Goal: Task Accomplishment & Management: Manage account settings

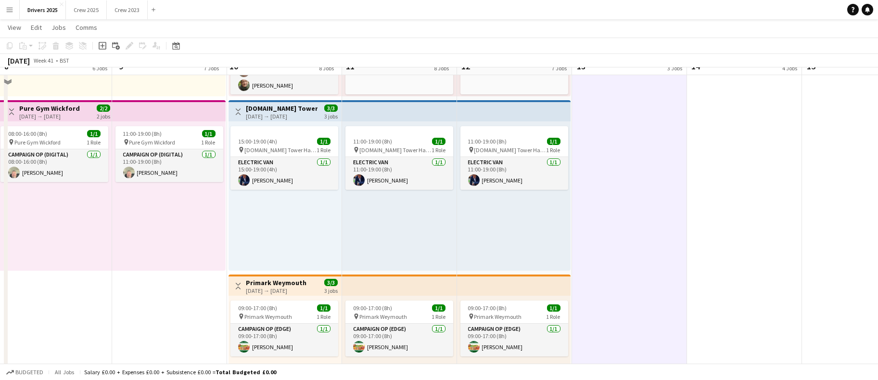
scroll to position [866, 0]
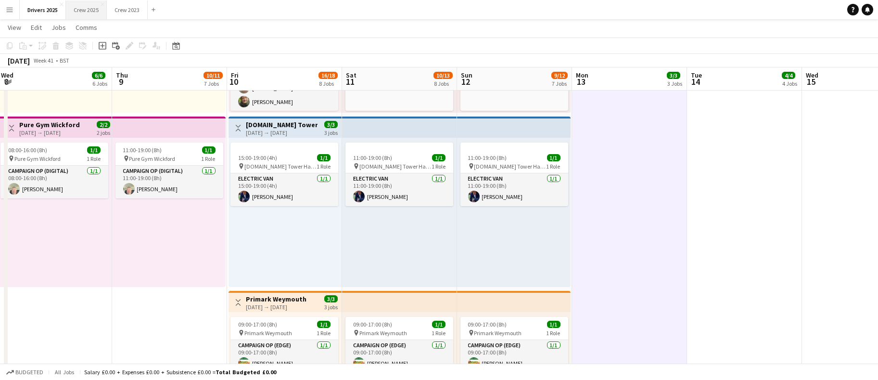
click at [73, 7] on button "Crew 2025 Close" at bounding box center [86, 9] width 41 height 19
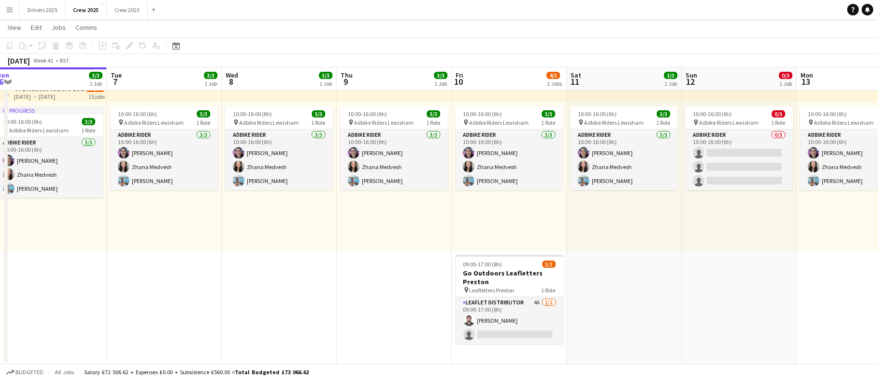
scroll to position [0, 364]
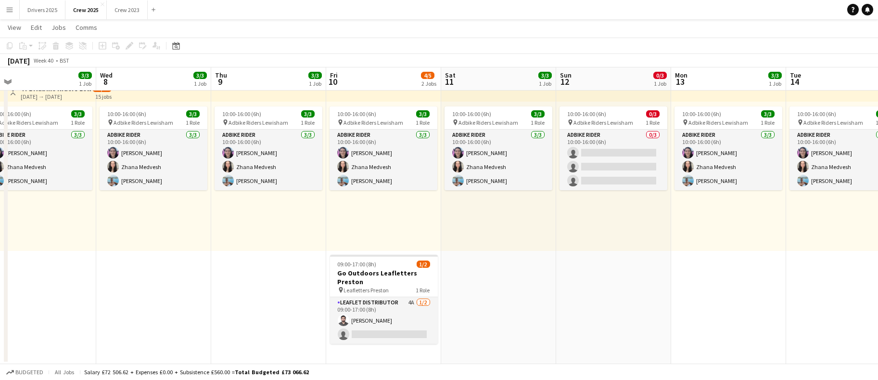
drag, startPoint x: 546, startPoint y: 323, endPoint x: 296, endPoint y: 308, distance: 249.6
click at [296, 308] on app-calendar-viewport "Sat 4 2/2 1 Job Sun 5 Mon 6 3/3 1 Job Tue 7 3/3 1 Job Wed 8 3/3 1 Job Thu 9 3/3…" at bounding box center [439, 184] width 878 height 357
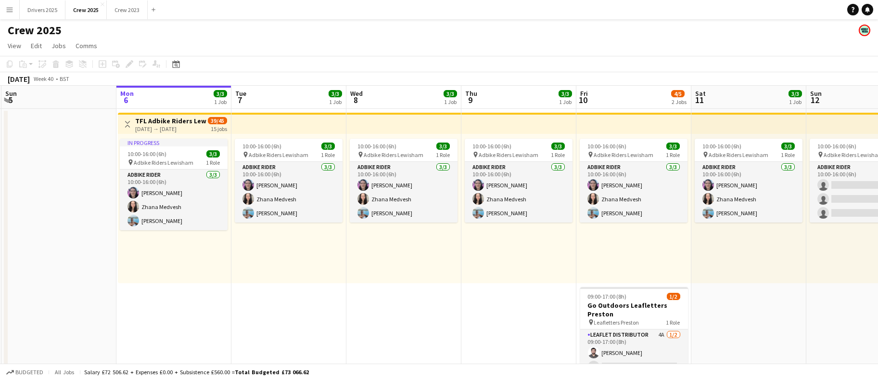
scroll to position [0, 206]
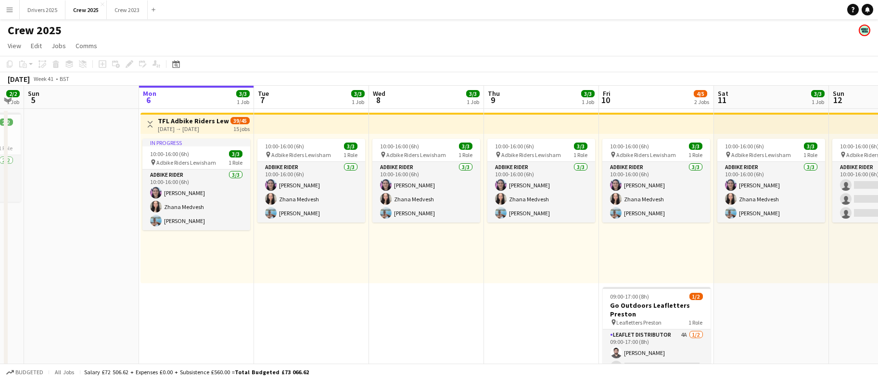
drag, startPoint x: 377, startPoint y: 322, endPoint x: 765, endPoint y: 277, distance: 390.5
click at [765, 277] on app-calendar-viewport "Fri 3 Sat 4 2/2 1 Job Sun 5 Mon 6 3/3 1 Job Tue 7 3/3 1 Job Wed 8 3/3 1 Job Thu…" at bounding box center [439, 241] width 878 height 310
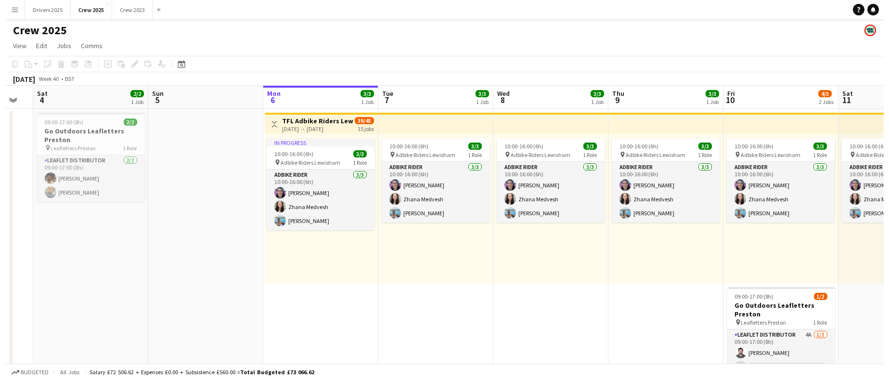
scroll to position [0, 299]
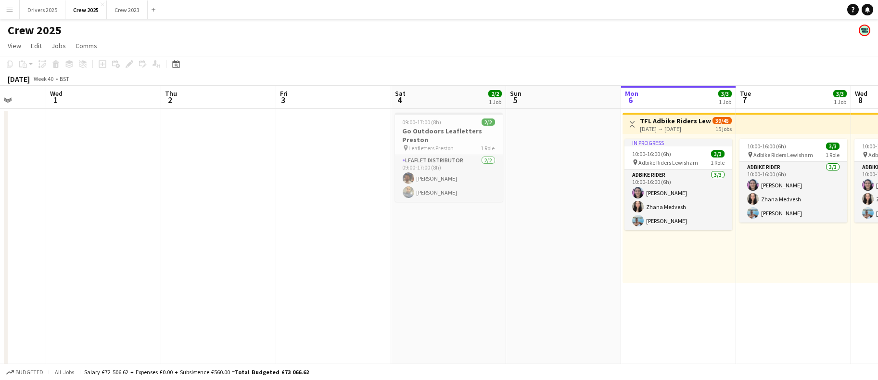
drag, startPoint x: 185, startPoint y: 304, endPoint x: 667, endPoint y: 292, distance: 482.7
click at [667, 292] on app-calendar-viewport "Sun 28 Mon 29 Tue 30 Wed 1 Thu 2 Fri 3 Sat 4 2/2 1 Job Sun 5 Mon 6 3/3 1 Job Tu…" at bounding box center [439, 241] width 878 height 310
click at [59, 6] on button "Drivers 2025 Close" at bounding box center [43, 9] width 46 height 19
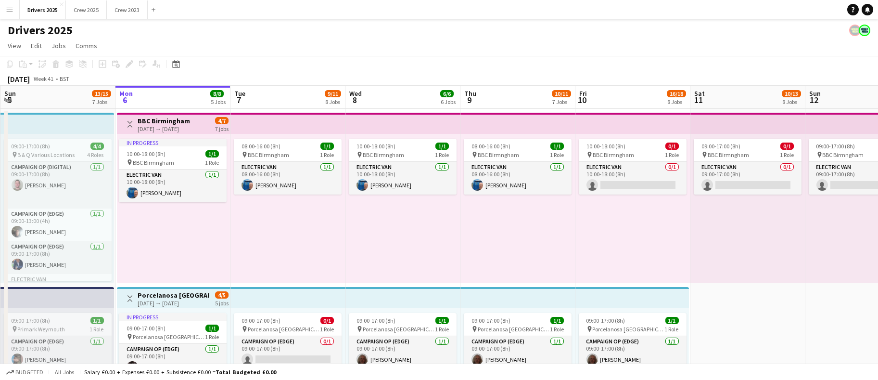
scroll to position [0, 373]
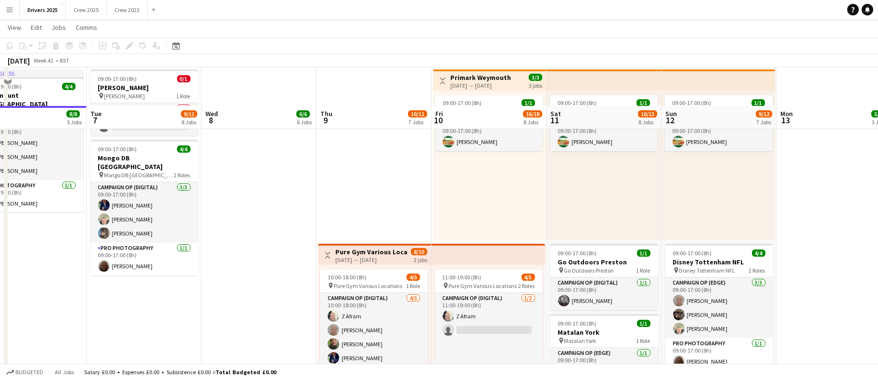
scroll to position [1155, 0]
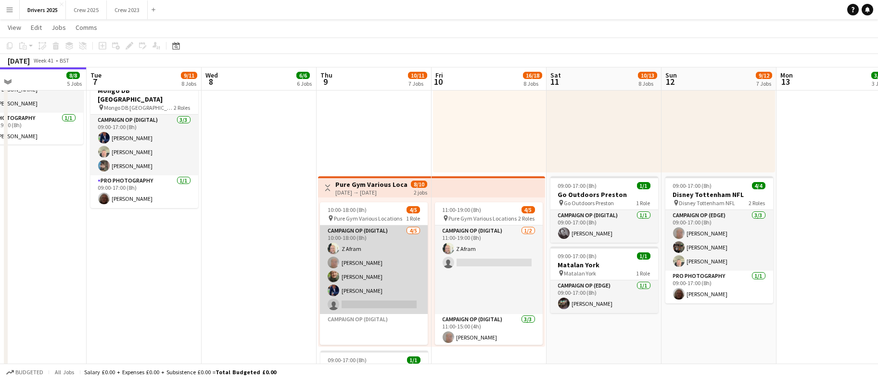
click at [370, 303] on app-card-role "Campaign Op (Digital) [DATE] 10:00-18:00 (8h) Z [PERSON_NAME] [PERSON_NAME] [PE…" at bounding box center [374, 269] width 108 height 89
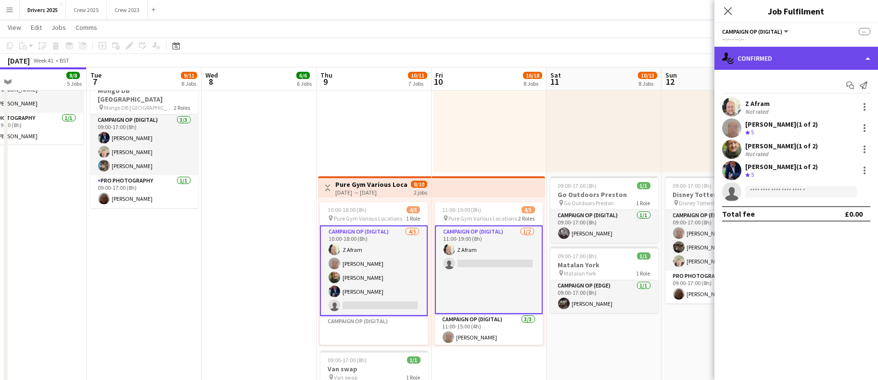
click at [790, 64] on div "single-neutral-actions-check-2 Confirmed" at bounding box center [796, 58] width 164 height 23
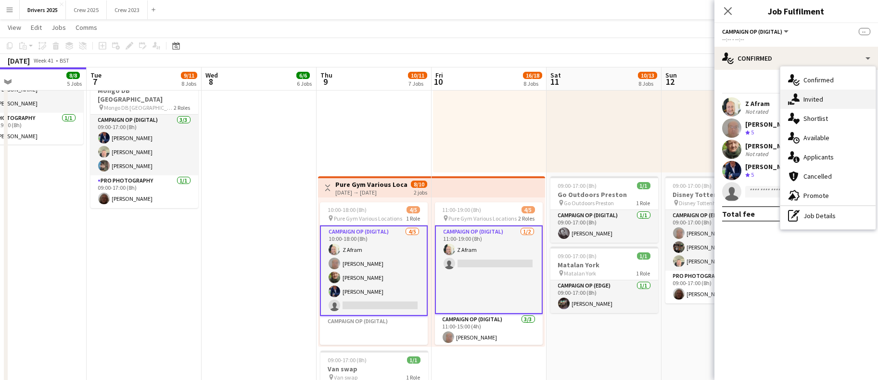
click at [803, 107] on div "single-neutral-actions-share-1 Invited" at bounding box center [827, 98] width 95 height 19
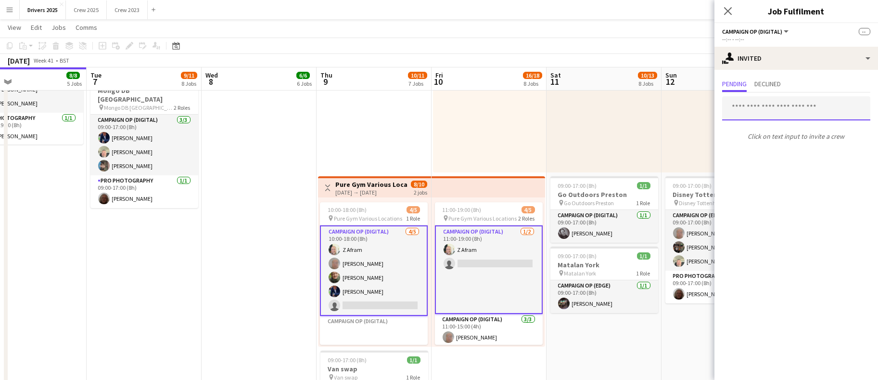
click at [771, 109] on input "text" at bounding box center [796, 108] width 148 height 24
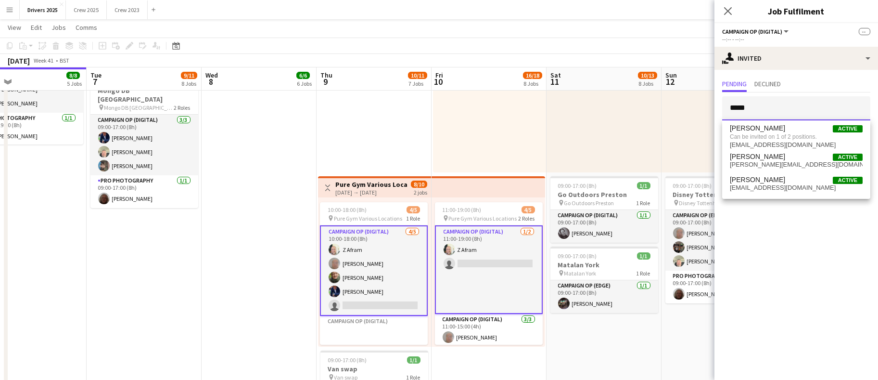
type input "*****"
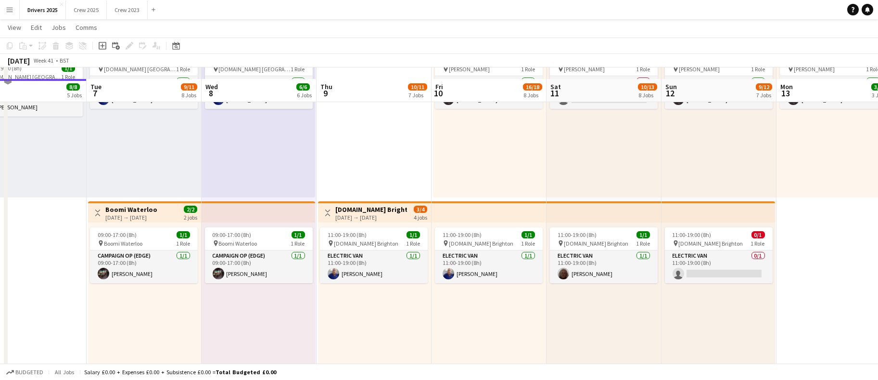
scroll to position [722, 0]
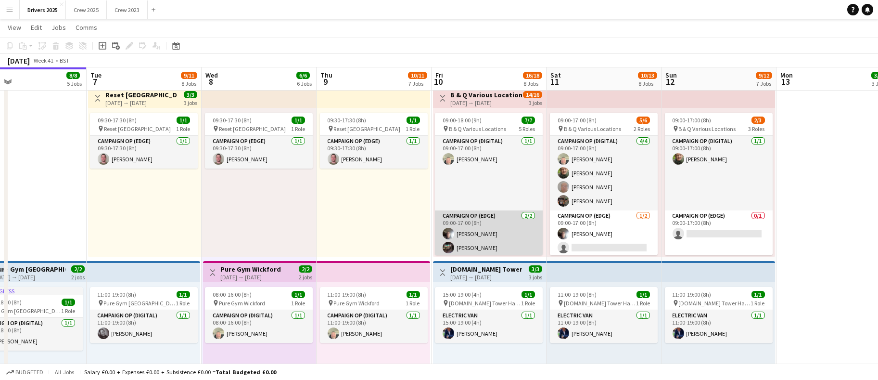
click at [475, 245] on app-card-role "Campaign Op (Edge) [DATE] 09:00-17:00 (8h) [PERSON_NAME] [PERSON_NAME]" at bounding box center [489, 233] width 108 height 47
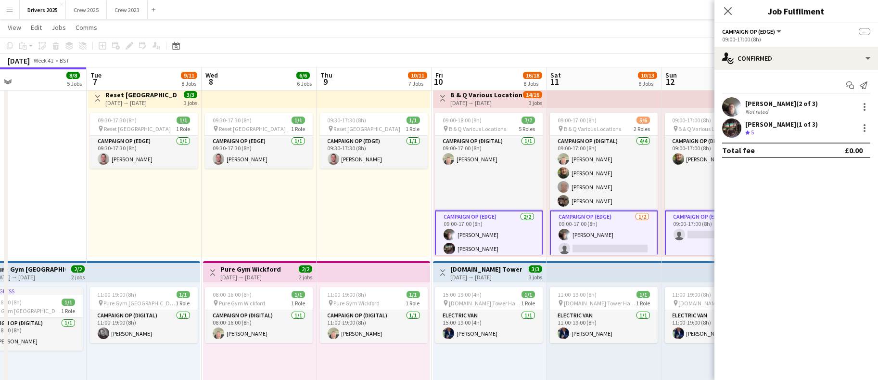
click at [475, 245] on app-card-role "Campaign Op (Edge) [DATE] 09:00-17:00 (8h) [PERSON_NAME] [PERSON_NAME]" at bounding box center [489, 234] width 108 height 49
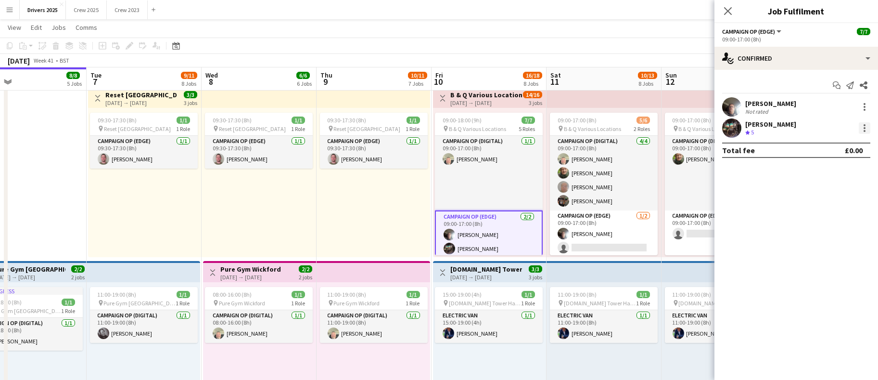
click at [869, 128] on div at bounding box center [865, 128] width 12 height 12
click at [864, 105] on div at bounding box center [439, 190] width 878 height 380
click at [864, 105] on div at bounding box center [865, 107] width 12 height 12
click at [818, 198] on button "Remove" at bounding box center [832, 193] width 75 height 23
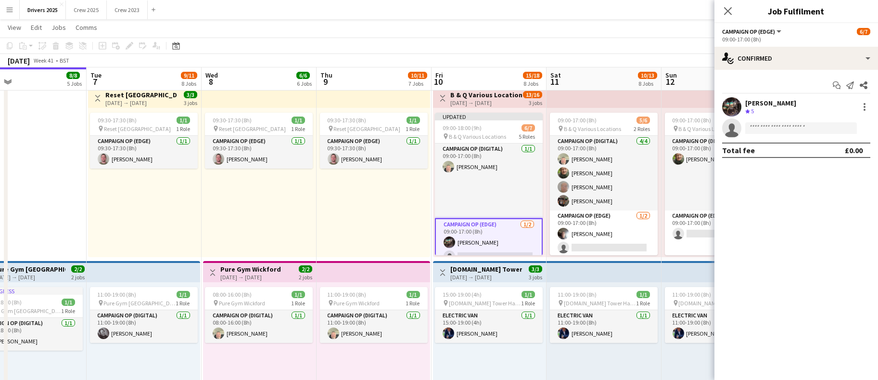
click at [324, 197] on div "09:30-17:30 (8h) 1/1 pin Reset West Malling 1 Role Campaign Op (Edge) [DATE] 09…" at bounding box center [374, 182] width 114 height 149
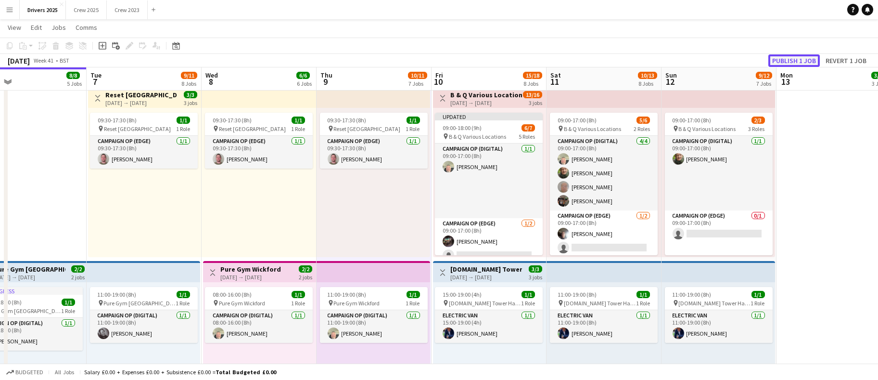
click at [789, 60] on button "Publish 1 job" at bounding box center [793, 60] width 51 height 13
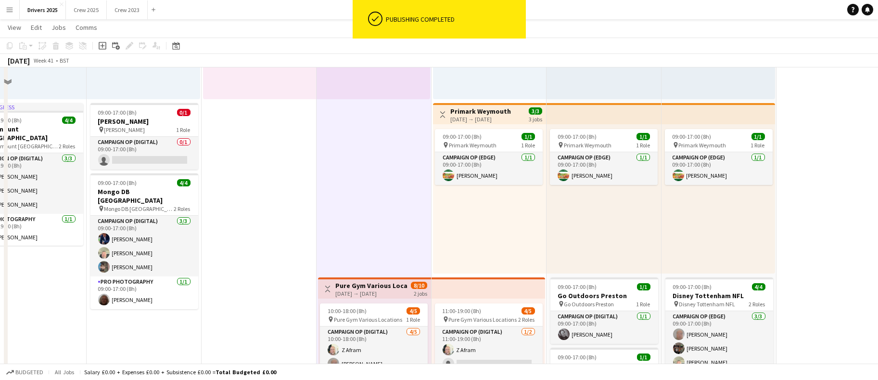
scroll to position [1083, 0]
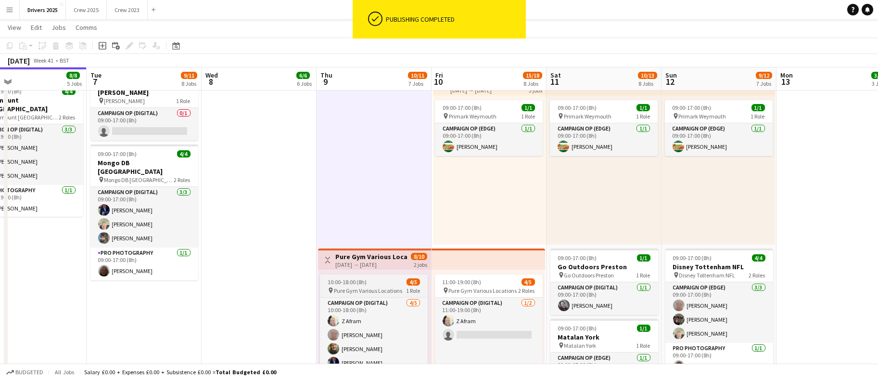
click at [356, 275] on app-job-card "10:00-18:00 (8h) 4/5 pin Pure Gym Various Locations 1 Role Campaign Op (Digital…" at bounding box center [374, 345] width 108 height 142
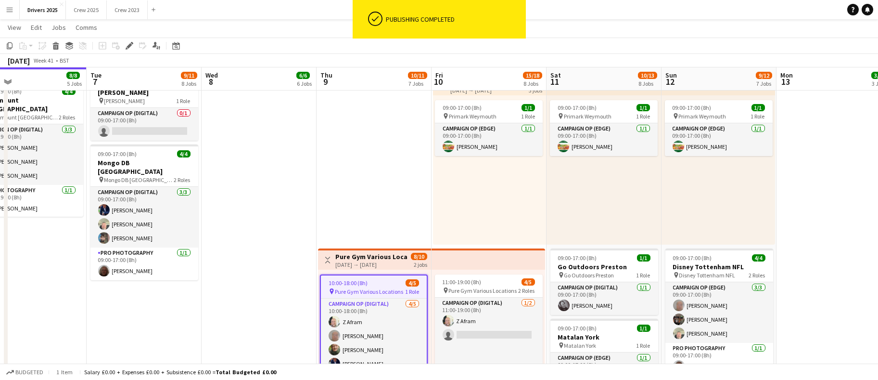
click at [360, 250] on app-top-bar "Toggle View Pure Gym Various Locations [DATE] → [DATE] 8/10 2 jobs" at bounding box center [374, 258] width 113 height 21
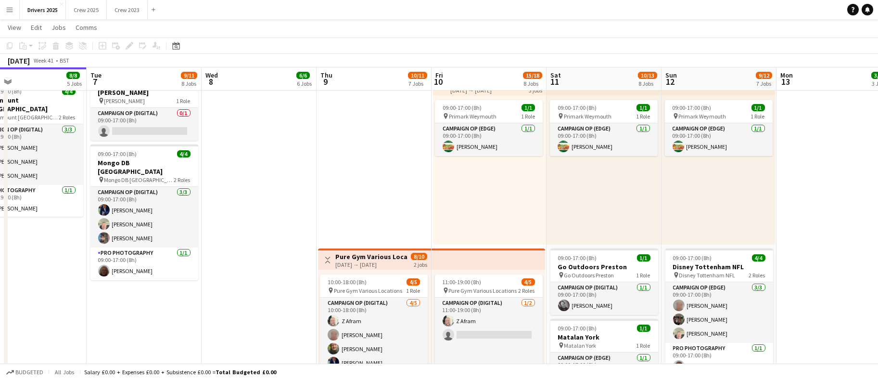
click at [361, 252] on h3 "Pure Gym Various Locations" at bounding box center [371, 256] width 72 height 9
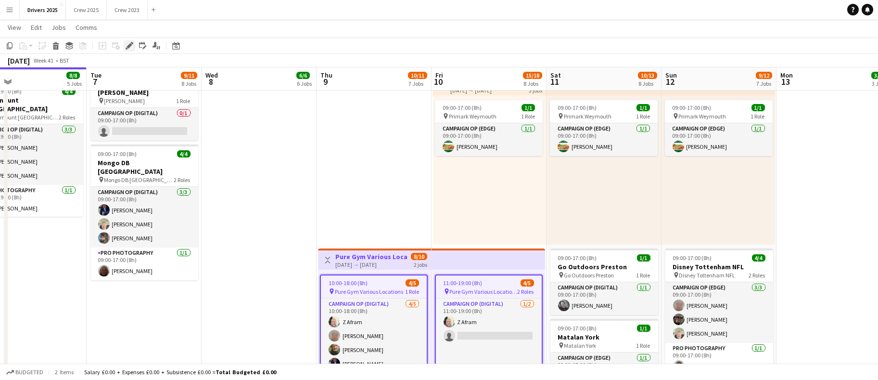
click at [125, 50] on div "Edit" at bounding box center [130, 46] width 12 height 12
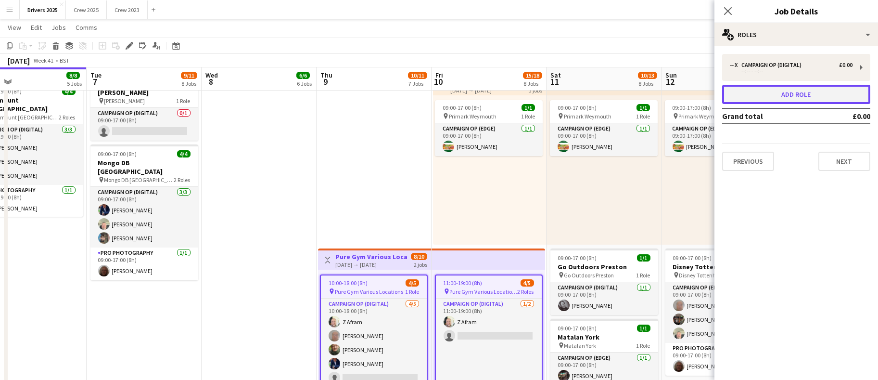
click at [782, 96] on button "Add role" at bounding box center [796, 94] width 148 height 19
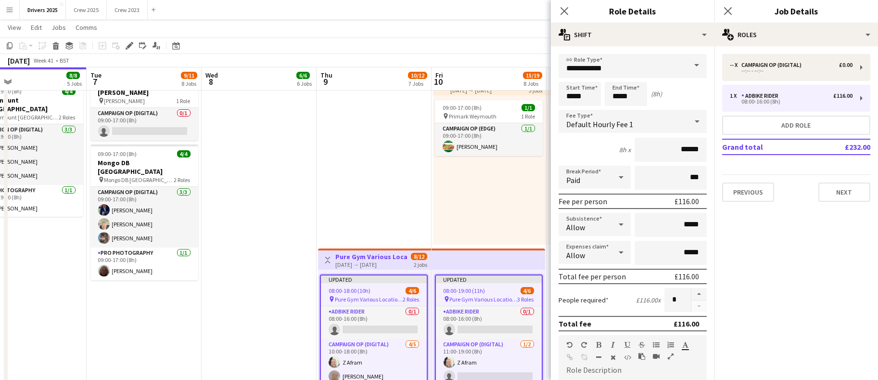
click at [687, 66] on span at bounding box center [697, 65] width 20 height 23
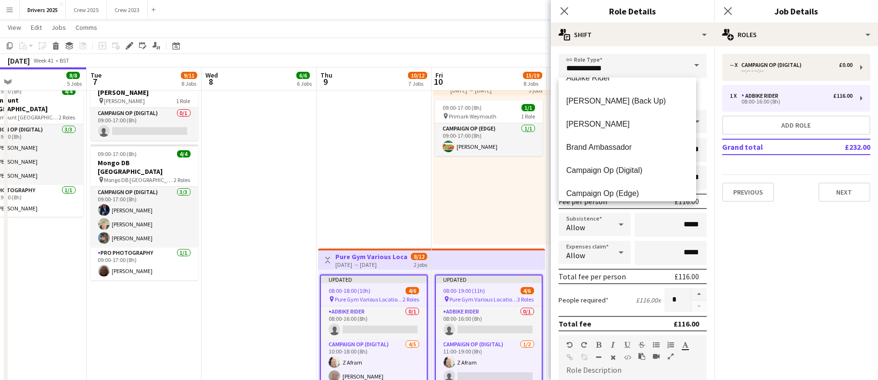
scroll to position [28, 0]
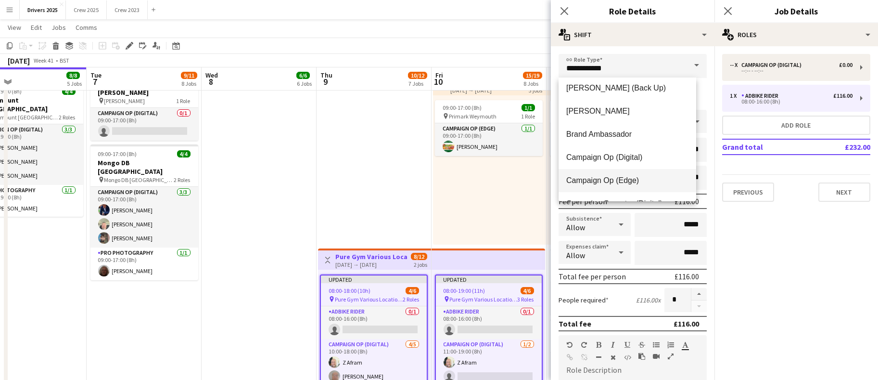
click at [636, 186] on mat-option "Campaign Op (Edge)" at bounding box center [628, 180] width 138 height 23
type input "**********"
type input "*****"
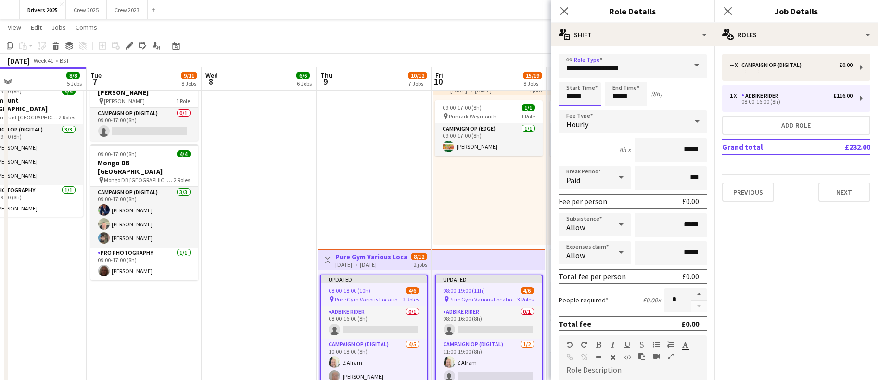
click at [586, 92] on input "*****" at bounding box center [580, 94] width 42 height 24
drag, startPoint x: 586, startPoint y: 96, endPoint x: 432, endPoint y: 107, distance: 153.9
type input "*****"
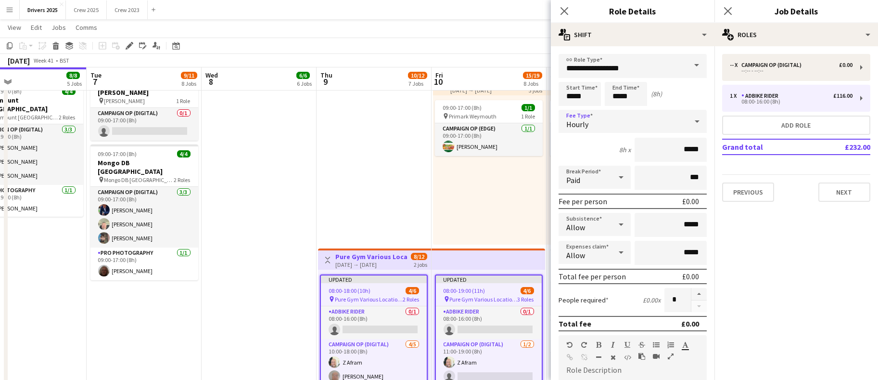
click at [601, 120] on div "Hourly" at bounding box center [623, 121] width 129 height 23
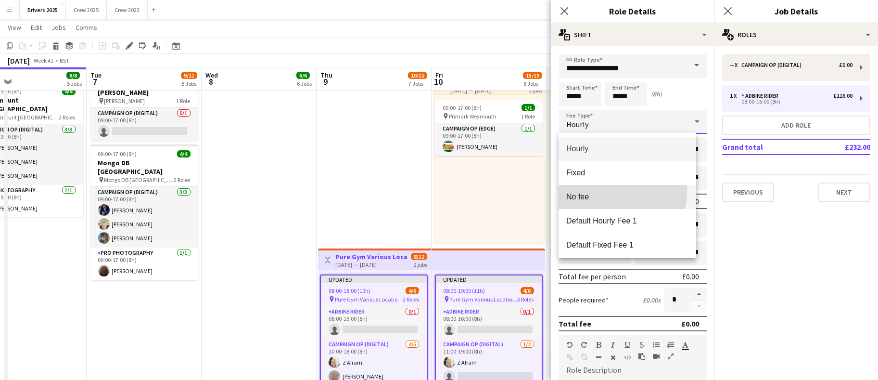
click at [590, 191] on mat-option "No fee" at bounding box center [628, 197] width 138 height 24
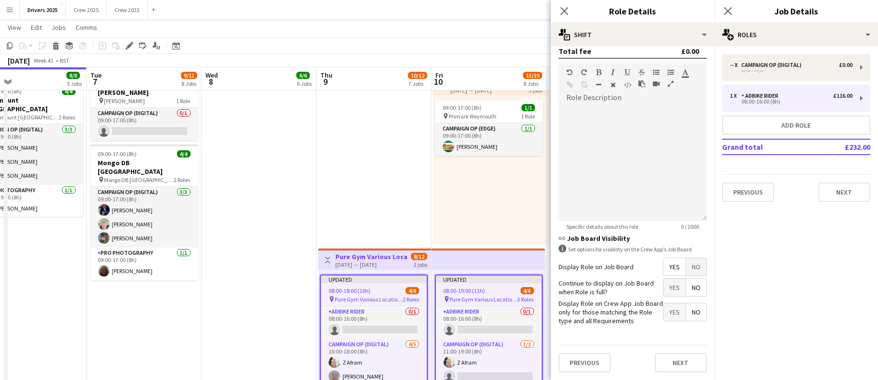
click at [687, 258] on span "No" at bounding box center [696, 266] width 20 height 17
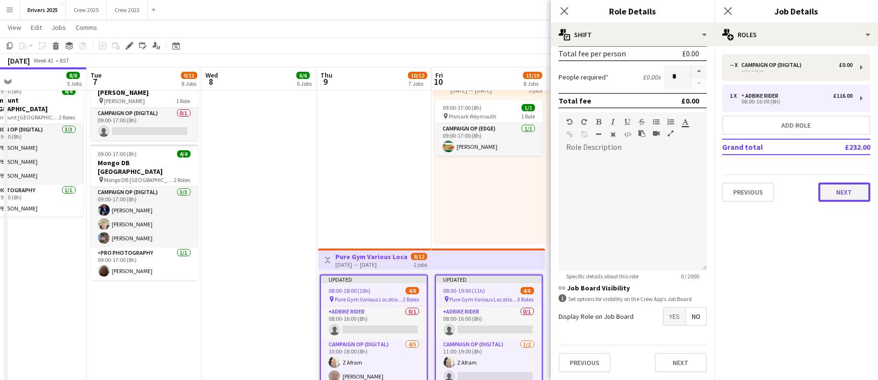
click at [851, 190] on button "Next" at bounding box center [844, 191] width 52 height 19
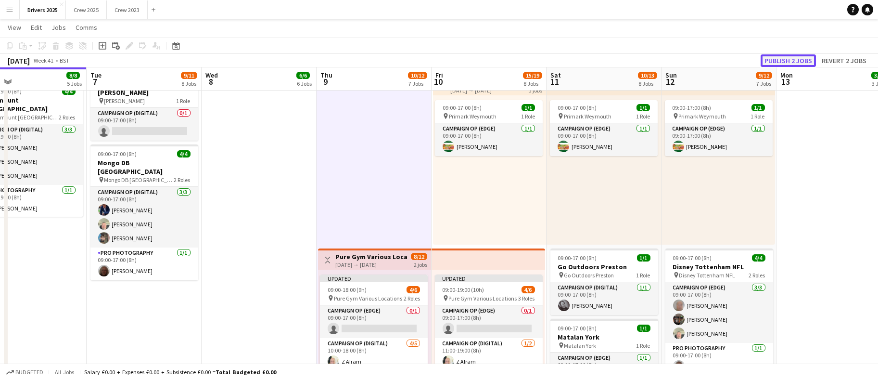
click at [803, 62] on button "Publish 2 jobs" at bounding box center [788, 60] width 55 height 13
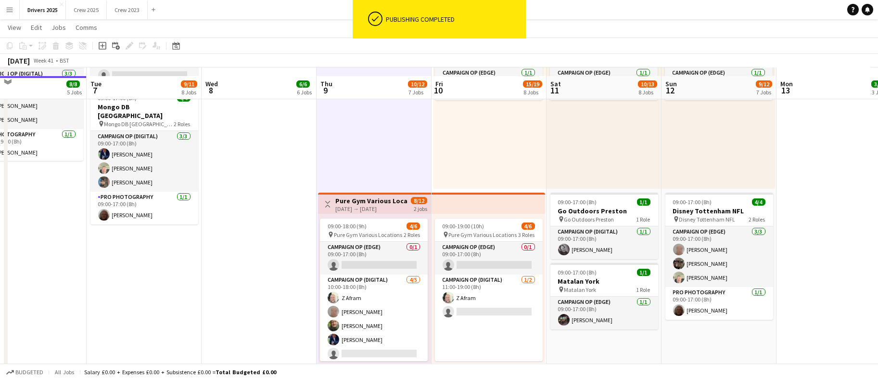
scroll to position [1155, 0]
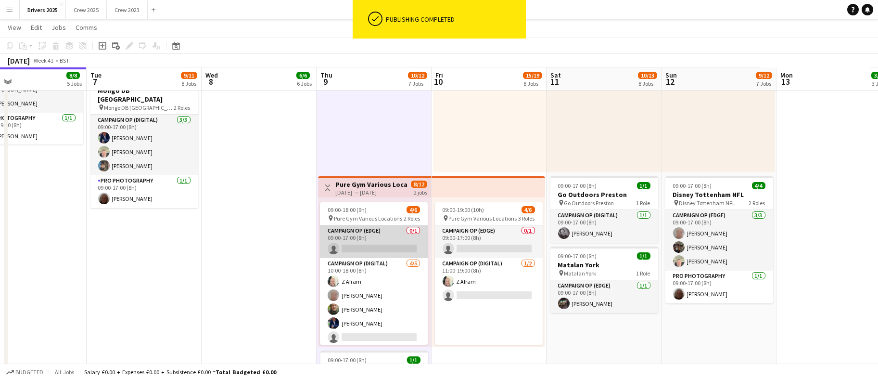
click at [361, 250] on app-card-role "Campaign Op (Edge) 0/1 09:00-17:00 (8h) single-neutral-actions" at bounding box center [374, 241] width 108 height 33
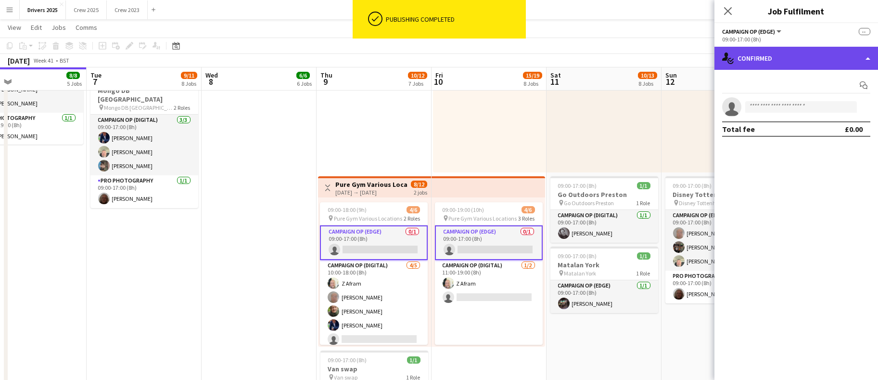
click at [790, 59] on div "single-neutral-actions-check-2 Confirmed" at bounding box center [796, 58] width 164 height 23
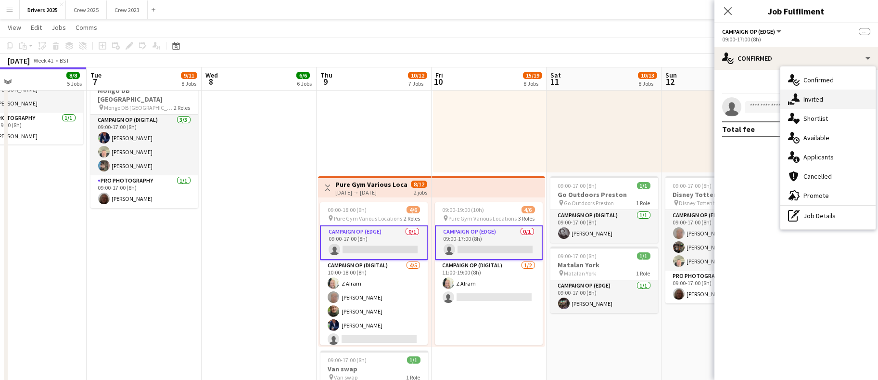
click at [810, 99] on span "Invited" at bounding box center [813, 99] width 20 height 9
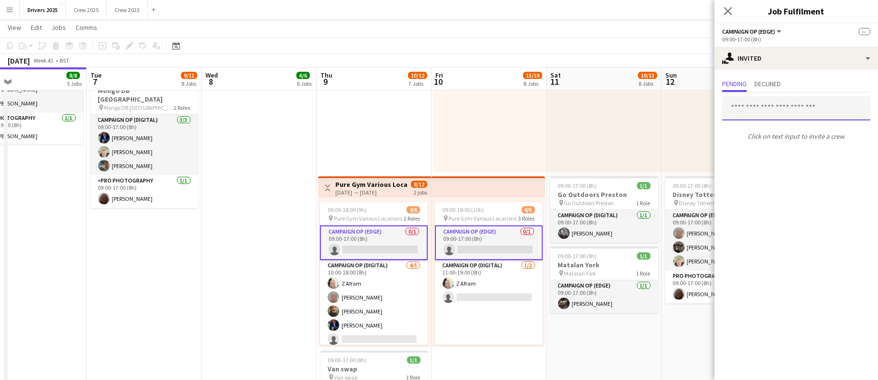
click at [769, 111] on input "text" at bounding box center [796, 108] width 148 height 24
type input "*"
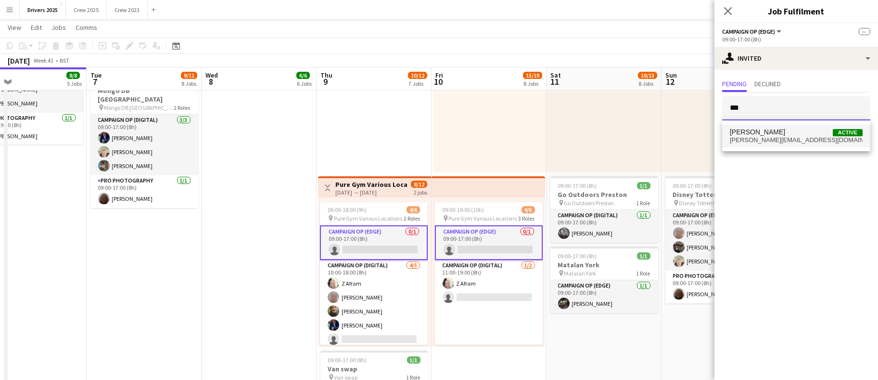
type input "***"
click at [767, 135] on span "[PERSON_NAME]" at bounding box center [757, 132] width 55 height 8
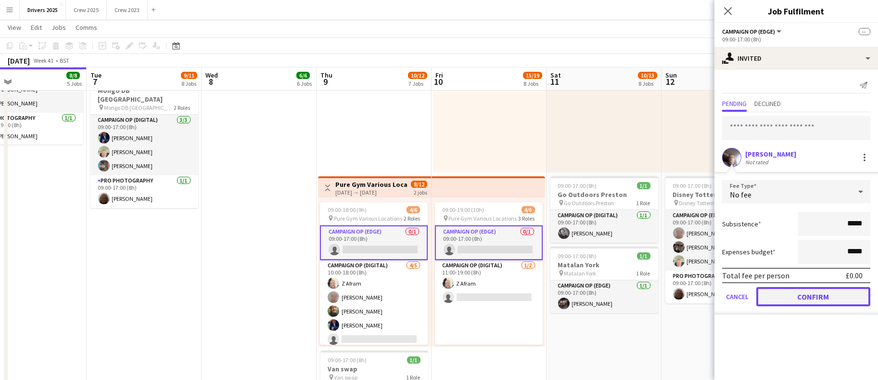
click at [795, 292] on button "Confirm" at bounding box center [813, 296] width 114 height 19
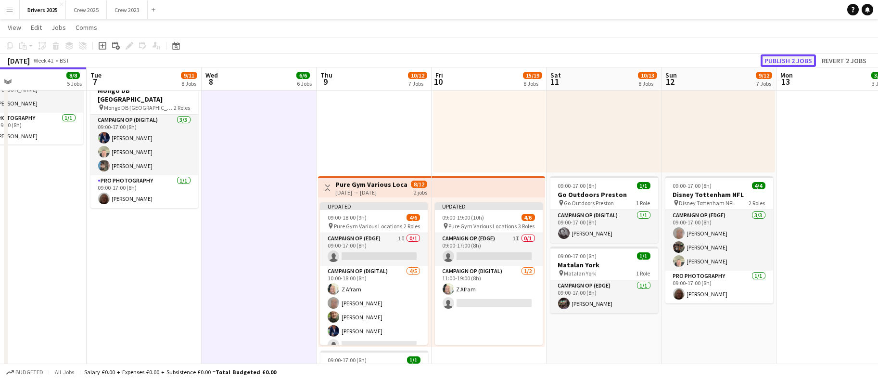
click at [801, 61] on button "Publish 2 jobs" at bounding box center [788, 60] width 55 height 13
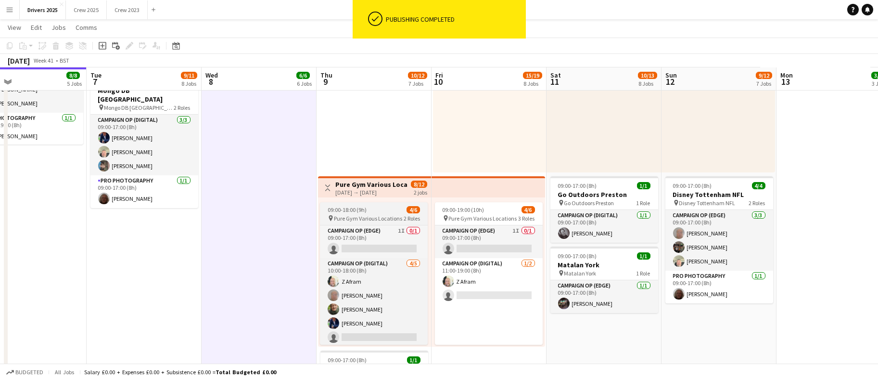
click at [357, 218] on span "Pure Gym Various Locations" at bounding box center [368, 218] width 68 height 7
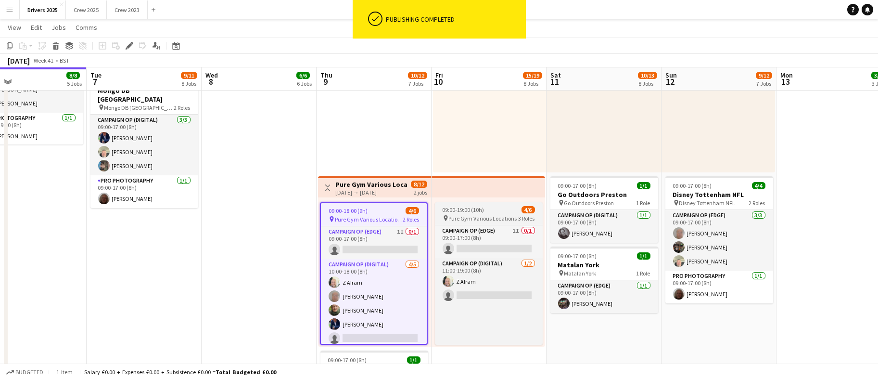
click at [486, 207] on div "09:00-19:00 (10h) 4/6" at bounding box center [489, 209] width 108 height 7
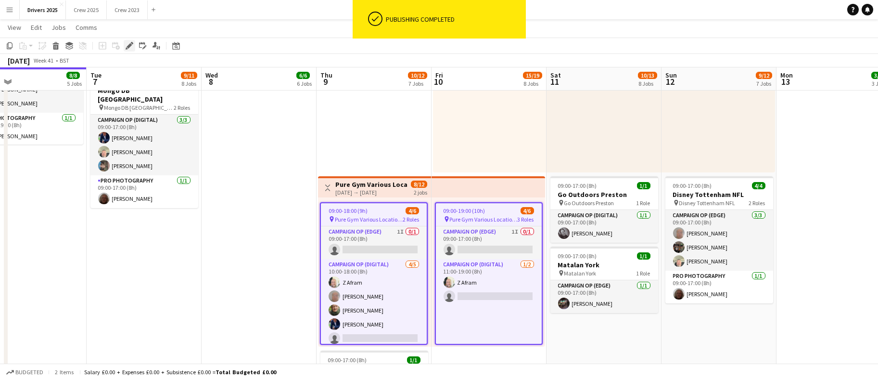
click at [130, 47] on icon "Edit" at bounding box center [130, 46] width 8 height 8
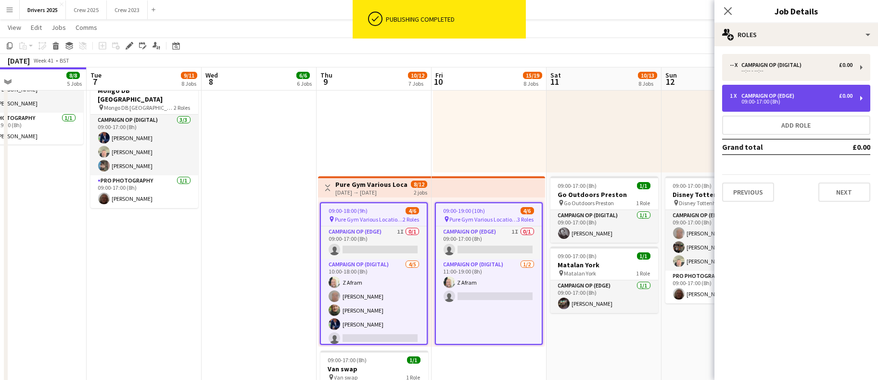
click at [798, 96] on div "Campaign Op (Edge)" at bounding box center [769, 95] width 57 height 7
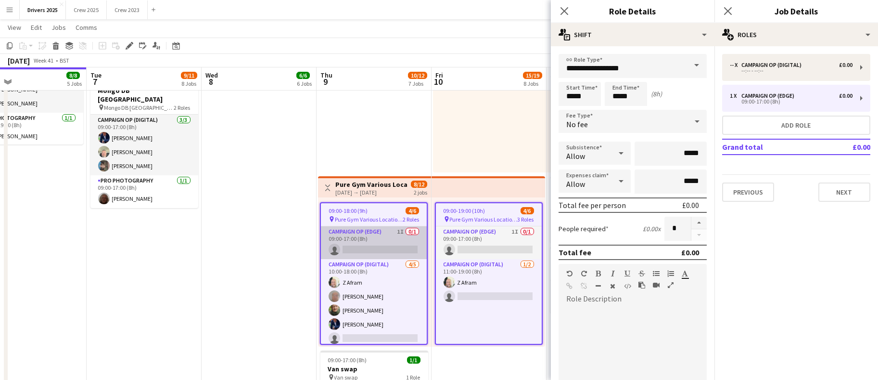
click at [361, 235] on app-card-role "Campaign Op (Edge) 1I 0/1 09:00-17:00 (8h) single-neutral-actions" at bounding box center [374, 242] width 106 height 33
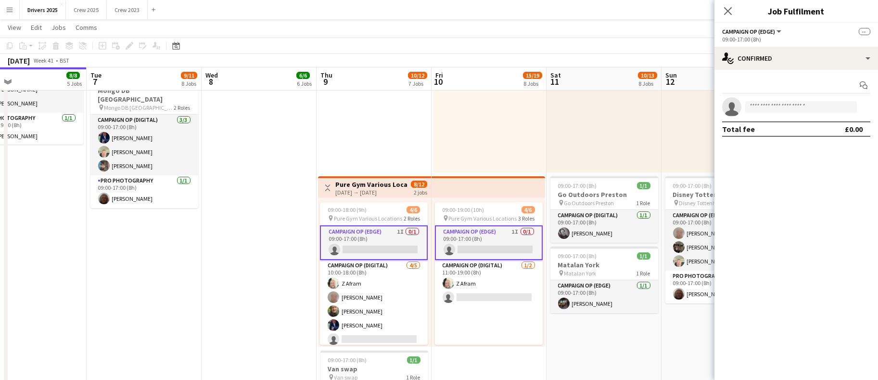
click at [361, 233] on app-card-role "Campaign Op (Edge) 1I 0/1 09:00-17:00 (8h) single-neutral-actions" at bounding box center [374, 242] width 108 height 35
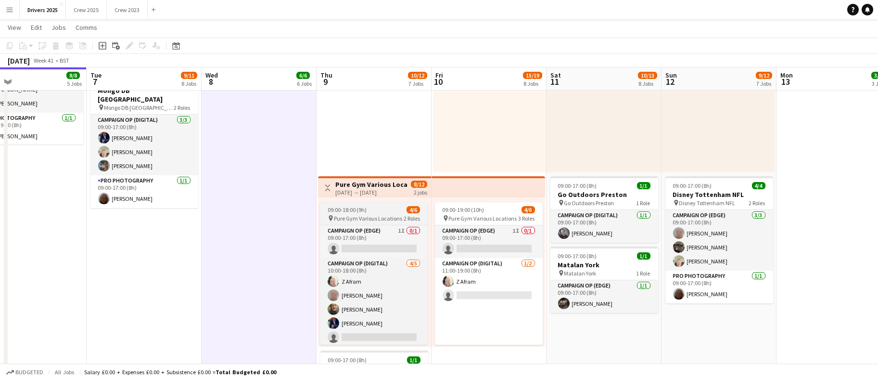
click at [375, 213] on div "09:00-18:00 (9h) 4/6" at bounding box center [374, 209] width 108 height 7
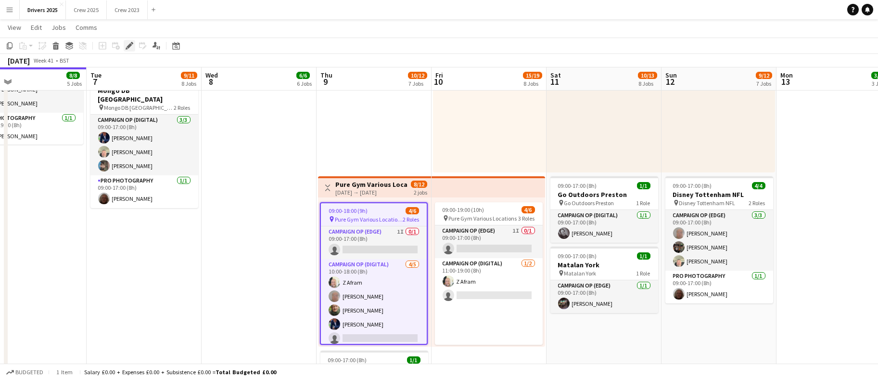
click at [129, 46] on icon at bounding box center [129, 45] width 5 height 5
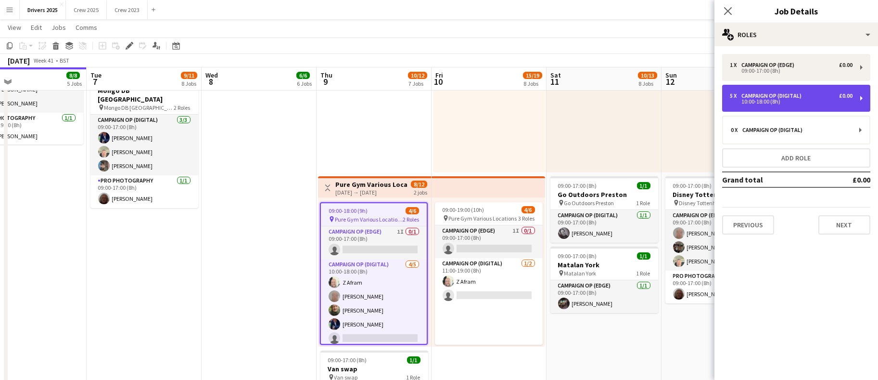
click at [737, 95] on div "5 x" at bounding box center [736, 95] width 12 height 7
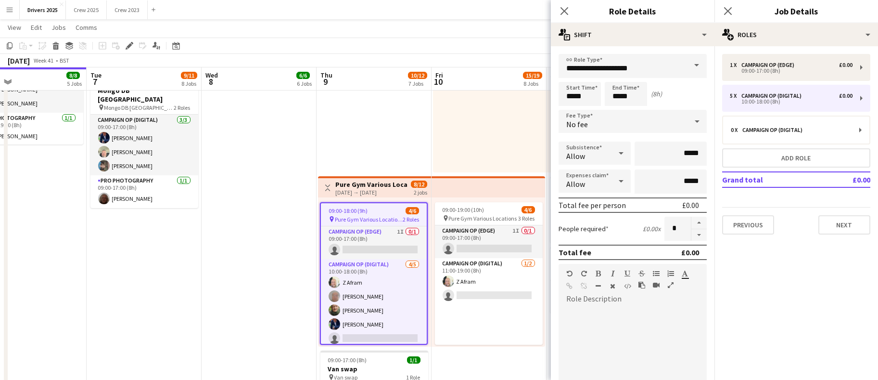
click at [690, 241] on form "**********" at bounding box center [633, 292] width 164 height 477
click at [691, 236] on button "button" at bounding box center [698, 235] width 15 height 12
type input "*"
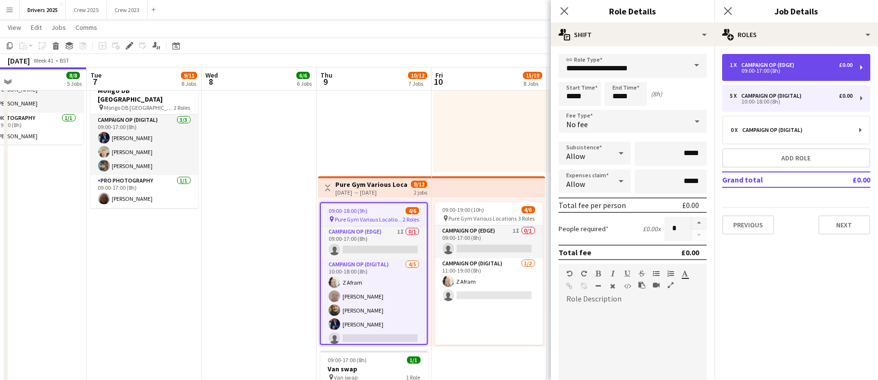
click at [813, 66] on div "1 x Campaign Op (Edge) £0.00" at bounding box center [791, 65] width 123 height 7
type input "**********"
type input "*****"
type input "*"
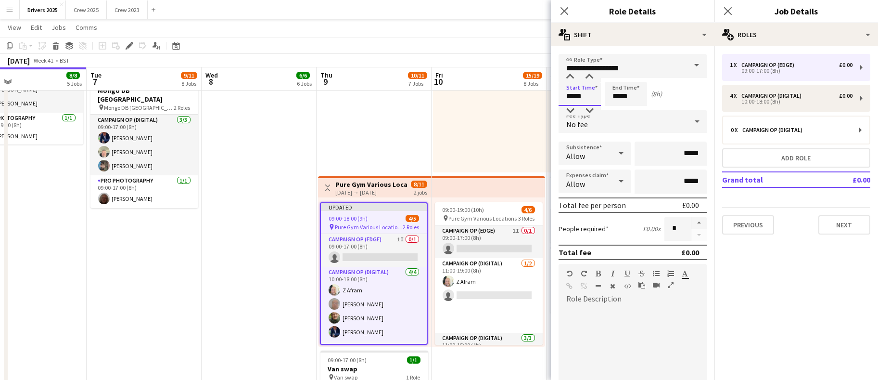
drag, startPoint x: 589, startPoint y: 99, endPoint x: 421, endPoint y: 95, distance: 168.4
type input "*****"
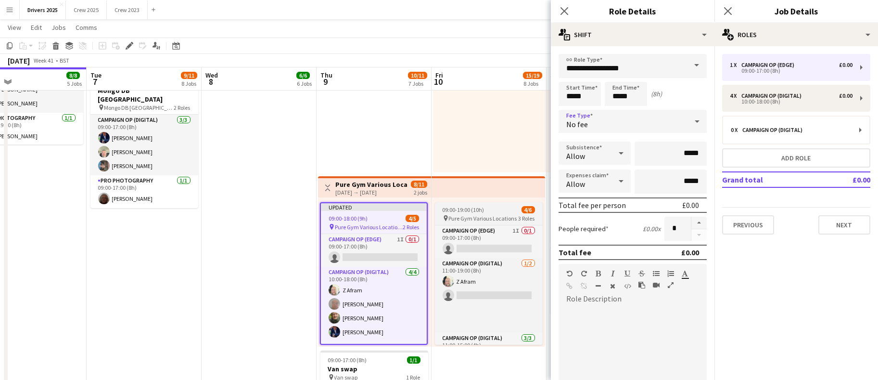
click at [465, 207] on span "09:00-19:00 (10h)" at bounding box center [464, 209] width 42 height 7
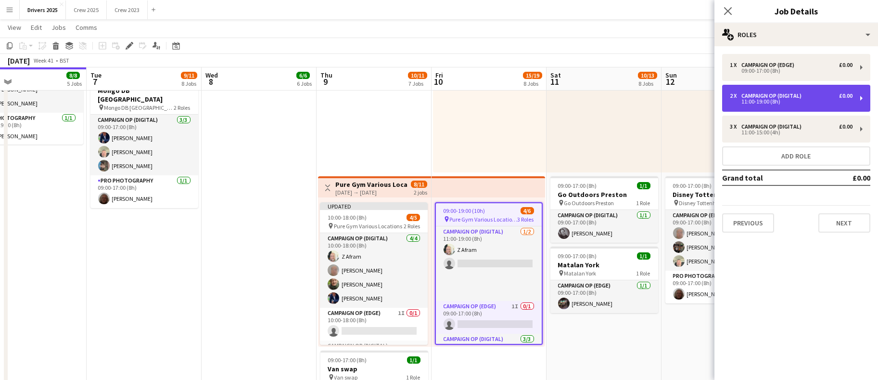
click at [792, 98] on div "Campaign Op (Digital)" at bounding box center [773, 95] width 64 height 7
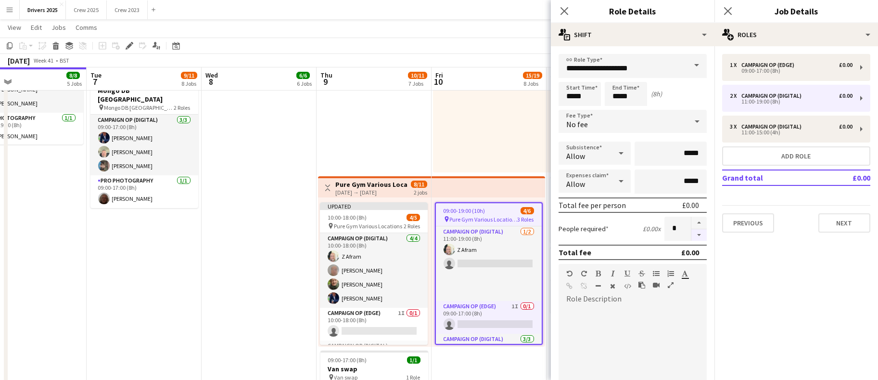
click at [691, 235] on button "button" at bounding box center [698, 235] width 15 height 12
type input "*"
click at [494, 313] on app-card-role "Campaign Op (Edge) 1I 0/1 09:00-17:00 (8h) single-neutral-actions" at bounding box center [489, 317] width 106 height 33
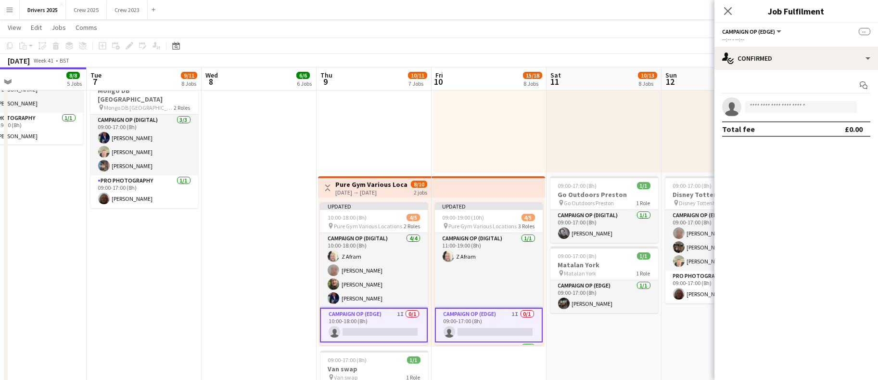
click at [488, 312] on app-card-role "Campaign Op (Edge) 1I 0/1 09:00-17:00 (8h) single-neutral-actions" at bounding box center [489, 324] width 108 height 35
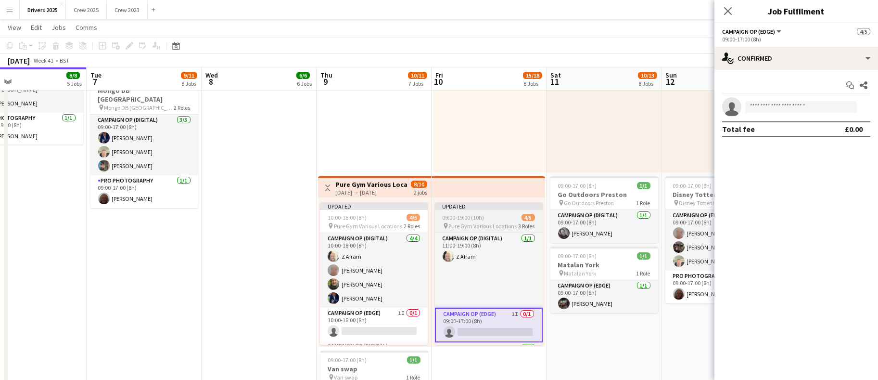
click at [497, 214] on div "09:00-19:00 (10h) 4/5" at bounding box center [489, 217] width 108 height 7
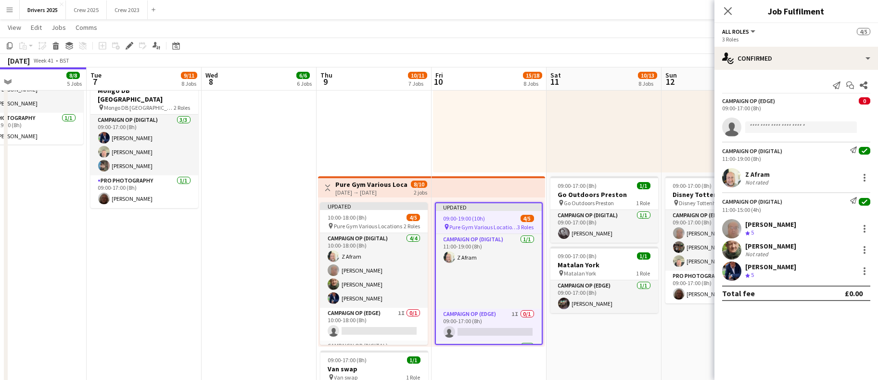
click at [469, 217] on span "09:00-19:00 (10h)" at bounding box center [465, 218] width 42 height 7
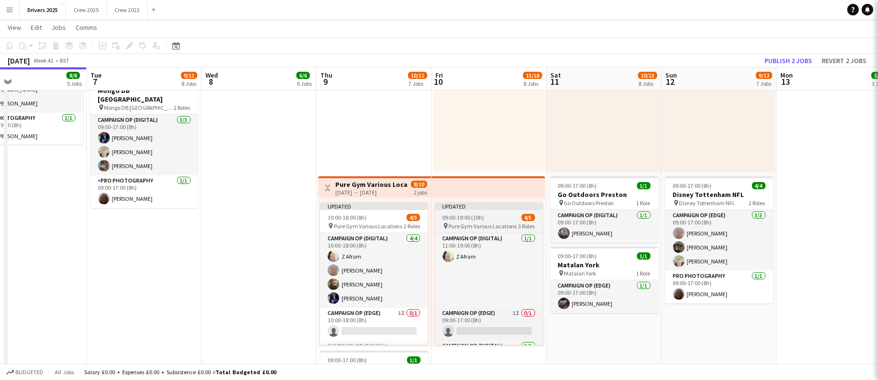
click at [469, 214] on span "09:00-19:00 (10h)" at bounding box center [464, 217] width 42 height 7
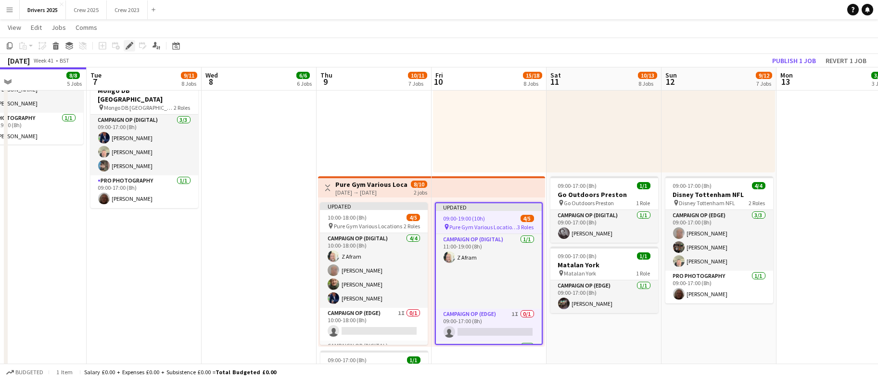
click at [125, 43] on div "Edit" at bounding box center [130, 46] width 12 height 12
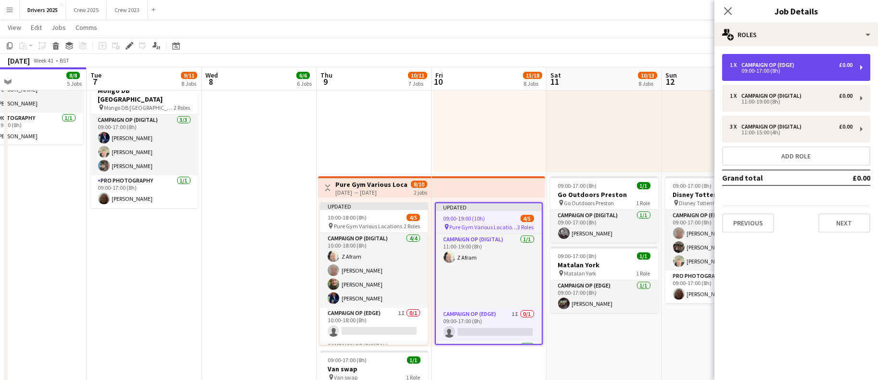
click at [795, 60] on div "1 x Campaign Op (Edge) £0.00 09:00-17:00 (8h)" at bounding box center [796, 67] width 148 height 27
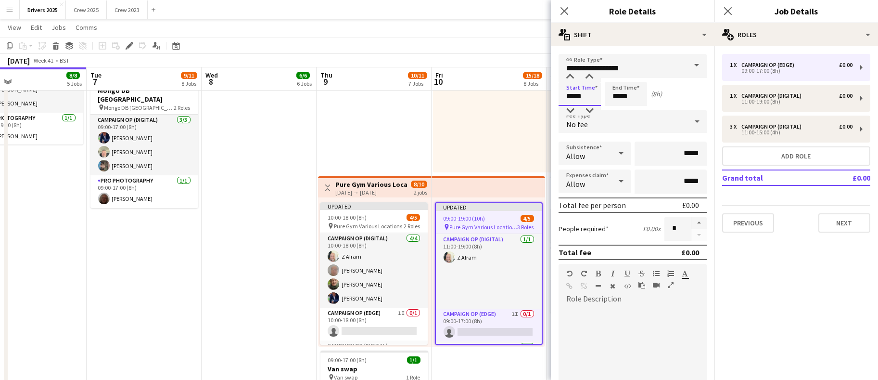
drag, startPoint x: 596, startPoint y: 95, endPoint x: 400, endPoint y: 83, distance: 196.2
type input "*****"
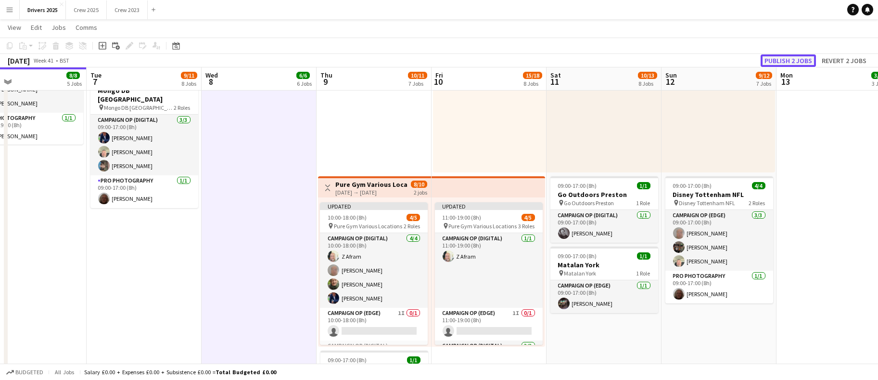
click at [788, 62] on button "Publish 2 jobs" at bounding box center [788, 60] width 55 height 13
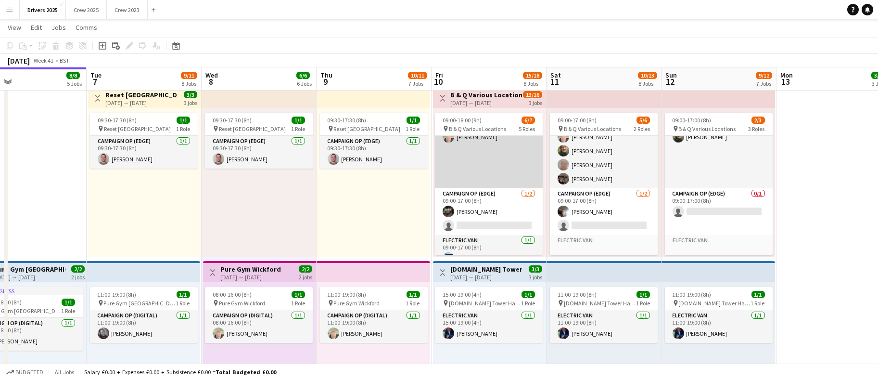
scroll to position [0, 0]
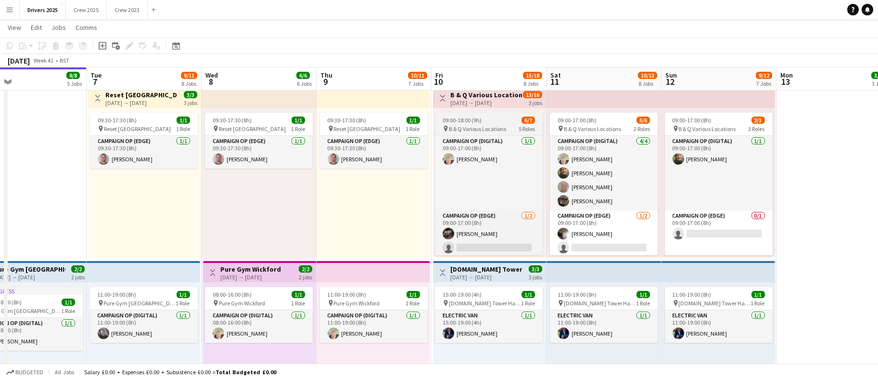
click at [457, 115] on app-job-card "09:00-18:00 (9h) 6/7 pin B & Q Various Locations 5 Roles Campaign Op (Digital) …" at bounding box center [489, 184] width 108 height 142
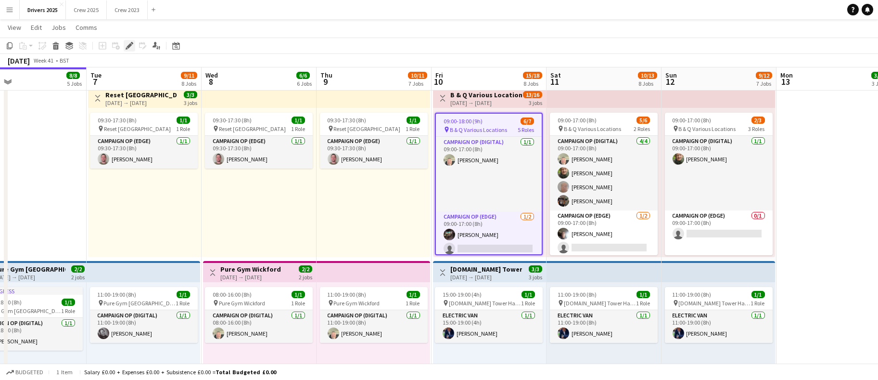
click at [134, 43] on div "Edit" at bounding box center [130, 46] width 12 height 12
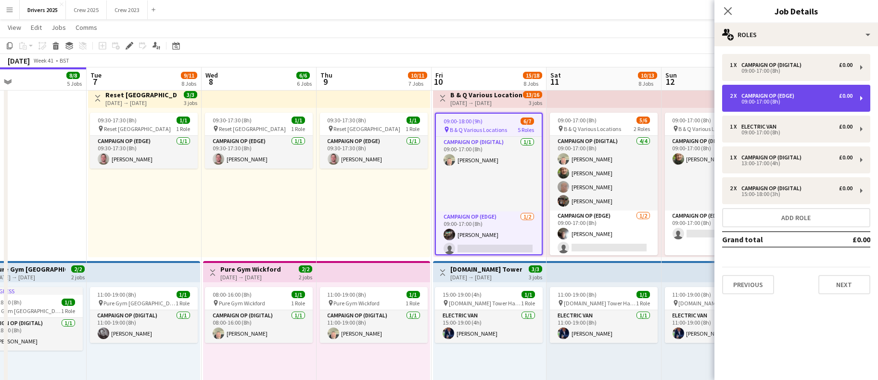
click at [785, 92] on div "Campaign Op (Edge)" at bounding box center [769, 95] width 57 height 7
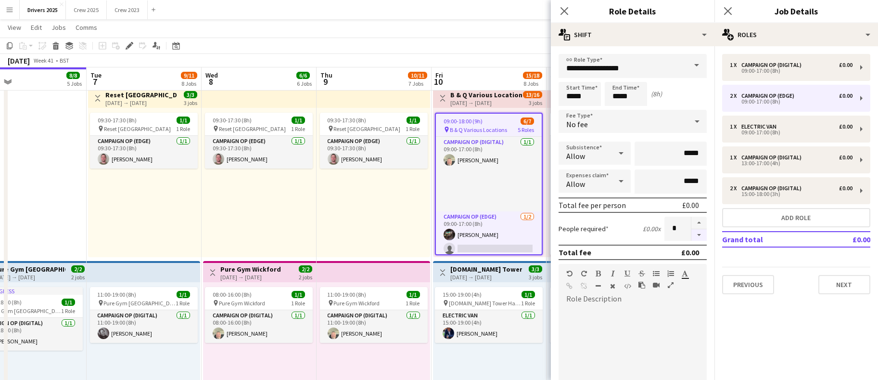
click at [691, 238] on button "button" at bounding box center [698, 235] width 15 height 12
type input "*"
click at [71, 201] on app-date-cell "Toggle View BBC Birmingham [DATE] → [DATE] 4/7 7 jobs In progress 10:00-18:00 (…" at bounding box center [29, 128] width 115 height 1484
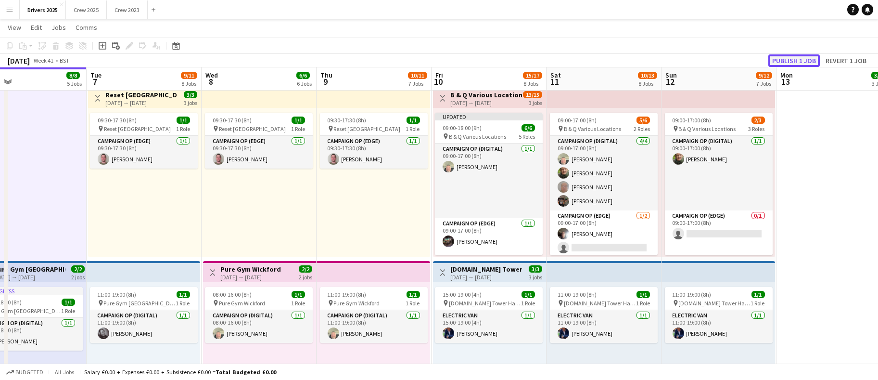
click at [803, 59] on button "Publish 1 job" at bounding box center [793, 60] width 51 height 13
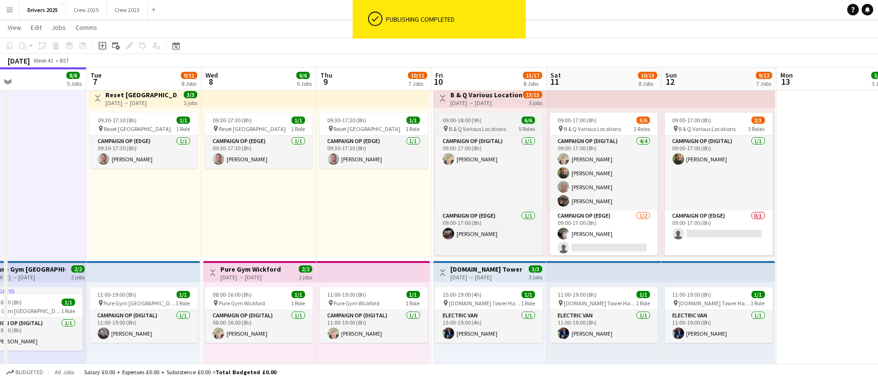
click at [460, 127] on span "B & Q Various Locations" at bounding box center [477, 128] width 57 height 7
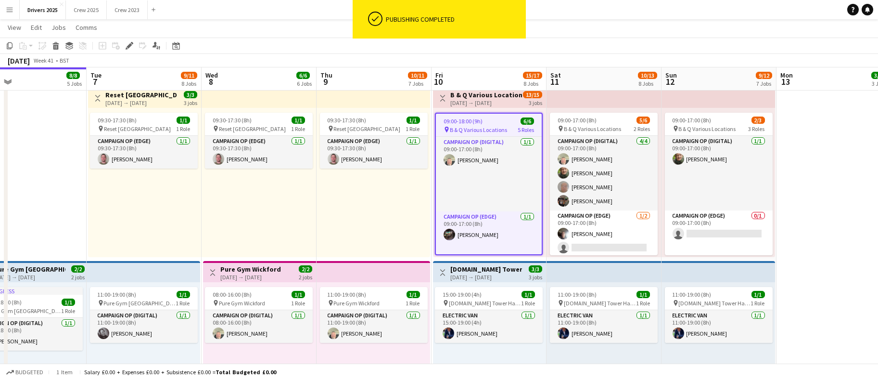
click at [122, 43] on div "Add job Add linked Job Edit Edit linked Job Applicants" at bounding box center [126, 46] width 74 height 12
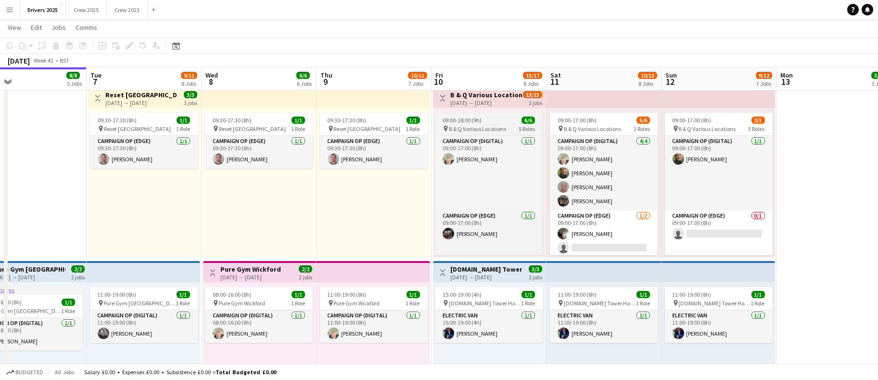
click at [435, 113] on app-job-card "09:00-18:00 (9h) 6/6 pin B & Q Various Locations 5 Roles Campaign Op (Digital) …" at bounding box center [489, 184] width 108 height 142
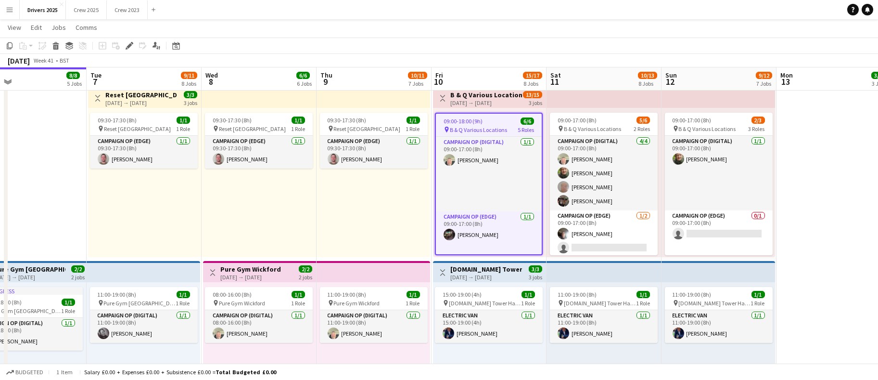
click at [478, 120] on span "09:00-18:00 (9h)" at bounding box center [463, 120] width 39 height 7
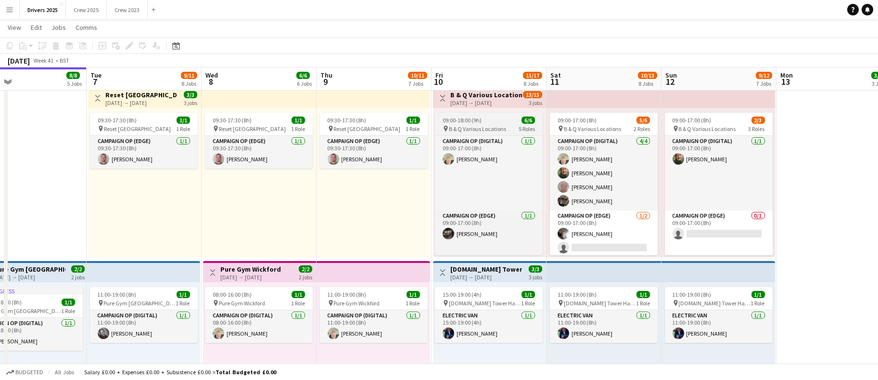
click at [505, 125] on span "B & Q Various Locations" at bounding box center [477, 128] width 57 height 7
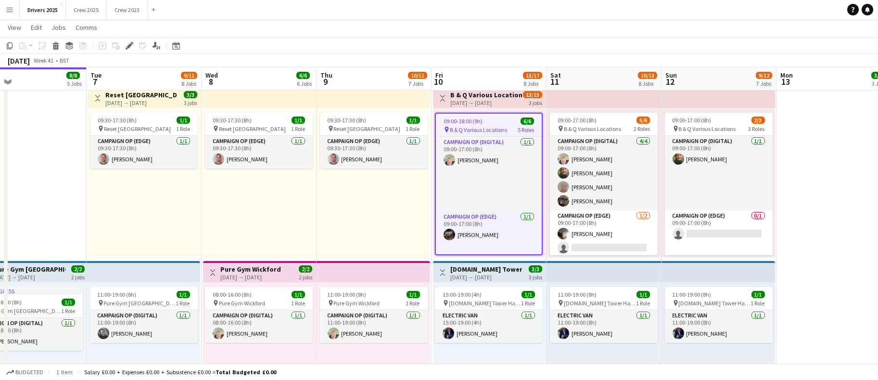
click at [501, 95] on h3 "B & Q Various Locations" at bounding box center [486, 94] width 72 height 9
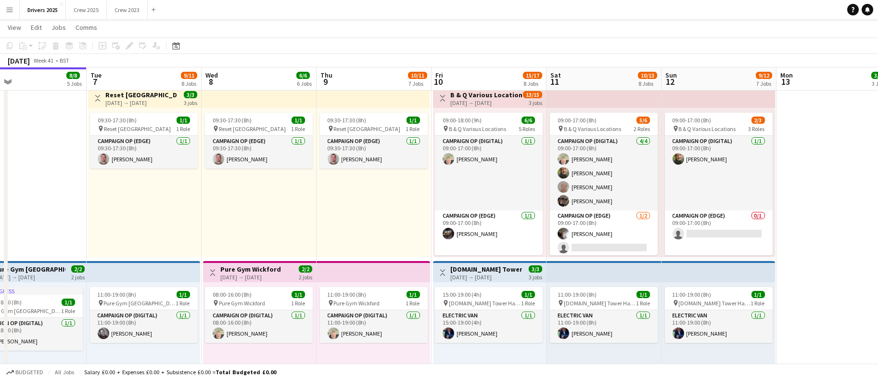
click at [501, 95] on h3 "B & Q Various Locations" at bounding box center [486, 94] width 72 height 9
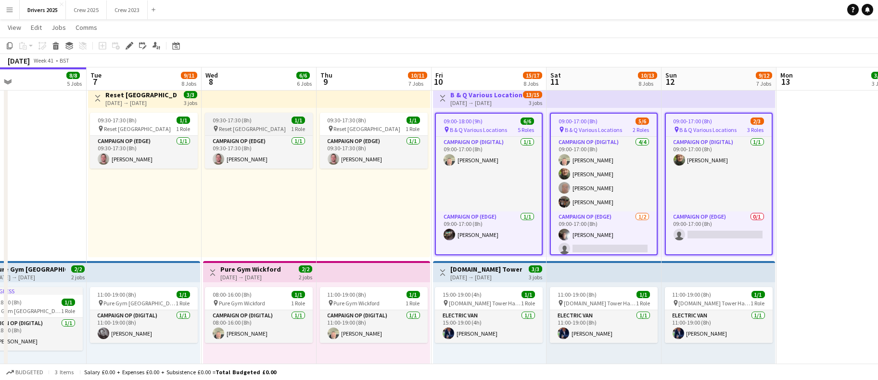
drag, startPoint x: 123, startPoint y: 47, endPoint x: 284, endPoint y: 129, distance: 180.5
click at [124, 46] on div "Edit" at bounding box center [130, 46] width 12 height 12
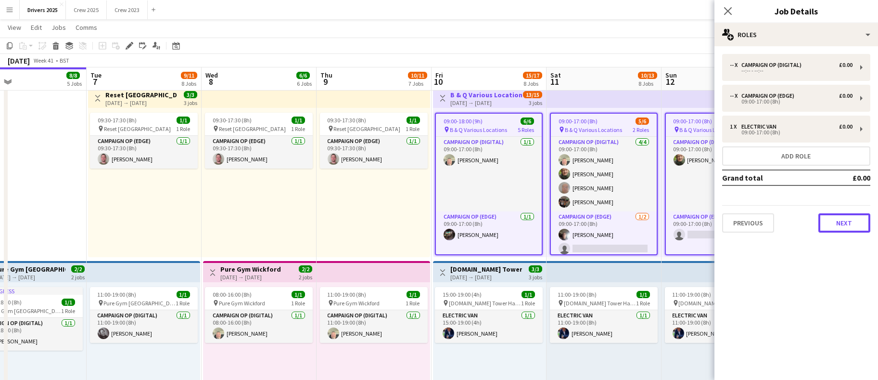
click at [823, 214] on button "Next" at bounding box center [844, 222] width 52 height 19
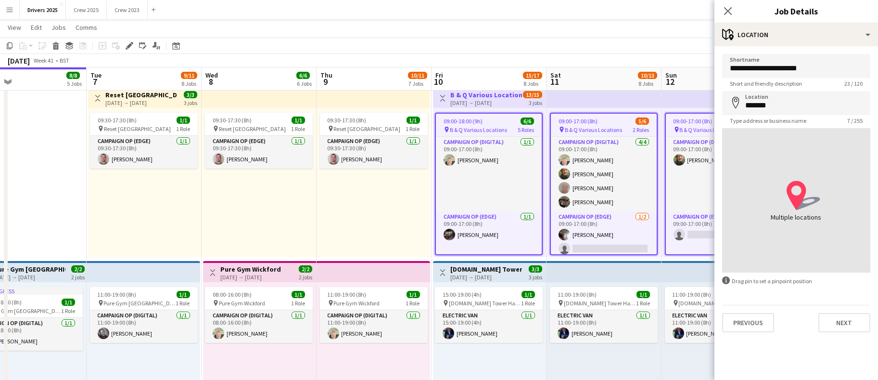
click at [853, 338] on div "**********" at bounding box center [796, 192] width 164 height 293
click at [854, 319] on button "Next" at bounding box center [844, 322] width 52 height 19
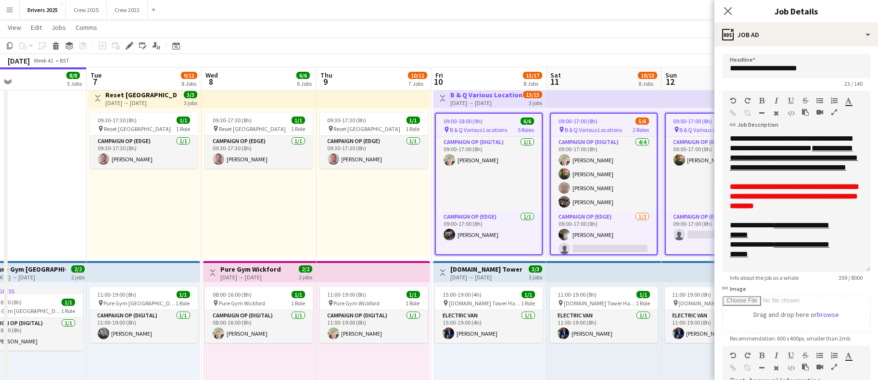
drag, startPoint x: 854, startPoint y: 186, endPoint x: 866, endPoint y: 300, distance: 115.1
click at [866, 305] on form "**********" at bounding box center [796, 301] width 164 height 495
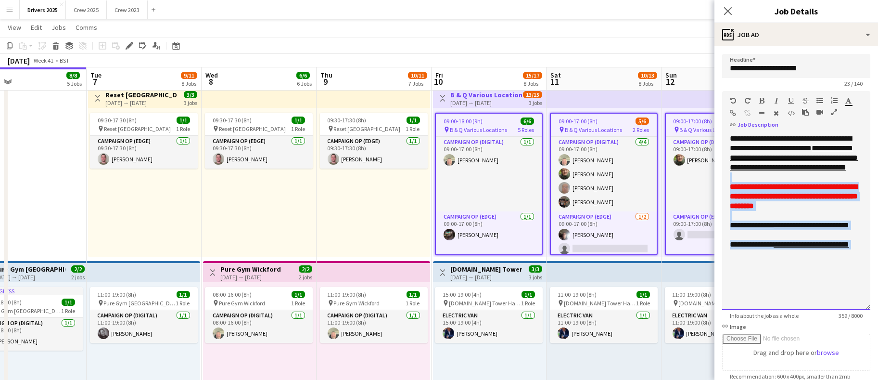
drag, startPoint x: 860, startPoint y: 174, endPoint x: 735, endPoint y: 157, distance: 125.8
click at [735, 157] on form "**********" at bounding box center [796, 320] width 164 height 533
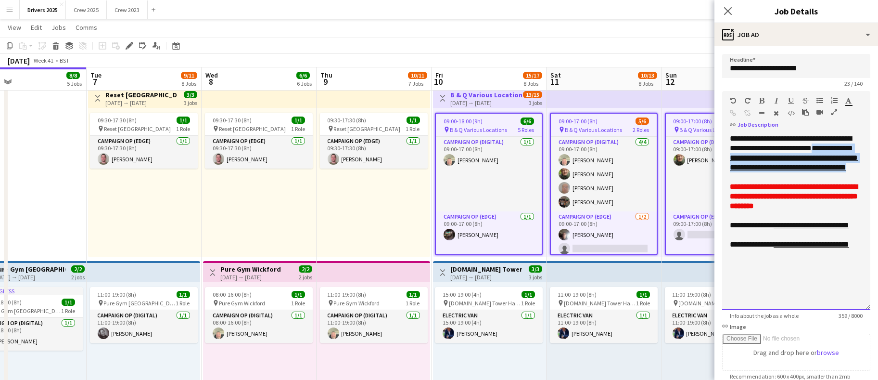
drag, startPoint x: 851, startPoint y: 179, endPoint x: 733, endPoint y: 153, distance: 121.3
click at [733, 153] on div "**********" at bounding box center [796, 222] width 148 height 176
copy link "**********"
click at [296, 207] on div "09:30-17:30 (8h) 1/1 pin Reset West Malling 1 Role Campaign Op (Edge) [DATE] 09…" at bounding box center [259, 182] width 115 height 149
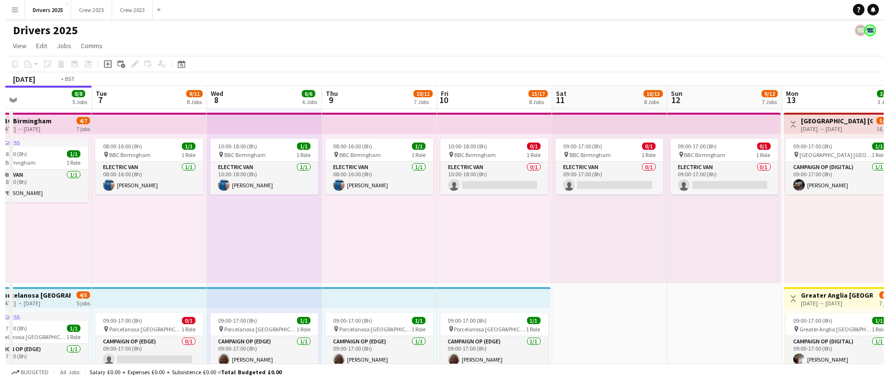
scroll to position [0, 321]
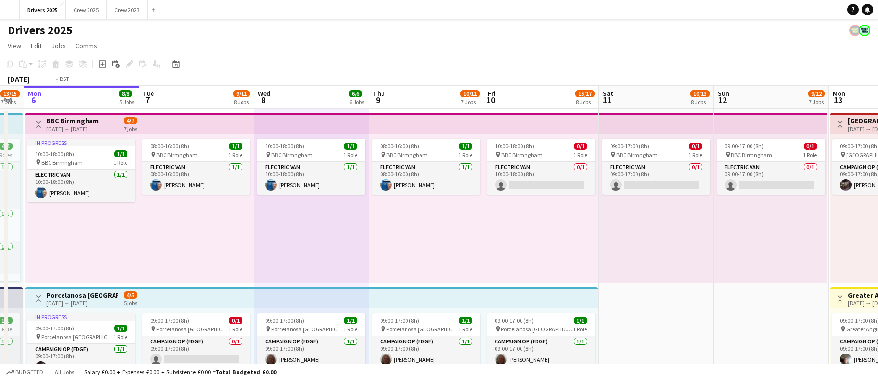
drag, startPoint x: 326, startPoint y: 232, endPoint x: 448, endPoint y: 221, distance: 123.2
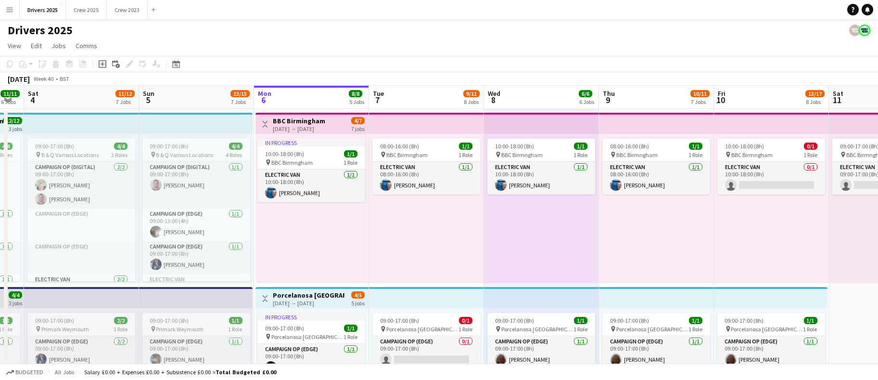
click at [287, 93] on app-board-header-date "Mon 6 8/8 5 Jobs" at bounding box center [311, 97] width 115 height 23
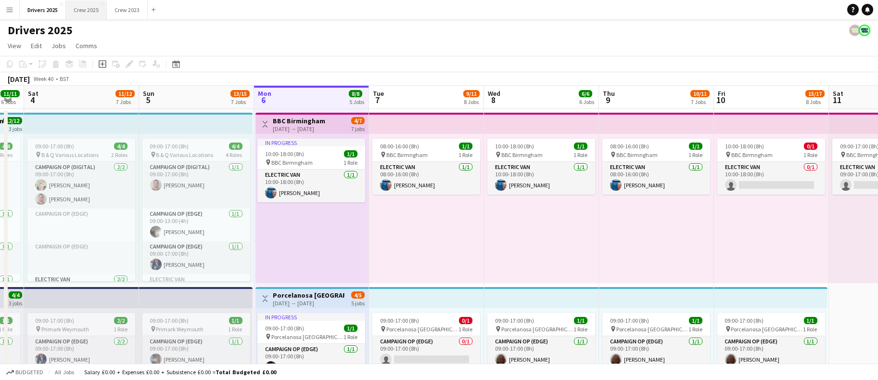
click at [97, 12] on button "Crew 2025 Close" at bounding box center [86, 9] width 41 height 19
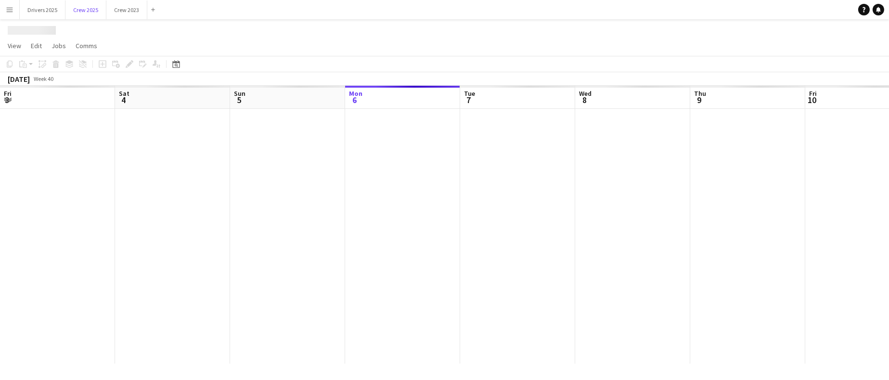
scroll to position [0, 229]
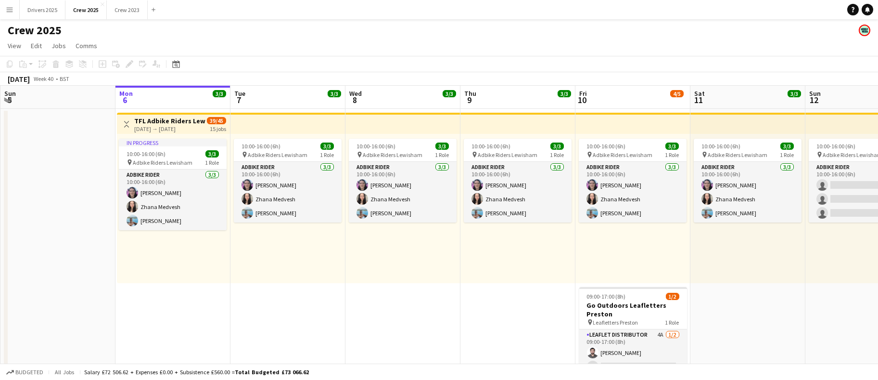
drag, startPoint x: 184, startPoint y: 86, endPoint x: 180, endPoint y: 95, distance: 10.4
click at [184, 86] on app-board-header-date "Mon 6 3/3 1 Job" at bounding box center [172, 97] width 115 height 23
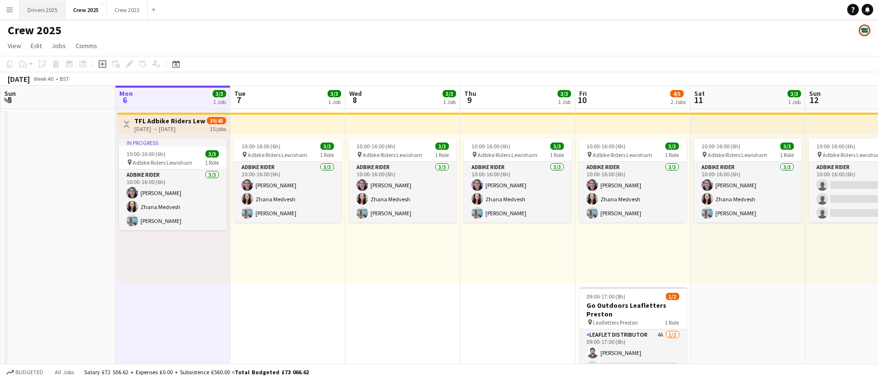
click at [33, 8] on button "Drivers 2025 Close" at bounding box center [43, 9] width 46 height 19
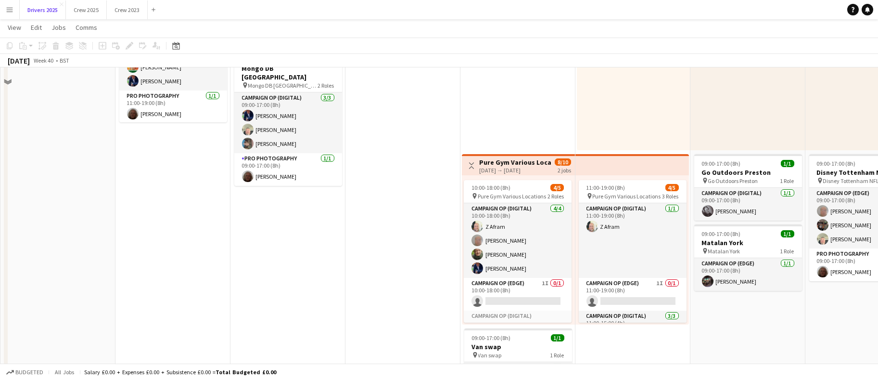
scroll to position [1227, 0]
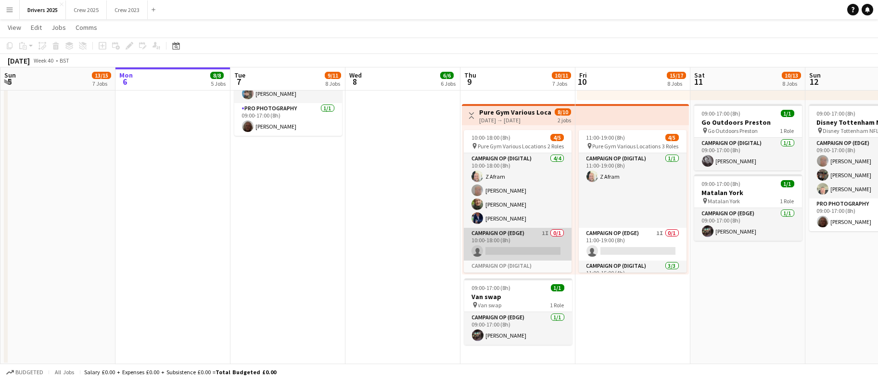
click at [511, 246] on app-card-role "Campaign Op (Edge) 1I 0/1 10:00-18:00 (8h) single-neutral-actions" at bounding box center [518, 244] width 108 height 33
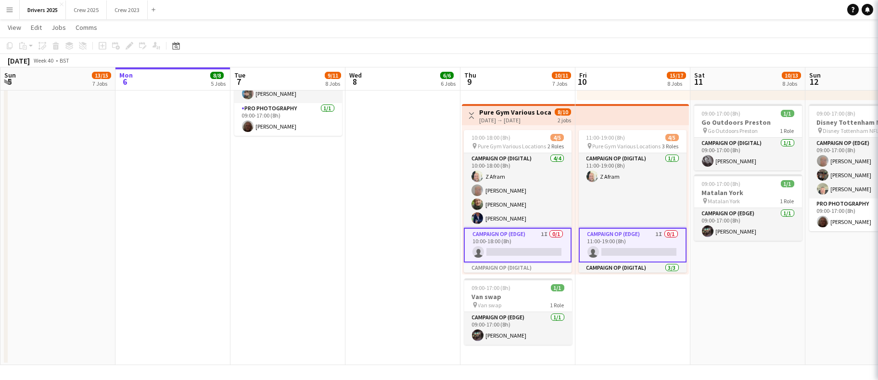
click at [511, 246] on app-card-role "Campaign Op (Edge) 1I 0/1 10:00-18:00 (8h) single-neutral-actions" at bounding box center [518, 245] width 108 height 35
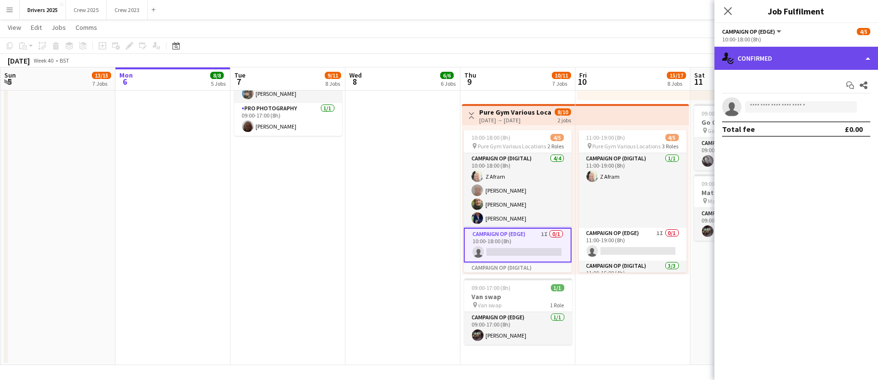
click at [786, 65] on div "single-neutral-actions-check-2 Confirmed" at bounding box center [796, 58] width 164 height 23
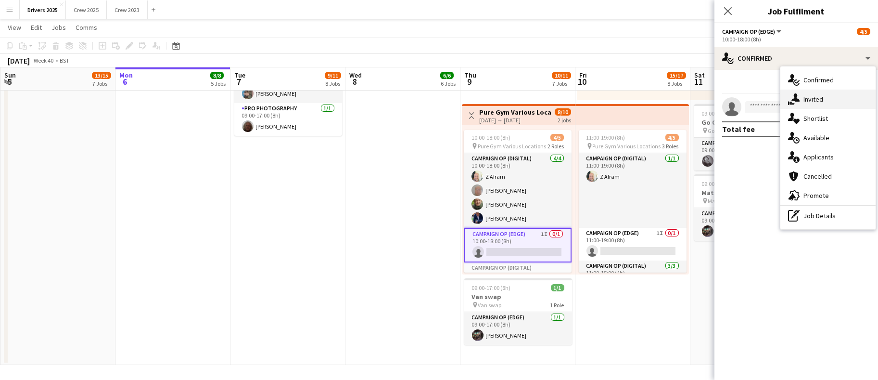
click at [817, 99] on span "Invited" at bounding box center [813, 99] width 20 height 9
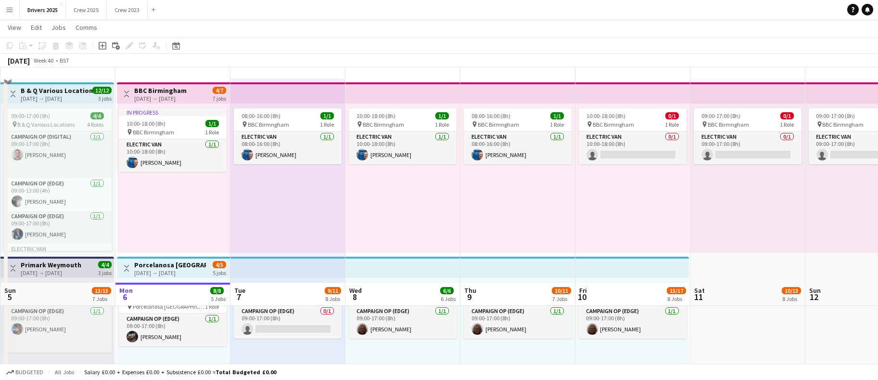
scroll to position [0, 0]
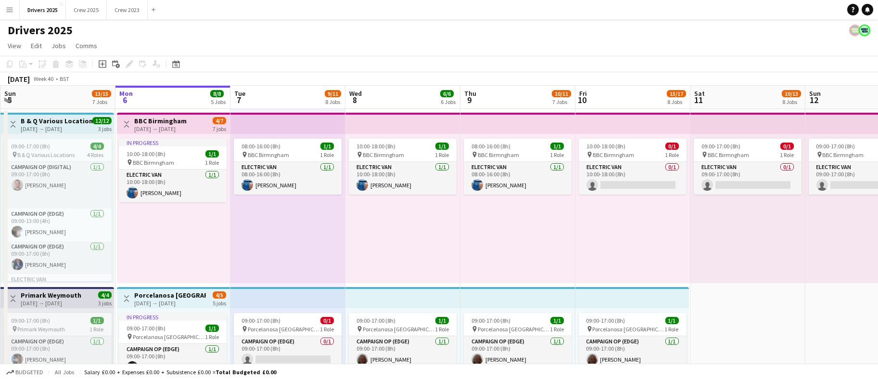
click at [156, 104] on app-board-header-date "Mon 6 8/8 5 Jobs" at bounding box center [172, 97] width 115 height 23
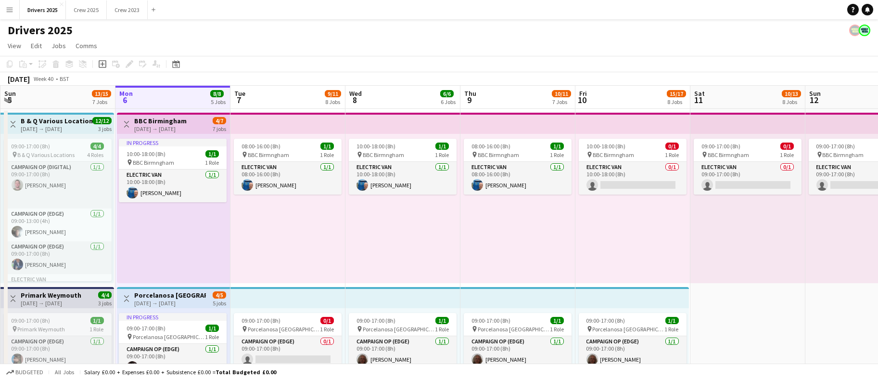
click at [167, 99] on app-board-header-date "Mon 6 8/8 5 Jobs" at bounding box center [172, 97] width 115 height 23
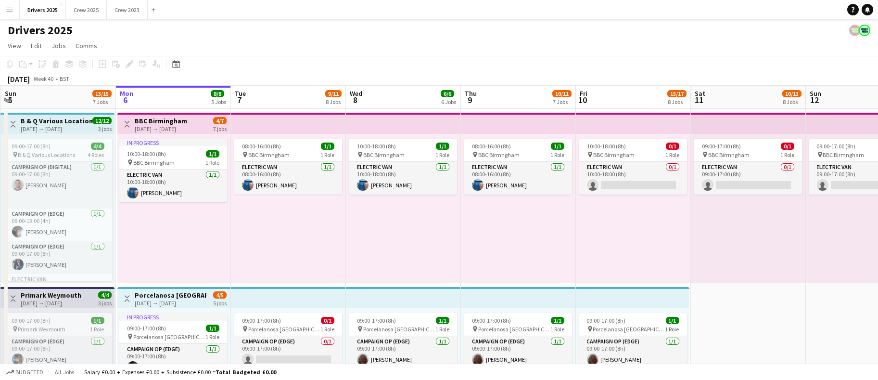
click at [180, 104] on app-board-header-date "Mon 6 8/8 5 Jobs" at bounding box center [173, 97] width 115 height 23
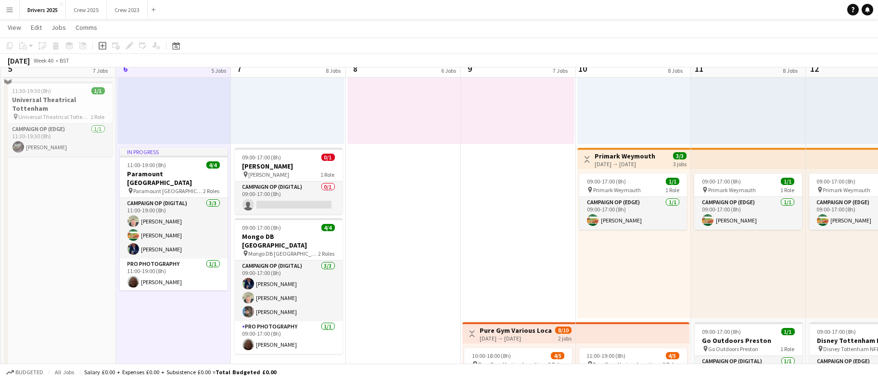
scroll to position [1010, 0]
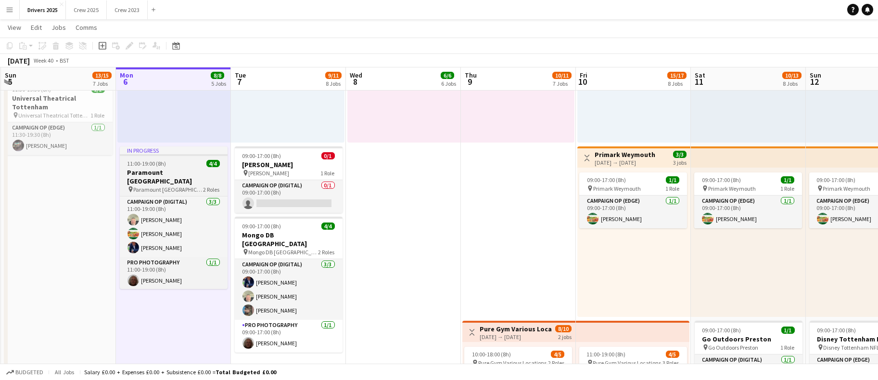
click at [191, 154] on div at bounding box center [174, 155] width 108 height 2
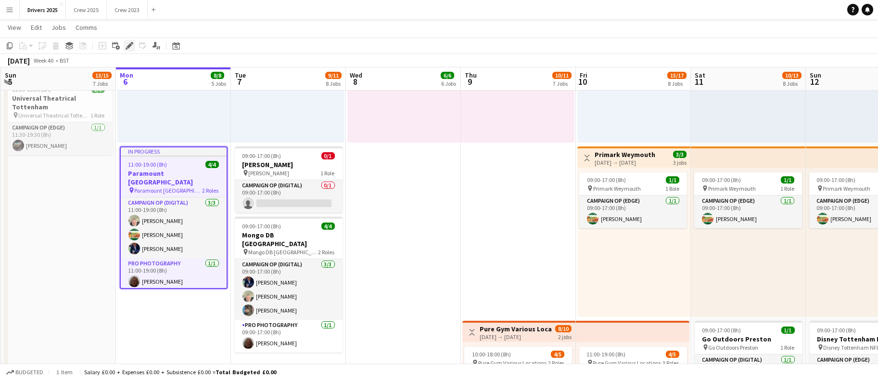
click at [129, 43] on icon at bounding box center [129, 45] width 5 height 5
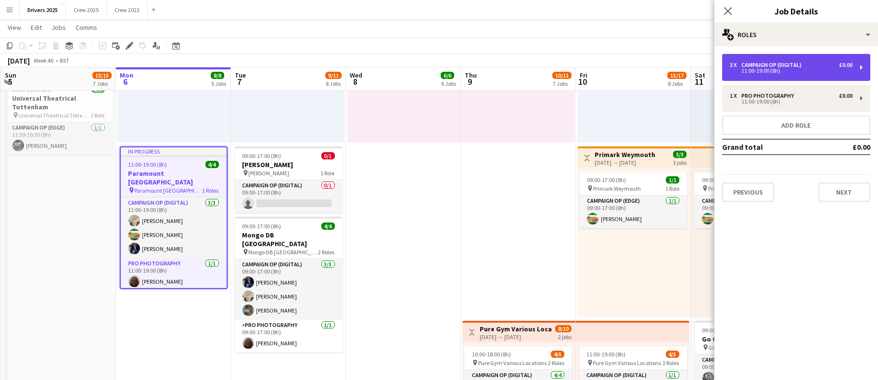
click at [786, 69] on div "11:00-19:00 (8h)" at bounding box center [791, 70] width 123 height 5
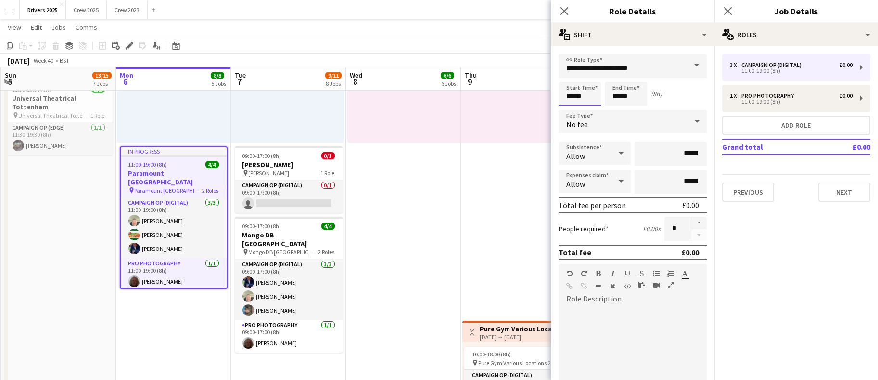
scroll to position [0, 0]
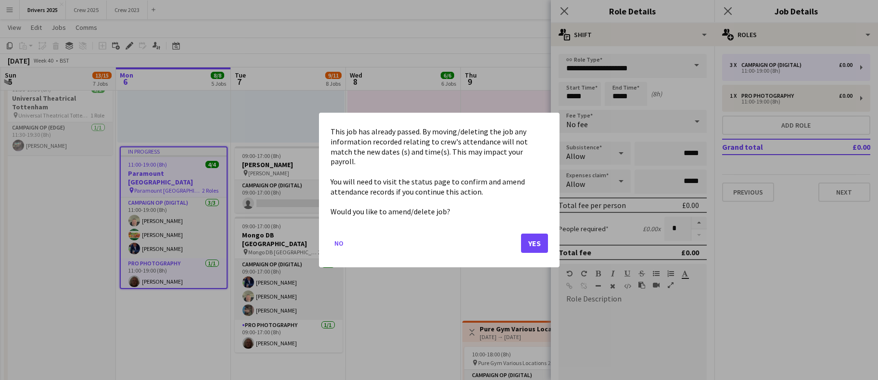
drag, startPoint x: 590, startPoint y: 97, endPoint x: 325, endPoint y: 106, distance: 265.3
click at [345, 240] on button "No" at bounding box center [339, 242] width 17 height 15
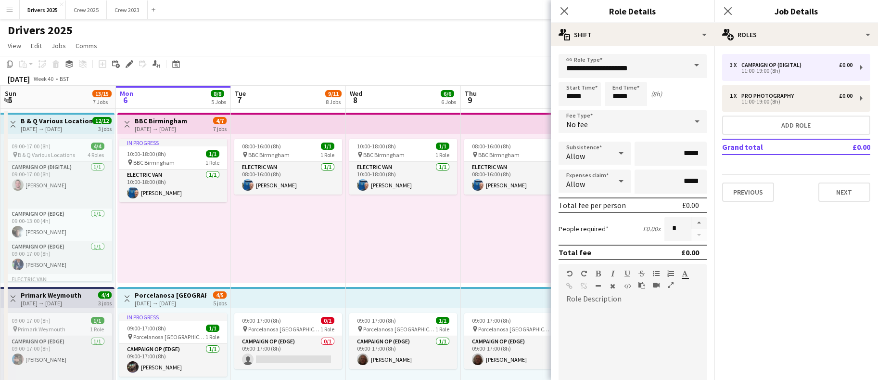
click at [302, 100] on app-board-header-date "Tue 7 9/11 8 Jobs" at bounding box center [288, 97] width 115 height 23
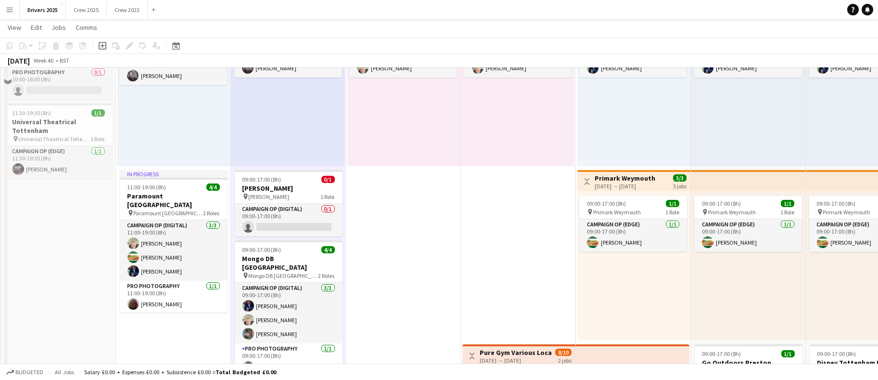
scroll to position [1010, 0]
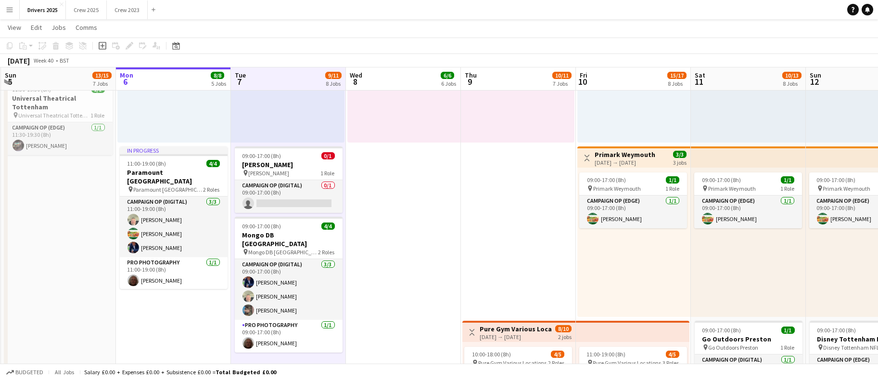
click at [291, 160] on h3 "[PERSON_NAME]" at bounding box center [289, 164] width 108 height 9
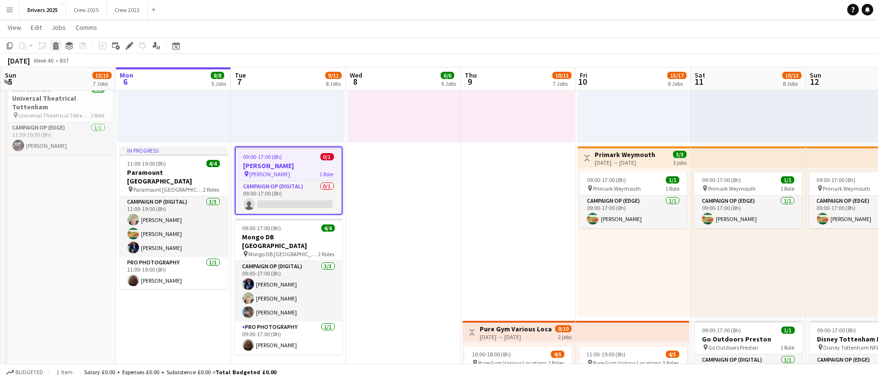
click at [59, 48] on icon "Delete" at bounding box center [56, 46] width 8 height 8
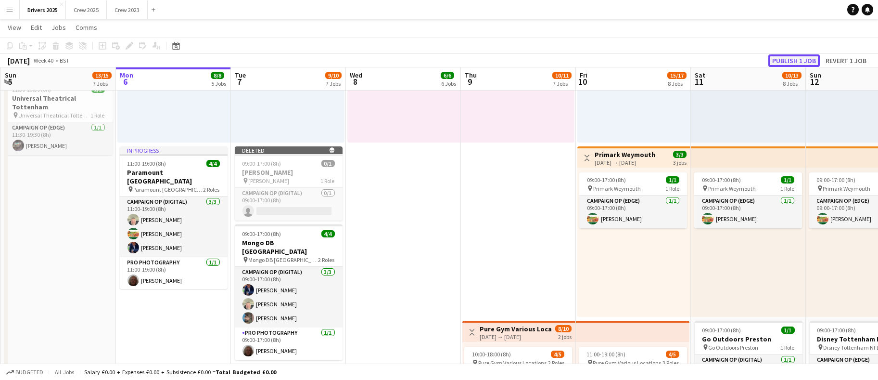
click at [800, 61] on button "Publish 1 job" at bounding box center [793, 60] width 51 height 13
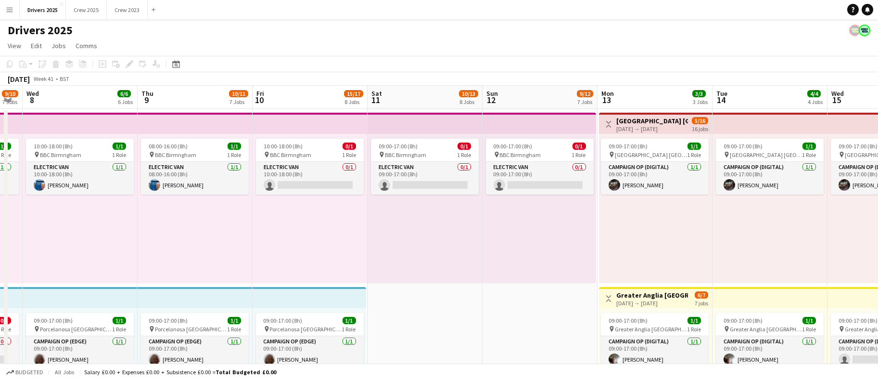
scroll to position [0, 335]
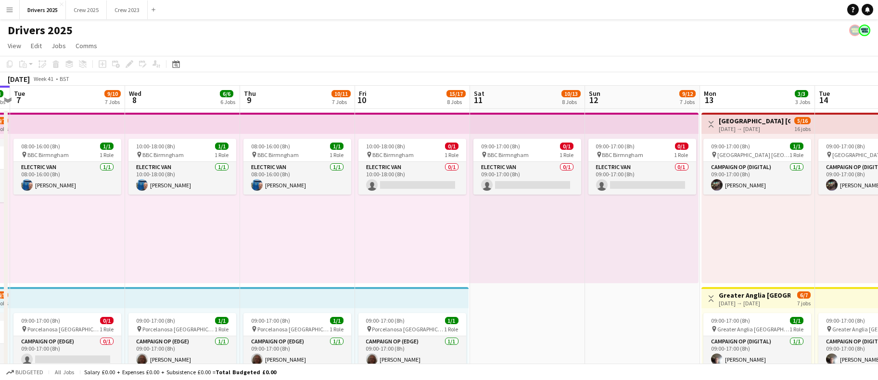
drag, startPoint x: 389, startPoint y: 87, endPoint x: 168, endPoint y: 91, distance: 220.4
click at [165, 88] on app-board-header-date "Wed 8 6/6 6 Jobs" at bounding box center [182, 97] width 115 height 23
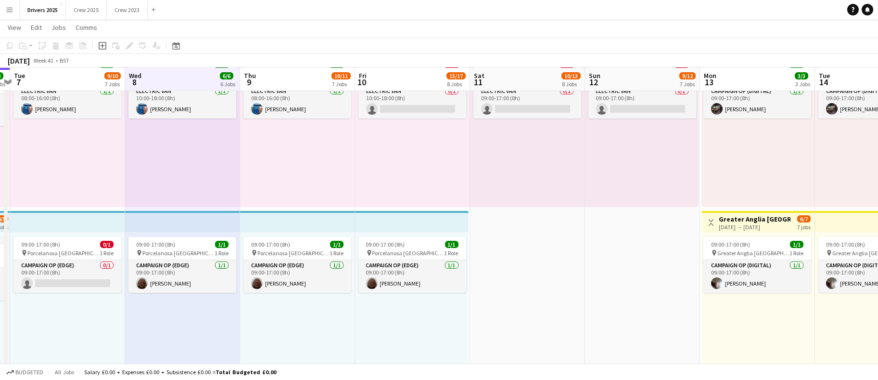
scroll to position [0, 0]
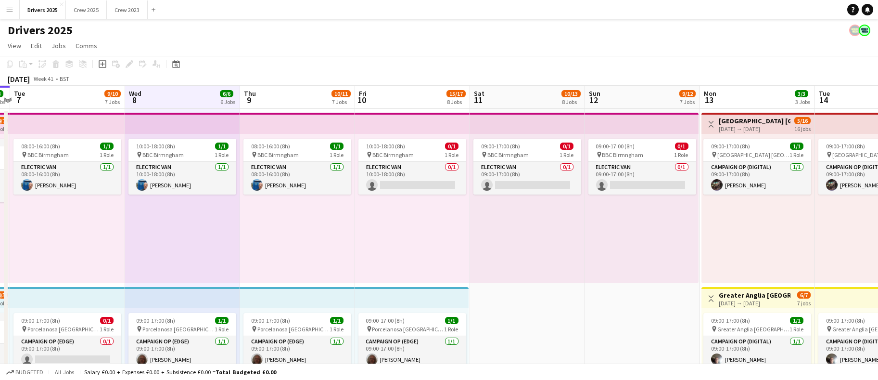
click at [275, 98] on app-board-header-date "Thu 9 10/11 7 Jobs" at bounding box center [297, 97] width 115 height 23
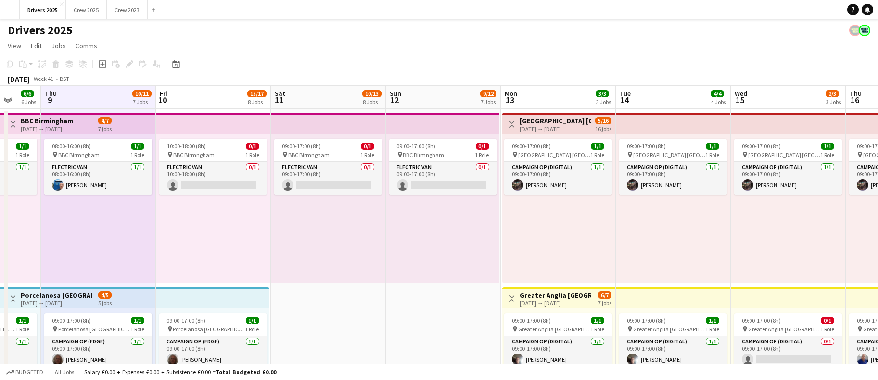
scroll to position [0, 319]
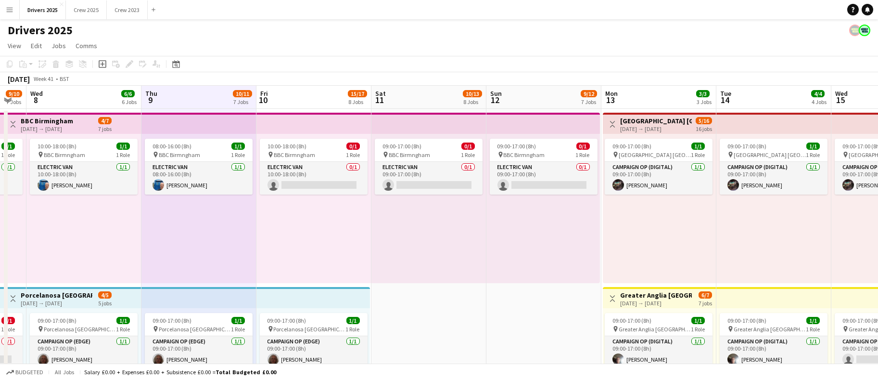
drag, startPoint x: 464, startPoint y: 236, endPoint x: 367, endPoint y: 239, distance: 97.2
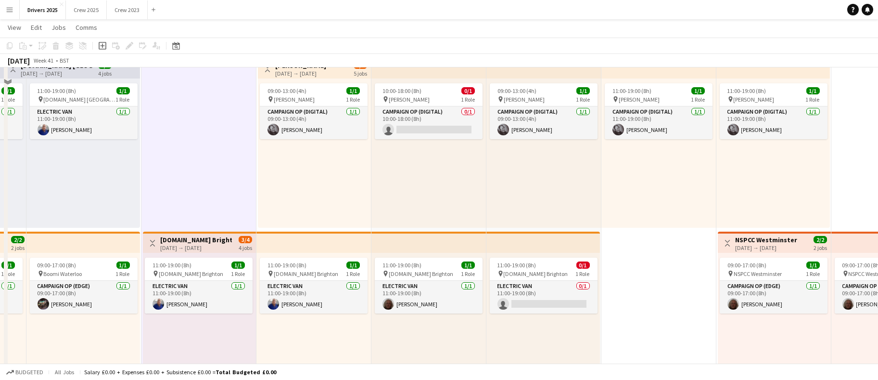
scroll to position [0, 0]
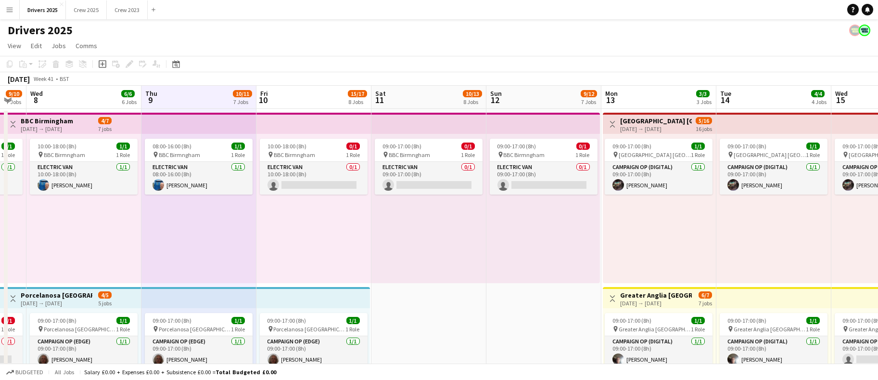
click at [300, 99] on app-board-header-date "Fri 10 15/17 8 Jobs" at bounding box center [313, 97] width 115 height 23
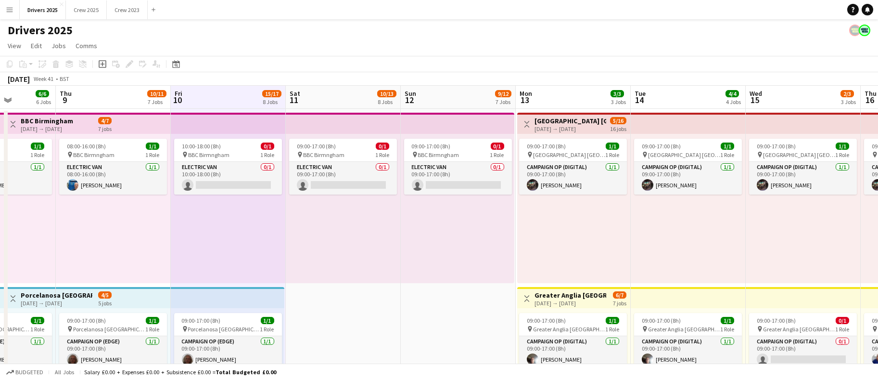
drag, startPoint x: 463, startPoint y: 291, endPoint x: 372, endPoint y: 269, distance: 93.0
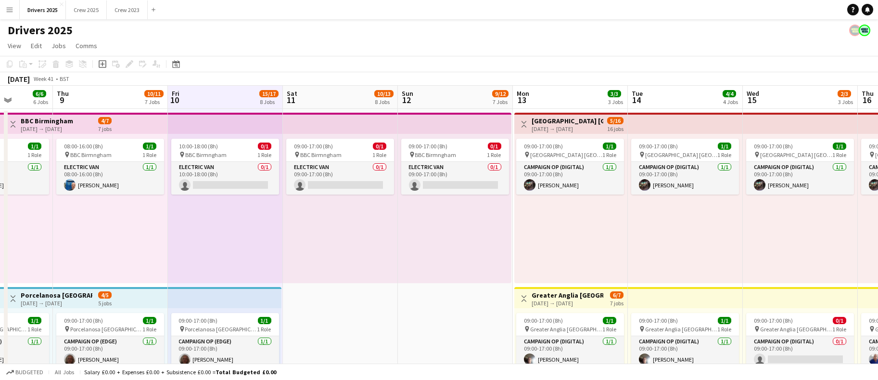
click at [334, 83] on div "[DATE] Week 41 • BST" at bounding box center [439, 78] width 878 height 13
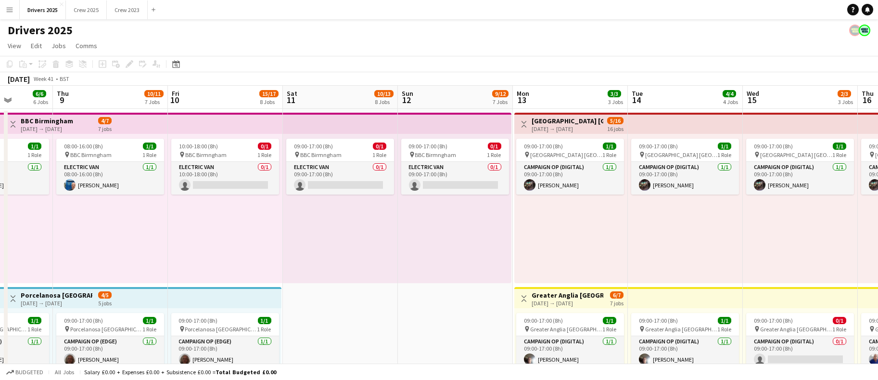
click at [334, 91] on app-board-header-date "Sat 11 10/13 8 Jobs" at bounding box center [340, 97] width 115 height 23
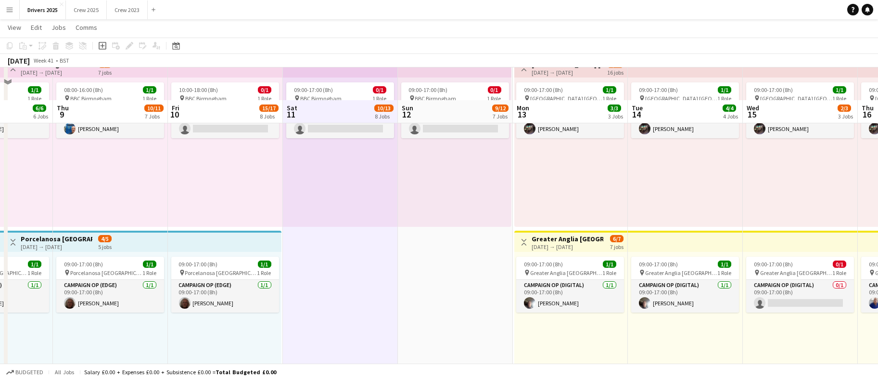
scroll to position [0, 0]
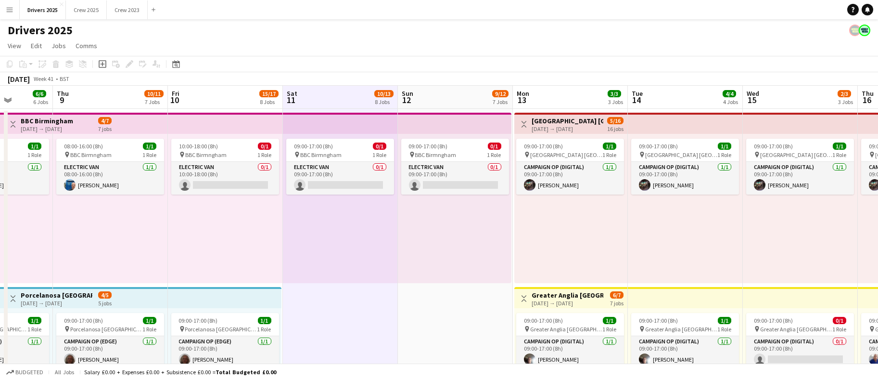
click at [439, 80] on div "[DATE] Week 41 • BST" at bounding box center [439, 78] width 878 height 13
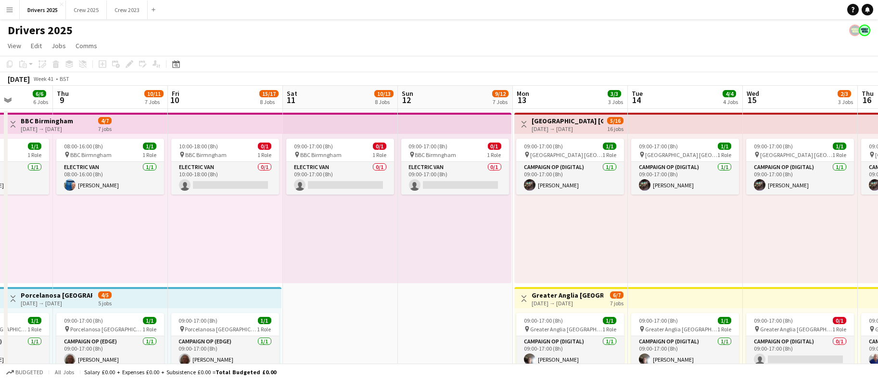
click at [441, 93] on app-board-header-date "Sun 12 9/12 7 Jobs" at bounding box center [455, 97] width 115 height 23
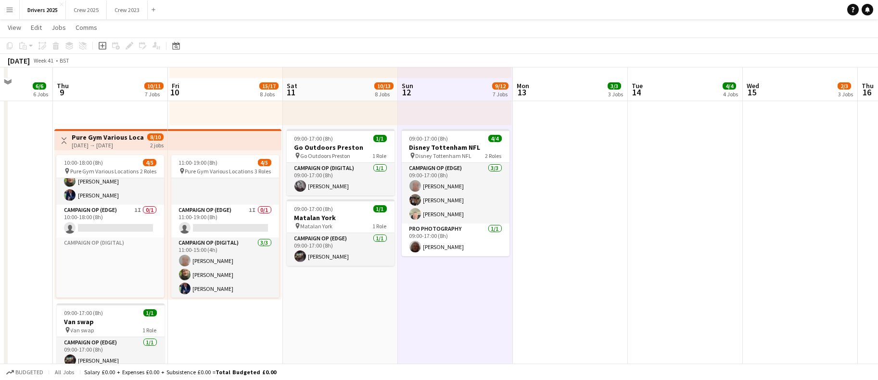
scroll to position [1227, 0]
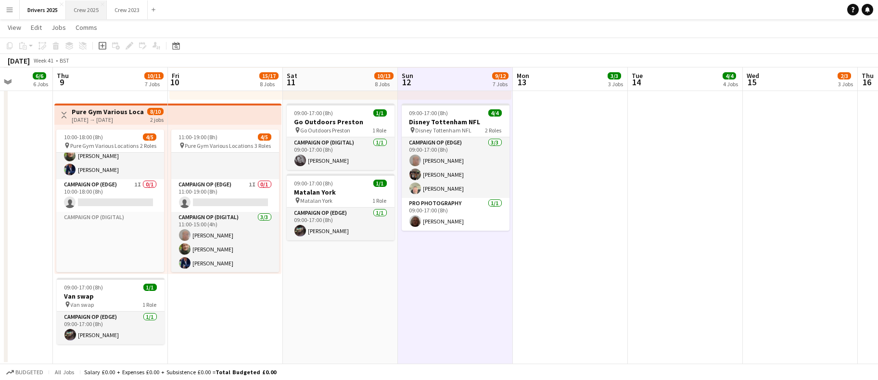
click at [83, 12] on button "Crew 2025 Close" at bounding box center [86, 9] width 41 height 19
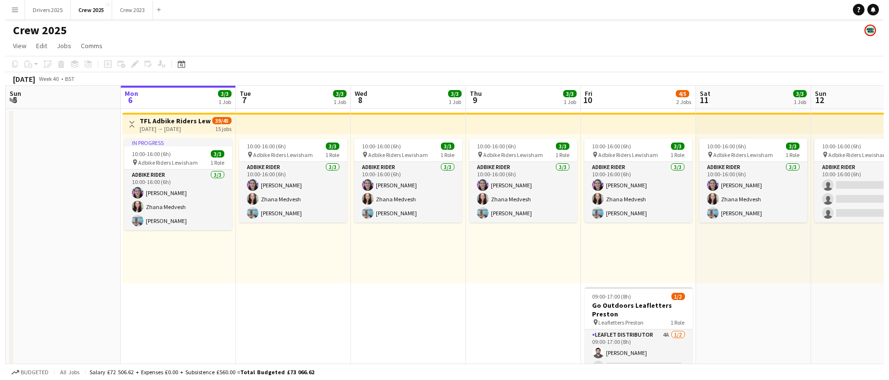
scroll to position [0, 229]
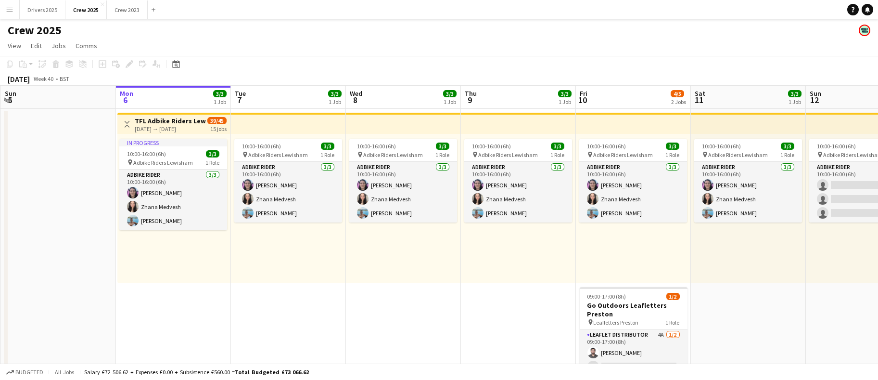
click at [506, 351] on app-date-cell "10:00-16:00 (6h) 3/3 pin Adbike Riders Lewisham 1 Role Adbike Rider [DATE] 10:0…" at bounding box center [518, 252] width 115 height 287
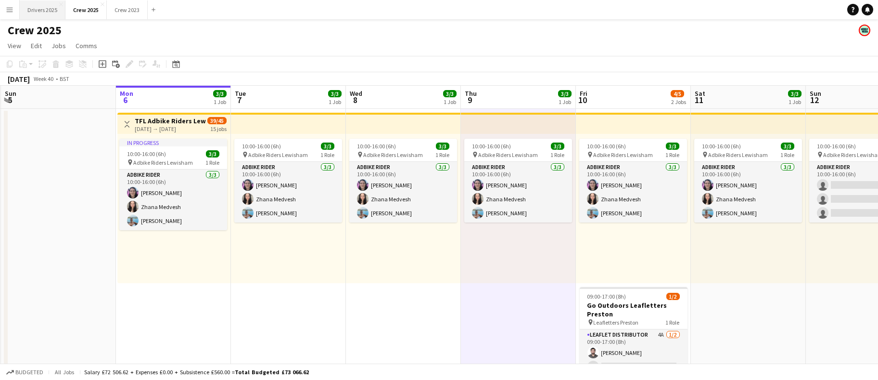
click at [27, 12] on button "Drivers 2025 Close" at bounding box center [43, 9] width 46 height 19
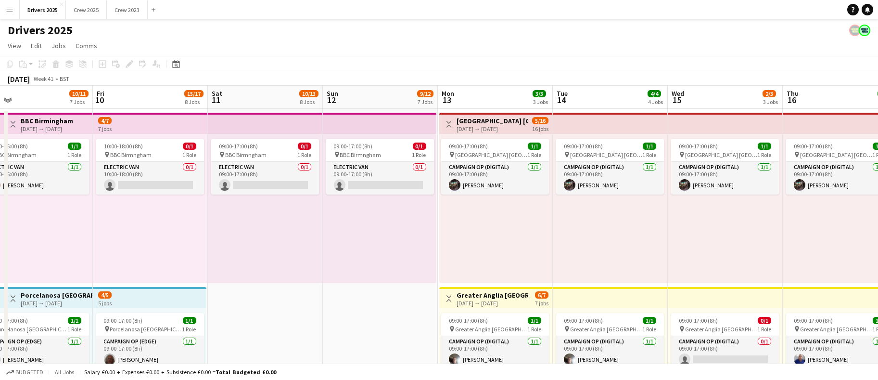
scroll to position [0, 418]
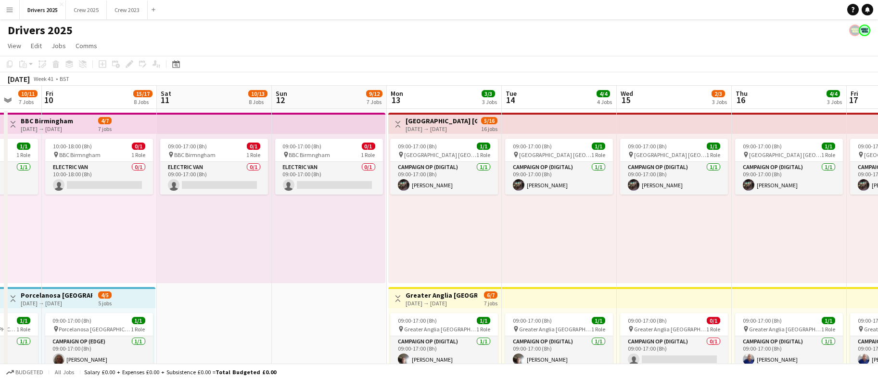
drag, startPoint x: 542, startPoint y: 230, endPoint x: -209, endPoint y: 165, distance: 753.4
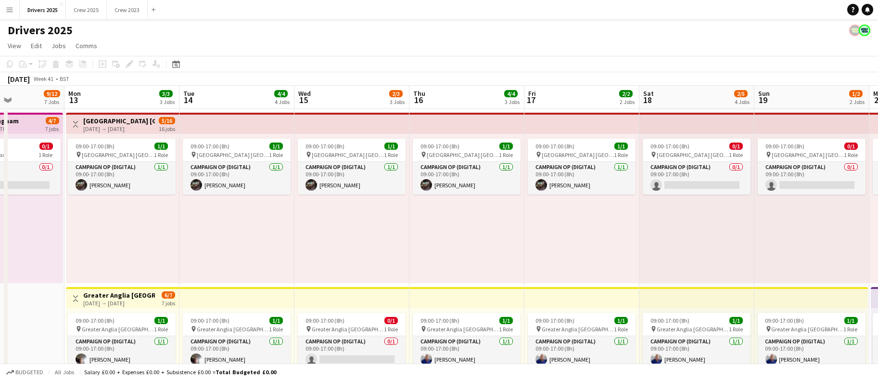
drag, startPoint x: 546, startPoint y: 253, endPoint x: 235, endPoint y: 240, distance: 311.1
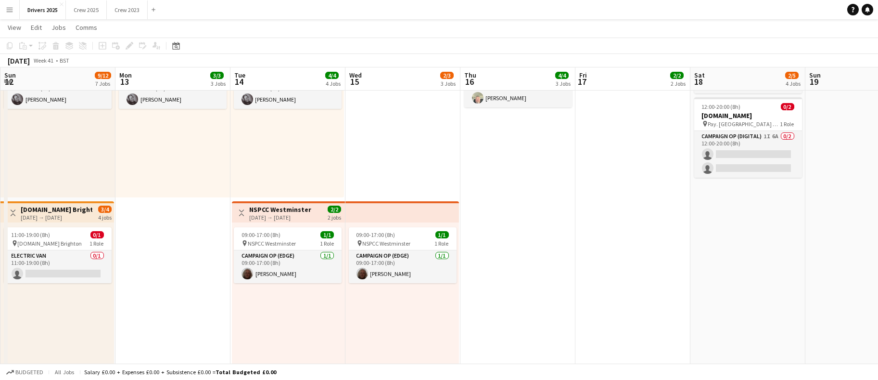
scroll to position [0, 219]
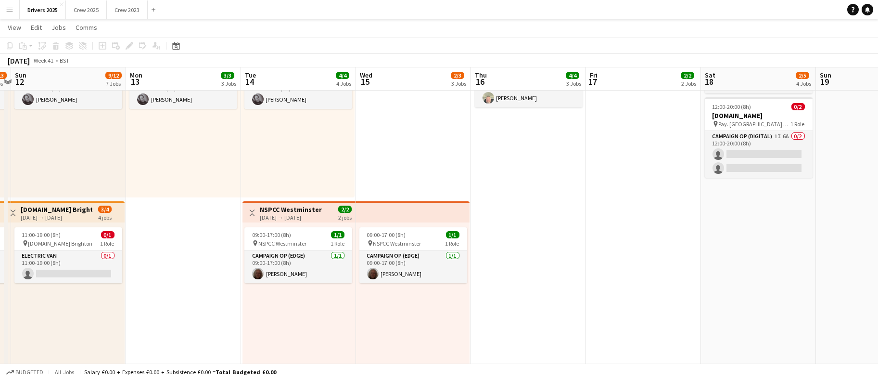
drag, startPoint x: 140, startPoint y: 320, endPoint x: 231, endPoint y: 313, distance: 91.7
click at [230, 313] on app-calendar-viewport "Fri 10 15/17 8 Jobs Sat 11 10/13 8 Jobs Sun 12 9/12 7 Jobs Mon 13 3/3 3 Jobs Tu…" at bounding box center [439, 382] width 878 height 1554
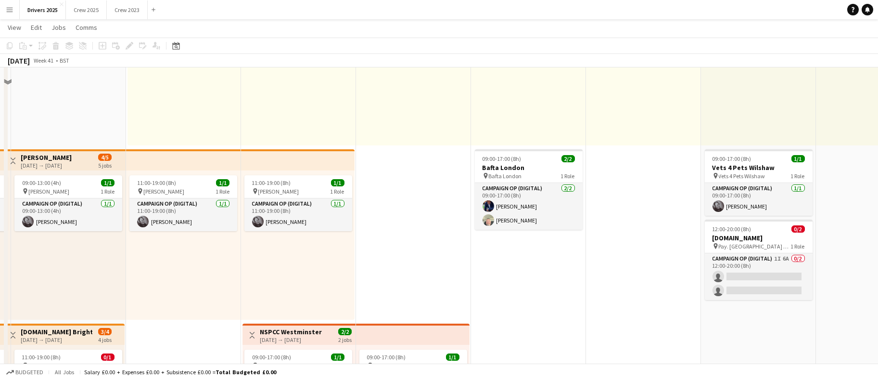
scroll to position [144, 0]
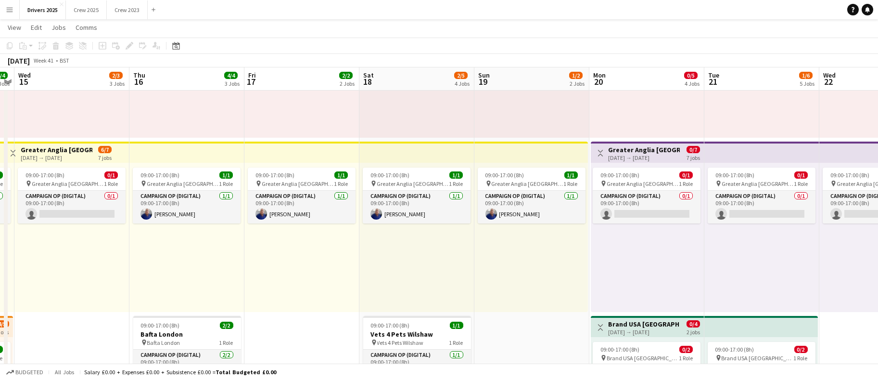
drag, startPoint x: 668, startPoint y: 287, endPoint x: 302, endPoint y: 273, distance: 366.4
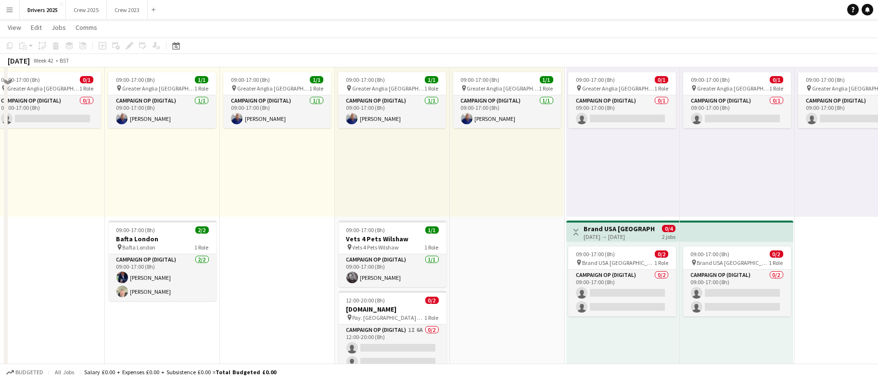
scroll to position [289, 0]
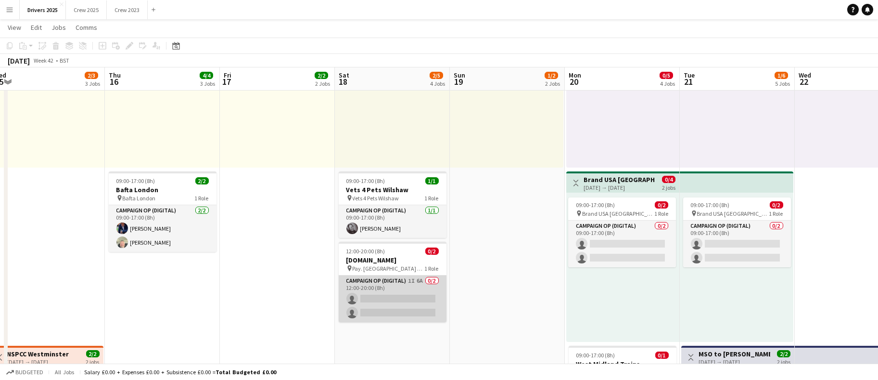
click at [385, 303] on app-card-role "Campaign Op (Digital) 1I 6A 0/2 12:00-20:00 (8h) single-neutral-actions single-…" at bounding box center [393, 298] width 108 height 47
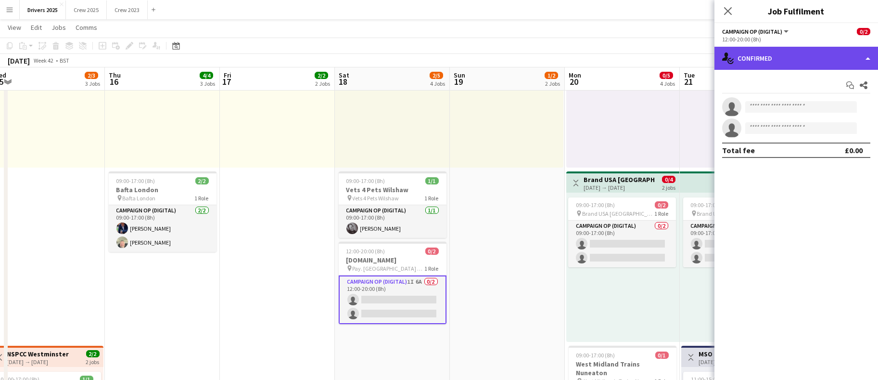
click at [788, 68] on div "single-neutral-actions-check-2 Confirmed" at bounding box center [796, 58] width 164 height 23
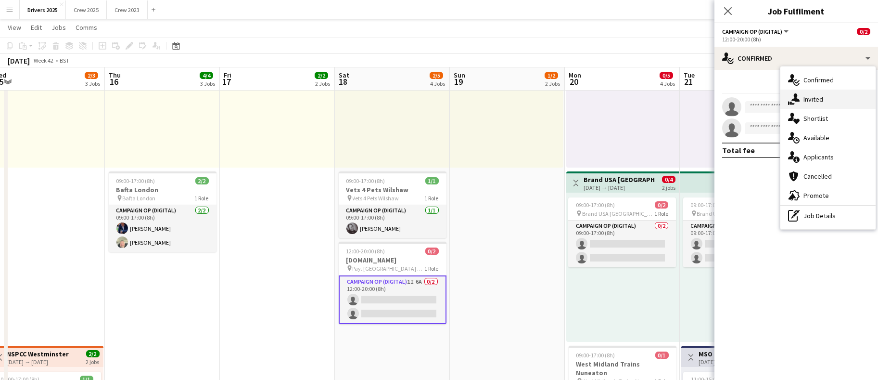
click at [804, 95] on span "Invited" at bounding box center [813, 99] width 20 height 9
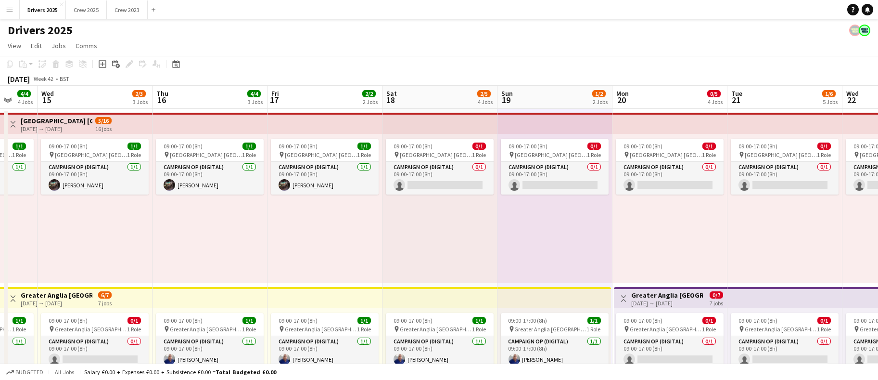
scroll to position [0, 306]
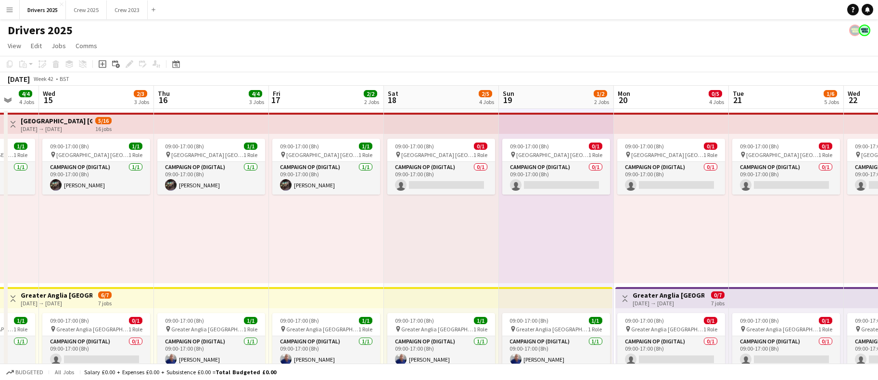
drag, startPoint x: 313, startPoint y: 225, endPoint x: 362, endPoint y: 226, distance: 49.1
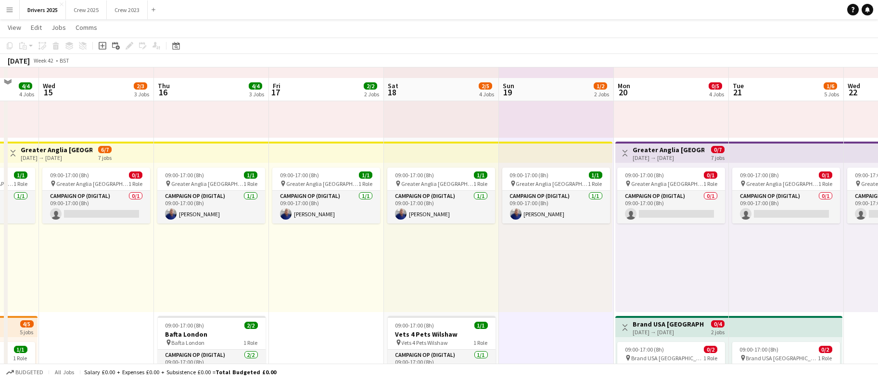
scroll to position [289, 0]
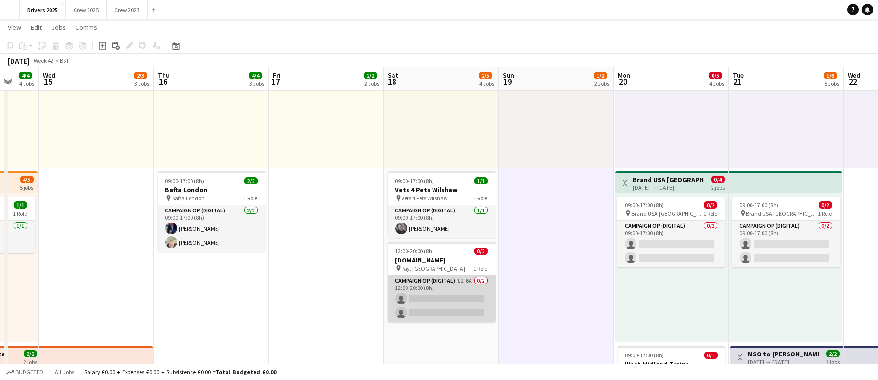
click at [429, 302] on app-card-role "Campaign Op (Digital) 1I 6A 0/2 12:00-20:00 (8h) single-neutral-actions single-…" at bounding box center [442, 298] width 108 height 47
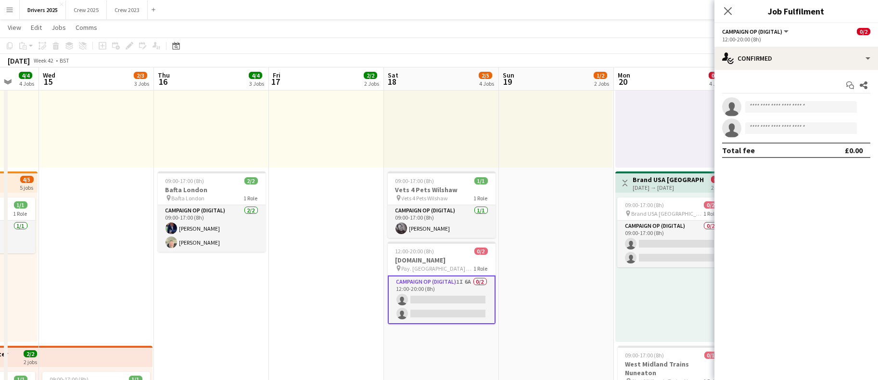
click at [810, 70] on div "Start chat Share single-neutral-actions single-neutral-actions Total fee £0.00" at bounding box center [796, 118] width 164 height 96
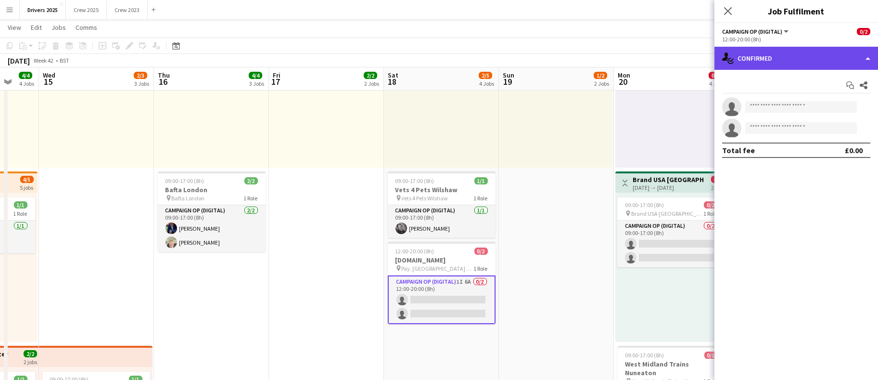
click at [810, 66] on div "single-neutral-actions-check-2 Confirmed" at bounding box center [796, 58] width 164 height 23
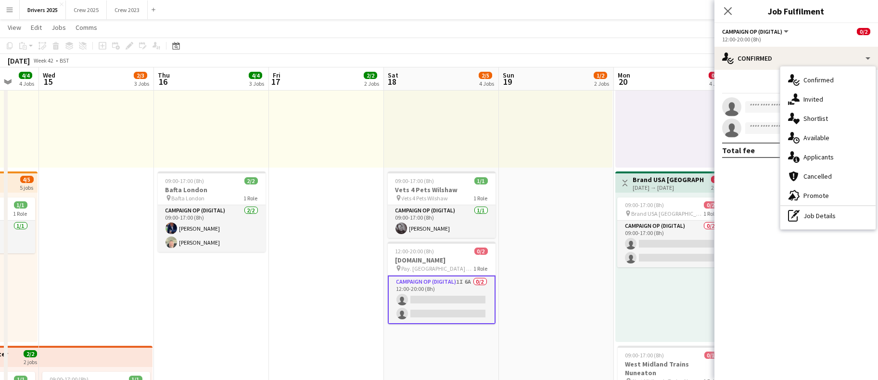
click at [813, 95] on span "Invited" at bounding box center [813, 99] width 20 height 9
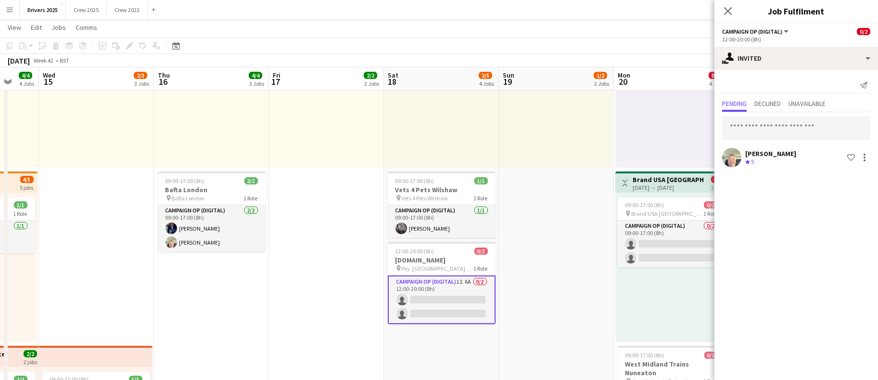
click at [451, 301] on app-card-role "Campaign Op (Digital) 1I 6A 0/2 12:00-20:00 (8h) single-neutral-actions single-…" at bounding box center [442, 299] width 108 height 49
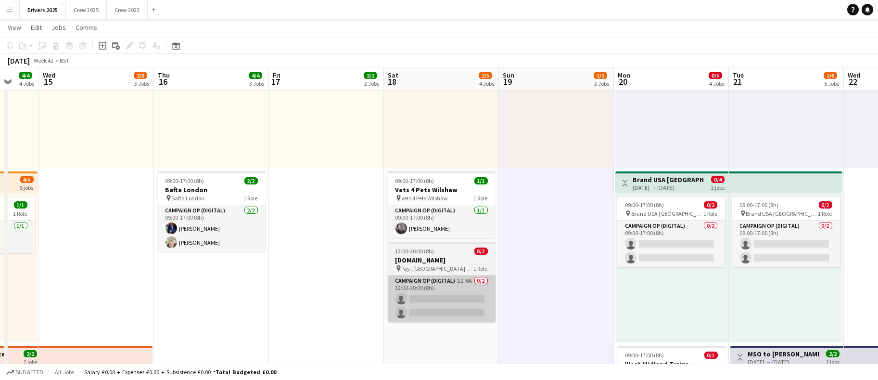
click at [466, 305] on app-card-role "Campaign Op (Digital) 1I 6A 0/2 12:00-20:00 (8h) single-neutral-actions single-…" at bounding box center [442, 298] width 108 height 47
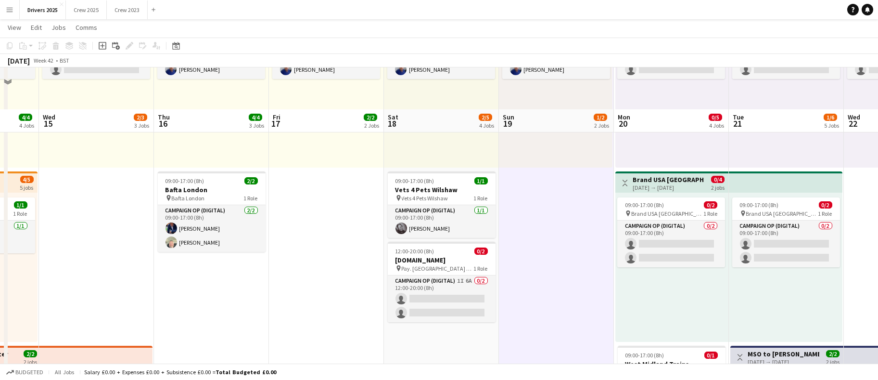
scroll to position [361, 0]
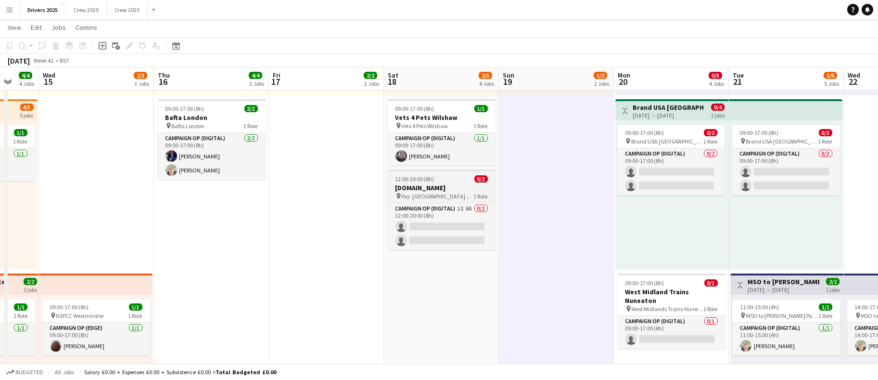
click at [444, 180] on div "12:00-20:00 (8h) 0/2" at bounding box center [442, 178] width 108 height 7
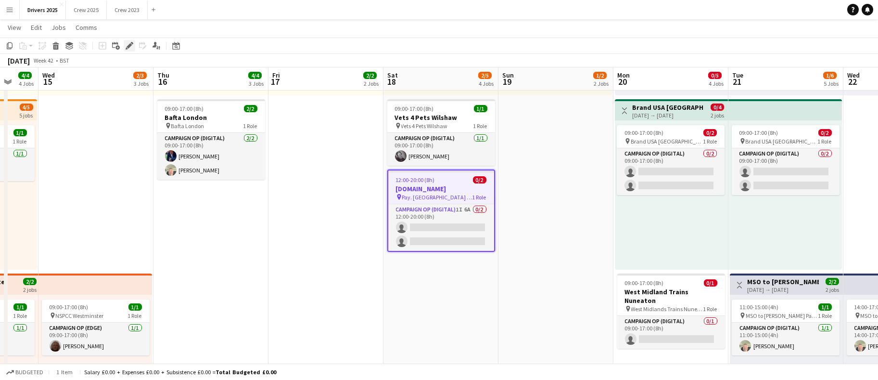
click at [127, 47] on icon "Edit" at bounding box center [130, 46] width 8 height 8
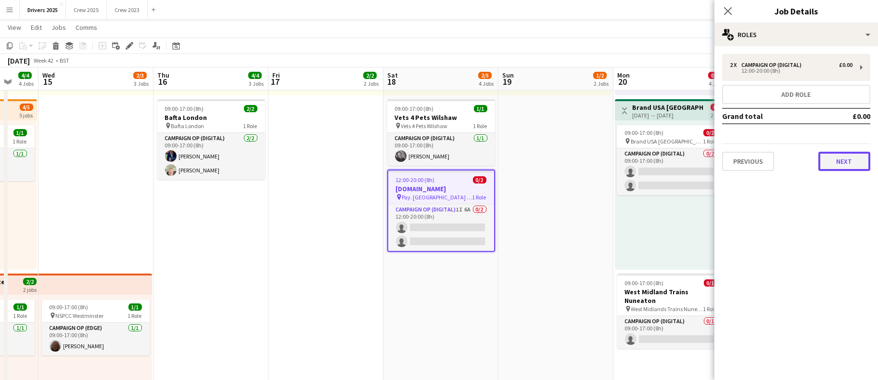
click at [854, 164] on button "Next" at bounding box center [844, 161] width 52 height 19
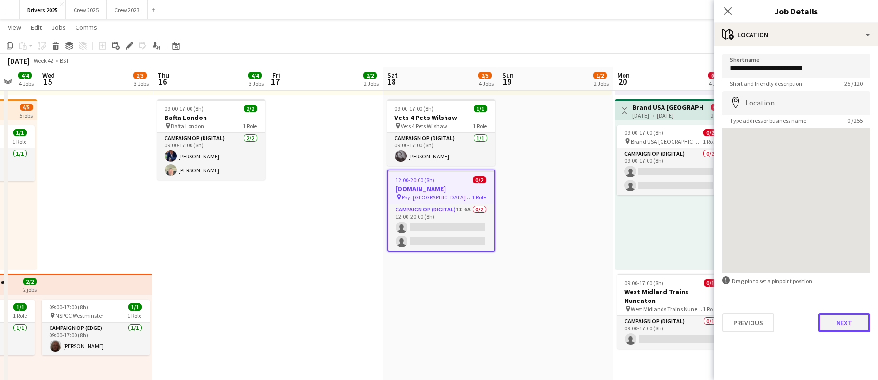
click at [828, 323] on button "Next" at bounding box center [844, 322] width 52 height 19
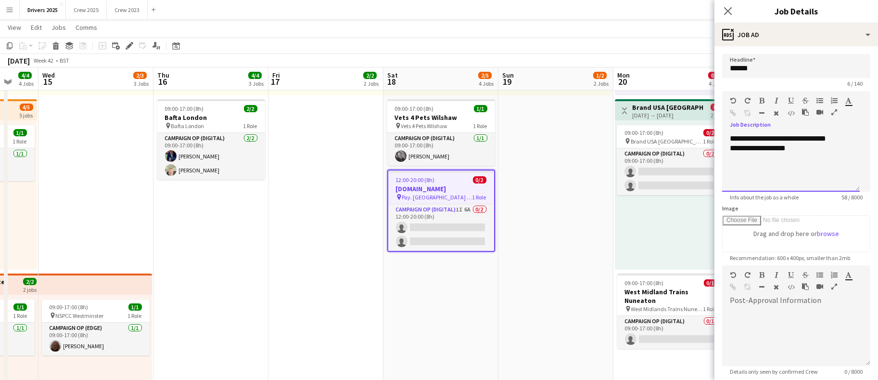
click at [813, 165] on div at bounding box center [791, 168] width 122 height 10
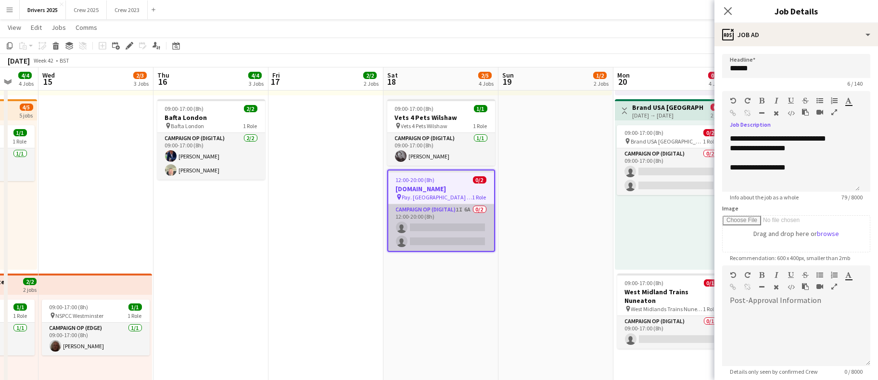
click at [444, 232] on app-card-role "Campaign Op (Digital) 1I 6A 0/2 12:00-20:00 (8h) single-neutral-actions single-…" at bounding box center [441, 227] width 106 height 47
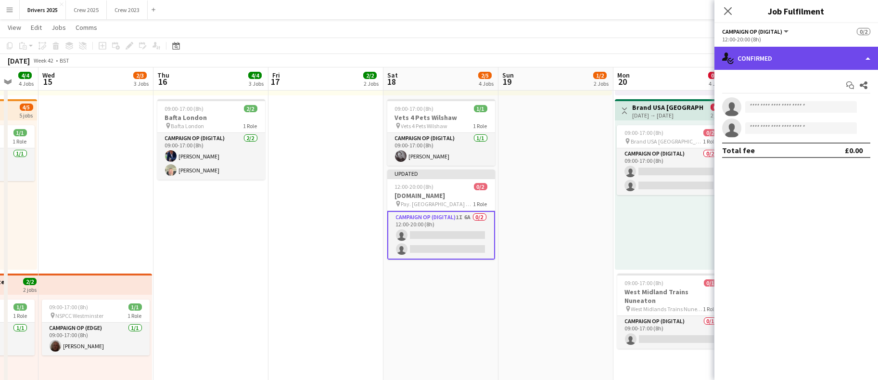
click at [821, 60] on div "single-neutral-actions-check-2 Confirmed" at bounding box center [796, 58] width 164 height 23
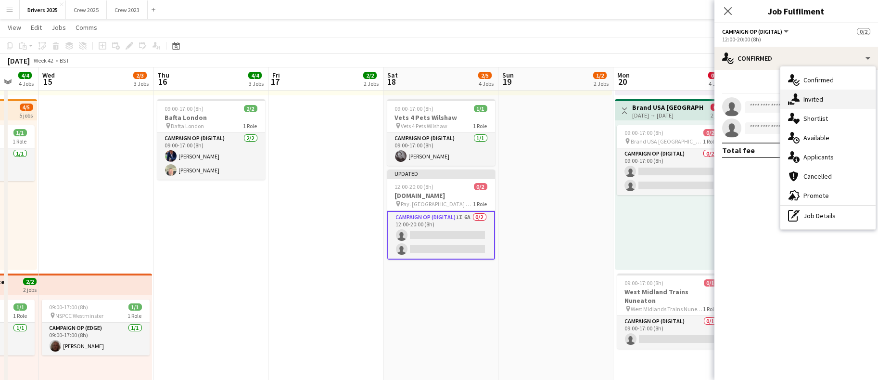
click at [809, 93] on div "single-neutral-actions-share-1 Invited" at bounding box center [827, 98] width 95 height 19
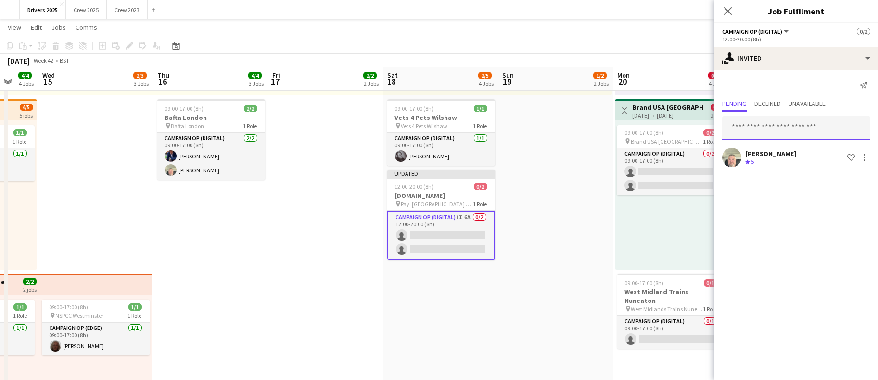
click at [794, 118] on input "text" at bounding box center [796, 128] width 148 height 24
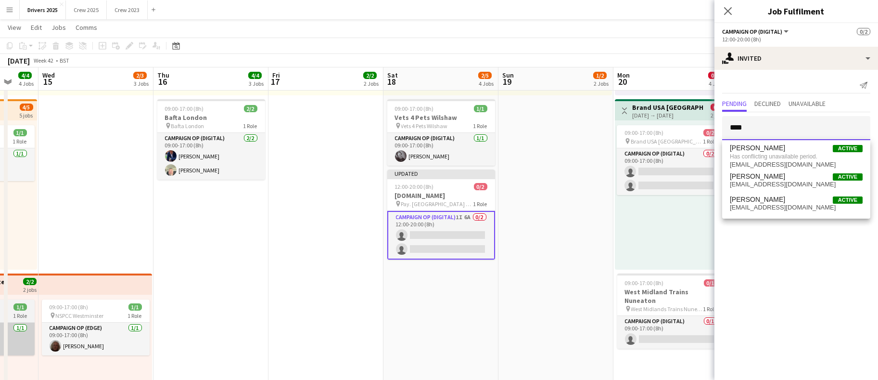
type input "****"
drag, startPoint x: 762, startPoint y: 121, endPoint x: 652, endPoint y: 128, distance: 109.5
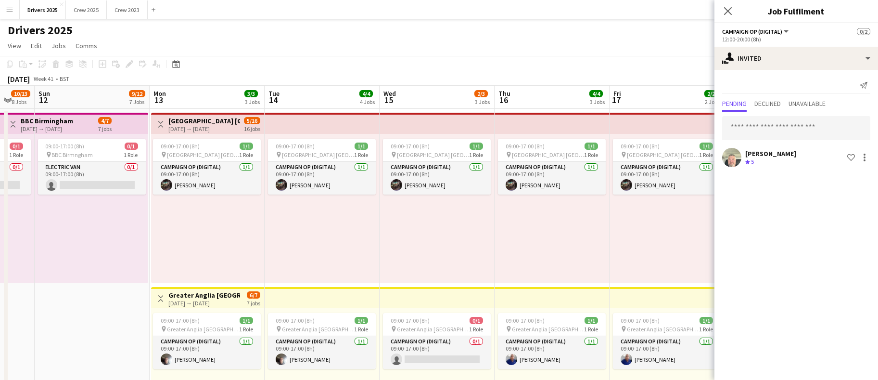
scroll to position [0, 334]
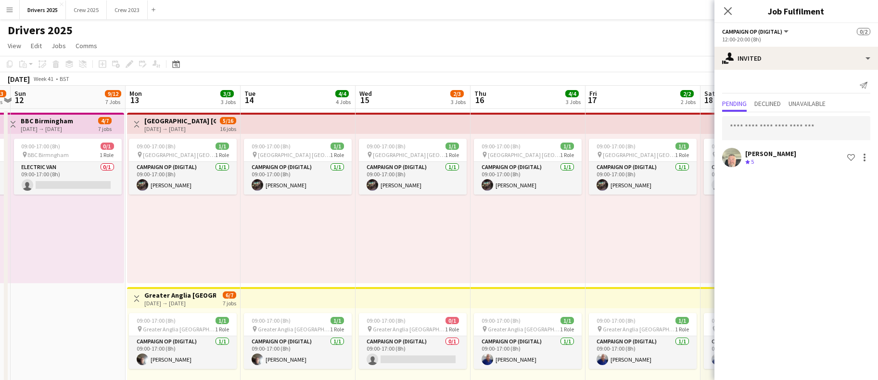
drag, startPoint x: 224, startPoint y: 241, endPoint x: 541, endPoint y: 235, distance: 317.1
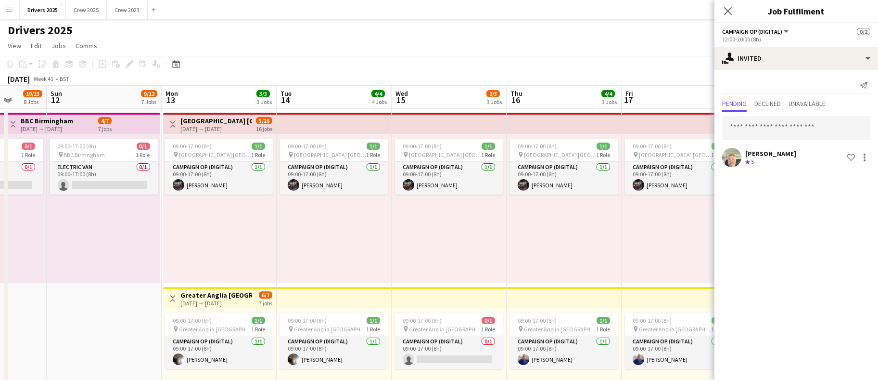
scroll to position [0, 321]
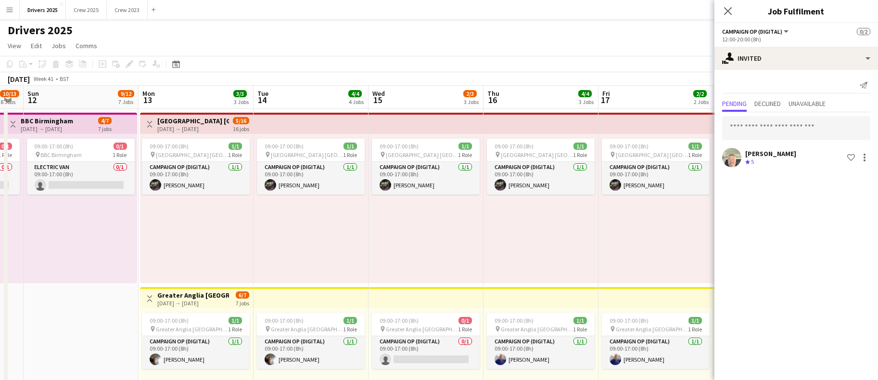
drag, startPoint x: 386, startPoint y: 247, endPoint x: 399, endPoint y: 259, distance: 18.0
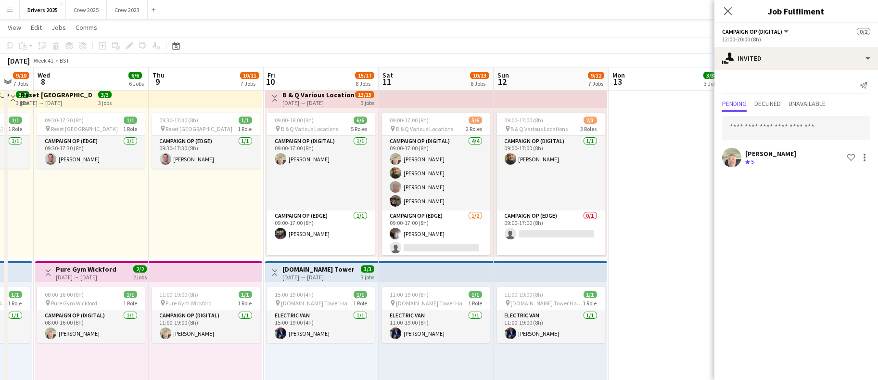
scroll to position [0, 300]
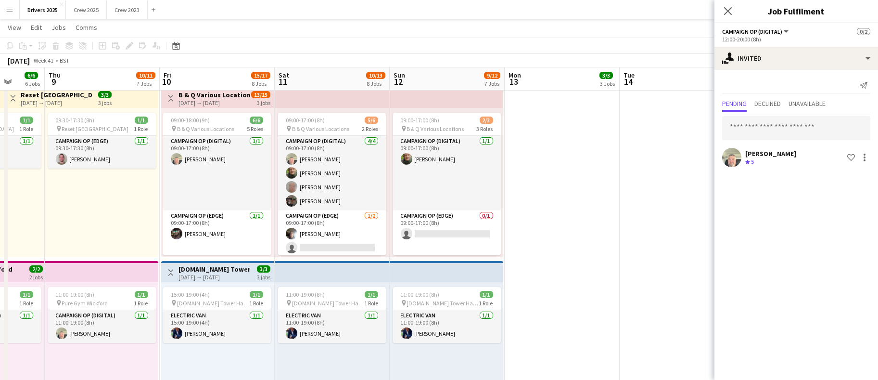
drag, startPoint x: 298, startPoint y: 259, endPoint x: 664, endPoint y: 268, distance: 366.3
click at [664, 268] on app-calendar-viewport "Mon 6 8/8 5 Jobs Tue 7 9/10 7 Jobs Wed 8 6/6 6 Jobs Thu 9 10/11 7 Jobs Fri 10 1…" at bounding box center [439, 93] width 878 height 1554
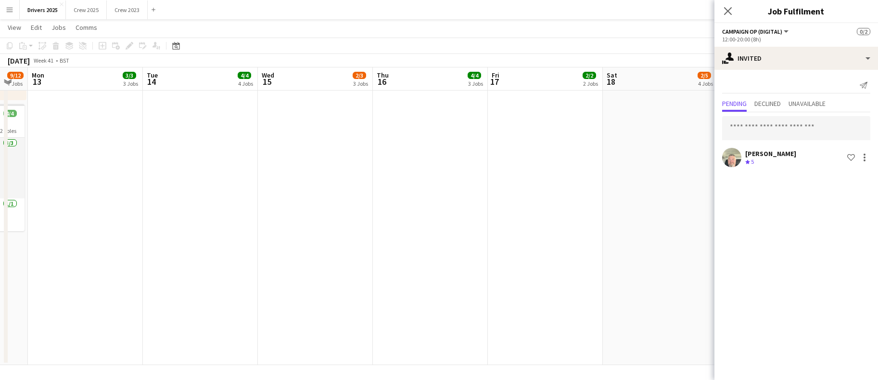
scroll to position [0, 318]
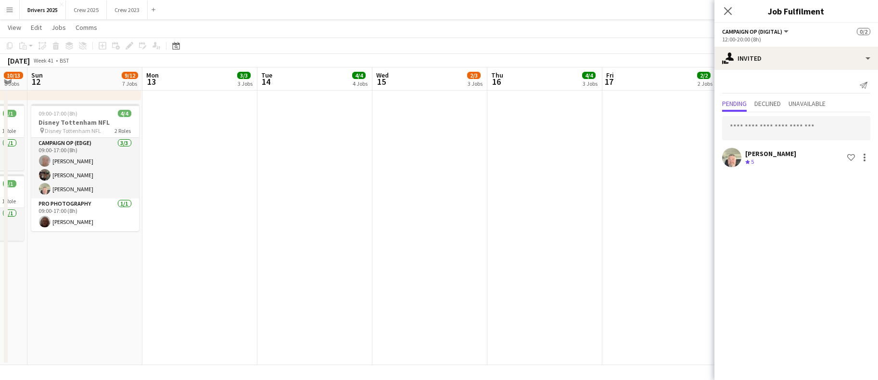
drag, startPoint x: 617, startPoint y: 259, endPoint x: 139, endPoint y: 299, distance: 479.4
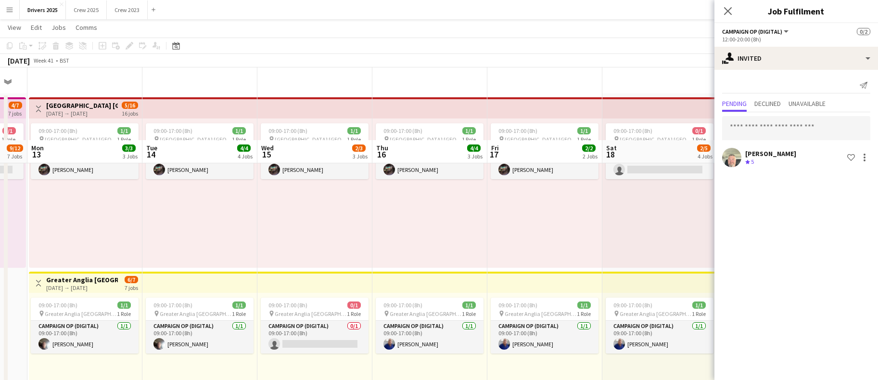
scroll to position [0, 0]
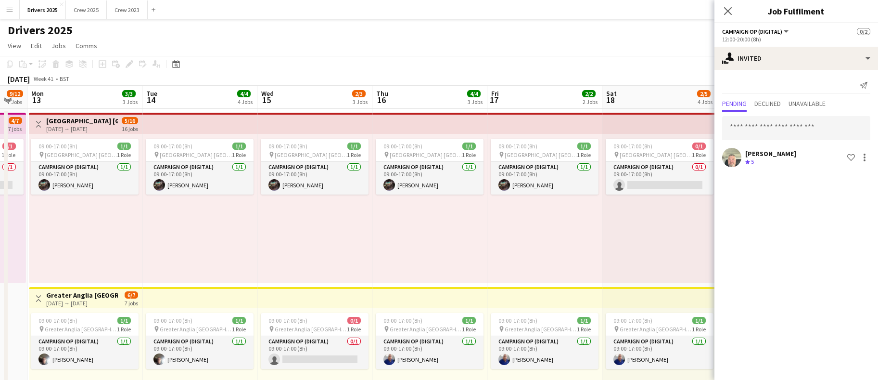
click at [440, 249] on div "09:00-17:00 (8h) 1/1 pin Abertay University Scotland 1 Role Campaign Op (Digita…" at bounding box center [429, 208] width 115 height 149
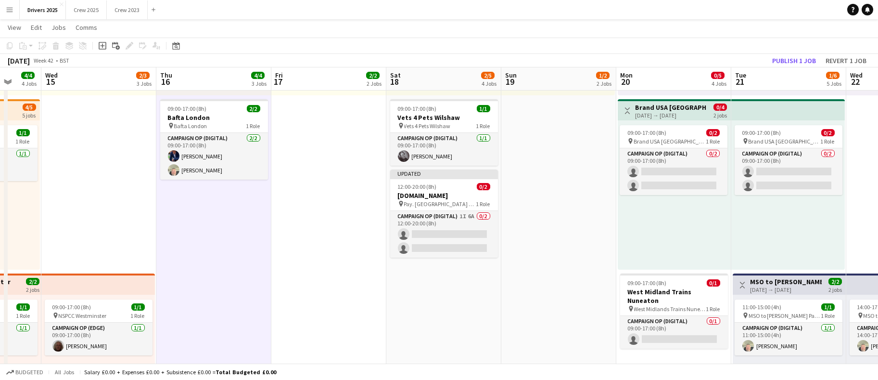
scroll to position [0, 342]
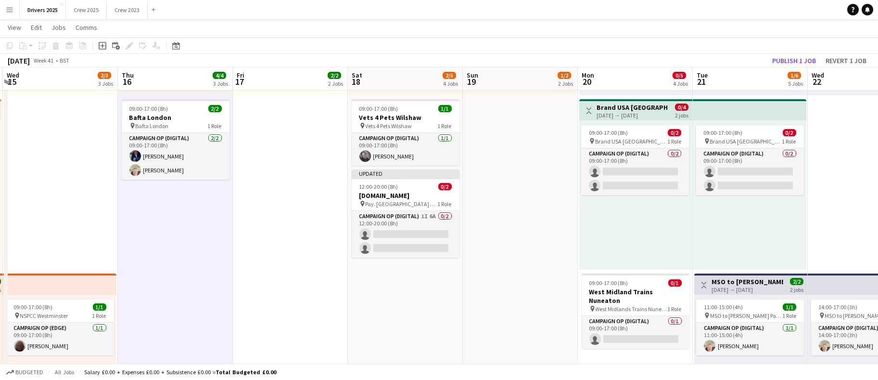
drag, startPoint x: 606, startPoint y: 303, endPoint x: 351, endPoint y: 308, distance: 254.6
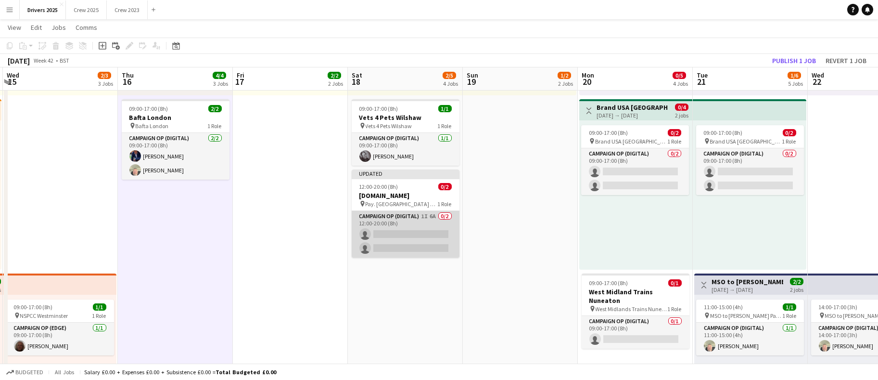
click at [405, 242] on app-card-role "Campaign Op (Digital) 1I 6A 0/2 12:00-20:00 (8h) single-neutral-actions single-…" at bounding box center [406, 234] width 108 height 47
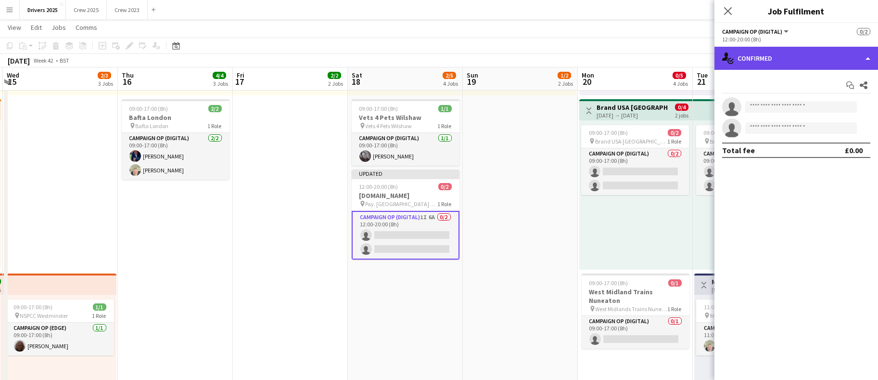
click at [804, 67] on div "single-neutral-actions-check-2 Confirmed" at bounding box center [796, 58] width 164 height 23
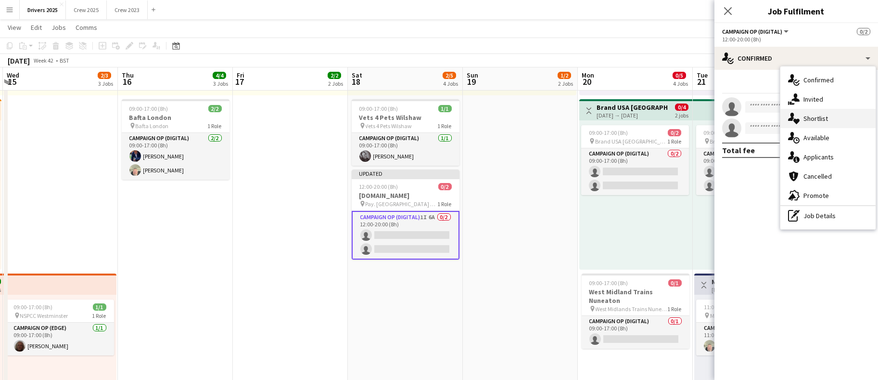
click at [822, 111] on div "single-neutral-actions-heart Shortlist" at bounding box center [827, 118] width 95 height 19
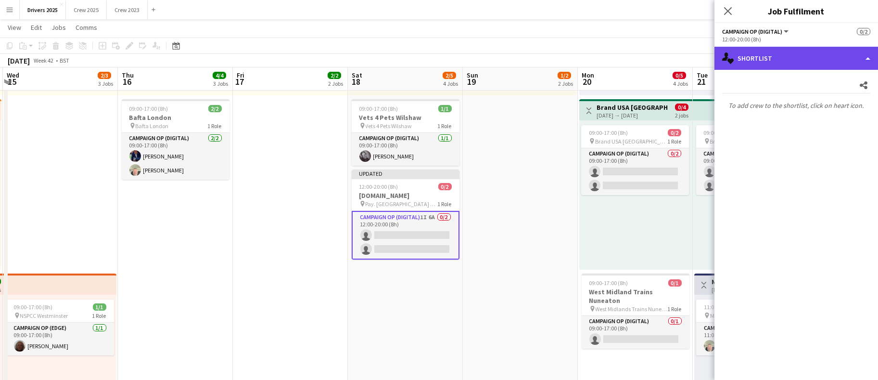
click at [811, 63] on div "single-neutral-actions-heart Shortlist" at bounding box center [796, 58] width 164 height 23
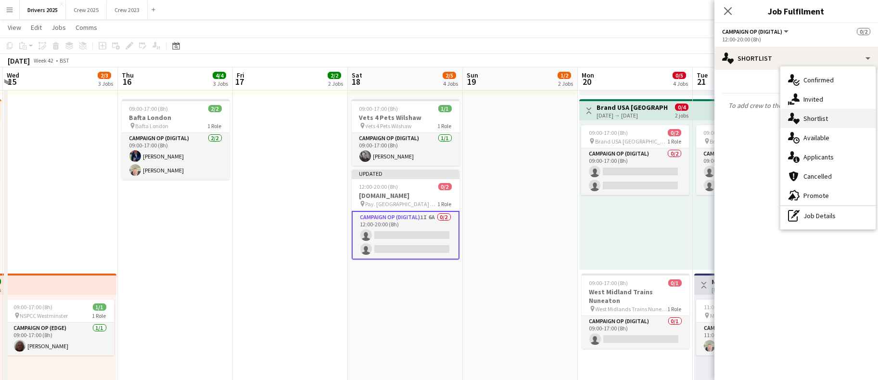
click at [815, 111] on div "single-neutral-actions-heart Shortlist" at bounding box center [827, 118] width 95 height 19
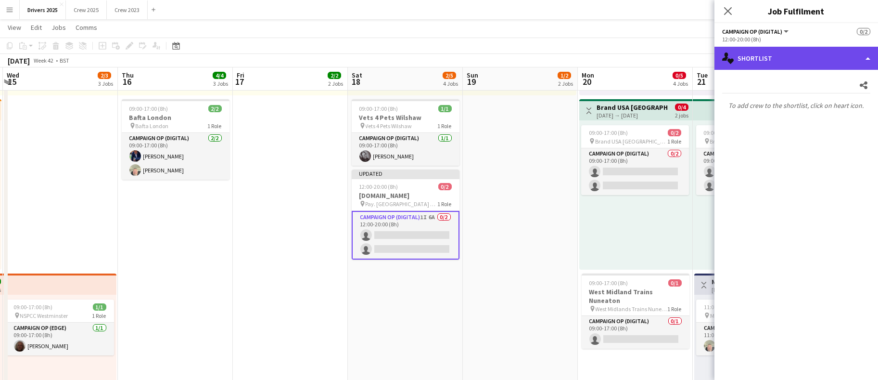
click at [813, 62] on div "single-neutral-actions-heart Shortlist" at bounding box center [796, 58] width 164 height 23
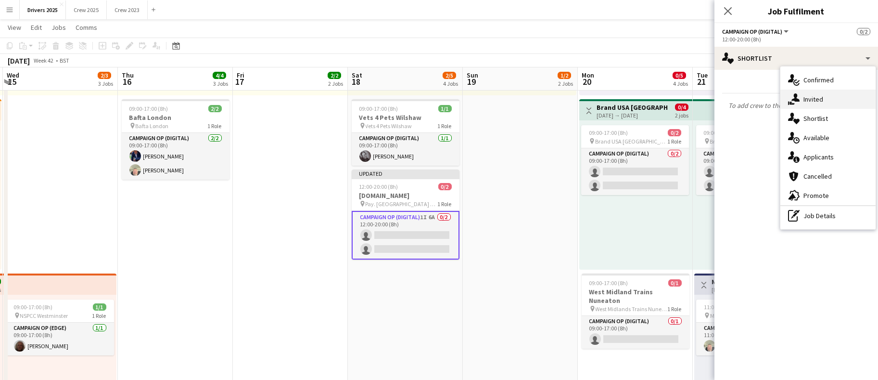
click at [815, 101] on span "Invited" at bounding box center [813, 99] width 20 height 9
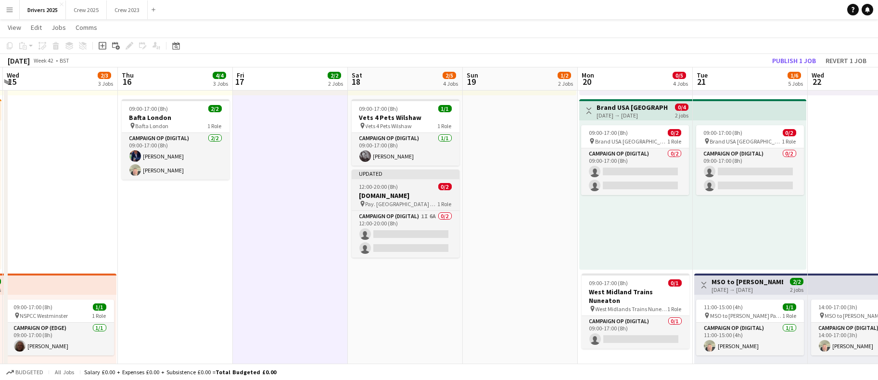
click at [387, 179] on app-job-card "Updated 12:00-20:00 (8h) 0/2 [DOMAIN_NAME] pin Pay. [GEOGRAPHIC_DATA] Various l…" at bounding box center [406, 213] width 108 height 88
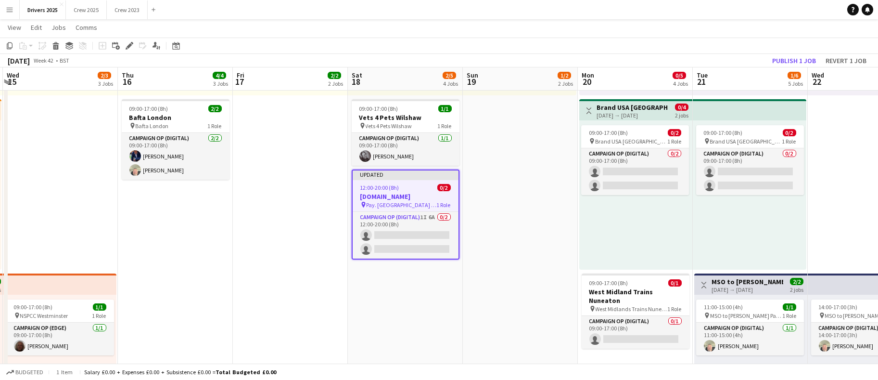
click at [129, 46] on icon at bounding box center [129, 45] width 5 height 5
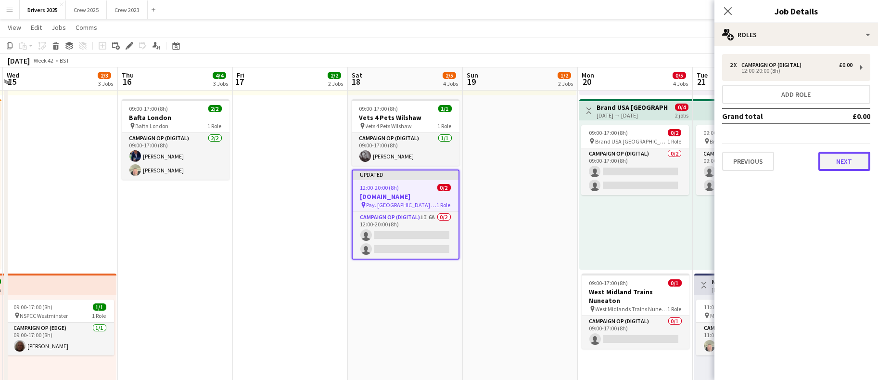
click at [862, 161] on button "Next" at bounding box center [844, 161] width 52 height 19
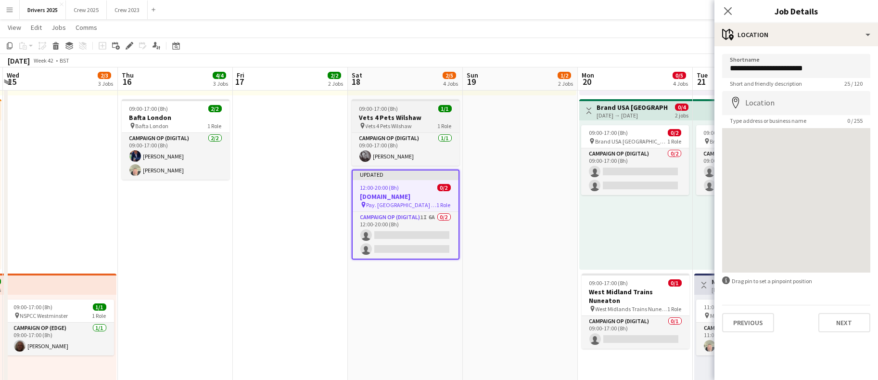
click at [384, 111] on span "09:00-17:00 (8h)" at bounding box center [378, 108] width 39 height 7
type input "**********"
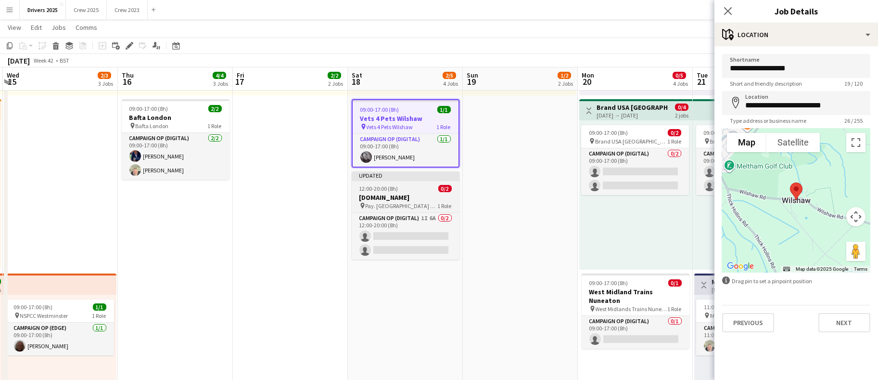
click at [387, 185] on span "12:00-20:00 (8h)" at bounding box center [378, 188] width 39 height 7
type input "**********"
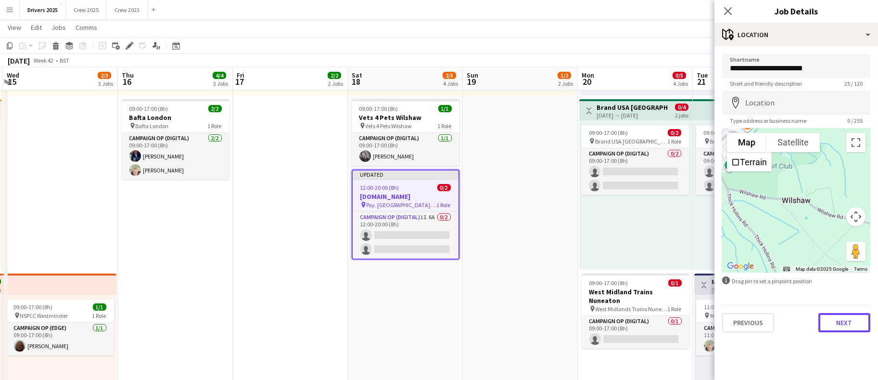
click at [850, 322] on button "Next" at bounding box center [844, 322] width 52 height 19
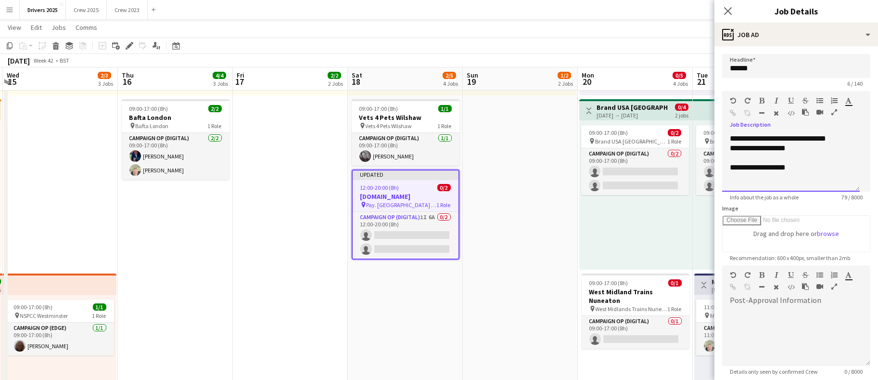
click at [830, 183] on div "**********" at bounding box center [791, 163] width 138 height 58
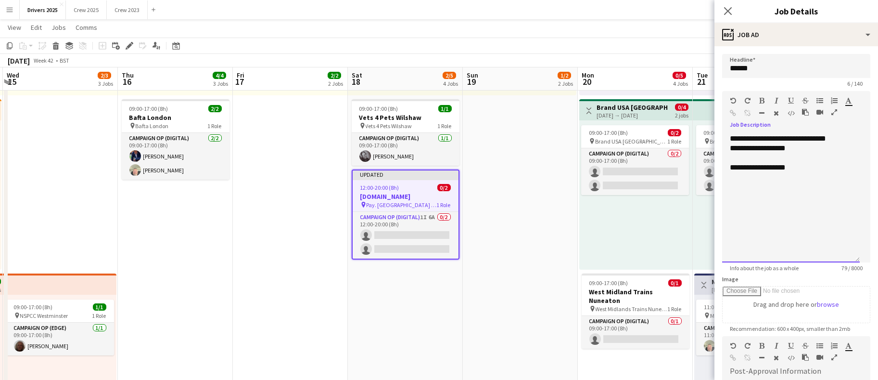
drag, startPoint x: 854, startPoint y: 188, endPoint x: 863, endPoint y: 281, distance: 93.7
click at [863, 281] on form "**********" at bounding box center [796, 296] width 164 height 485
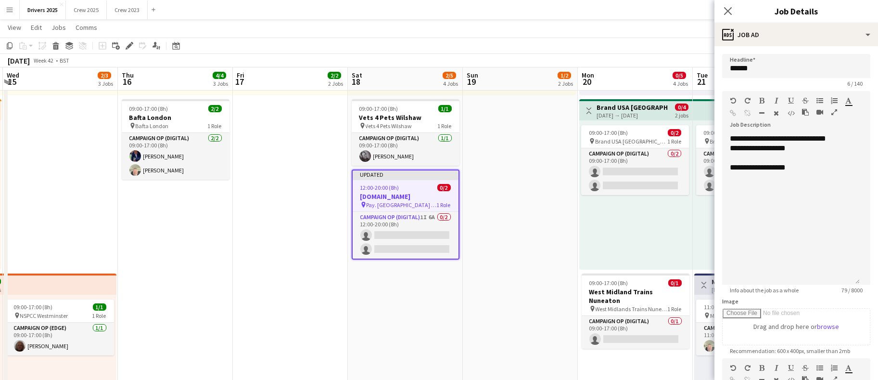
click at [361, 192] on h3 "[DOMAIN_NAME]" at bounding box center [406, 196] width 106 height 9
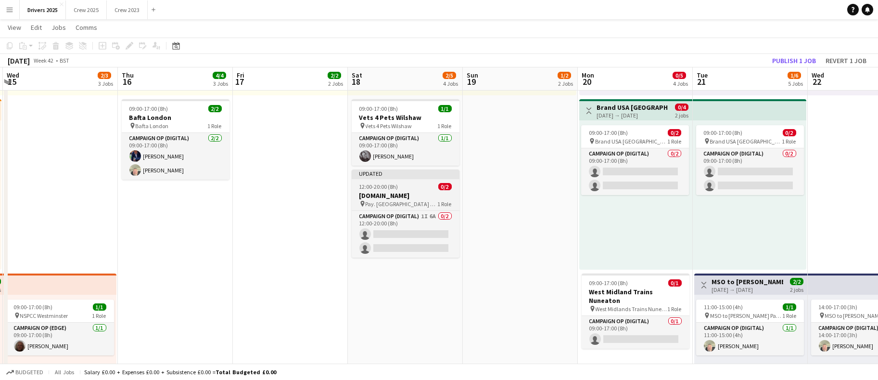
click at [381, 190] on app-job-card "Updated 12:00-20:00 (8h) 0/2 [DOMAIN_NAME] pin Pay. [GEOGRAPHIC_DATA] Various l…" at bounding box center [406, 213] width 108 height 88
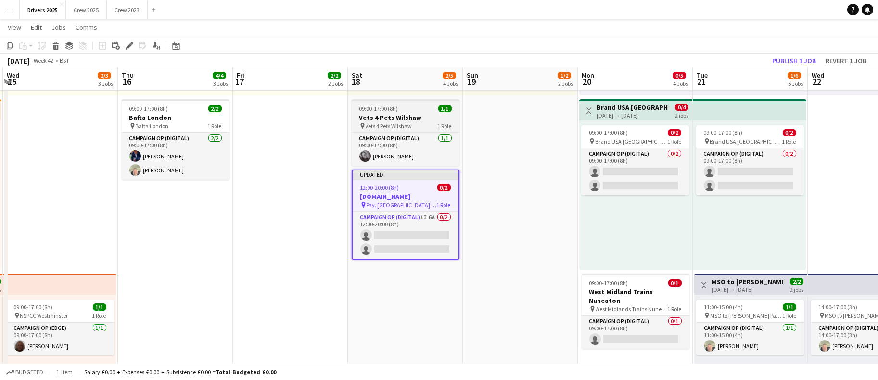
click at [391, 109] on span "09:00-17:00 (8h)" at bounding box center [378, 108] width 39 height 7
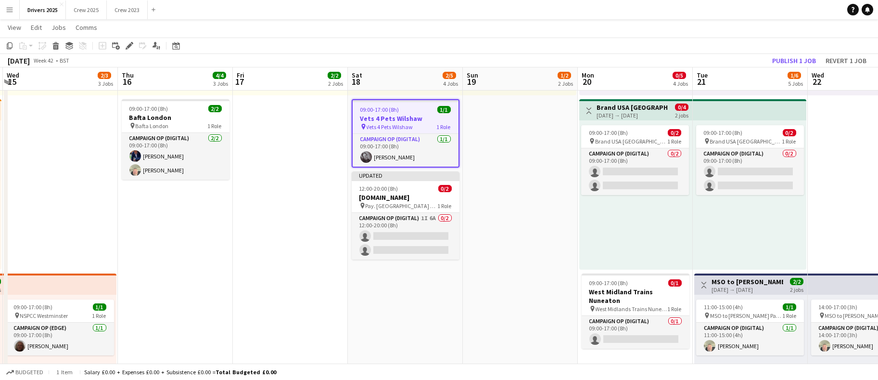
click at [130, 43] on icon "Edit" at bounding box center [130, 46] width 8 height 8
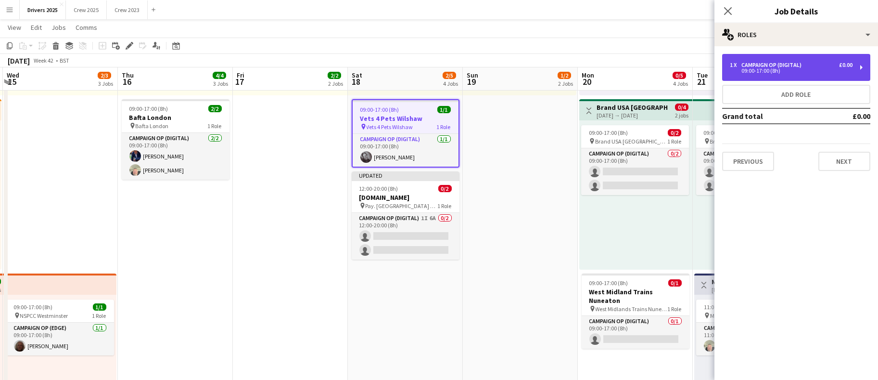
click at [767, 58] on div "1 x Campaign Op (Digital) £0.00 09:00-17:00 (8h)" at bounding box center [796, 67] width 148 height 27
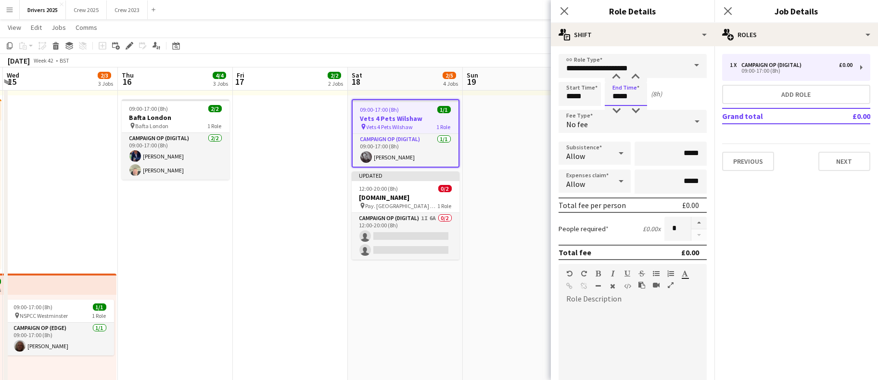
click at [618, 94] on input "*****" at bounding box center [626, 94] width 42 height 24
type input "*****"
click at [858, 162] on button "Next" at bounding box center [844, 161] width 52 height 19
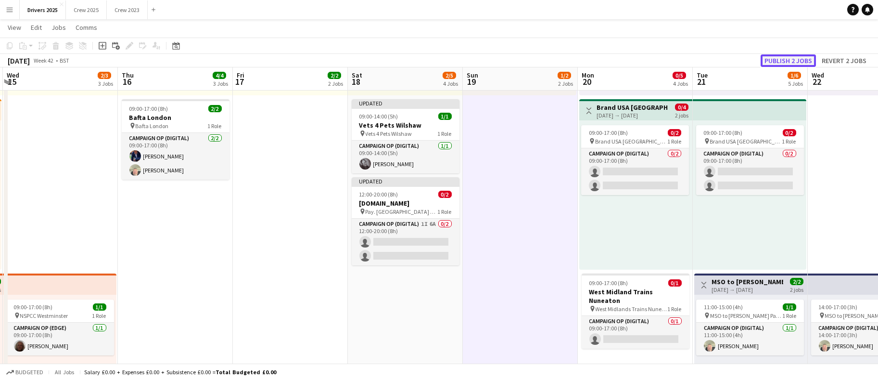
click at [769, 59] on button "Publish 2 jobs" at bounding box center [788, 60] width 55 height 13
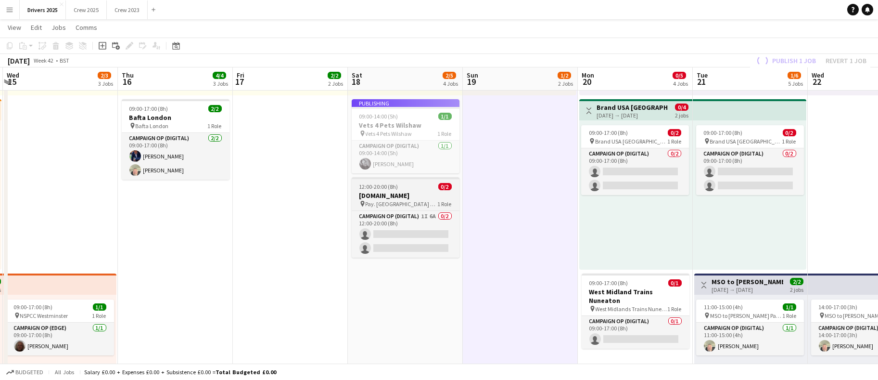
click at [375, 191] on app-job-card "12:00-20:00 (8h) 0/2 [DOMAIN_NAME] pin Pay. [GEOGRAPHIC_DATA] Various locations…" at bounding box center [406, 217] width 108 height 80
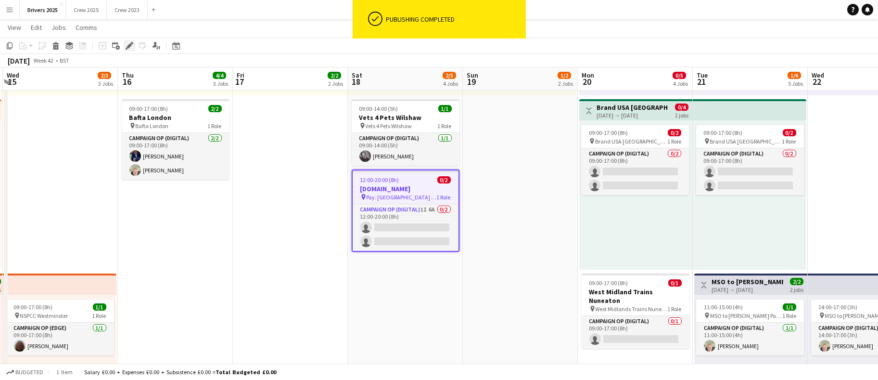
click at [131, 45] on icon at bounding box center [129, 45] width 5 height 5
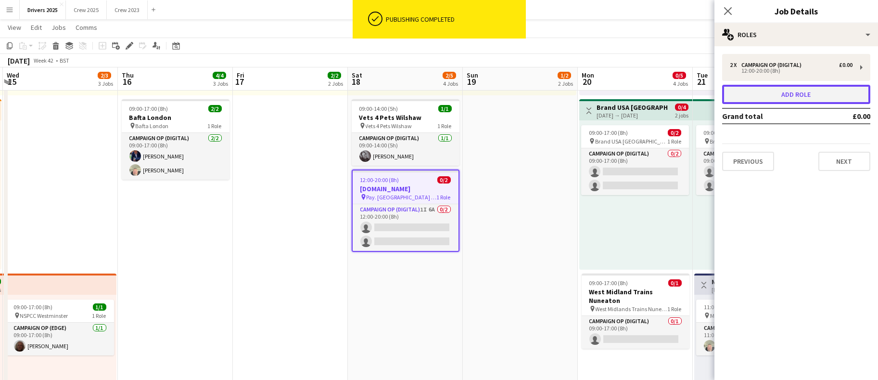
click at [775, 94] on button "Add role" at bounding box center [796, 94] width 148 height 19
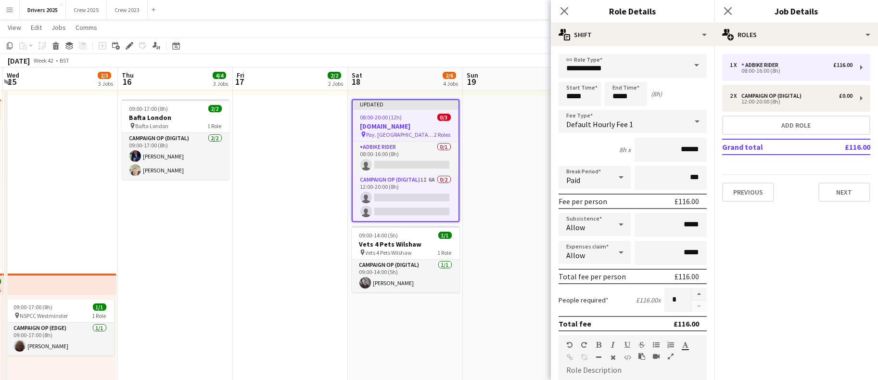
click at [687, 64] on span at bounding box center [697, 65] width 20 height 23
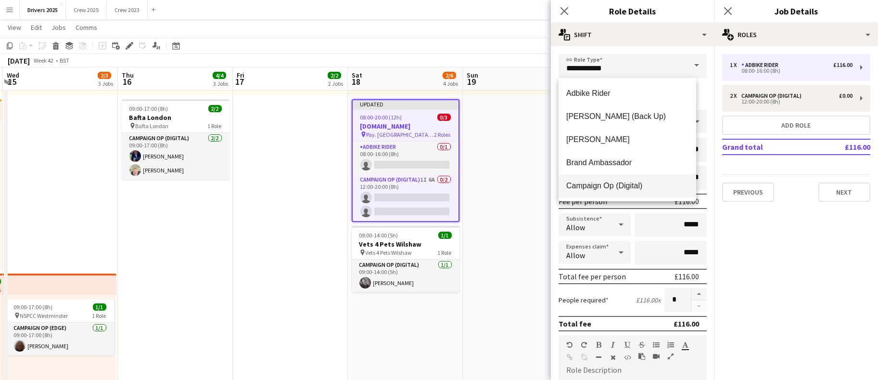
click at [599, 182] on span "Campaign Op (Digital)" at bounding box center [627, 185] width 122 height 9
type input "**********"
type input "*****"
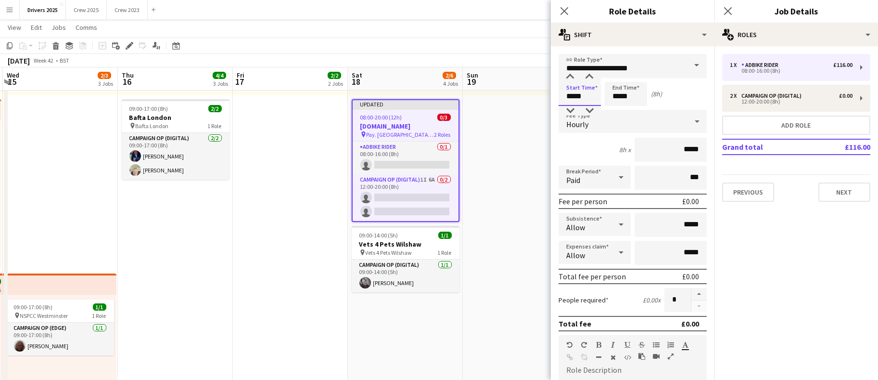
drag, startPoint x: 585, startPoint y: 93, endPoint x: 470, endPoint y: 96, distance: 115.5
type input "*****"
click at [635, 118] on div "Hourly" at bounding box center [623, 121] width 129 height 23
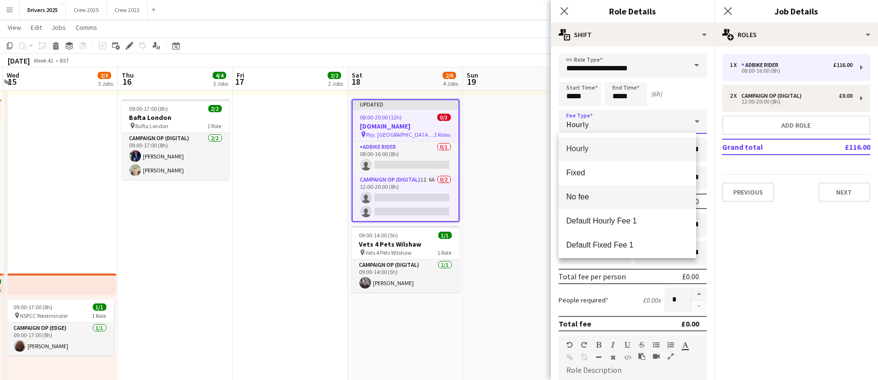
click at [622, 199] on span "No fee" at bounding box center [627, 196] width 122 height 9
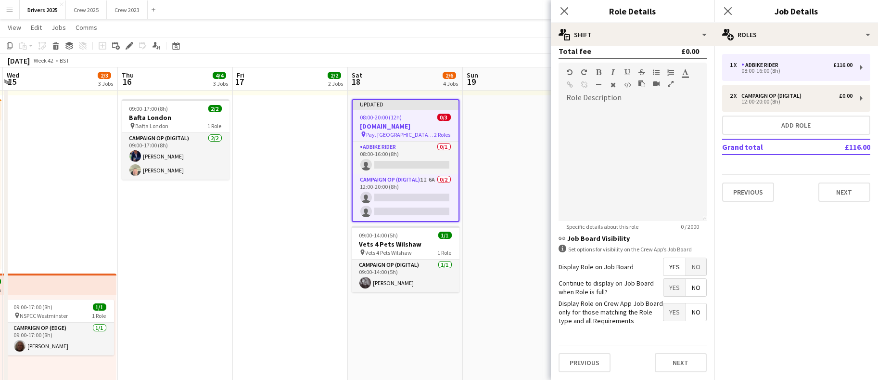
click at [692, 258] on span "No" at bounding box center [696, 266] width 20 height 17
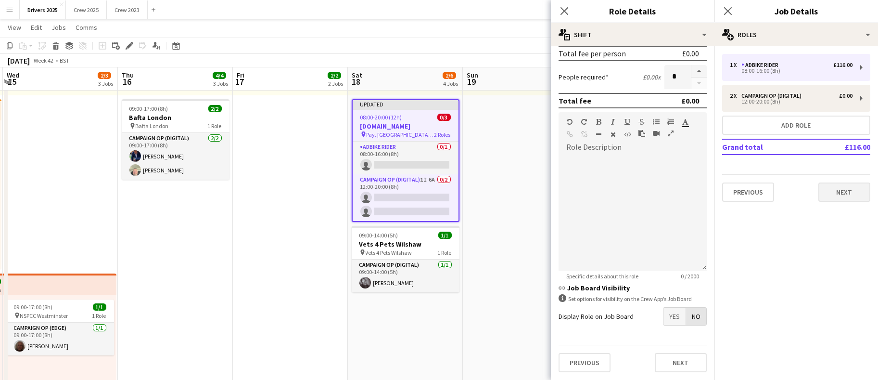
scroll to position [156, 0]
click at [848, 189] on button "Next" at bounding box center [844, 191] width 52 height 19
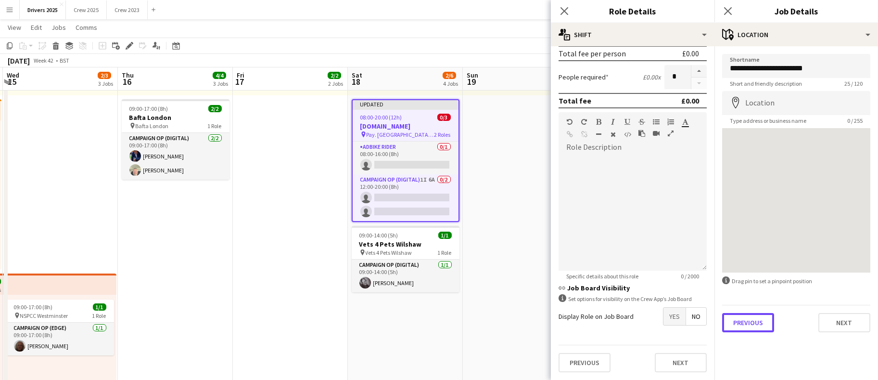
click at [733, 319] on button "Previous" at bounding box center [748, 322] width 52 height 19
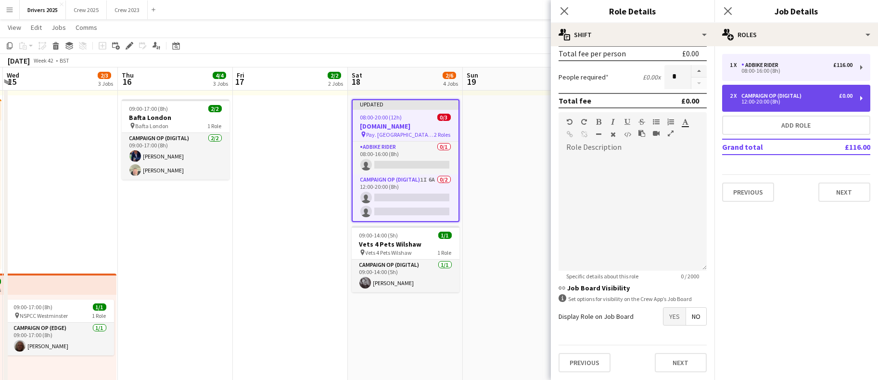
click at [779, 95] on div "Campaign Op (Digital)" at bounding box center [773, 95] width 64 height 7
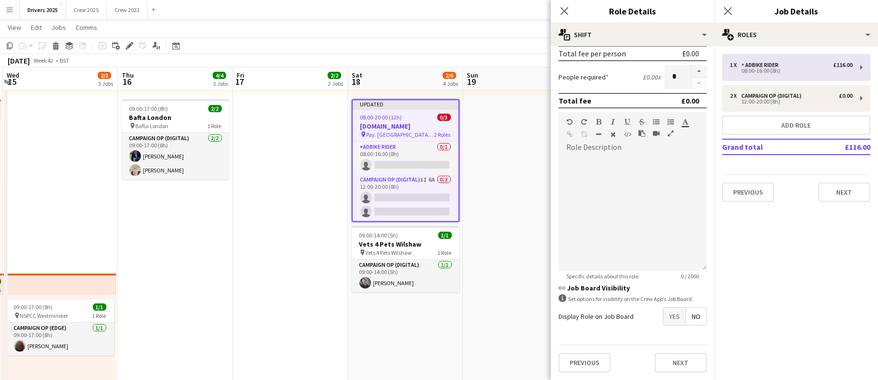
type input "*****"
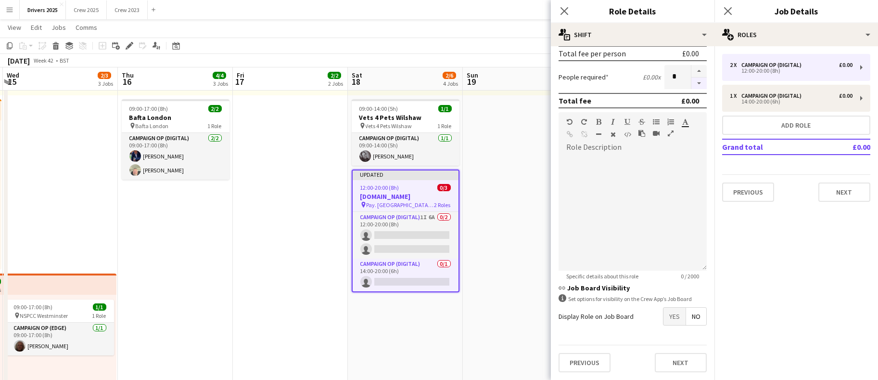
click at [691, 77] on button "button" at bounding box center [698, 83] width 15 height 12
type input "*"
drag, startPoint x: 507, startPoint y: 181, endPoint x: 504, endPoint y: 185, distance: 5.0
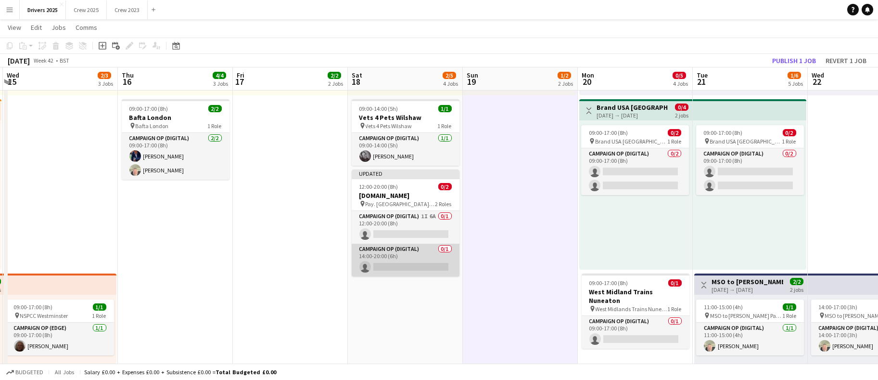
click at [375, 255] on app-card-role "Campaign Op (Digital) 0/1 14:00-20:00 (6h) single-neutral-actions" at bounding box center [406, 259] width 108 height 33
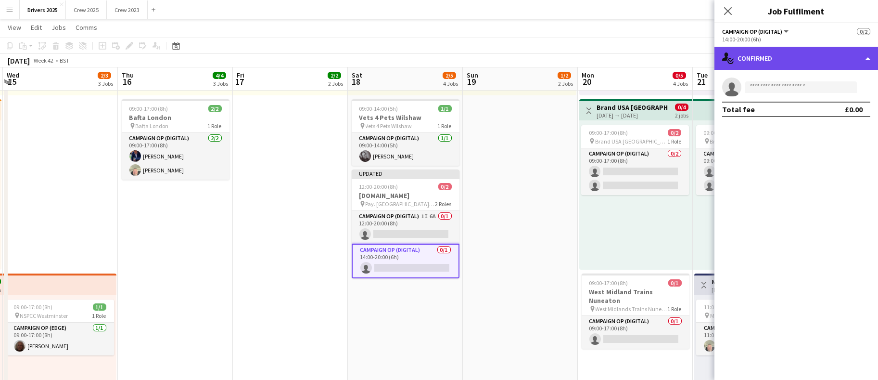
click at [770, 59] on div "single-neutral-actions-check-2 Confirmed" at bounding box center [796, 58] width 164 height 23
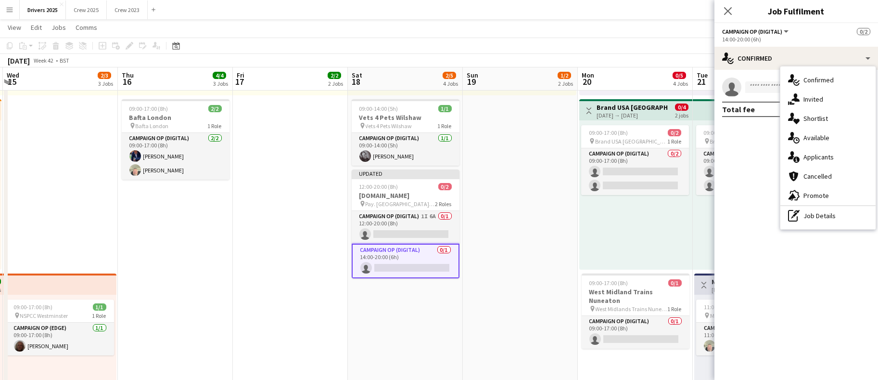
click at [819, 104] on div "single-neutral-actions-share-1 Invited" at bounding box center [827, 98] width 95 height 19
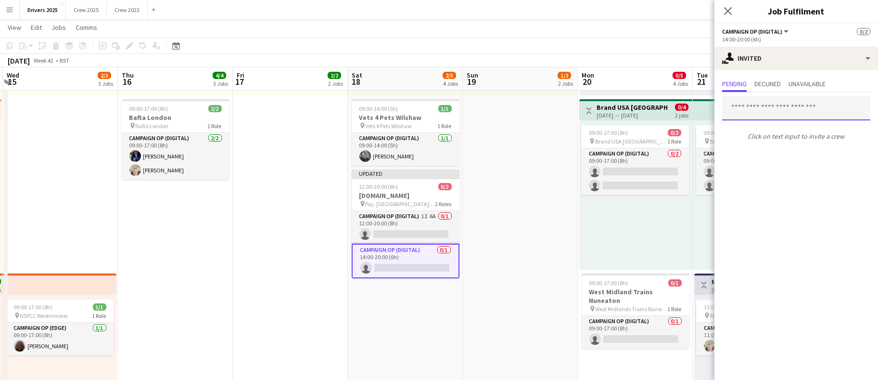
click at [781, 111] on input "text" at bounding box center [796, 108] width 148 height 24
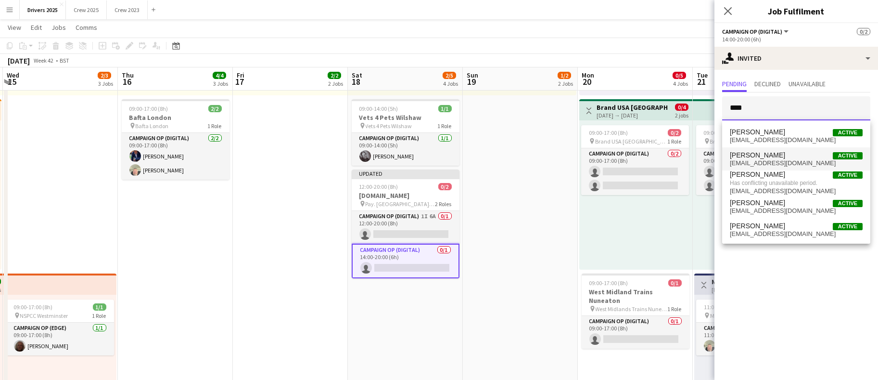
type input "****"
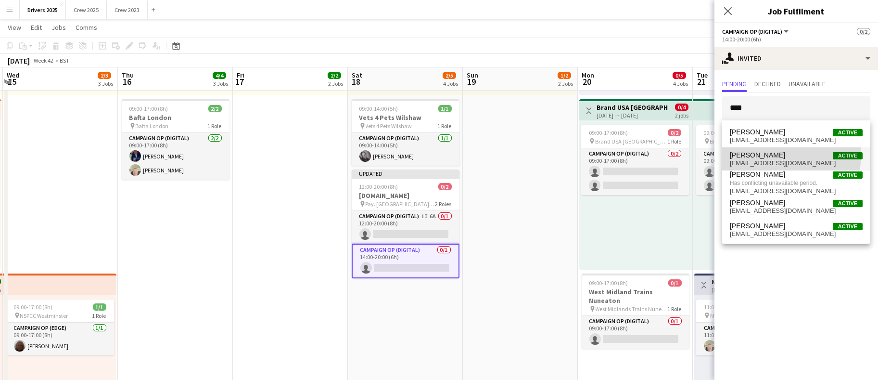
click at [776, 154] on span "[PERSON_NAME] Active" at bounding box center [796, 155] width 133 height 8
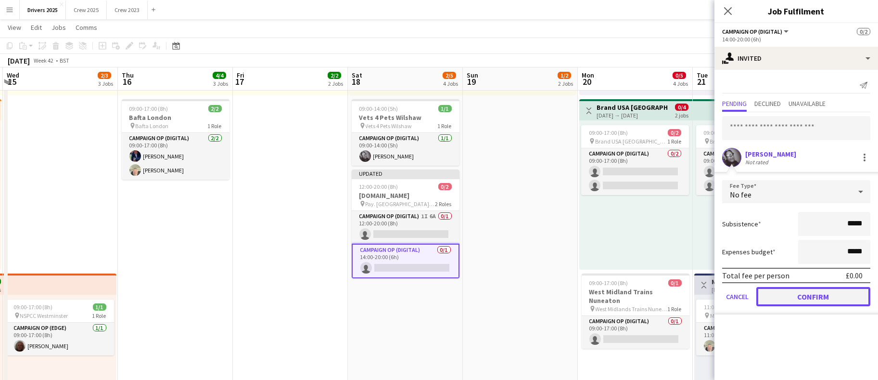
click at [789, 299] on button "Confirm" at bounding box center [813, 296] width 114 height 19
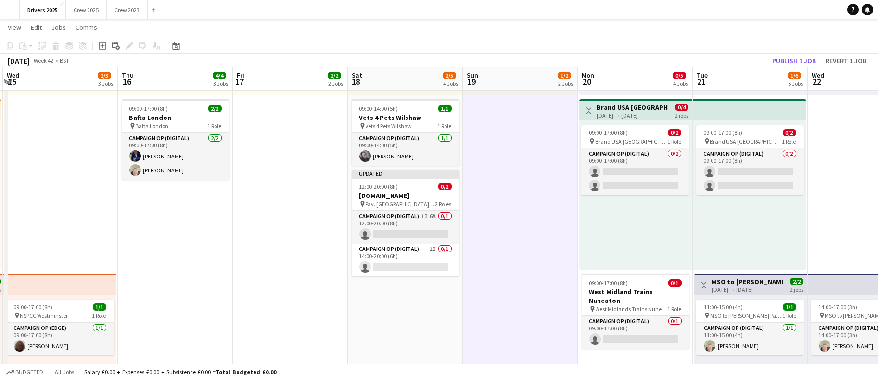
scroll to position [0, 343]
click at [367, 187] on span "12:00-20:00 (8h)" at bounding box center [378, 186] width 39 height 7
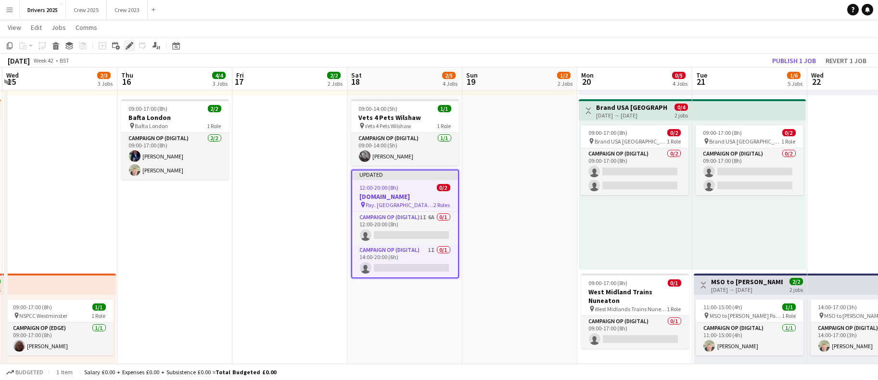
click at [127, 43] on icon "Edit" at bounding box center [130, 46] width 8 height 8
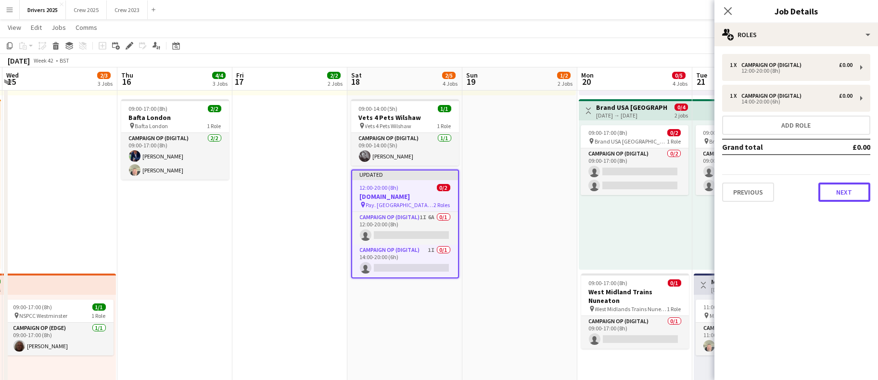
click at [852, 190] on button "Next" at bounding box center [844, 191] width 52 height 19
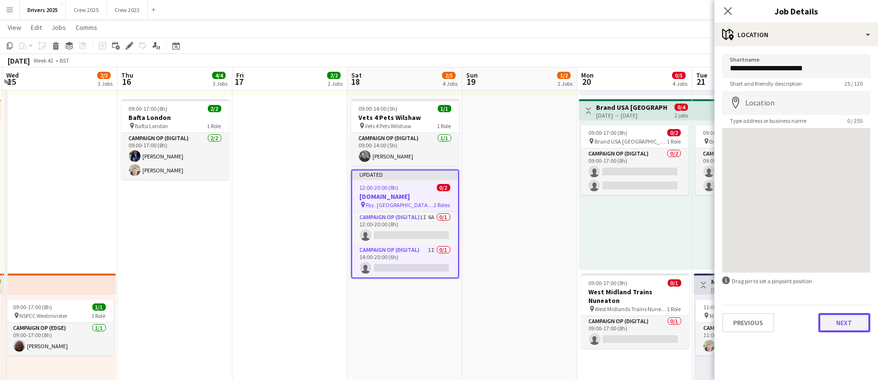
click at [848, 324] on button "Next" at bounding box center [844, 322] width 52 height 19
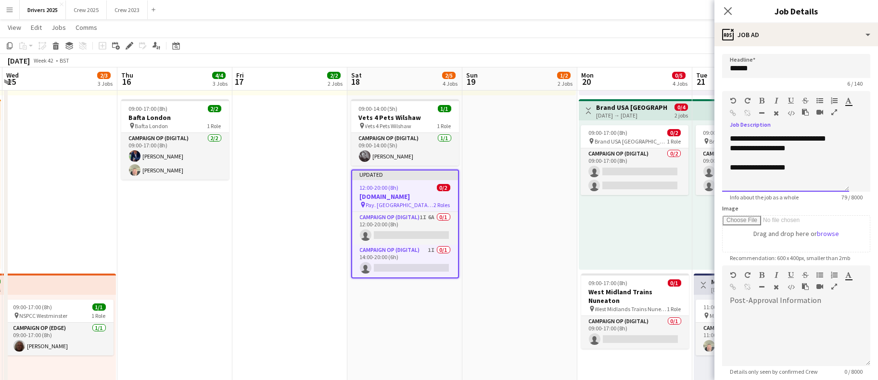
click at [813, 172] on div "**********" at bounding box center [786, 168] width 112 height 10
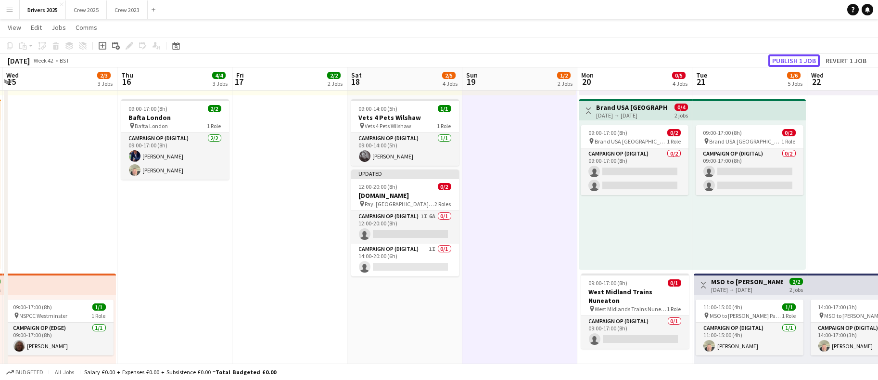
click at [776, 59] on button "Publish 1 job" at bounding box center [793, 60] width 51 height 13
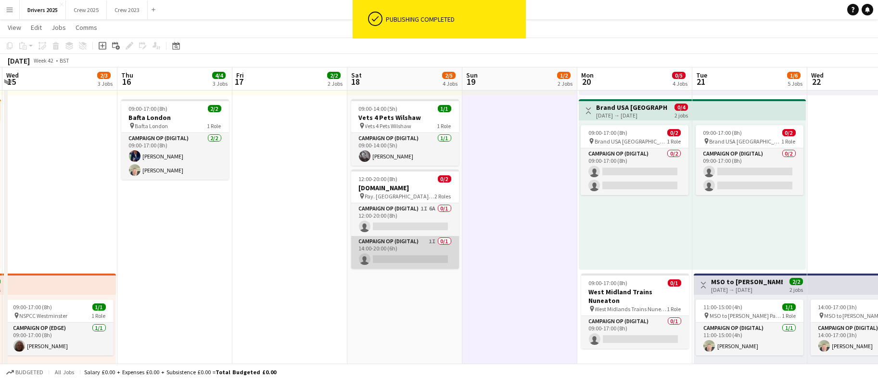
click at [402, 256] on app-card-role "Campaign Op (Digital) 1I 0/1 14:00-20:00 (6h) single-neutral-actions" at bounding box center [405, 252] width 108 height 33
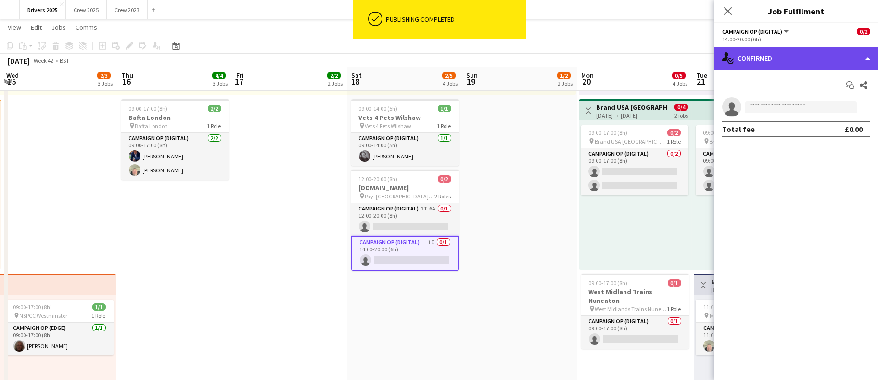
click at [764, 57] on div "single-neutral-actions-check-2 Confirmed" at bounding box center [796, 58] width 164 height 23
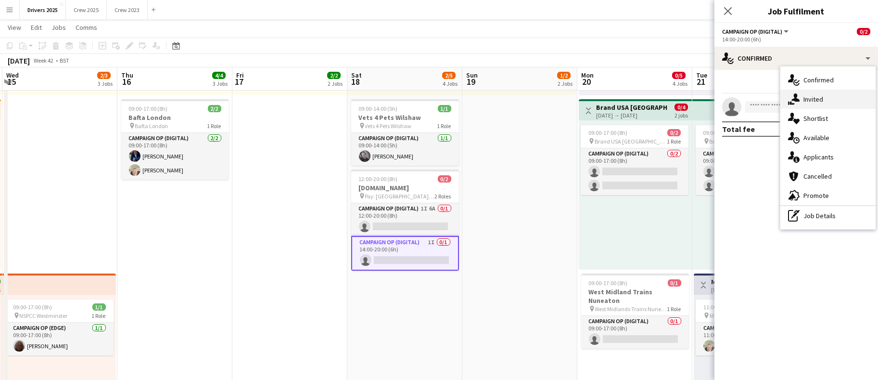
click at [801, 101] on div "single-neutral-actions-share-1 Invited" at bounding box center [827, 98] width 95 height 19
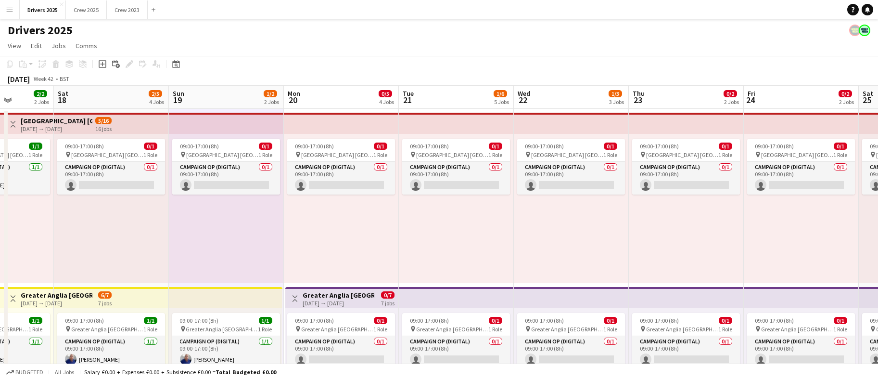
scroll to position [0, 367]
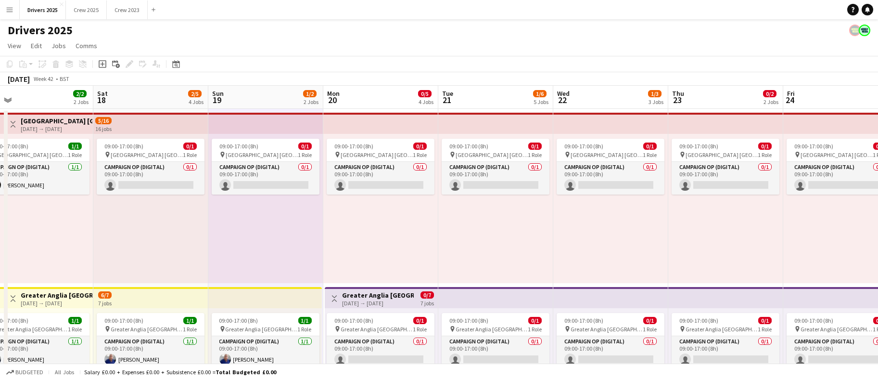
drag, startPoint x: 554, startPoint y: 217, endPoint x: 300, endPoint y: 221, distance: 254.1
click at [386, 98] on app-board-header-date "Mon 20 0/5 4 Jobs" at bounding box center [380, 97] width 115 height 23
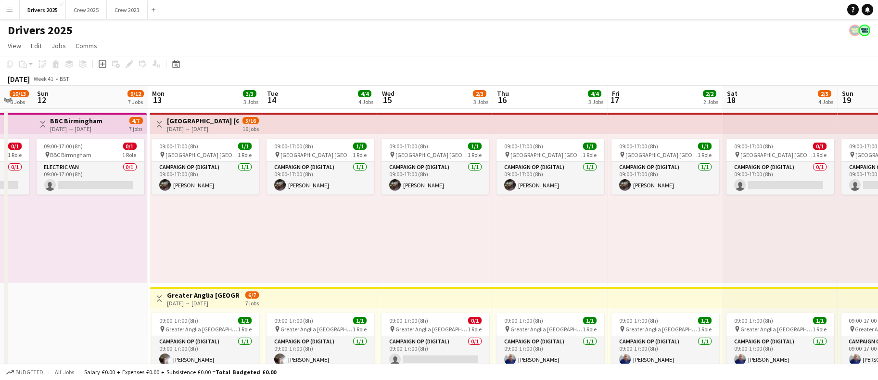
scroll to position [0, 257]
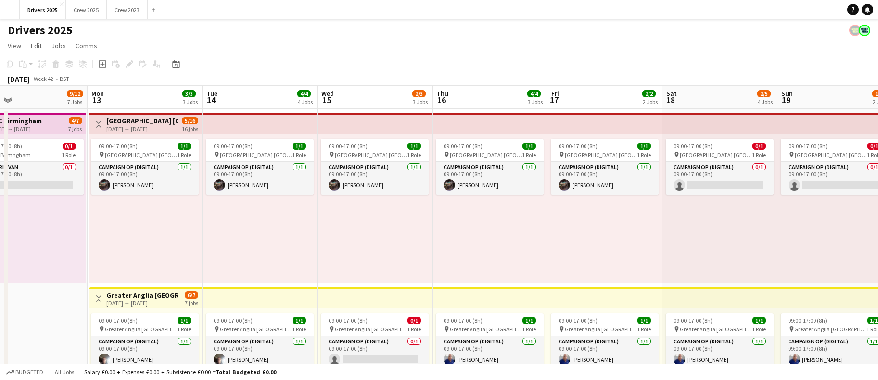
drag, startPoint x: 308, startPoint y: 221, endPoint x: 882, endPoint y: 243, distance: 574.9
click at [139, 104] on app-board-header-date "Mon 13 3/3 3 Jobs" at bounding box center [145, 97] width 115 height 23
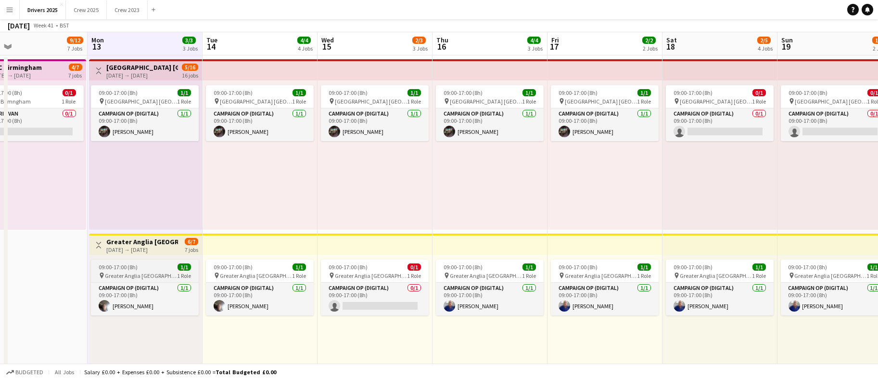
scroll to position [0, 0]
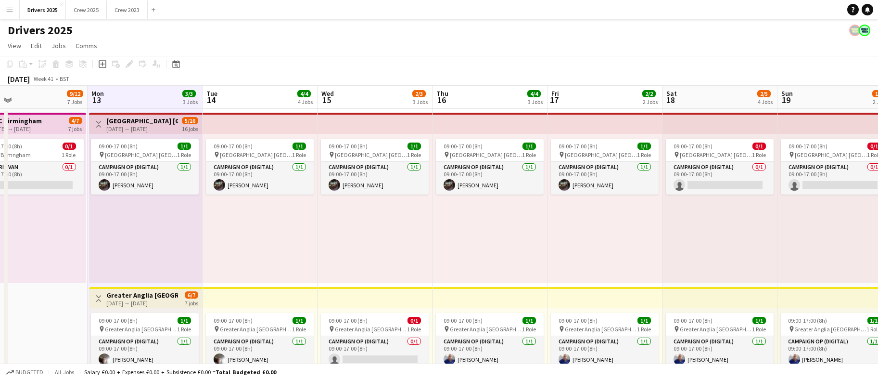
click at [240, 99] on app-board-header-date "Tue 14 4/4 4 Jobs" at bounding box center [260, 97] width 115 height 23
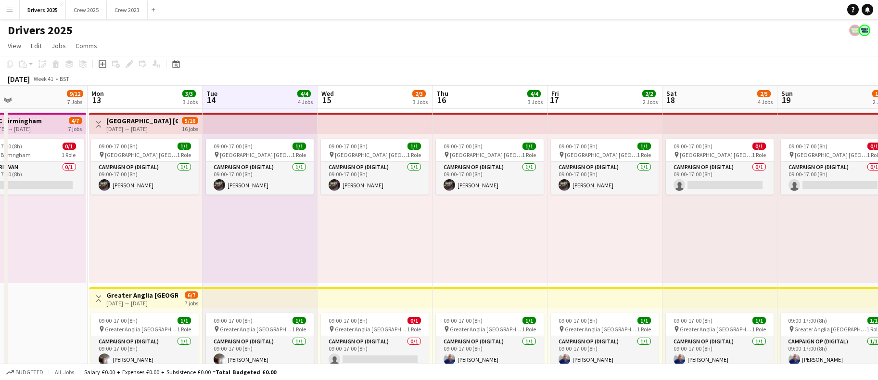
click at [359, 97] on app-board-header-date "Wed 15 2/3 3 Jobs" at bounding box center [375, 97] width 115 height 23
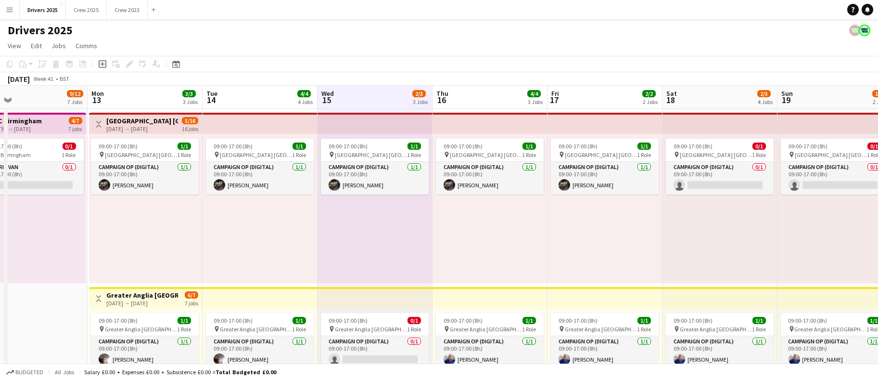
click at [477, 93] on app-board-header-date "Thu 16 4/4 3 Jobs" at bounding box center [490, 97] width 115 height 23
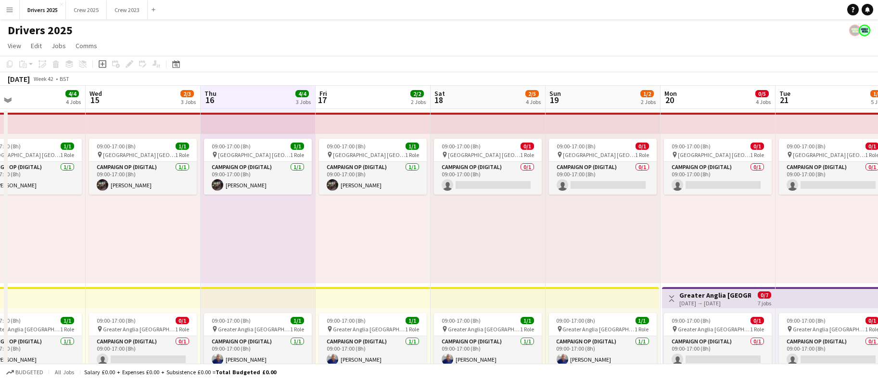
scroll to position [0, 389]
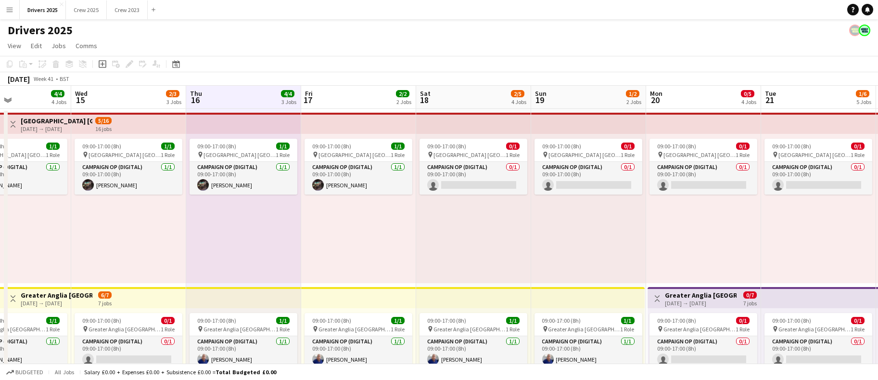
drag, startPoint x: 485, startPoint y: 94, endPoint x: 239, endPoint y: 114, distance: 247.1
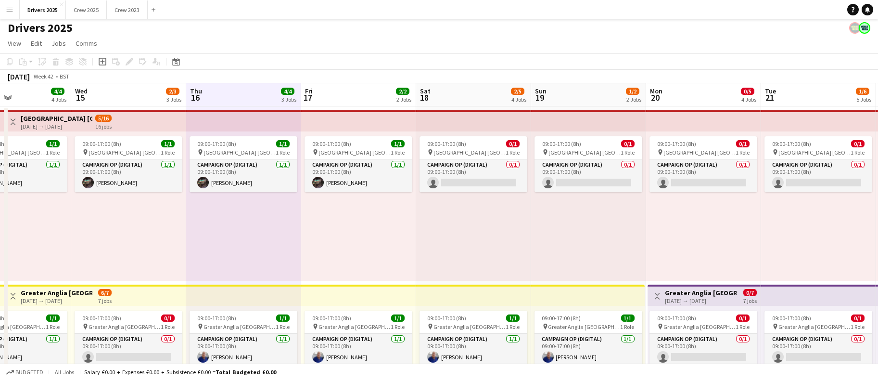
scroll to position [0, 0]
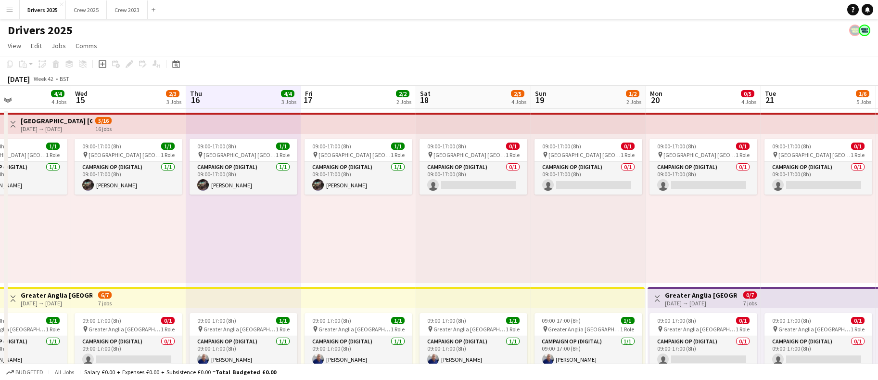
click at [322, 92] on app-board-header-date "Fri 17 2/2 2 Jobs" at bounding box center [358, 97] width 115 height 23
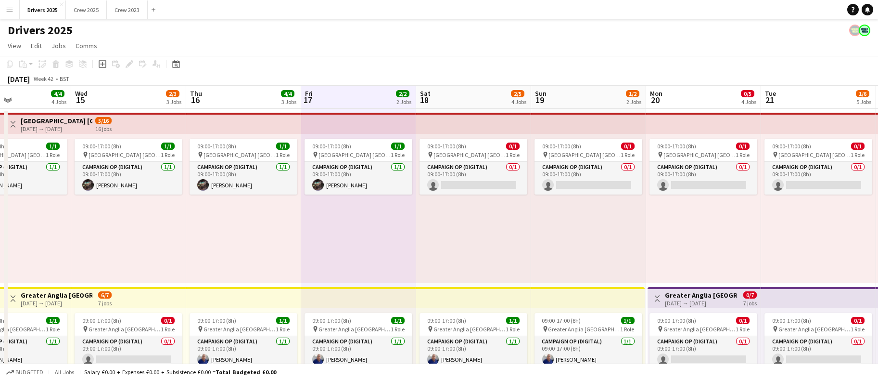
scroll to position [0, 353]
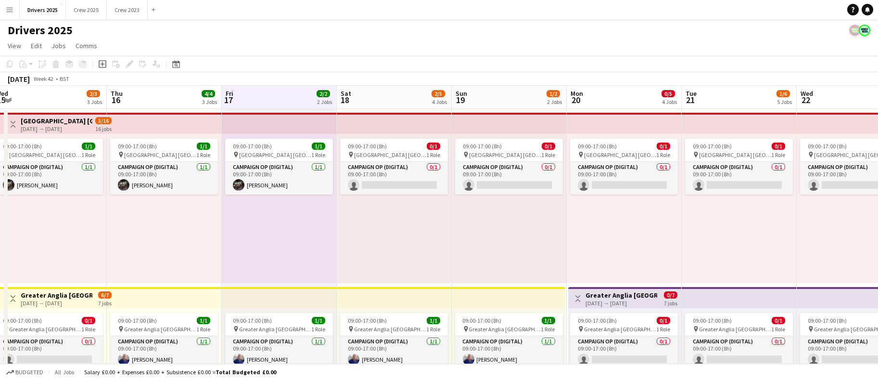
drag, startPoint x: 358, startPoint y: 241, endPoint x: 279, endPoint y: 244, distance: 79.4
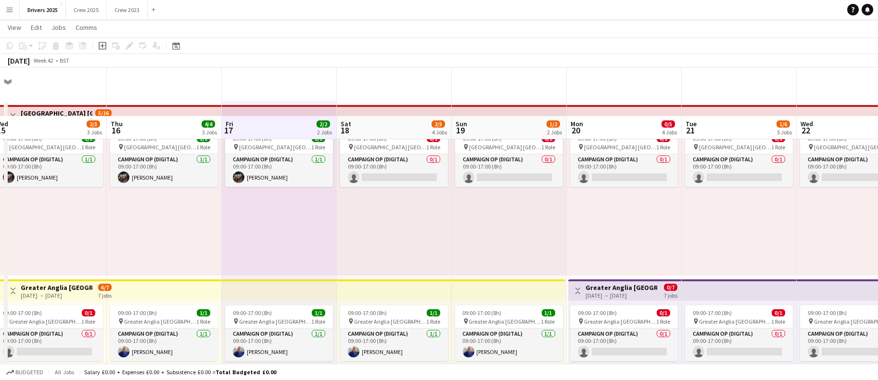
scroll to position [0, 0]
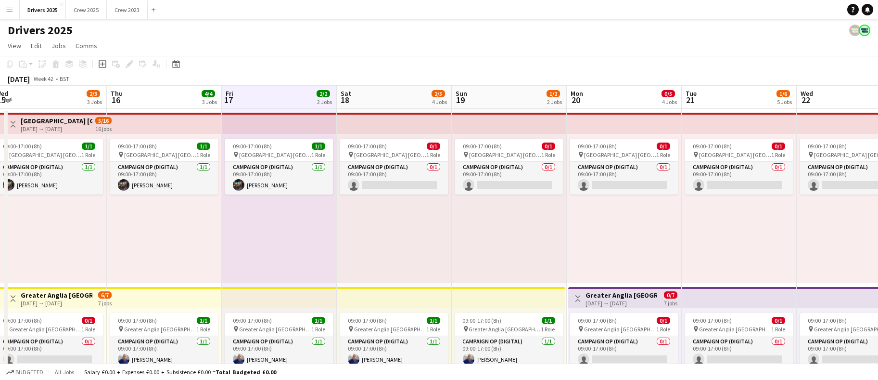
click at [366, 98] on app-board-header-date "Sat 18 2/5 4 Jobs" at bounding box center [394, 97] width 115 height 23
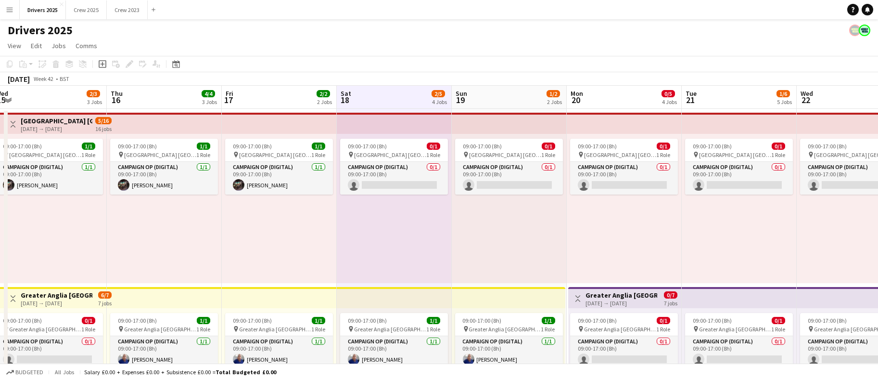
click at [510, 92] on app-board-header-date "Sun 19 1/2 2 Jobs" at bounding box center [509, 97] width 115 height 23
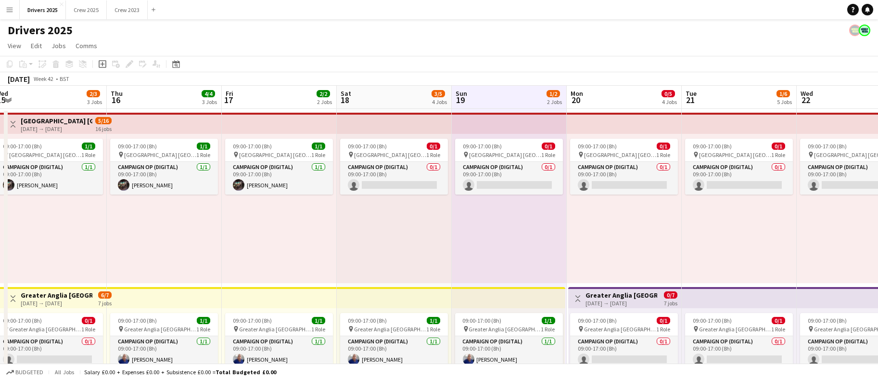
click at [514, 95] on app-board-header-date "Sun 19 1/2 2 Jobs" at bounding box center [509, 97] width 115 height 23
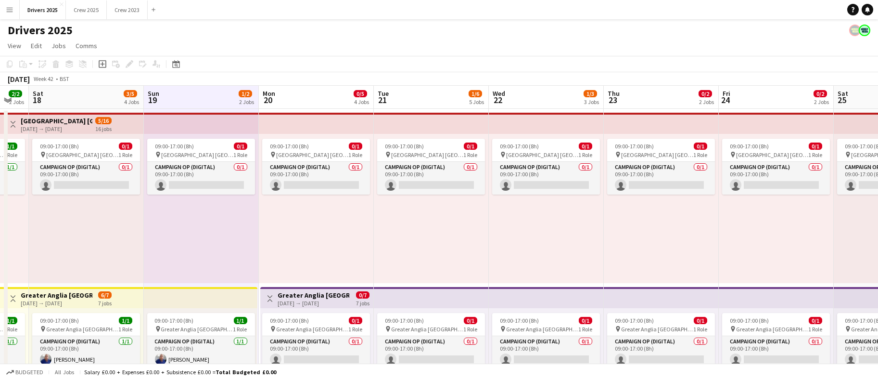
drag, startPoint x: 562, startPoint y: 237, endPoint x: 204, endPoint y: 97, distance: 384.1
drag, startPoint x: 280, startPoint y: 88, endPoint x: 283, endPoint y: 80, distance: 7.8
click at [280, 88] on app-board-header-date "Mon 20 0/5 4 Jobs" at bounding box center [315, 97] width 115 height 23
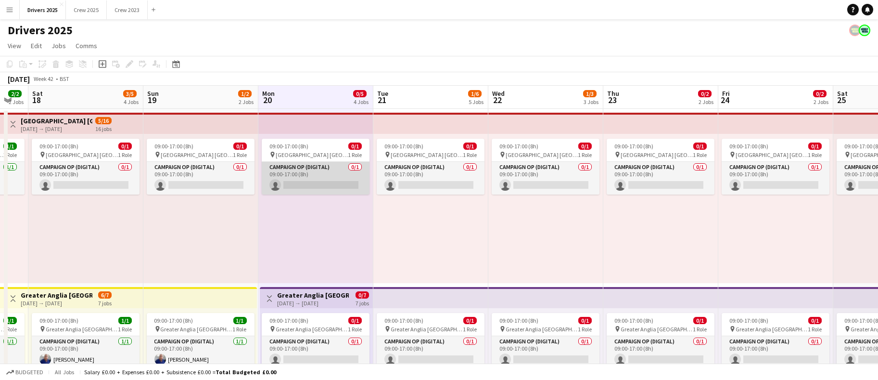
click at [333, 183] on app-card-role "Campaign Op (Digital) 0/1 09:00-17:00 (8h) single-neutral-actions" at bounding box center [316, 178] width 108 height 33
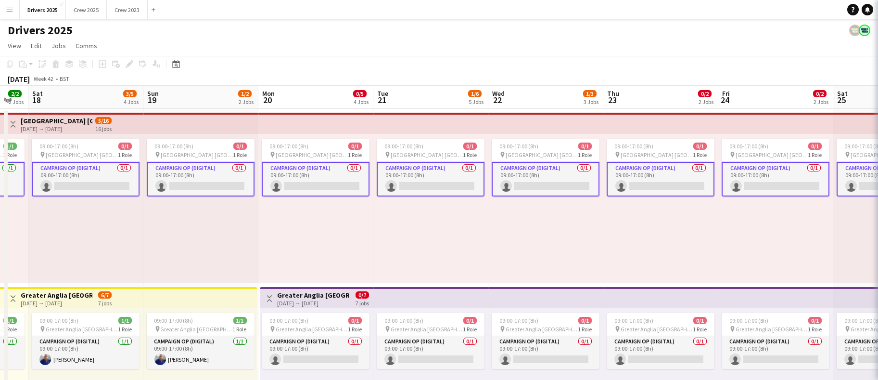
click at [333, 183] on app-card-role "Campaign Op (Digital) 0/1 09:00-17:00 (8h) single-neutral-actions" at bounding box center [316, 179] width 108 height 35
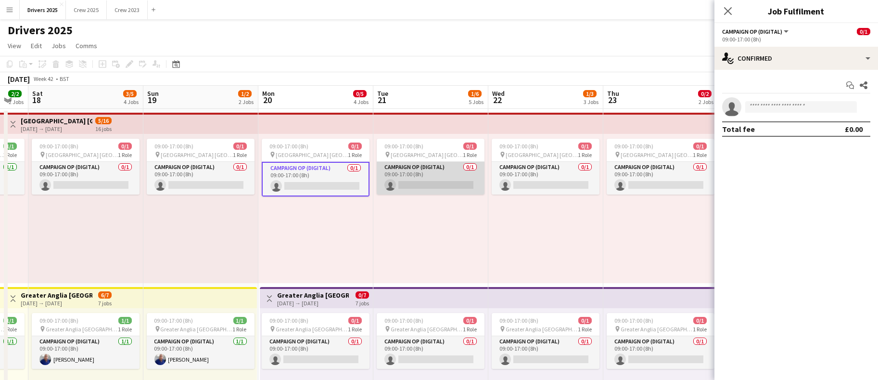
click at [425, 182] on app-card-role "Campaign Op (Digital) 0/1 09:00-17:00 (8h) single-neutral-actions" at bounding box center [431, 178] width 108 height 33
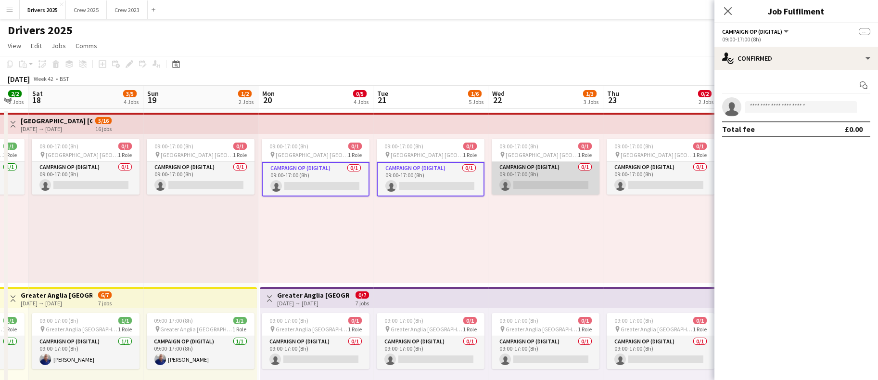
click at [531, 180] on app-card-role "Campaign Op (Digital) 0/1 09:00-17:00 (8h) single-neutral-actions" at bounding box center [546, 178] width 108 height 33
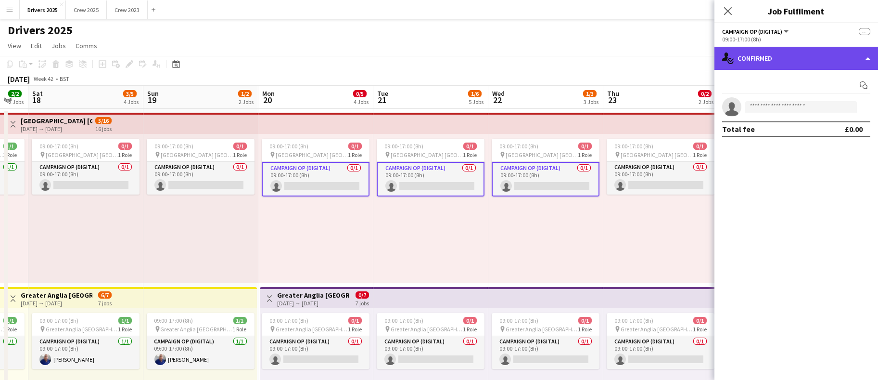
drag, startPoint x: 803, startPoint y: 50, endPoint x: 803, endPoint y: 56, distance: 6.7
click at [803, 49] on div "single-neutral-actions-check-2 Confirmed" at bounding box center [796, 58] width 164 height 23
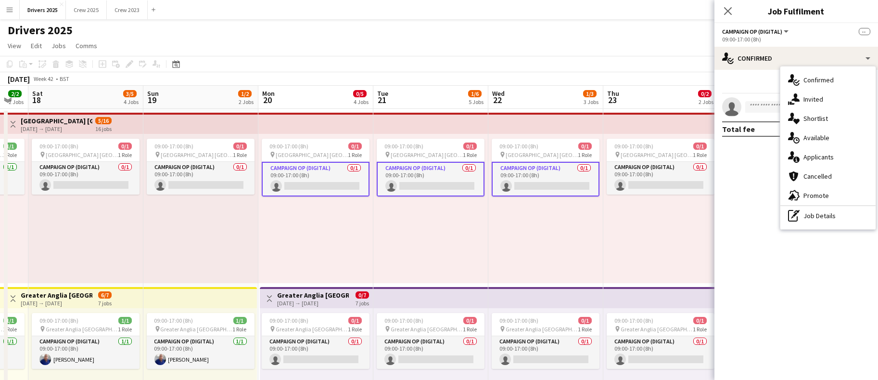
click at [817, 98] on span "Invited" at bounding box center [813, 99] width 20 height 9
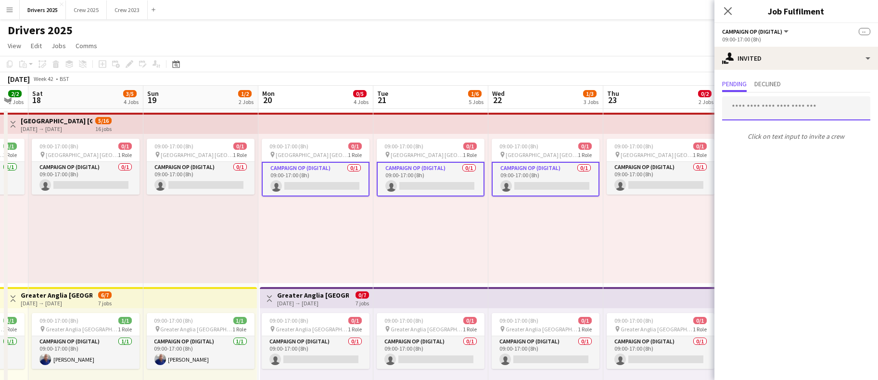
click at [770, 114] on input "text" at bounding box center [796, 108] width 148 height 24
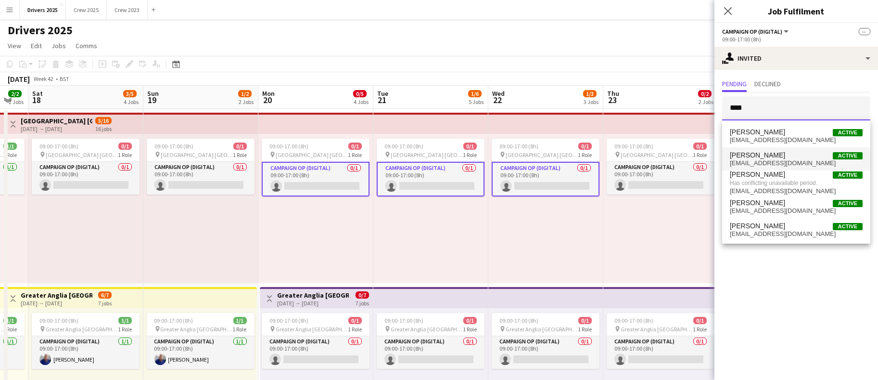
type input "****"
click at [765, 158] on span "[PERSON_NAME]" at bounding box center [757, 155] width 55 height 8
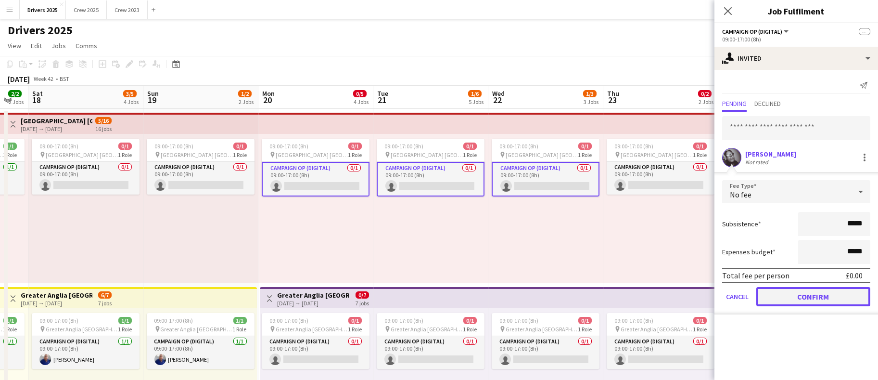
drag, startPoint x: 795, startPoint y: 292, endPoint x: 670, endPoint y: 286, distance: 125.2
click at [794, 292] on button "Confirm" at bounding box center [813, 296] width 114 height 19
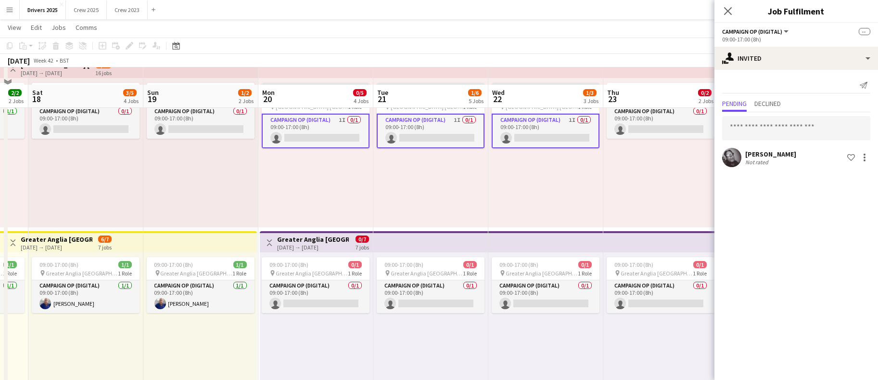
scroll to position [72, 0]
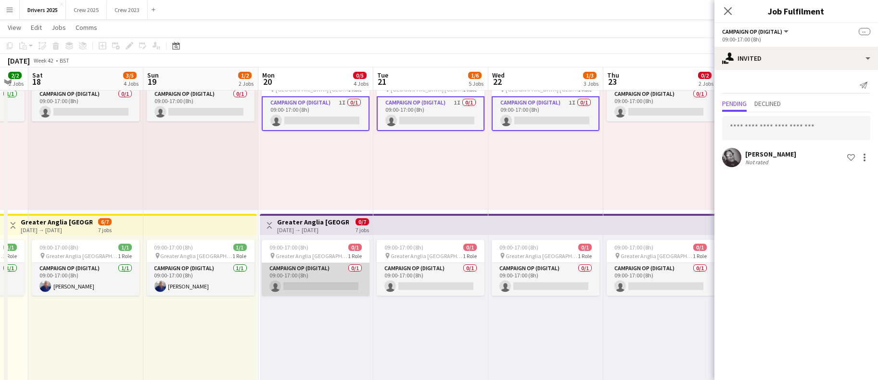
click at [314, 280] on app-card-role "Campaign Op (Digital) 0/1 09:00-17:00 (8h) single-neutral-actions" at bounding box center [316, 279] width 108 height 33
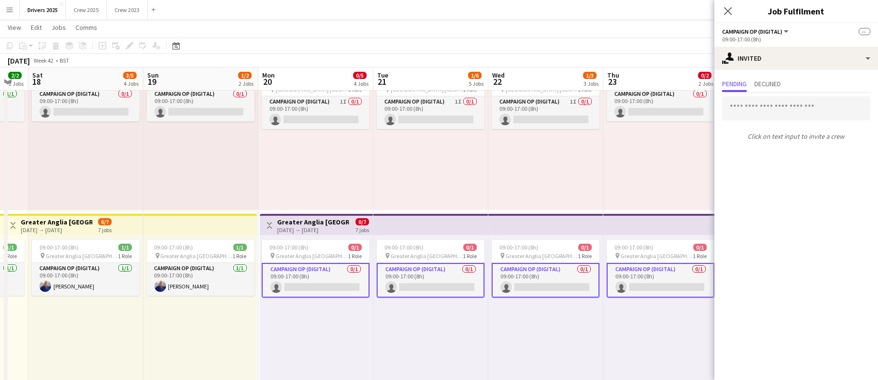
click at [314, 280] on app-card-role "Campaign Op (Digital) 0/1 09:00-17:00 (8h) single-neutral-actions" at bounding box center [316, 280] width 108 height 35
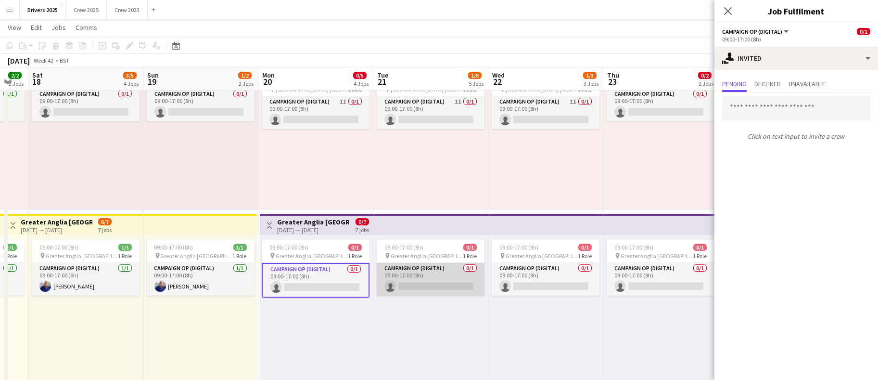
click at [433, 279] on app-card-role "Campaign Op (Digital) 0/1 09:00-17:00 (8h) single-neutral-actions" at bounding box center [431, 279] width 108 height 33
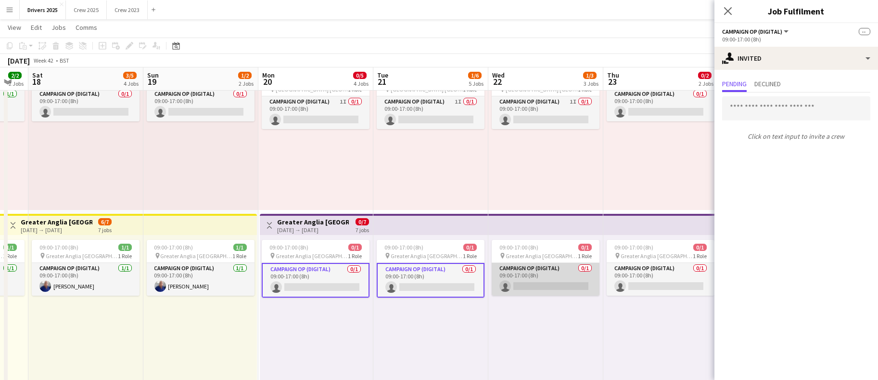
click at [549, 278] on app-card-role "Campaign Op (Digital) 0/1 09:00-17:00 (8h) single-neutral-actions" at bounding box center [546, 279] width 108 height 33
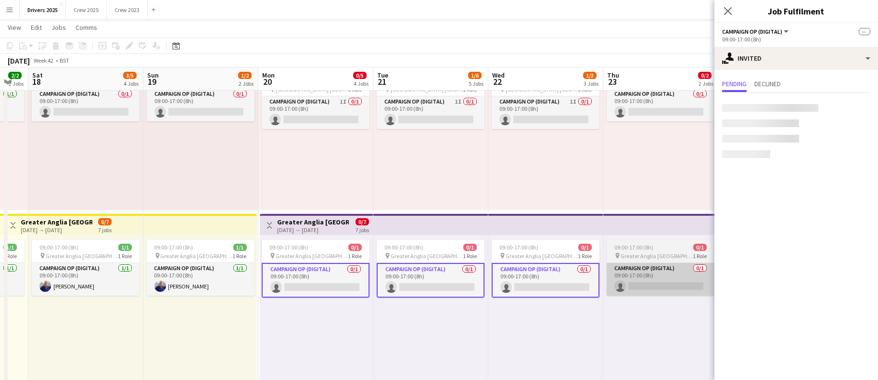
click at [653, 278] on app-card-role "Campaign Op (Digital) 0/1 09:00-17:00 (8h) single-neutral-actions" at bounding box center [661, 279] width 108 height 33
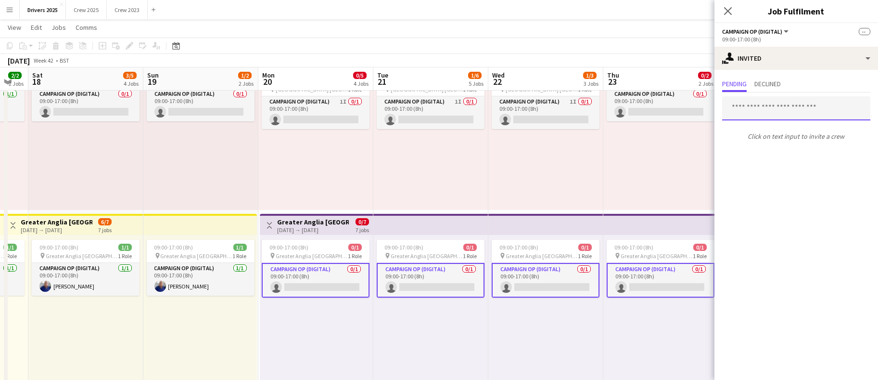
click at [776, 103] on input "text" at bounding box center [796, 108] width 148 height 24
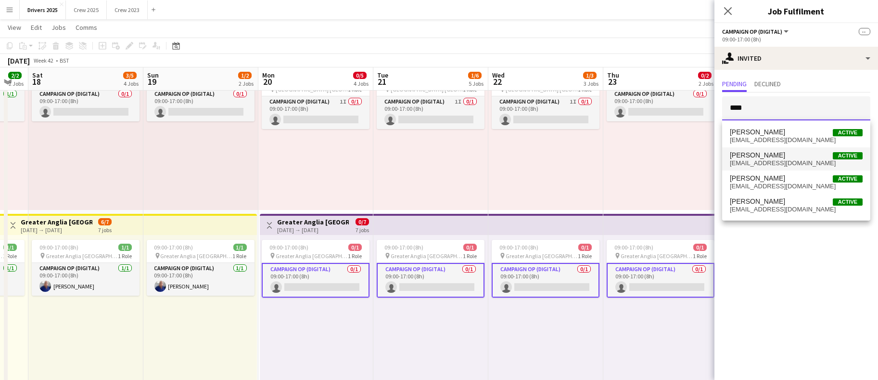
type input "****"
click at [758, 151] on span "[PERSON_NAME]" at bounding box center [757, 155] width 55 height 8
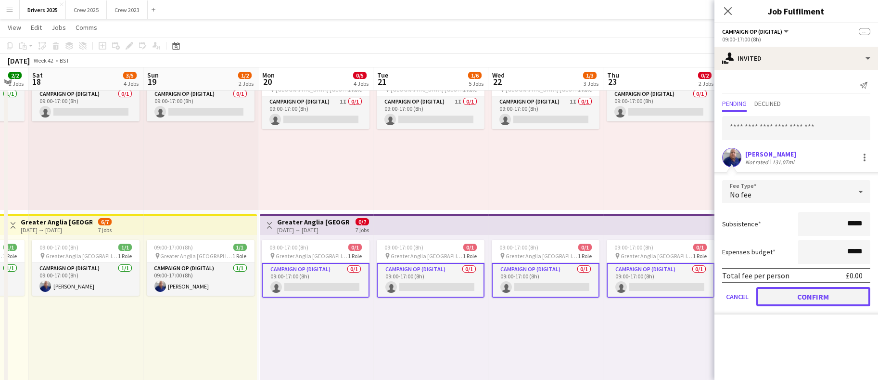
click at [792, 299] on button "Confirm" at bounding box center [813, 296] width 114 height 19
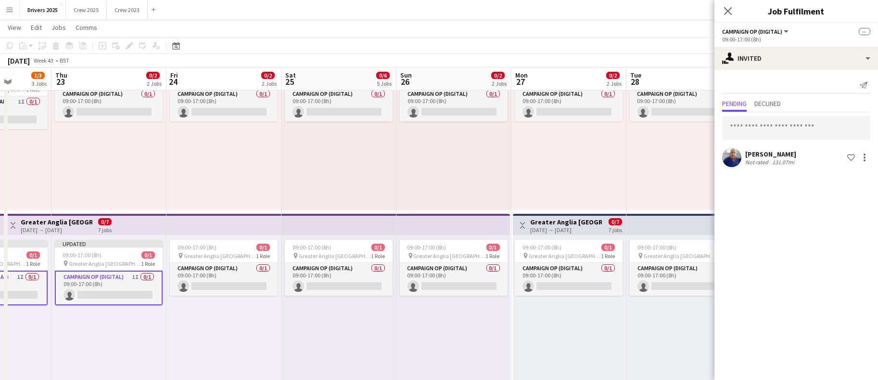
scroll to position [0, 411]
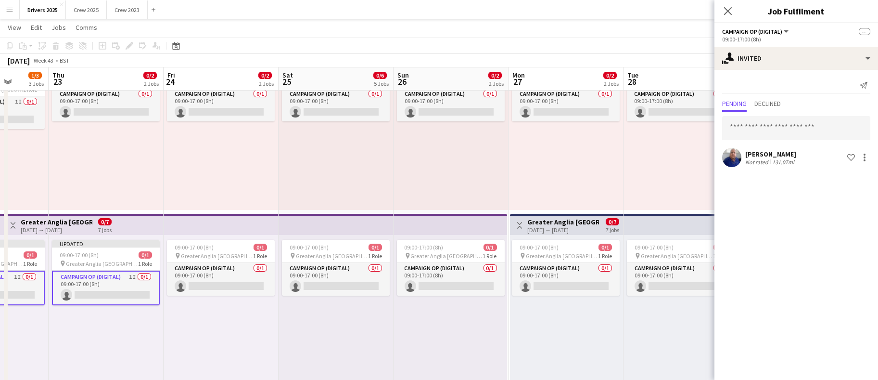
drag, startPoint x: 622, startPoint y: 334, endPoint x: 67, endPoint y: 315, distance: 555.1
click at [213, 283] on app-card-role "Campaign Op (Digital) 0/1 09:00-17:00 (8h) single-neutral-actions" at bounding box center [221, 279] width 108 height 33
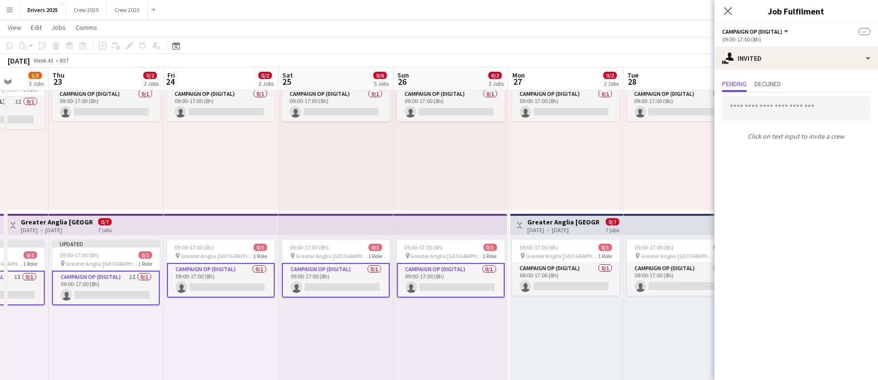
click at [248, 281] on app-card-role "Campaign Op (Digital) 0/1 09:00-17:00 (8h) single-neutral-actions" at bounding box center [221, 280] width 108 height 35
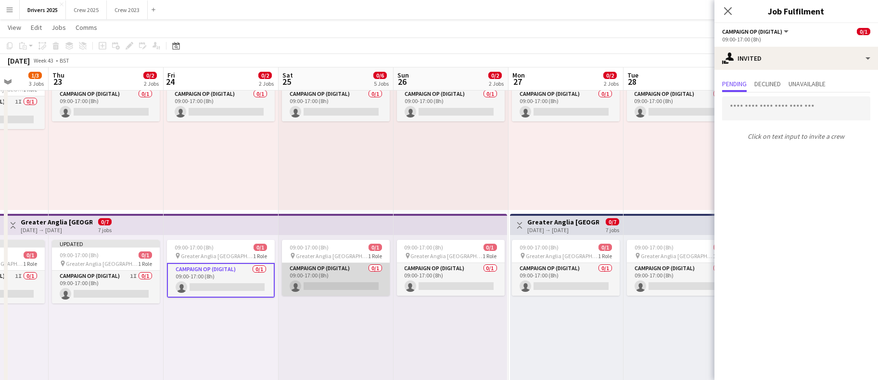
click at [346, 276] on app-card-role "Campaign Op (Digital) 0/1 09:00-17:00 (8h) single-neutral-actions" at bounding box center [336, 279] width 108 height 33
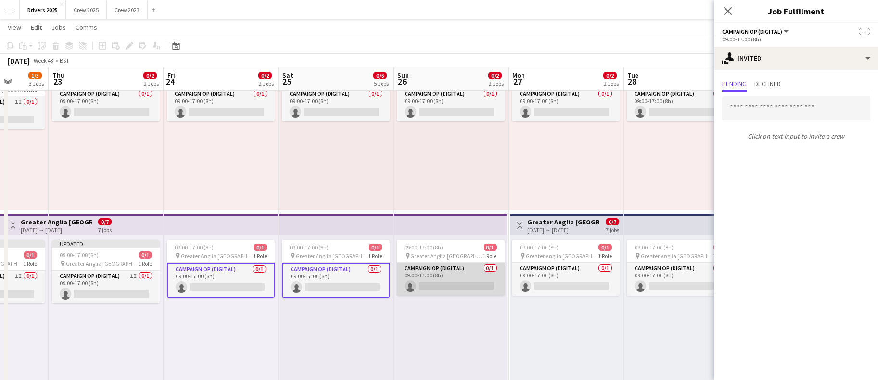
click at [438, 280] on app-card-role "Campaign Op (Digital) 0/1 09:00-17:00 (8h) single-neutral-actions" at bounding box center [451, 279] width 108 height 33
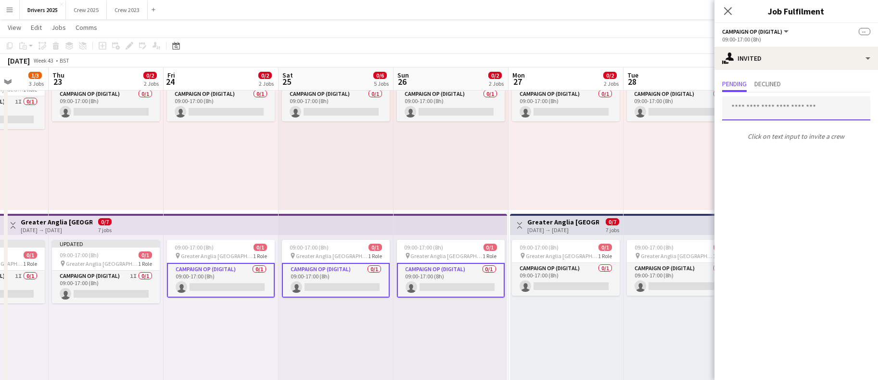
click at [775, 106] on input "text" at bounding box center [796, 108] width 148 height 24
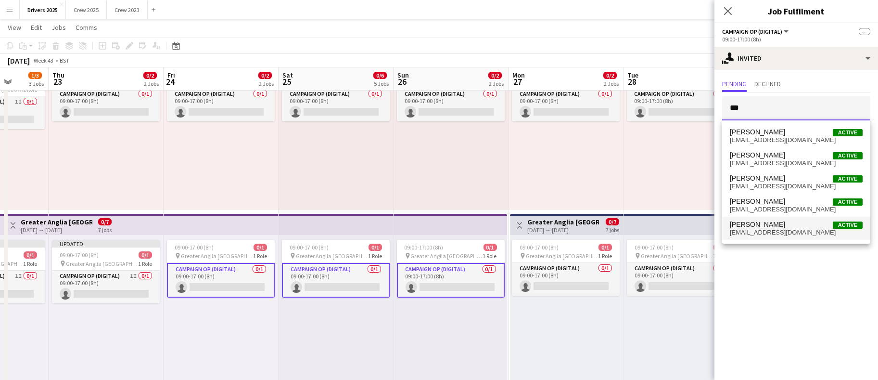
type input "***"
click at [768, 229] on span "[EMAIL_ADDRESS][DOMAIN_NAME]" at bounding box center [796, 233] width 133 height 8
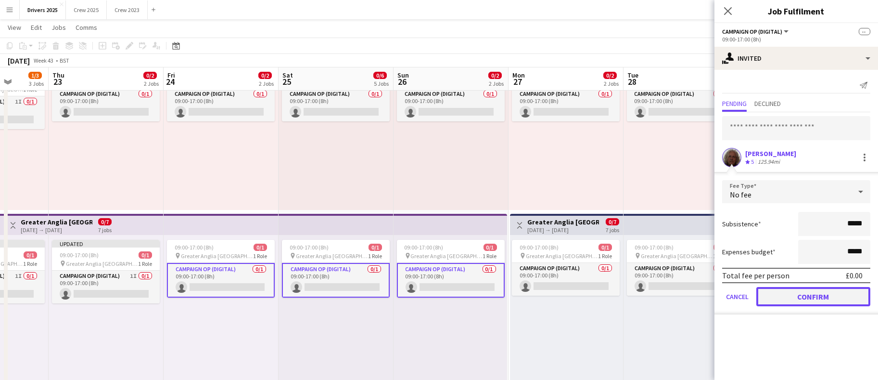
click at [786, 304] on button "Confirm" at bounding box center [813, 296] width 114 height 19
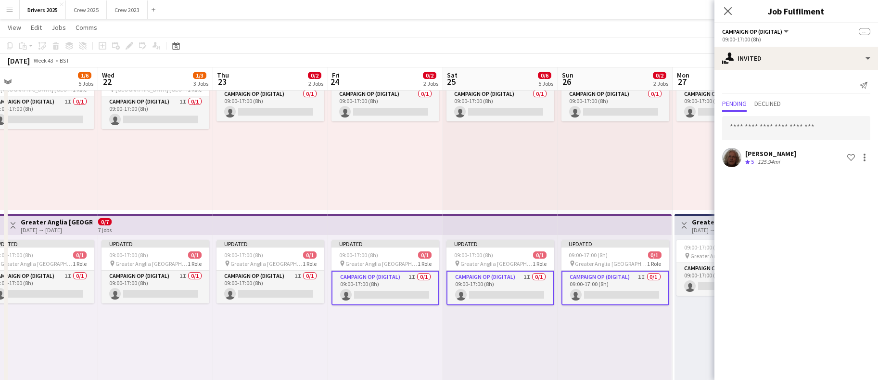
scroll to position [0, 243]
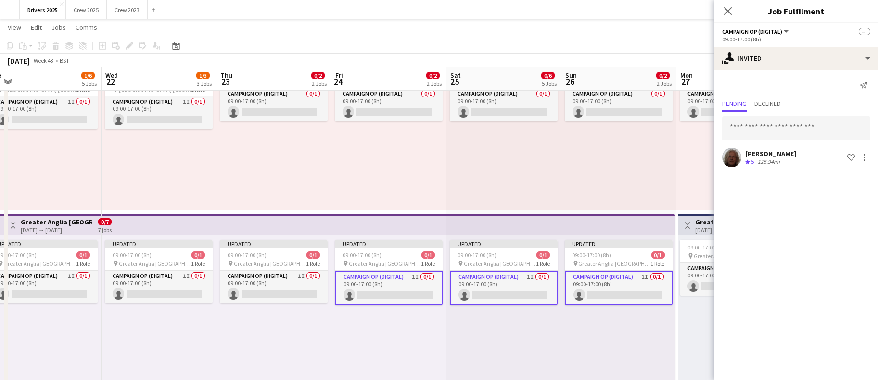
drag, startPoint x: 383, startPoint y: 317, endPoint x: 551, endPoint y: 315, distance: 167.9
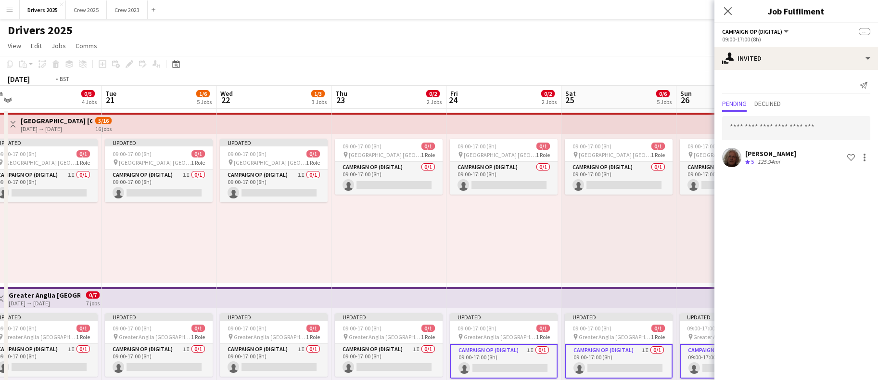
scroll to position [0, 267]
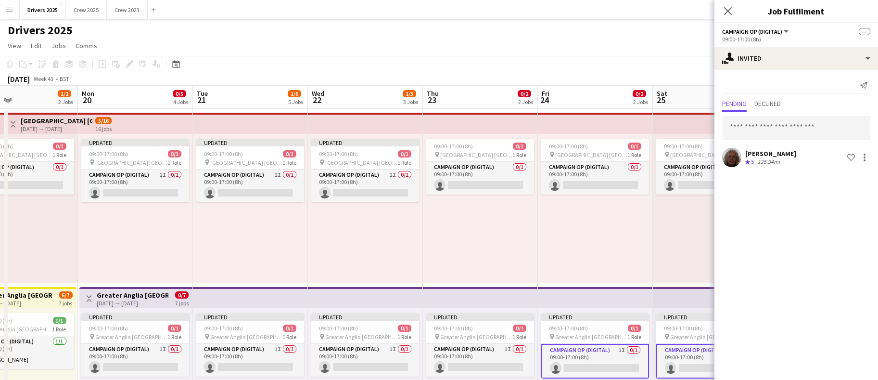
drag, startPoint x: 232, startPoint y: 259, endPoint x: 439, endPoint y: 245, distance: 206.9
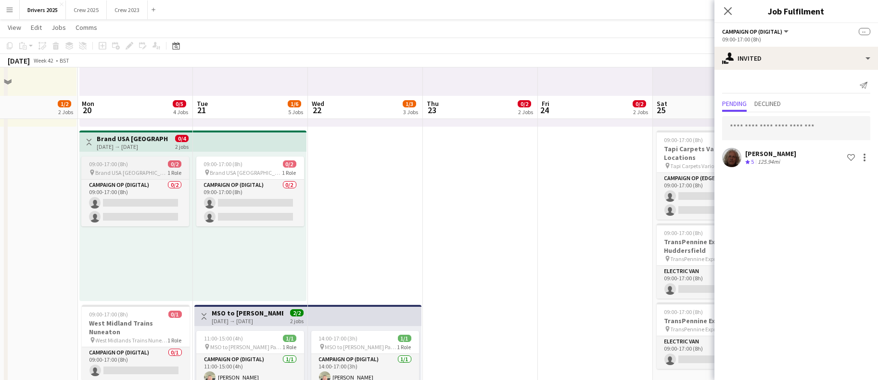
scroll to position [433, 0]
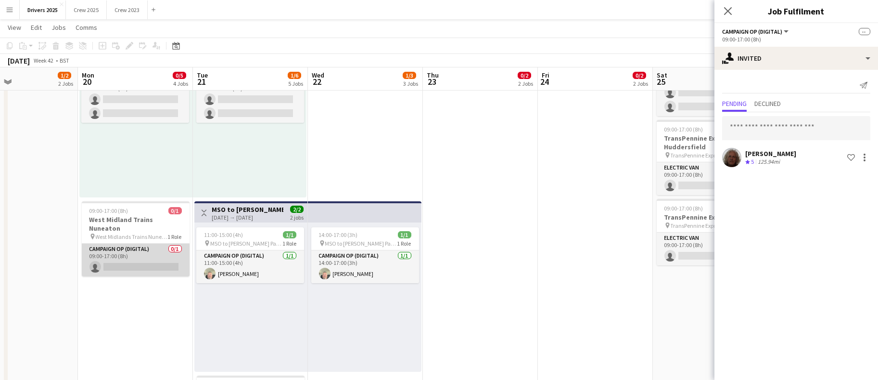
click at [140, 255] on app-card-role "Campaign Op (Digital) 0/1 09:00-17:00 (8h) single-neutral-actions" at bounding box center [136, 259] width 108 height 33
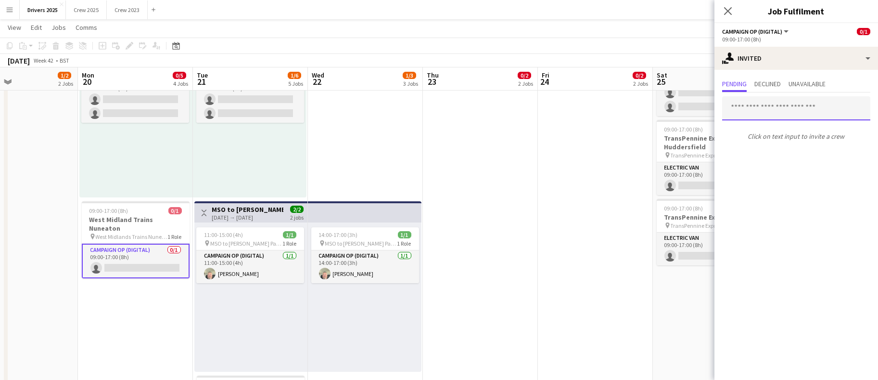
click at [763, 105] on input "text" at bounding box center [796, 108] width 148 height 24
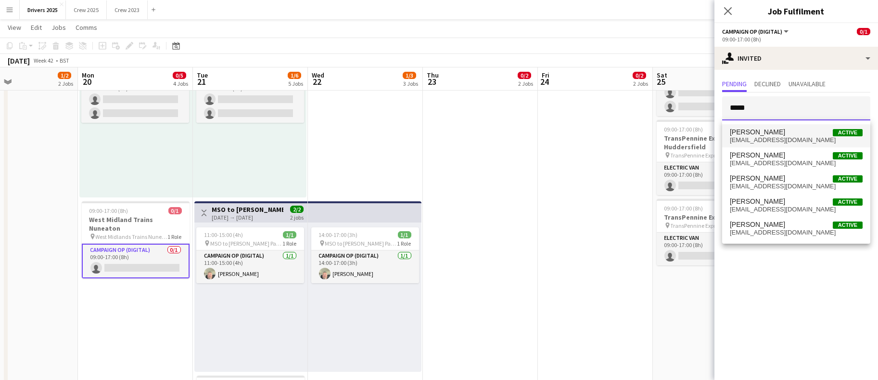
type input "*****"
click at [763, 132] on span "[PERSON_NAME]" at bounding box center [757, 132] width 55 height 8
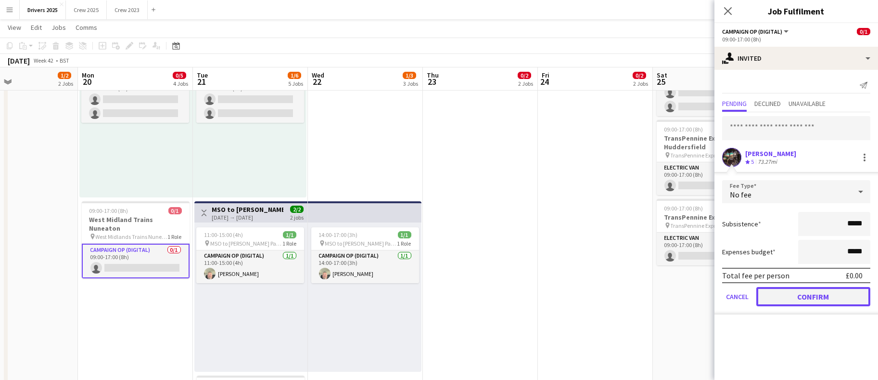
click at [797, 293] on button "Confirm" at bounding box center [813, 296] width 114 height 19
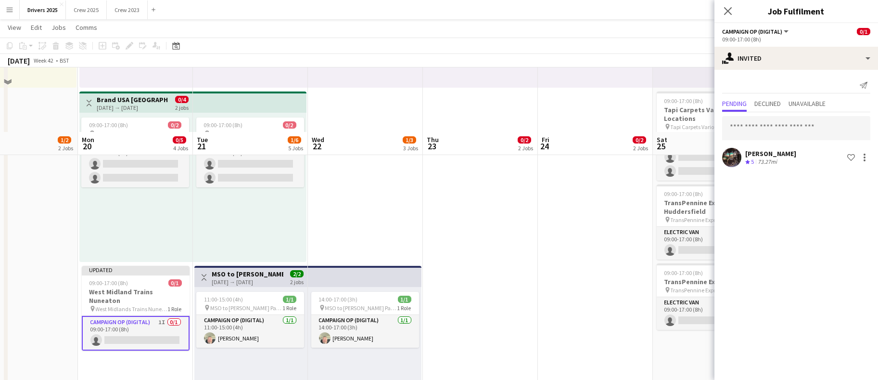
scroll to position [289, 0]
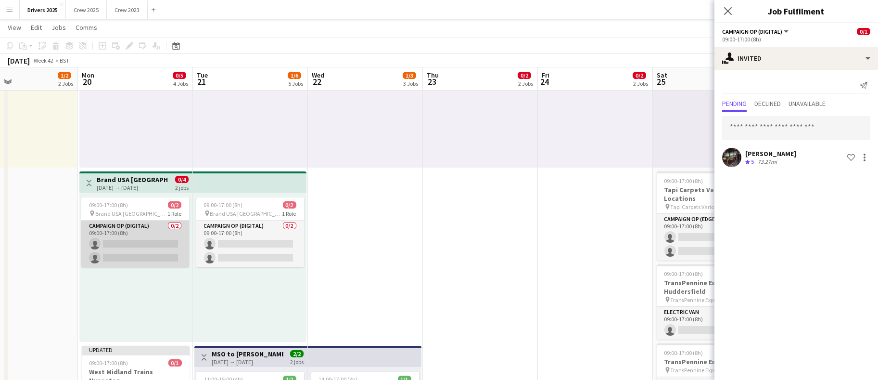
drag, startPoint x: 142, startPoint y: 234, endPoint x: 147, endPoint y: 233, distance: 4.9
click at [142, 234] on app-card-role "Campaign Op (Digital) 0/2 09:00-17:00 (8h) single-neutral-actions single-neutra…" at bounding box center [135, 243] width 108 height 47
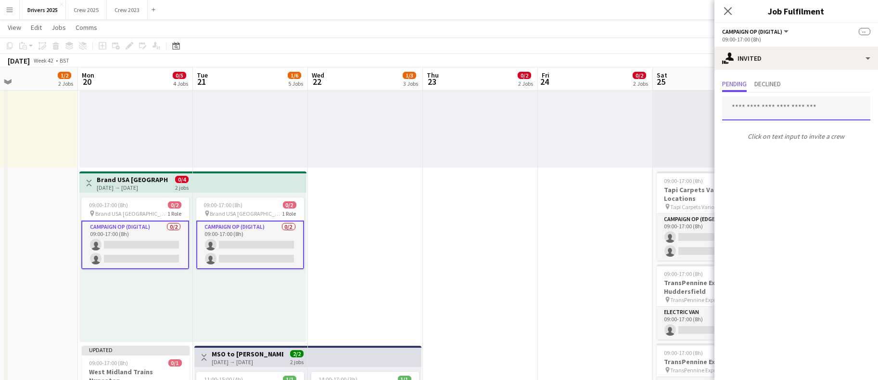
click at [778, 111] on input "text" at bounding box center [796, 108] width 148 height 24
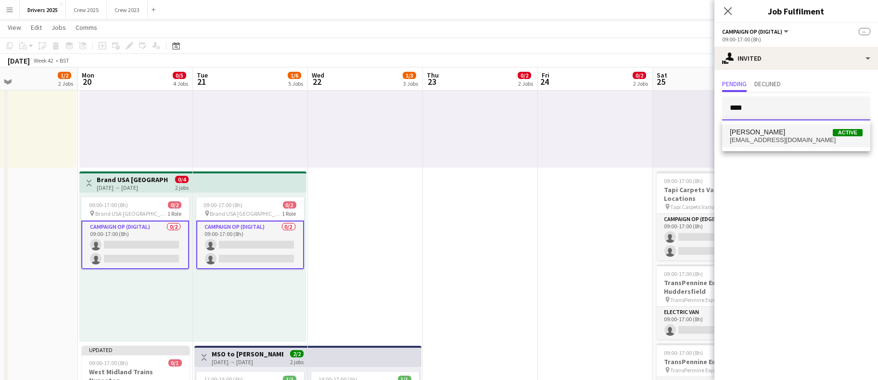
type input "****"
click at [767, 130] on span "[PERSON_NAME] Active" at bounding box center [796, 132] width 133 height 8
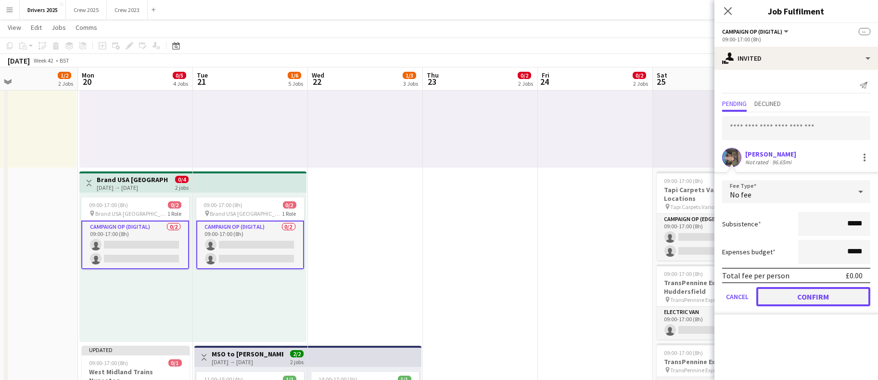
click at [784, 291] on button "Confirm" at bounding box center [813, 296] width 114 height 19
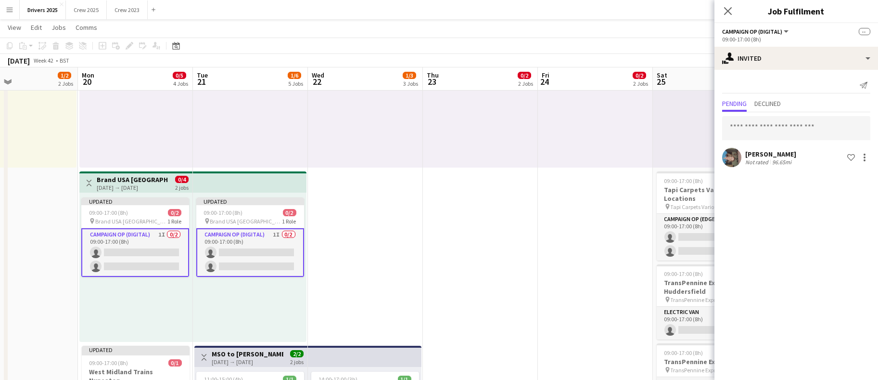
click at [150, 257] on app-card-role "Campaign Op (Digital) 1I 0/2 09:00-17:00 (8h) single-neutral-actions single-neu…" at bounding box center [135, 252] width 108 height 49
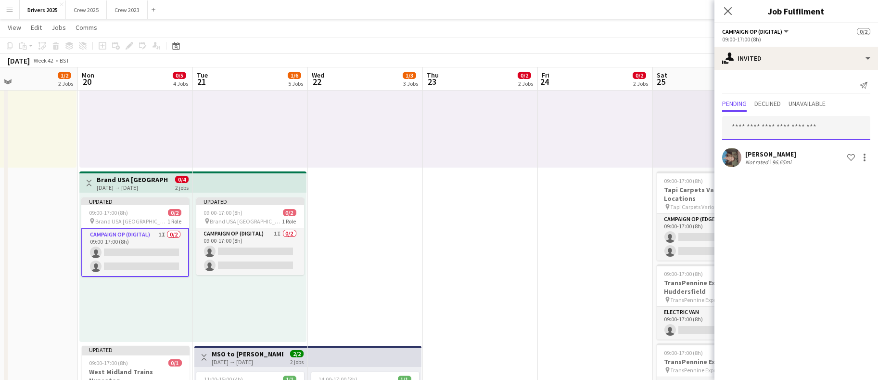
click at [758, 133] on input "text" at bounding box center [796, 128] width 148 height 24
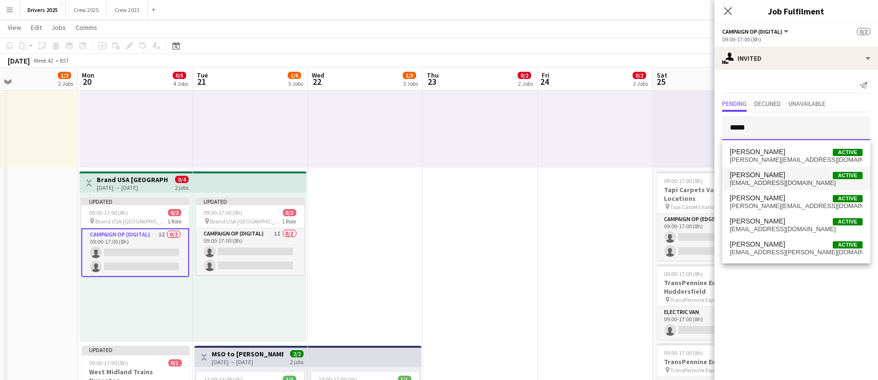
type input "*****"
click at [762, 178] on span "[PERSON_NAME]" at bounding box center [757, 175] width 55 height 8
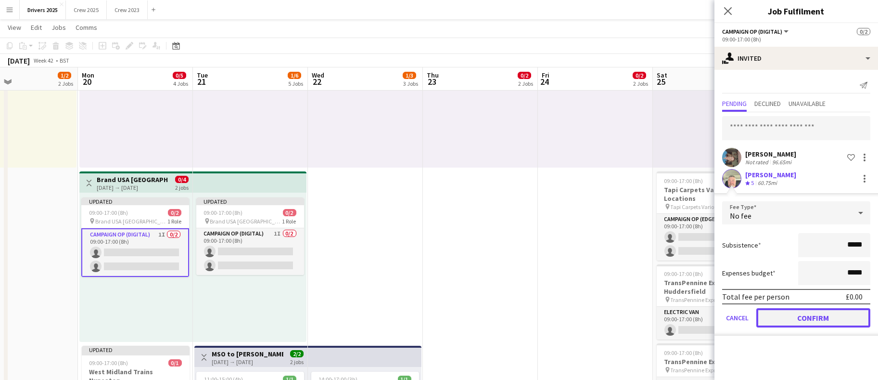
click at [793, 319] on button "Confirm" at bounding box center [813, 317] width 114 height 19
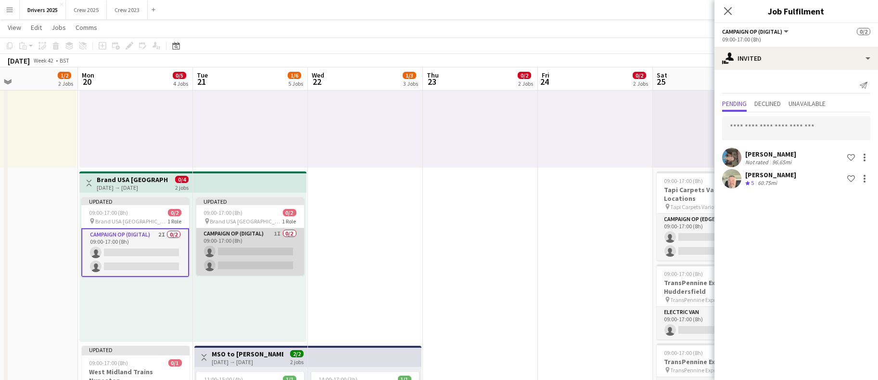
click at [248, 258] on app-card-role "Campaign Op (Digital) 1I 0/2 09:00-17:00 (8h) single-neutral-actions single-neu…" at bounding box center [250, 251] width 108 height 47
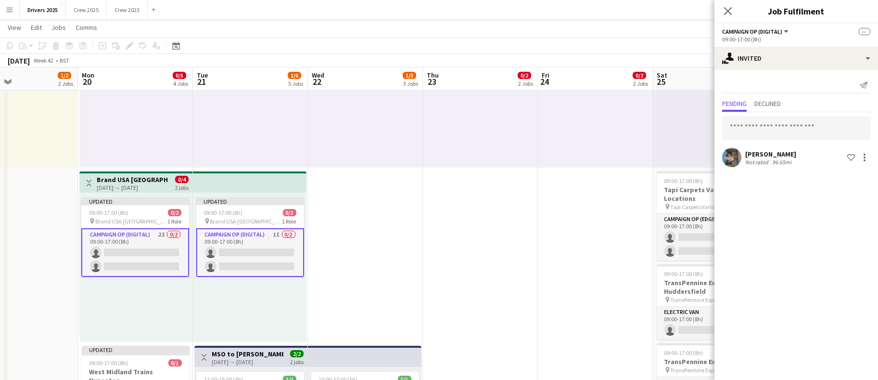
click at [248, 258] on app-card-role "Campaign Op (Digital) 1I 0/2 09:00-17:00 (8h) single-neutral-actions single-neu…" at bounding box center [250, 252] width 108 height 49
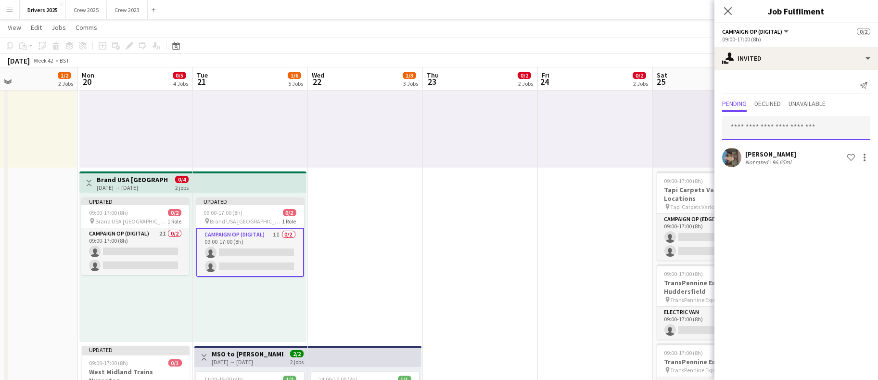
click at [786, 129] on input "text" at bounding box center [796, 128] width 148 height 24
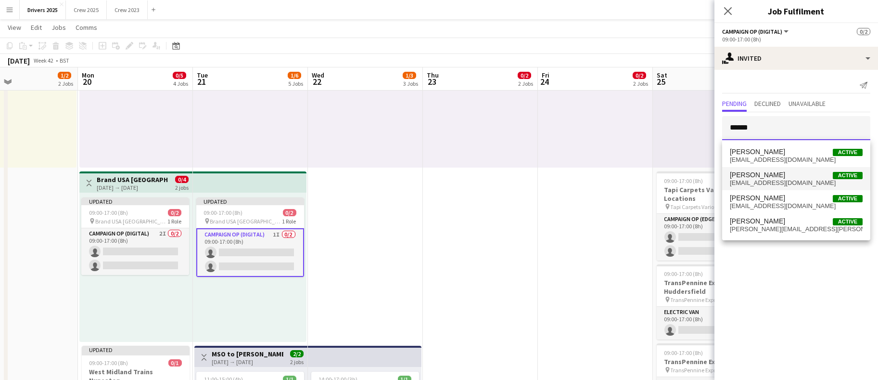
type input "******"
click at [787, 182] on span "[EMAIL_ADDRESS][DOMAIN_NAME]" at bounding box center [796, 183] width 133 height 8
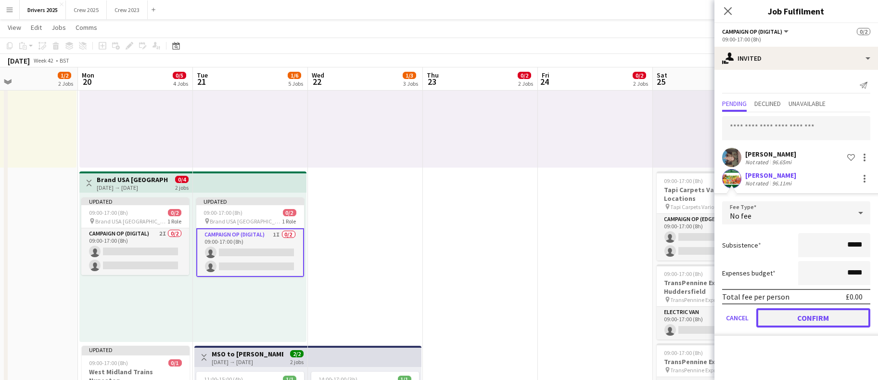
click at [796, 321] on button "Confirm" at bounding box center [813, 317] width 114 height 19
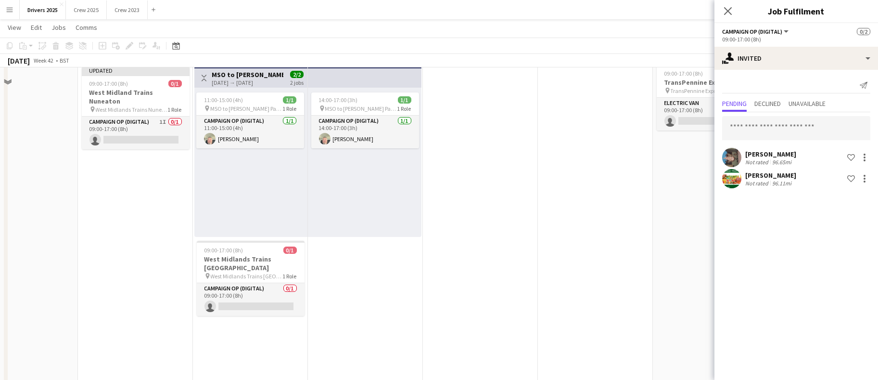
scroll to position [650, 0]
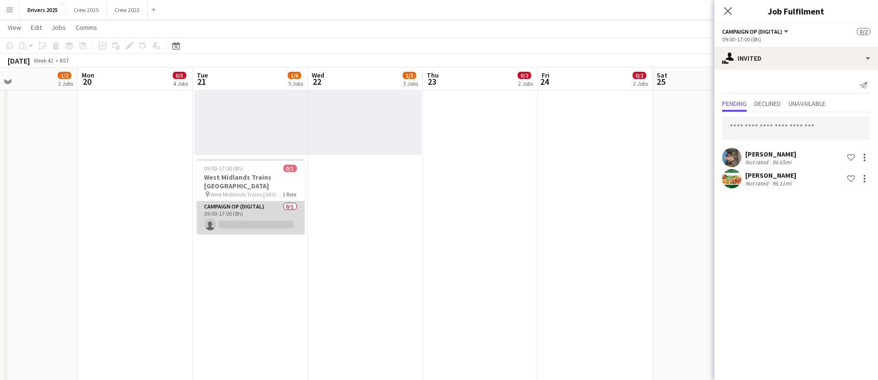
click at [245, 217] on app-card-role "Campaign Op (Digital) 0/1 09:00-17:00 (8h) single-neutral-actions" at bounding box center [251, 217] width 108 height 33
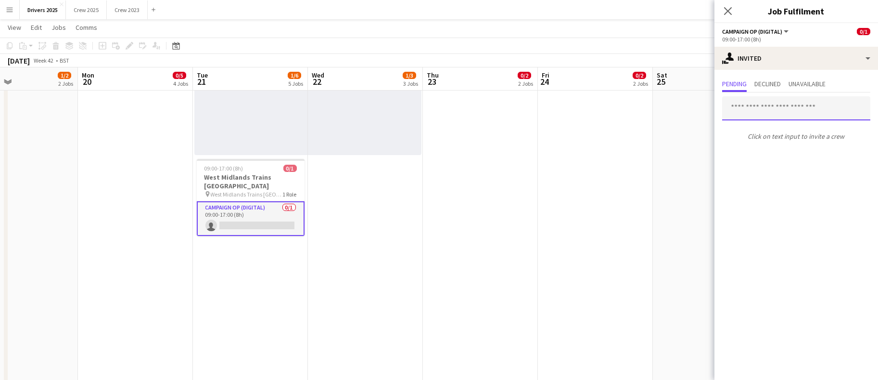
click at [782, 114] on input "text" at bounding box center [796, 108] width 148 height 24
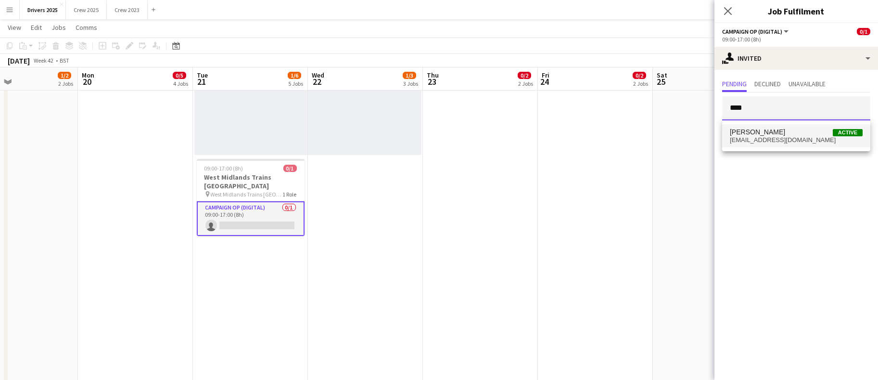
type input "****"
click at [771, 142] on span "[EMAIL_ADDRESS][DOMAIN_NAME]" at bounding box center [796, 140] width 133 height 8
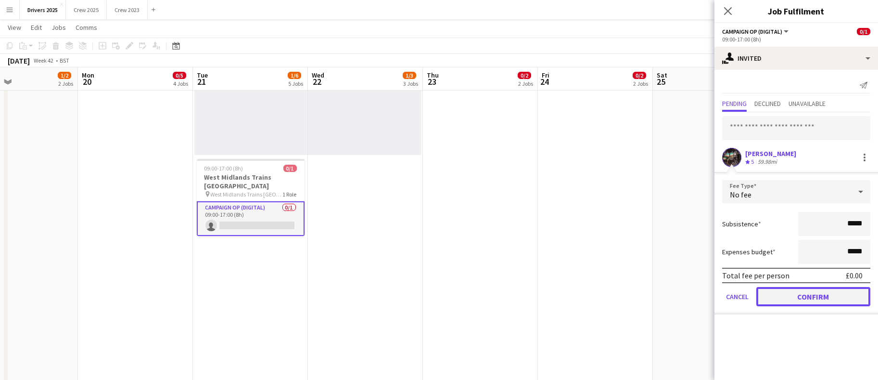
click at [846, 297] on button "Confirm" at bounding box center [813, 296] width 114 height 19
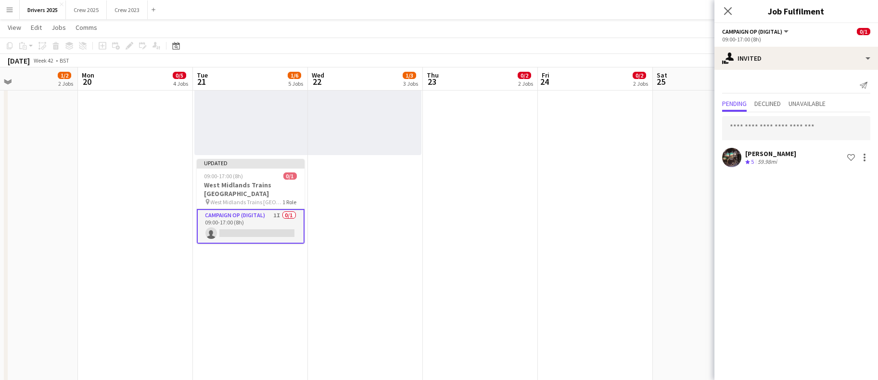
click at [485, 288] on app-date-cell "09:00-17:00 (8h) 0/1 pin Abertay University Scotland 1 Role Campaign Op (Digita…" at bounding box center [480, 200] width 115 height 1484
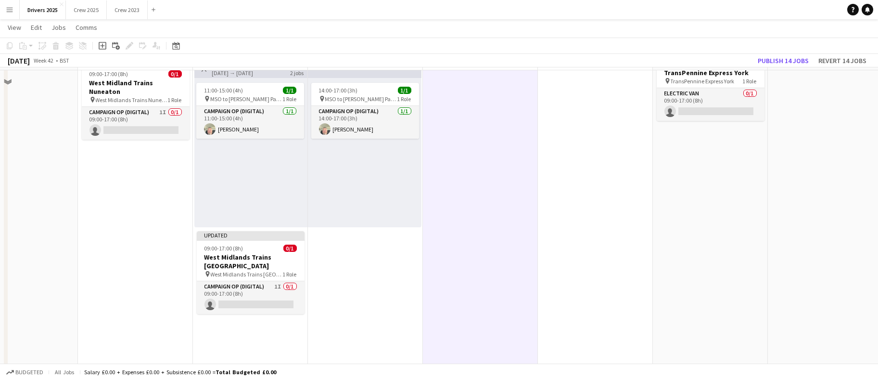
scroll to position [505, 0]
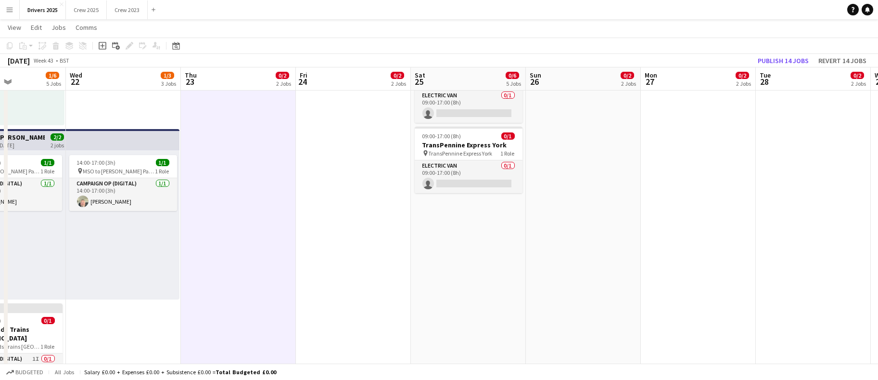
drag, startPoint x: 523, startPoint y: 293, endPoint x: 286, endPoint y: 289, distance: 236.3
click at [286, 289] on app-calendar-viewport "Sat 18 3/5 4 Jobs Sun 19 1/2 2 Jobs Mon 20 0/5 4 Jobs Tue 21 1/6 5 Jobs Wed 22 …" at bounding box center [439, 309] width 878 height 1554
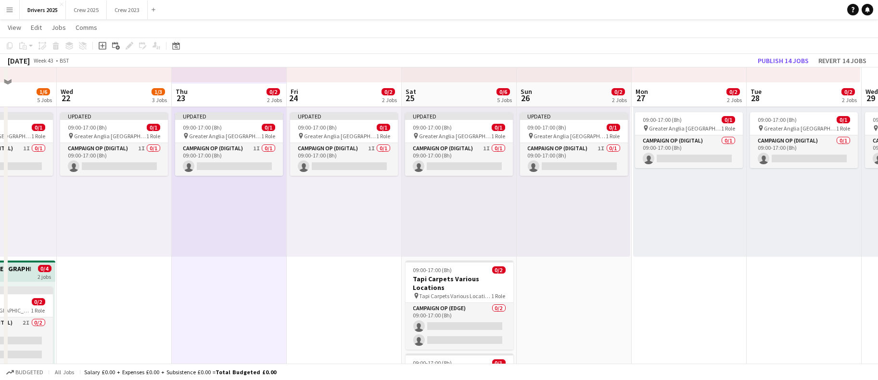
scroll to position [217, 0]
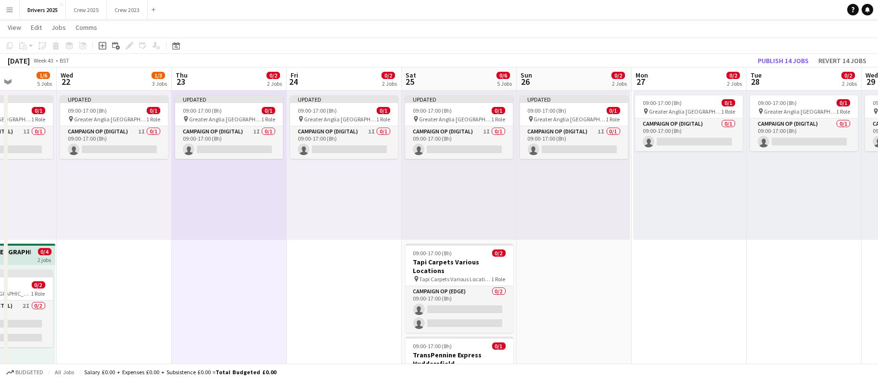
drag, startPoint x: 475, startPoint y: 305, endPoint x: 516, endPoint y: 302, distance: 41.0
click at [475, 305] on app-card-role "Campaign Op (Edge) 0/2 09:00-17:00 (8h) single-neutral-actions single-neutral-a…" at bounding box center [460, 309] width 108 height 47
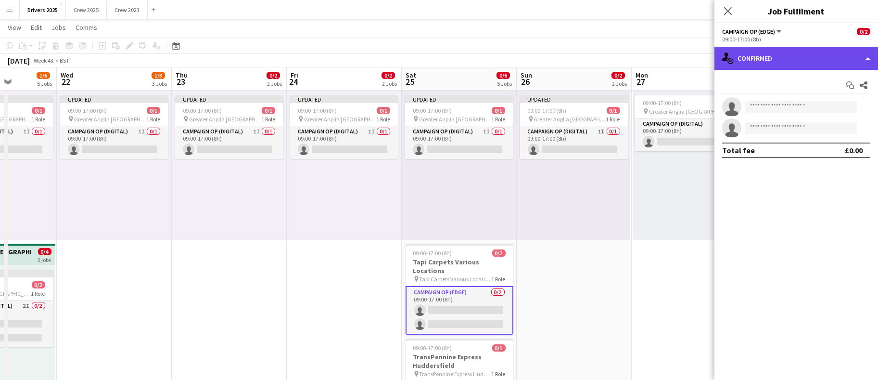
click at [796, 63] on div "single-neutral-actions-check-2 Confirmed" at bounding box center [796, 58] width 164 height 23
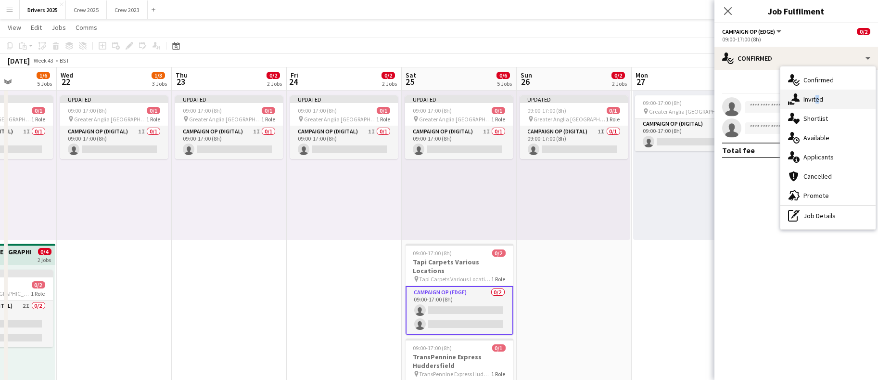
click at [815, 95] on span "Invited" at bounding box center [813, 99] width 20 height 9
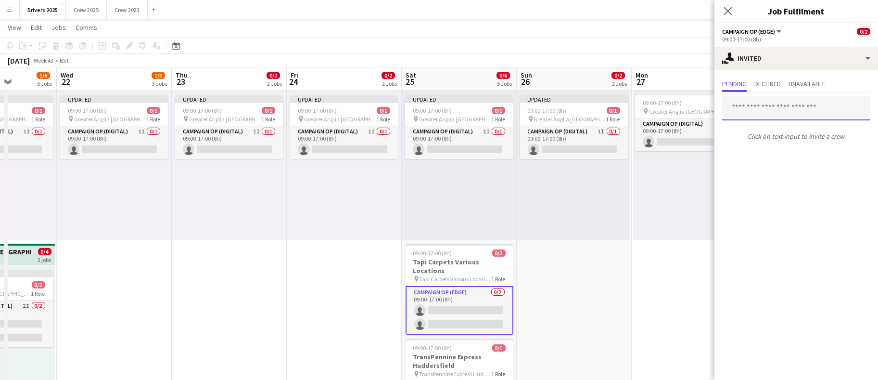
click at [789, 109] on input "text" at bounding box center [796, 108] width 148 height 24
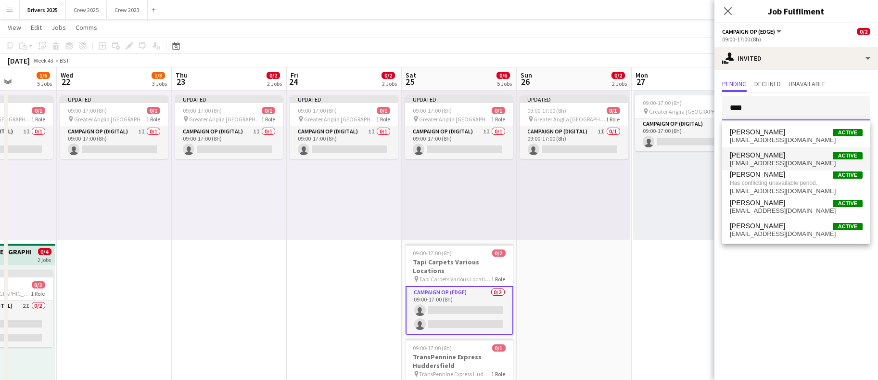
type input "****"
click at [780, 154] on span "[PERSON_NAME] Active" at bounding box center [796, 155] width 133 height 8
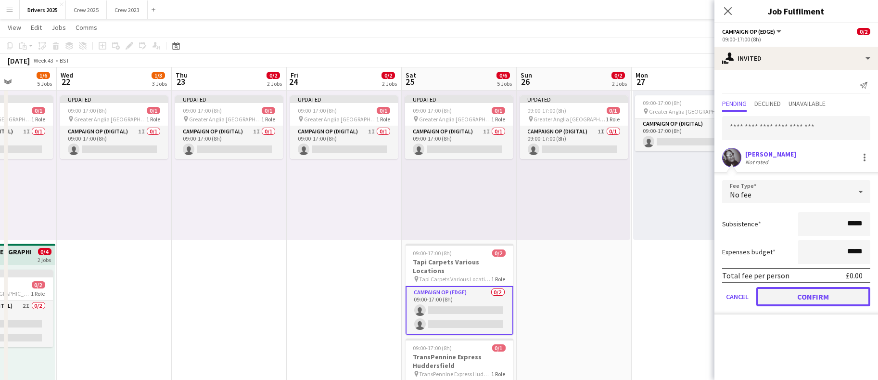
click at [796, 291] on button "Confirm" at bounding box center [813, 296] width 114 height 19
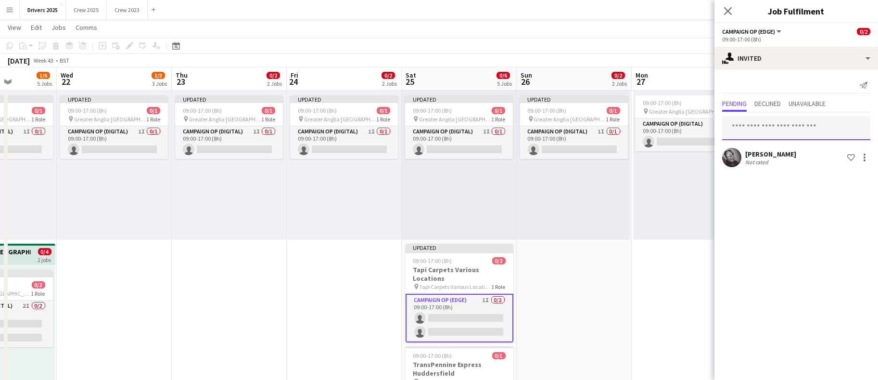
click at [799, 124] on input "text" at bounding box center [796, 128] width 148 height 24
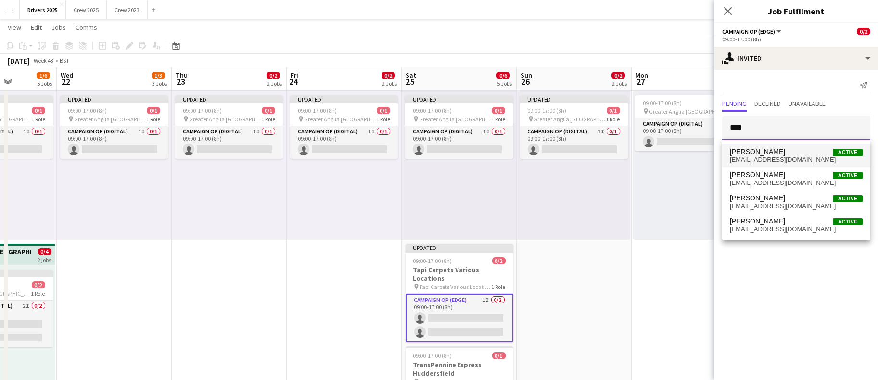
type input "****"
click at [787, 153] on span "[PERSON_NAME] Active" at bounding box center [796, 152] width 133 height 8
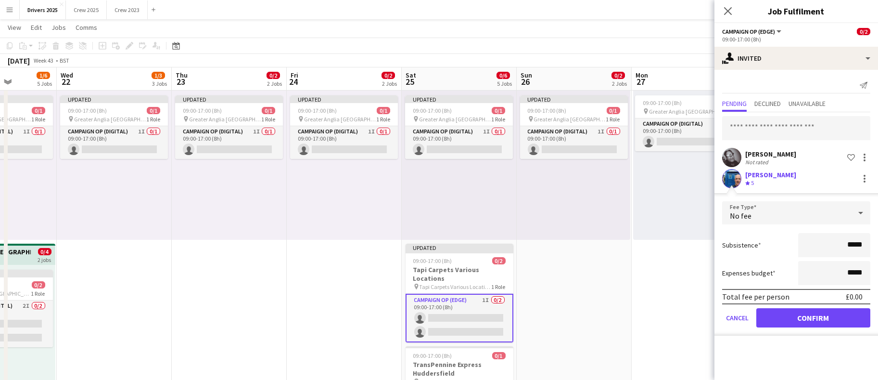
click at [787, 153] on div "[PERSON_NAME] Not rated Shortlist crew" at bounding box center [796, 157] width 164 height 19
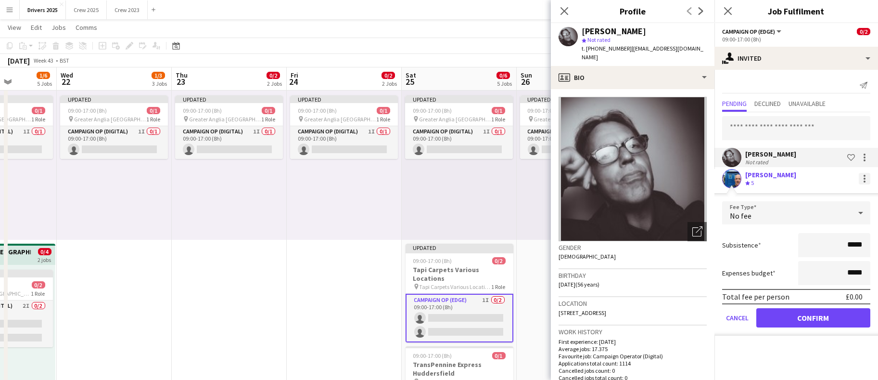
click at [862, 176] on div at bounding box center [865, 179] width 12 height 12
click at [817, 268] on span "Cancel invitation" at bounding box center [834, 265] width 56 height 8
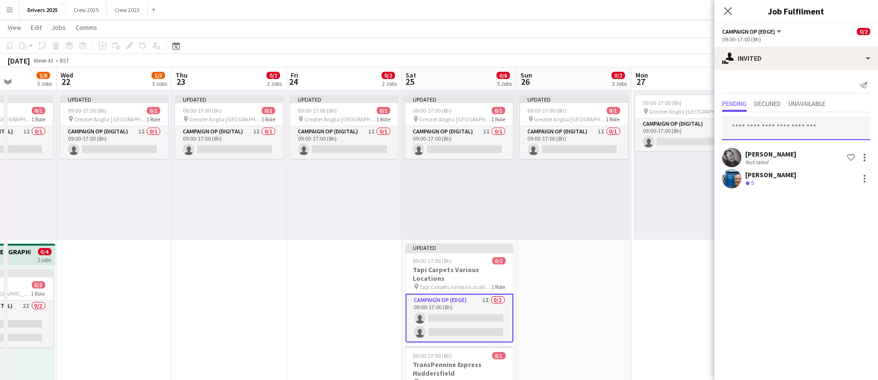
click at [793, 131] on input "text" at bounding box center [796, 128] width 148 height 24
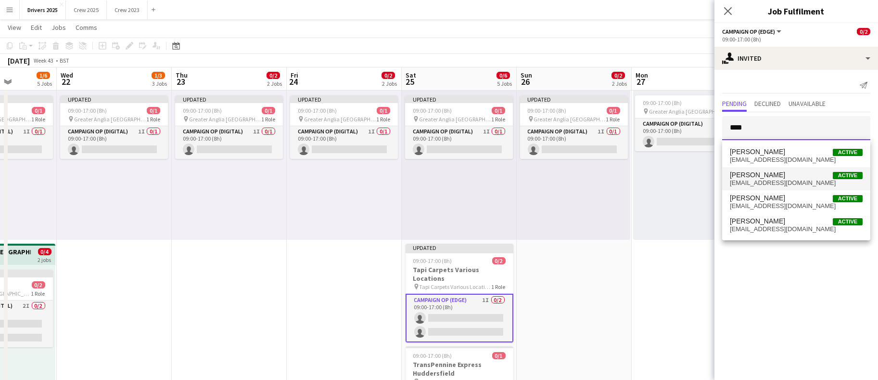
type input "****"
click at [777, 177] on span "[PERSON_NAME] Active" at bounding box center [796, 175] width 133 height 8
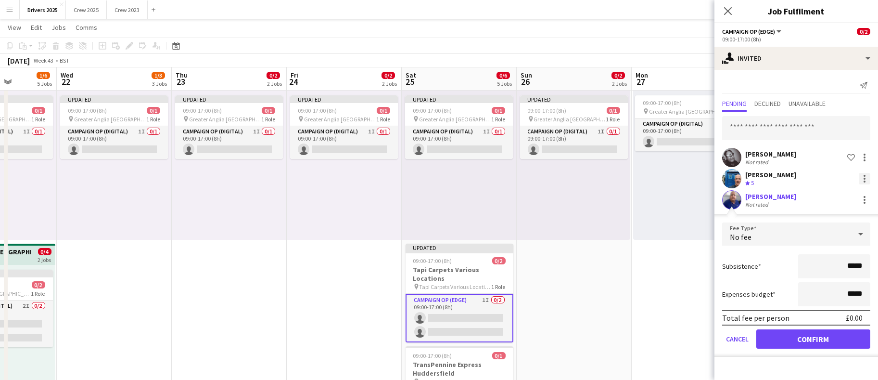
click at [867, 178] on div at bounding box center [865, 179] width 12 height 12
click at [832, 265] on span "Cancel invitation" at bounding box center [834, 265] width 56 height 8
click at [817, 338] on button "Confirm" at bounding box center [813, 338] width 114 height 19
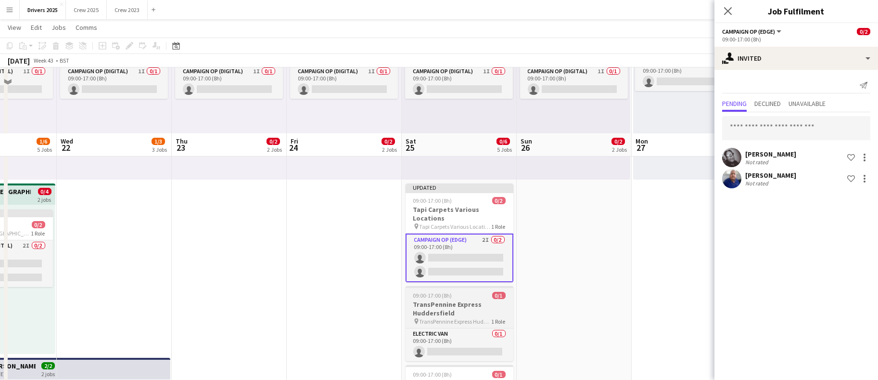
scroll to position [361, 0]
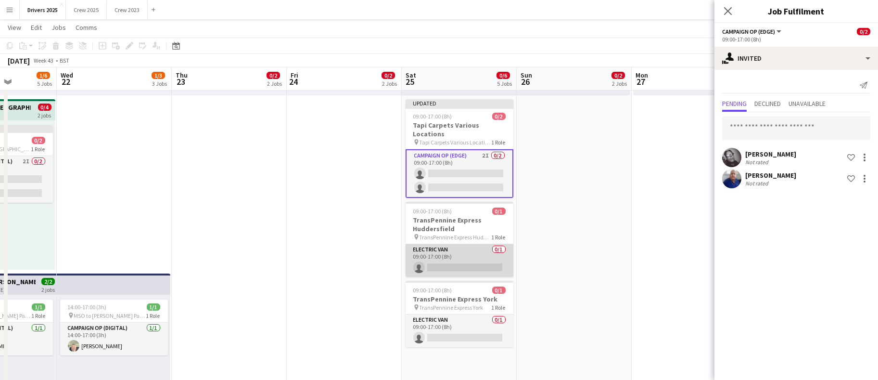
click at [466, 255] on app-card-role "Electric Van 0/1 09:00-17:00 (8h) single-neutral-actions" at bounding box center [460, 260] width 108 height 33
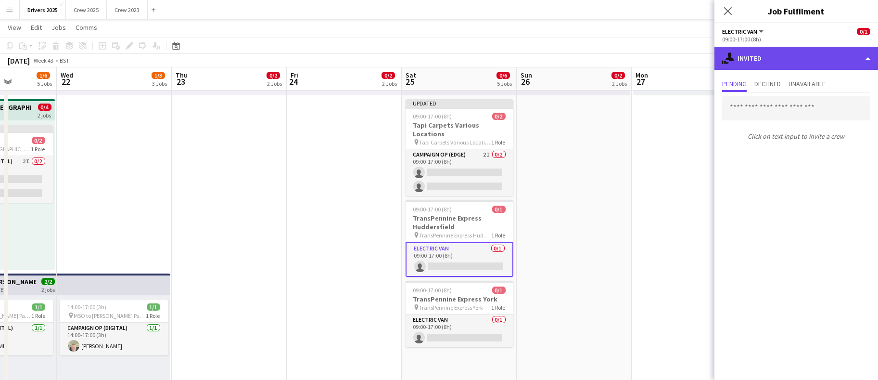
click at [782, 68] on div "single-neutral-actions-share-1 Invited" at bounding box center [796, 58] width 164 height 23
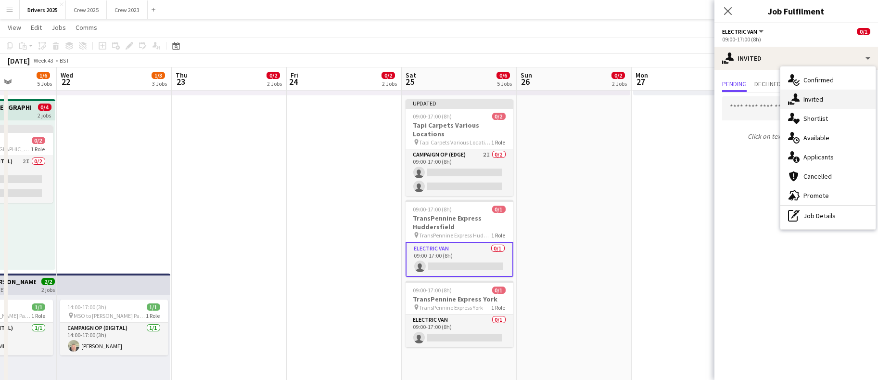
click at [791, 95] on icon "single-neutral-actions-share-1" at bounding box center [794, 99] width 12 height 12
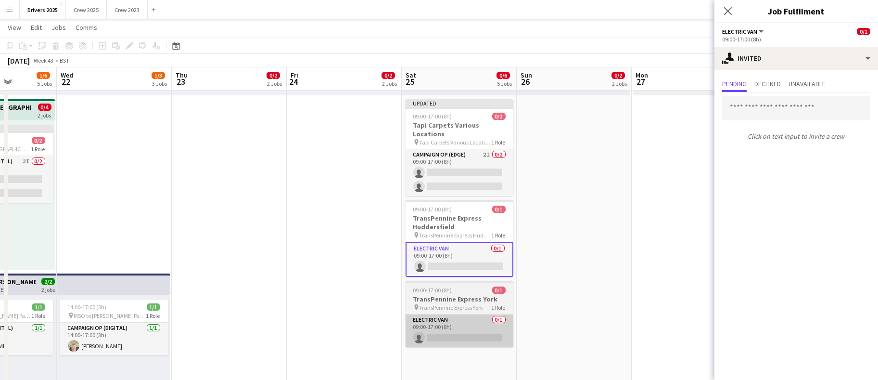
click at [459, 329] on app-card-role "Electric Van 0/1 09:00-17:00 (8h) single-neutral-actions" at bounding box center [460, 330] width 108 height 33
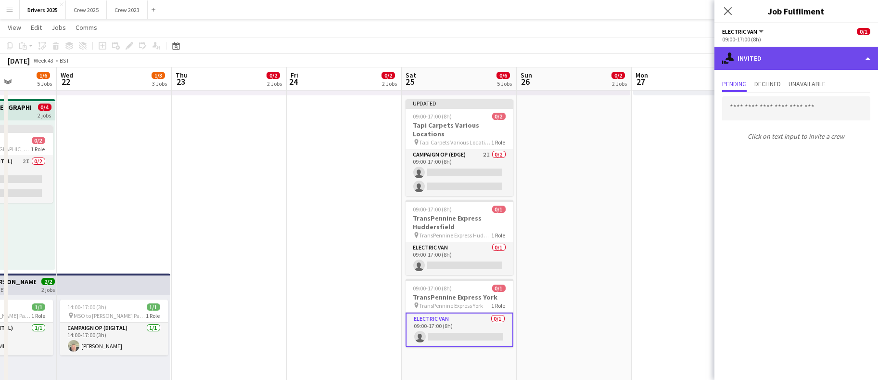
click at [777, 64] on div "single-neutral-actions-share-1 Invited" at bounding box center [796, 58] width 164 height 23
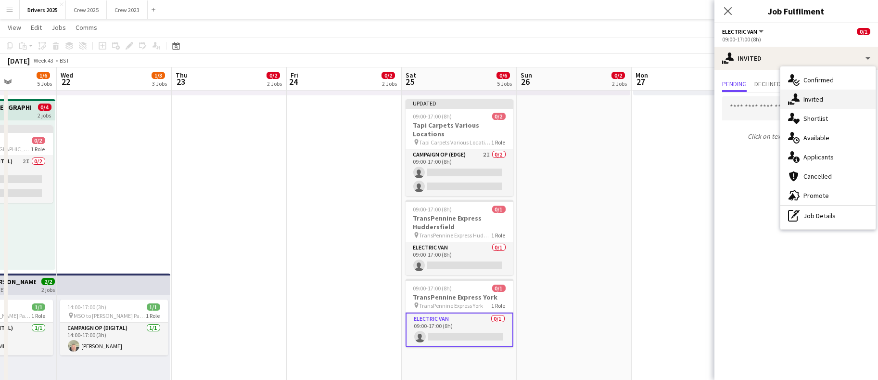
click at [812, 98] on span "Invited" at bounding box center [813, 99] width 20 height 9
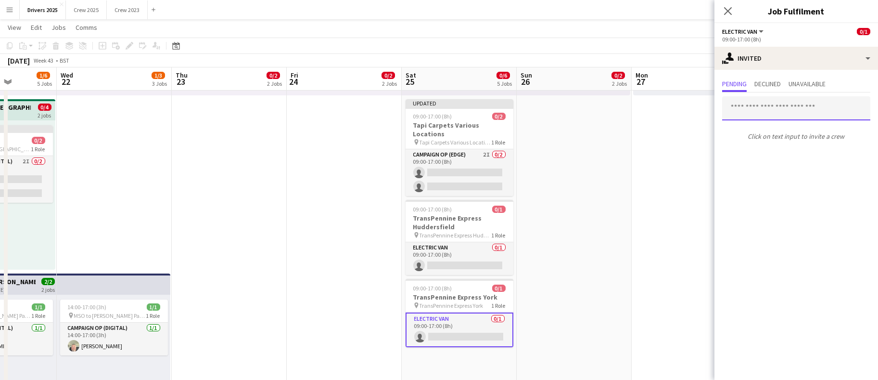
click at [794, 112] on input "text" at bounding box center [796, 108] width 148 height 24
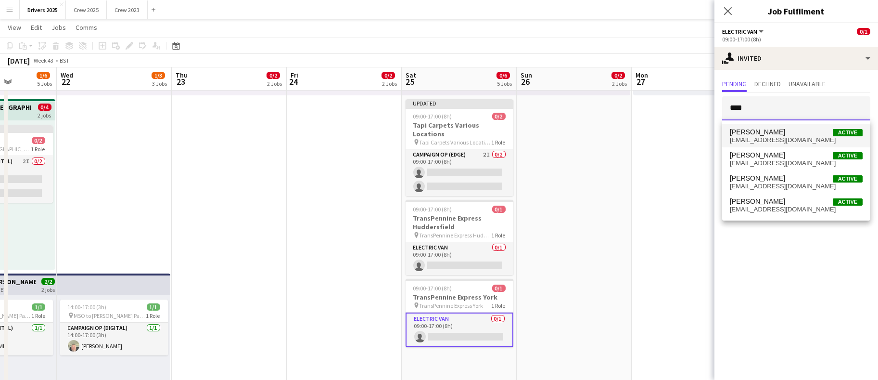
type input "****"
click at [780, 132] on span "[PERSON_NAME] Active" at bounding box center [796, 132] width 133 height 8
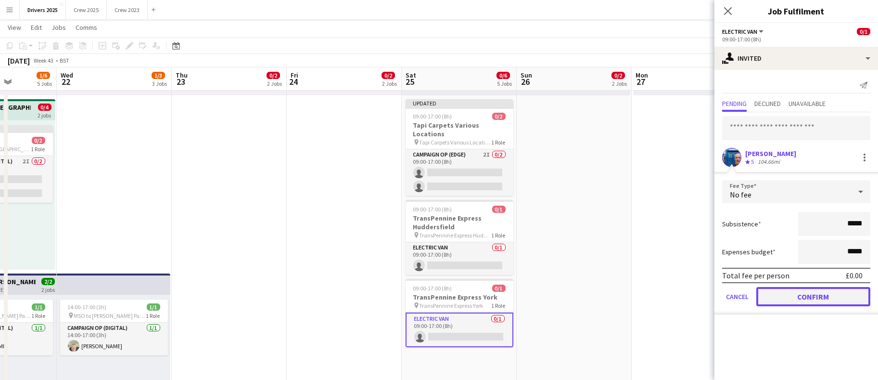
click at [788, 297] on button "Confirm" at bounding box center [813, 296] width 114 height 19
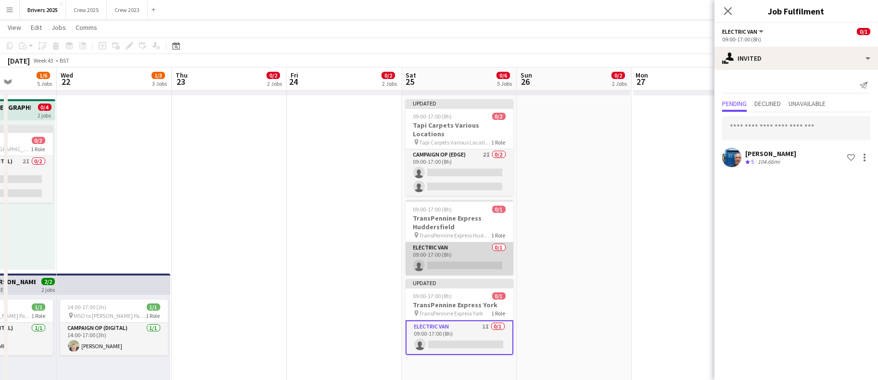
click at [471, 252] on app-card-role "Electric Van 0/1 09:00-17:00 (8h) single-neutral-actions" at bounding box center [460, 258] width 108 height 33
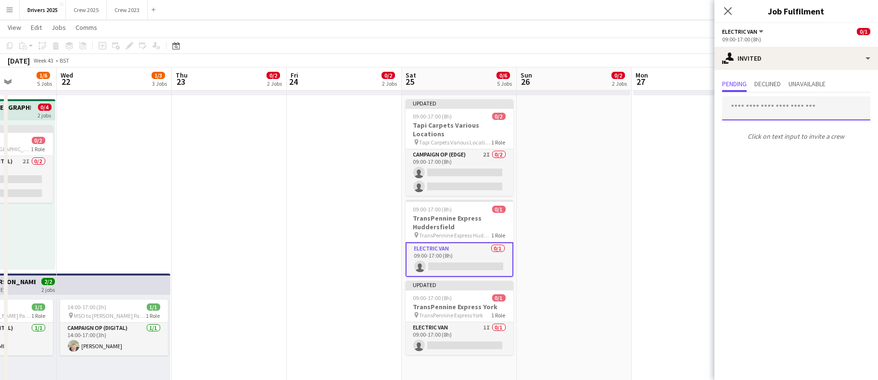
click at [764, 100] on input "text" at bounding box center [796, 108] width 148 height 24
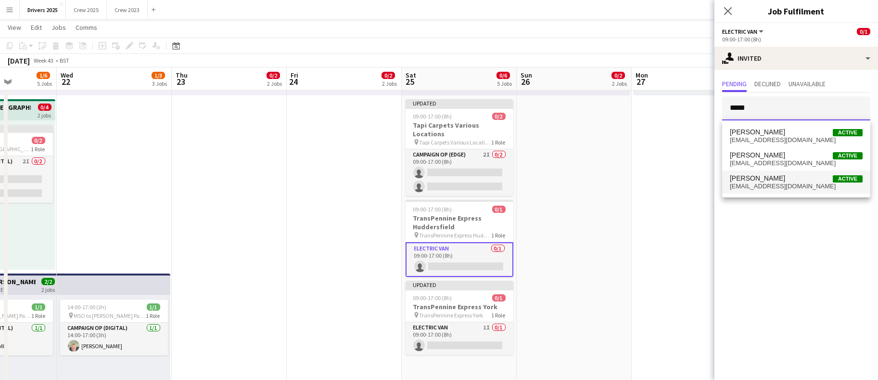
type input "*****"
click at [768, 182] on span "[EMAIL_ADDRESS][DOMAIN_NAME]" at bounding box center [796, 186] width 133 height 8
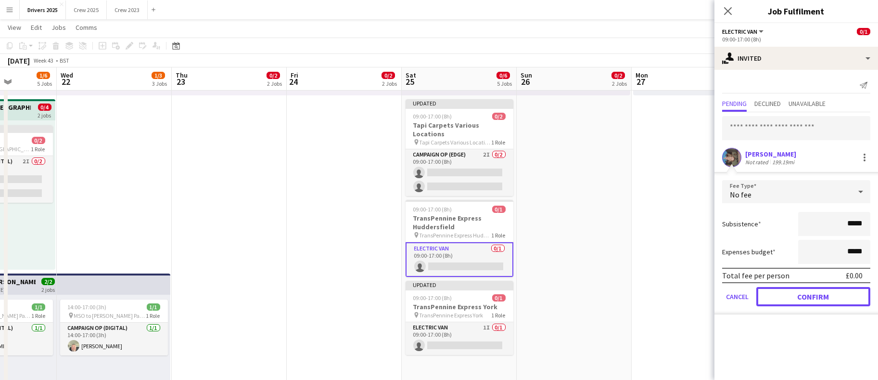
click at [810, 305] on button "Confirm" at bounding box center [813, 296] width 114 height 19
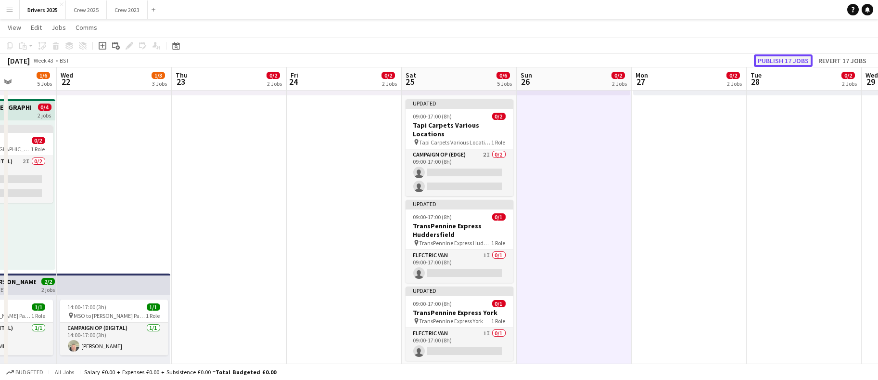
click at [777, 58] on button "Publish 17 jobs" at bounding box center [783, 60] width 59 height 13
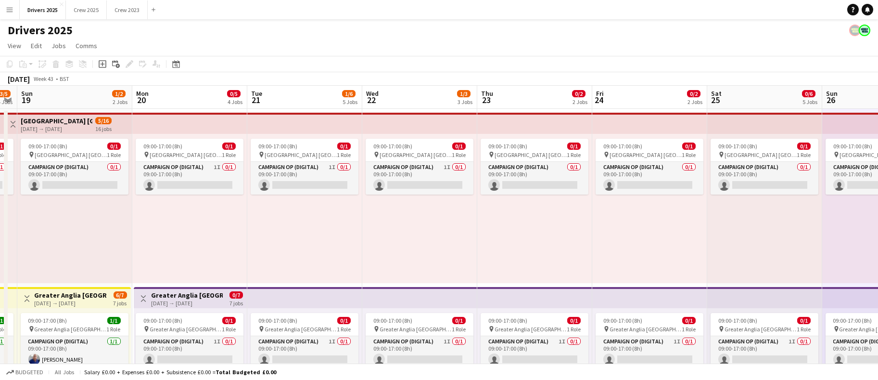
scroll to position [0, 203]
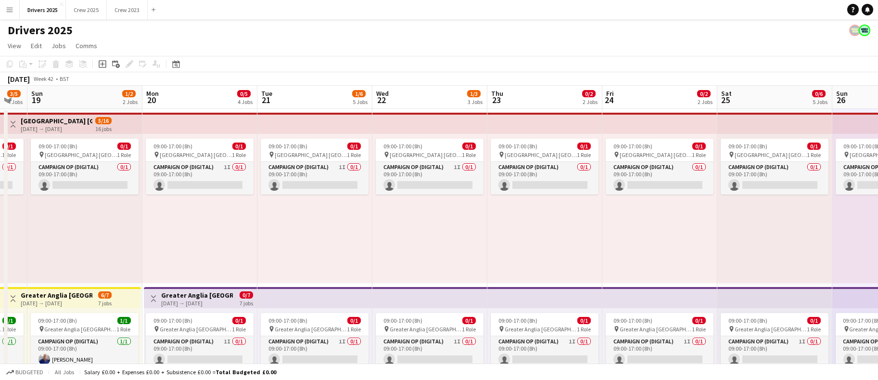
drag, startPoint x: 269, startPoint y: 260, endPoint x: 585, endPoint y: 243, distance: 316.1
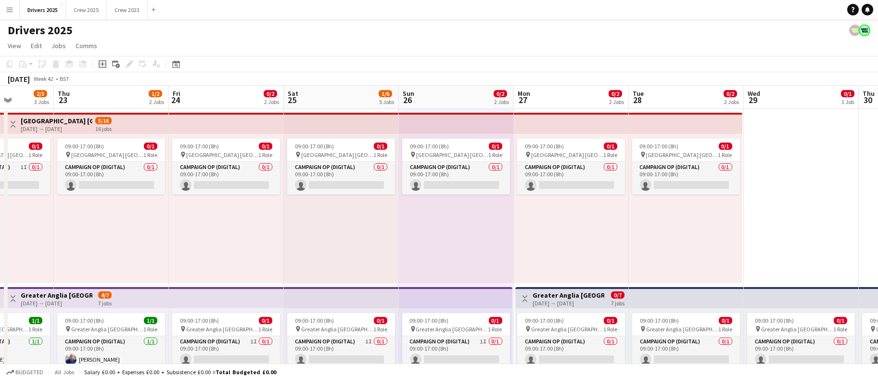
scroll to position [0, 315]
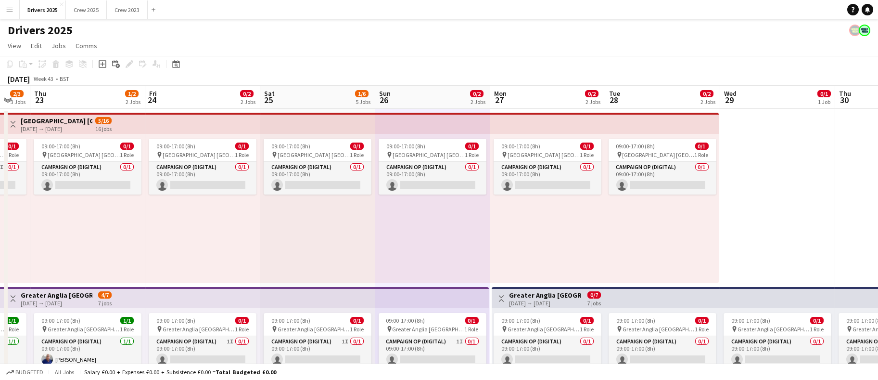
drag, startPoint x: 612, startPoint y: 226, endPoint x: 154, endPoint y: 231, distance: 457.6
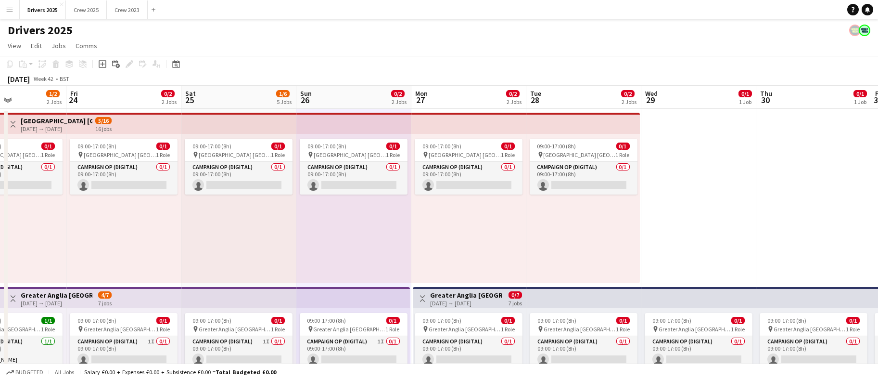
drag, startPoint x: 192, startPoint y: 255, endPoint x: 114, endPoint y: 278, distance: 81.2
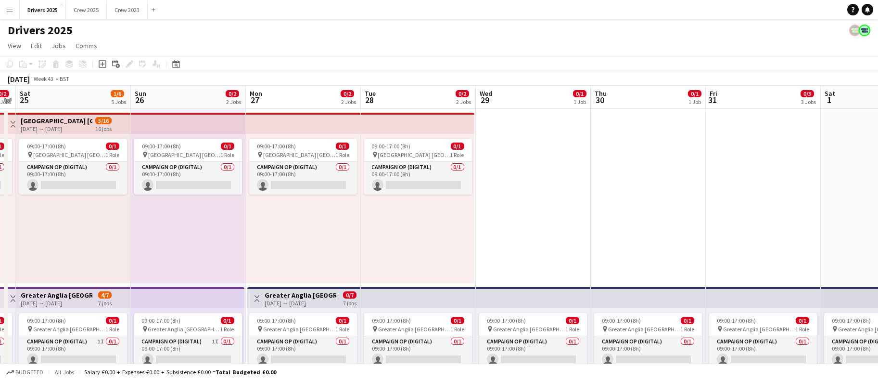
scroll to position [0, 345]
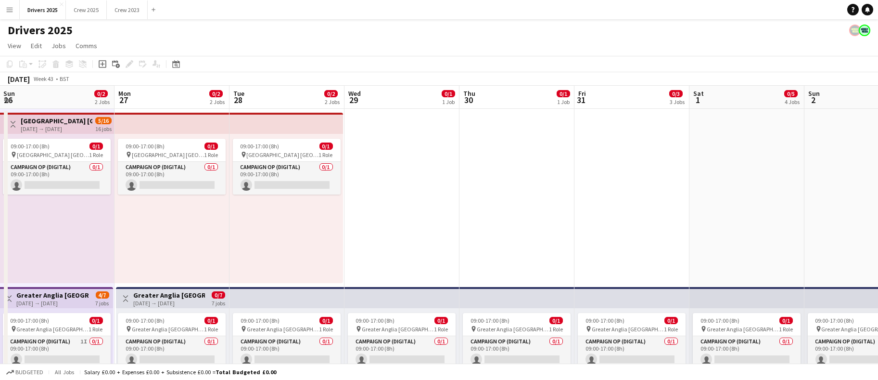
drag, startPoint x: 451, startPoint y: 263, endPoint x: 154, endPoint y: 261, distance: 296.4
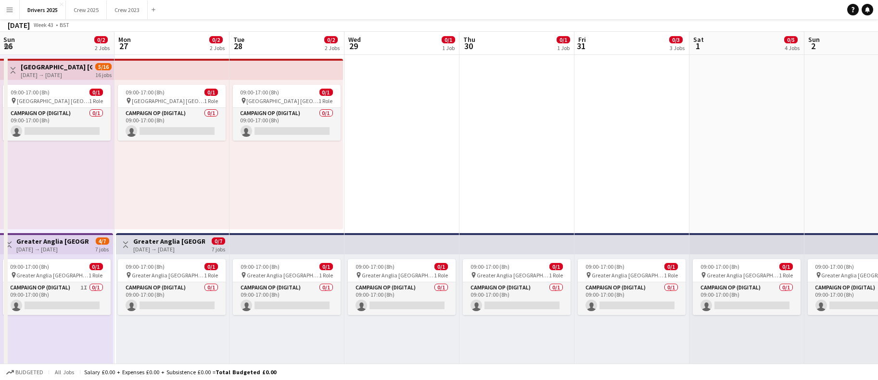
scroll to position [72, 0]
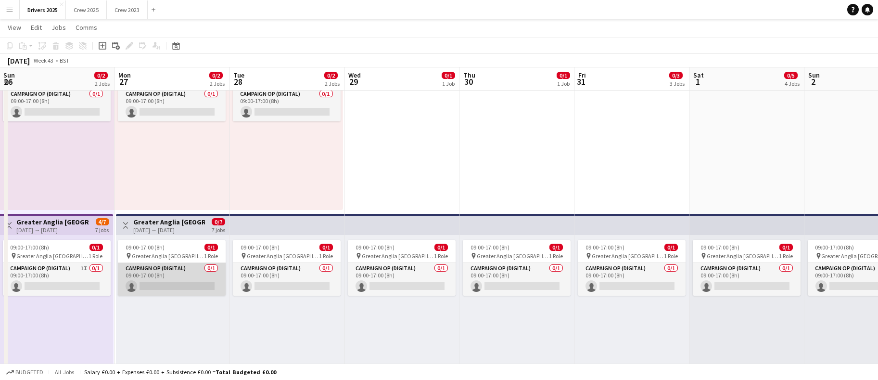
click at [174, 283] on app-card-role "Campaign Op (Digital) 0/1 09:00-17:00 (8h) single-neutral-actions" at bounding box center [172, 279] width 108 height 33
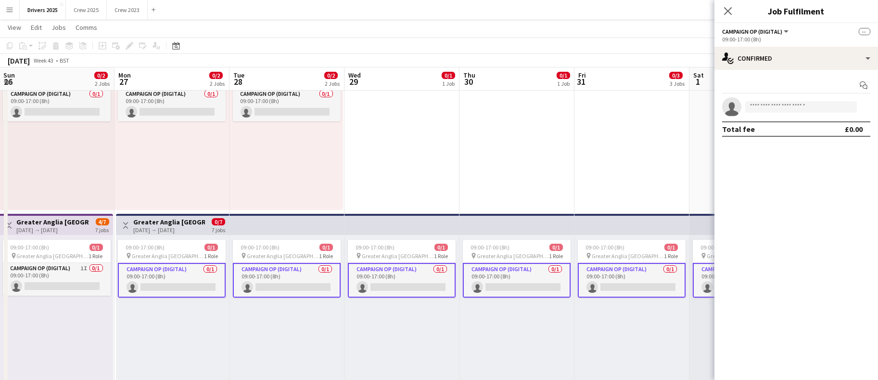
click at [174, 284] on app-card-role "Campaign Op (Digital) 0/1 09:00-17:00 (8h) single-neutral-actions" at bounding box center [172, 280] width 108 height 35
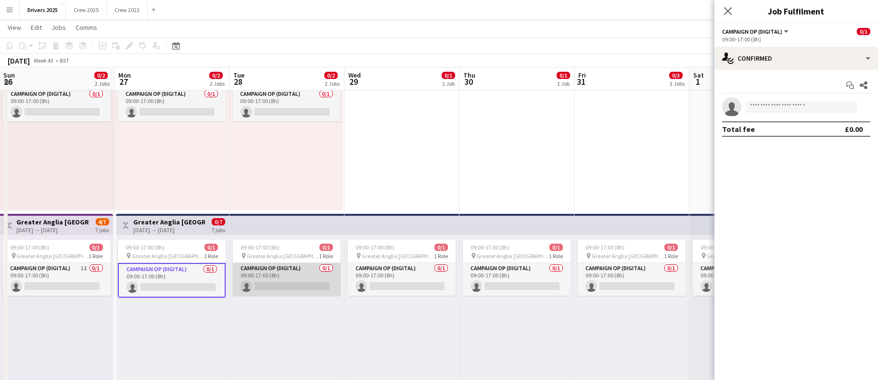
click at [309, 283] on app-card-role "Campaign Op (Digital) 0/1 09:00-17:00 (8h) single-neutral-actions" at bounding box center [287, 279] width 108 height 33
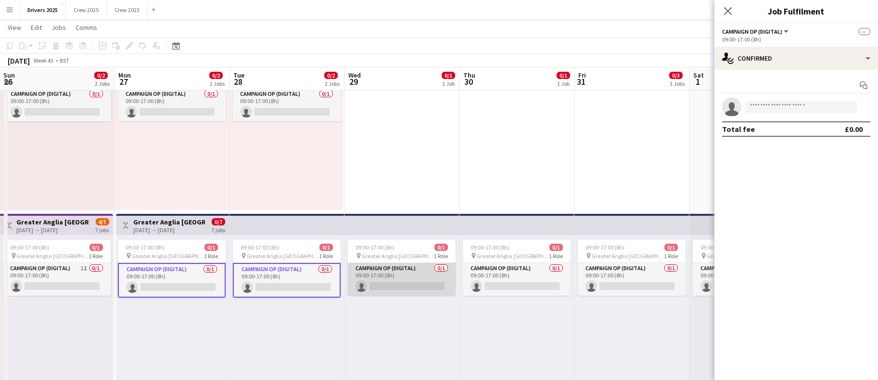
click at [413, 280] on app-card-role "Campaign Op (Digital) 0/1 09:00-17:00 (8h) single-neutral-actions" at bounding box center [402, 279] width 108 height 33
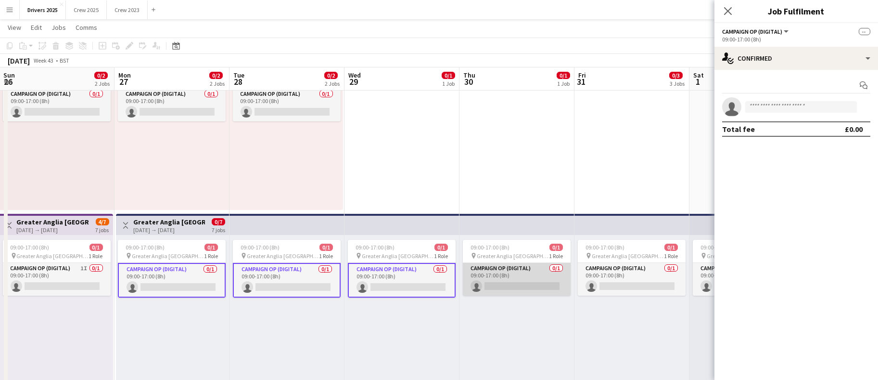
click at [511, 281] on app-card-role "Campaign Op (Digital) 0/1 09:00-17:00 (8h) single-neutral-actions" at bounding box center [517, 279] width 108 height 33
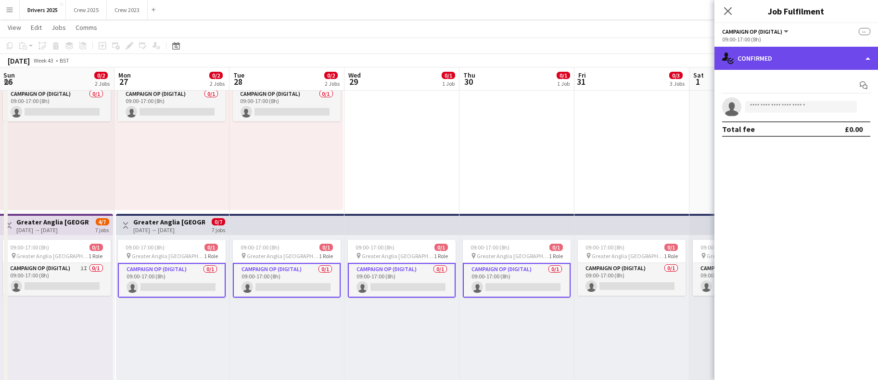
click at [788, 48] on div "single-neutral-actions-check-2 Confirmed" at bounding box center [796, 58] width 164 height 23
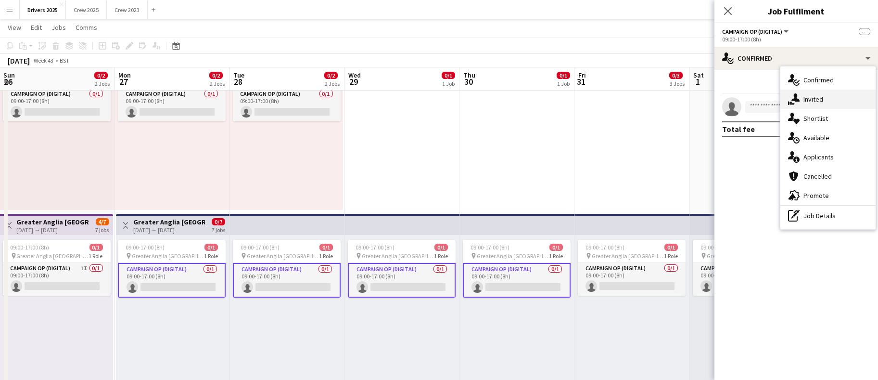
click at [820, 97] on span "Invited" at bounding box center [813, 99] width 20 height 9
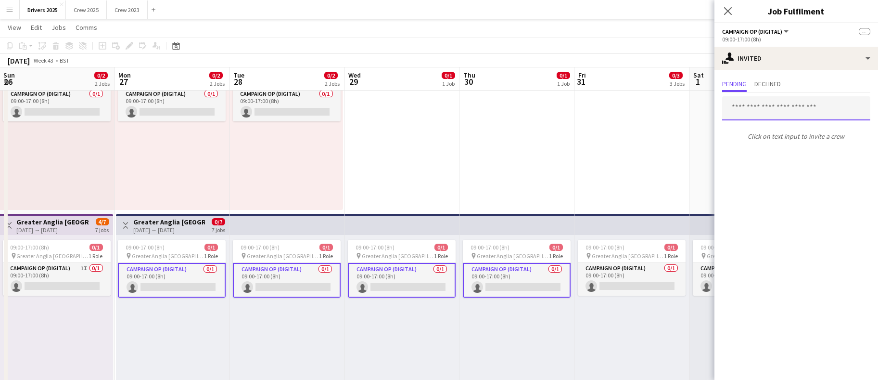
click at [817, 105] on input "text" at bounding box center [796, 108] width 148 height 24
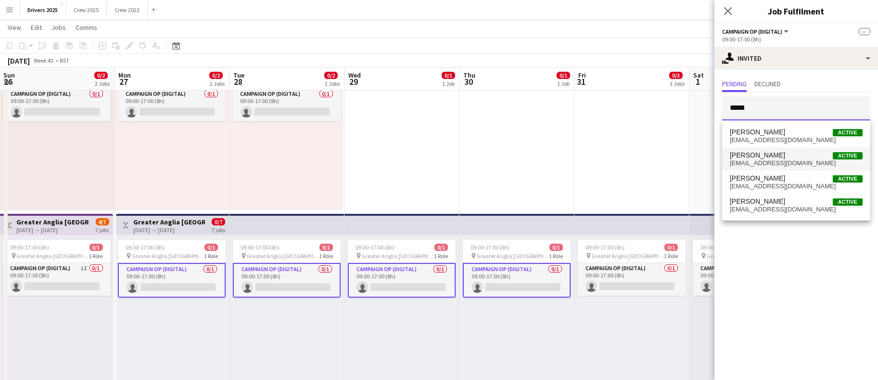
type input "****"
click at [798, 160] on span "[EMAIL_ADDRESS][DOMAIN_NAME]" at bounding box center [796, 163] width 133 height 8
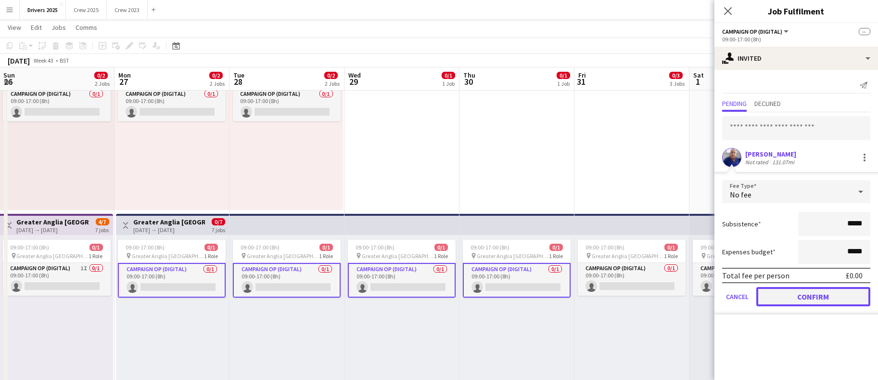
click at [819, 301] on button "Confirm" at bounding box center [813, 296] width 114 height 19
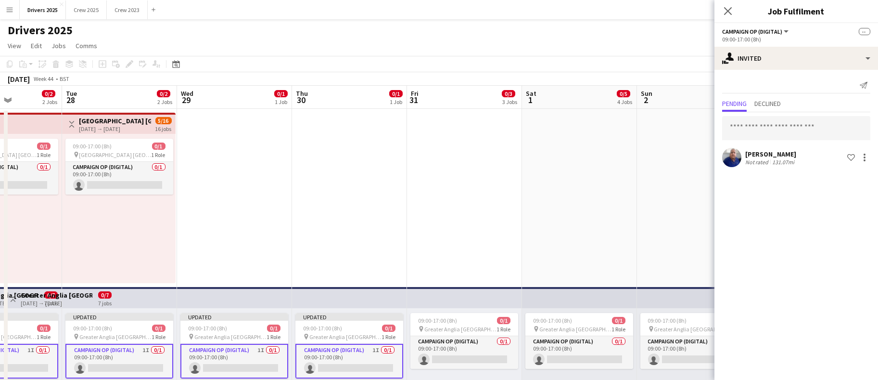
scroll to position [0, 385]
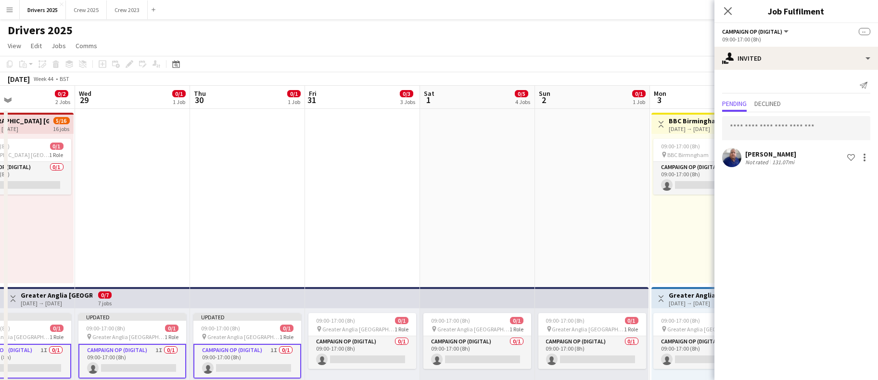
drag, startPoint x: 526, startPoint y: 190, endPoint x: 257, endPoint y: 186, distance: 269.5
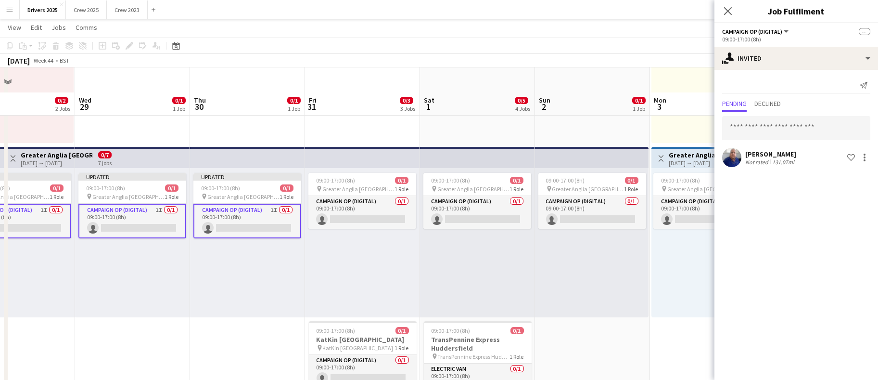
scroll to position [217, 0]
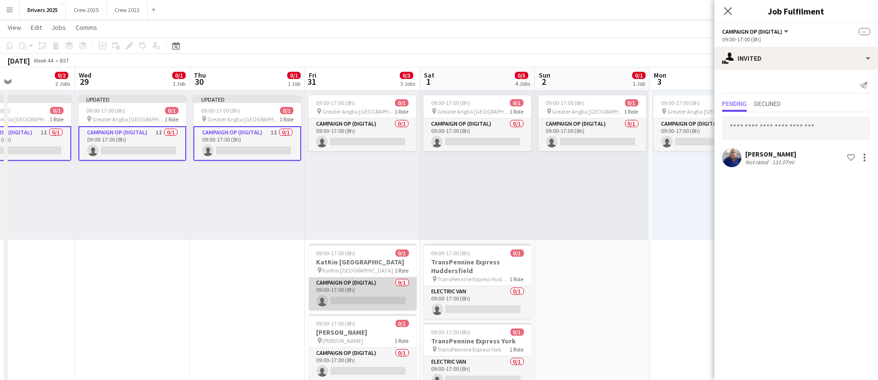
click at [357, 293] on app-card-role "Campaign Op (Digital) 0/1 09:00-17:00 (8h) single-neutral-actions" at bounding box center [363, 293] width 108 height 33
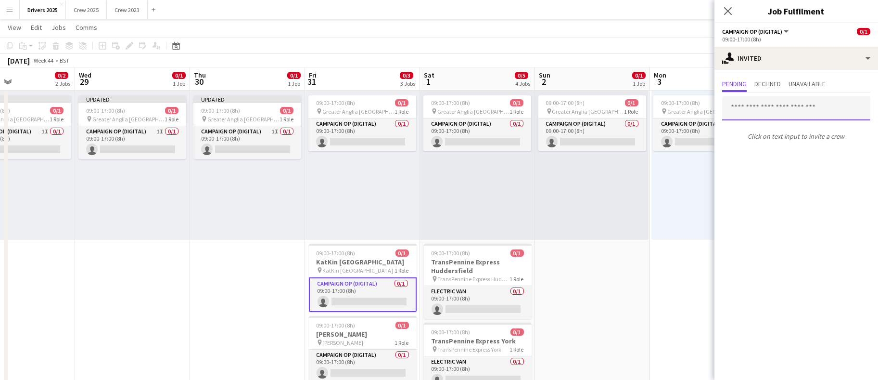
click at [772, 107] on input "text" at bounding box center [796, 108] width 148 height 24
click at [731, 109] on input "****" at bounding box center [796, 108] width 148 height 24
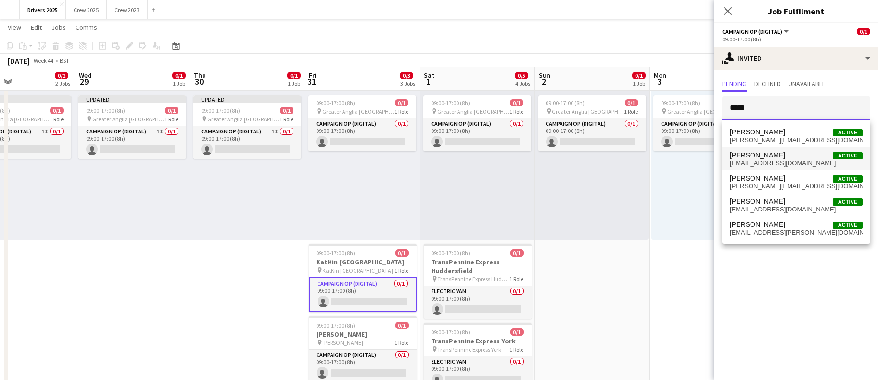
type input "*****"
click at [781, 159] on span "[EMAIL_ADDRESS][DOMAIN_NAME]" at bounding box center [796, 163] width 133 height 8
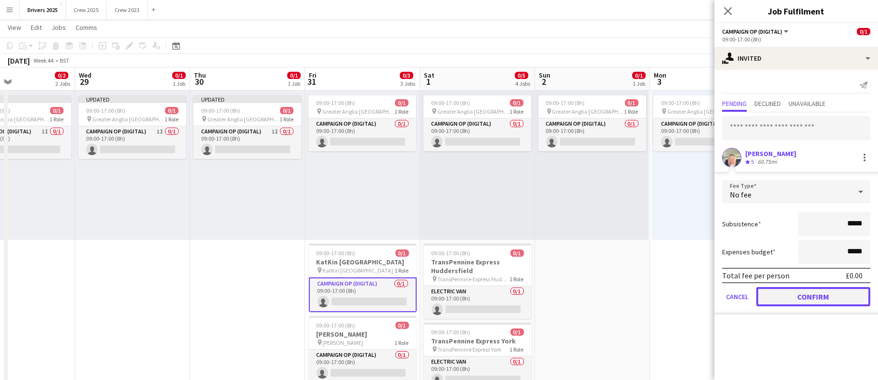
click at [828, 294] on button "Confirm" at bounding box center [813, 296] width 114 height 19
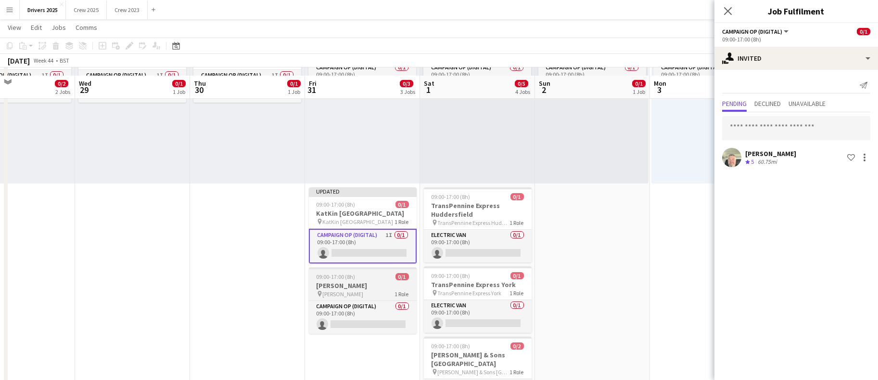
scroll to position [289, 0]
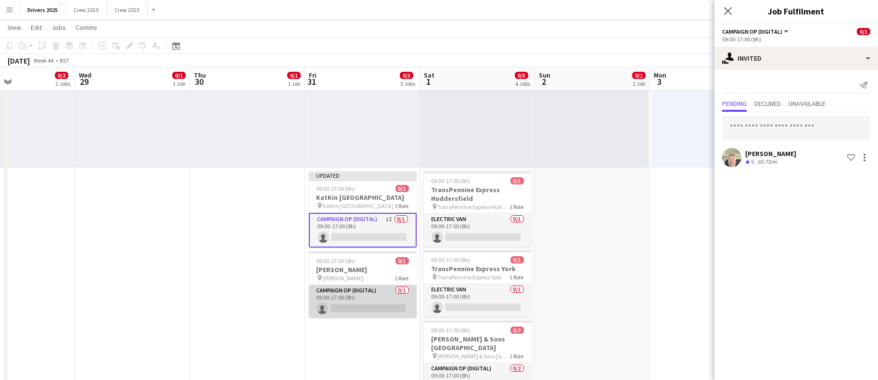
click at [357, 302] on app-card-role "Campaign Op (Digital) 0/1 09:00-17:00 (8h) single-neutral-actions" at bounding box center [363, 301] width 108 height 33
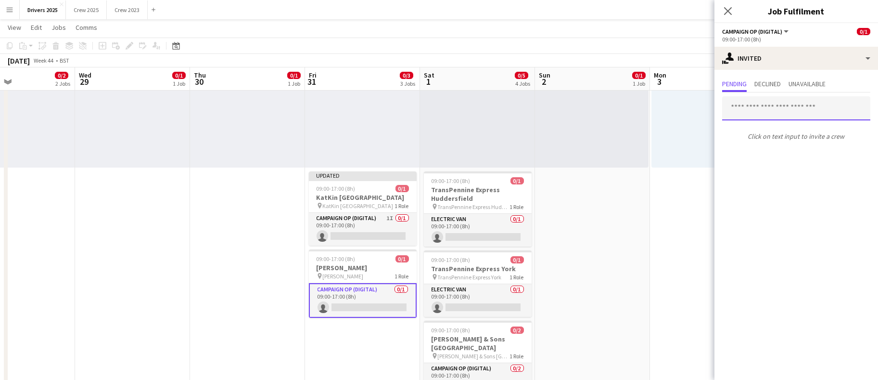
click at [790, 111] on input "text" at bounding box center [796, 108] width 148 height 24
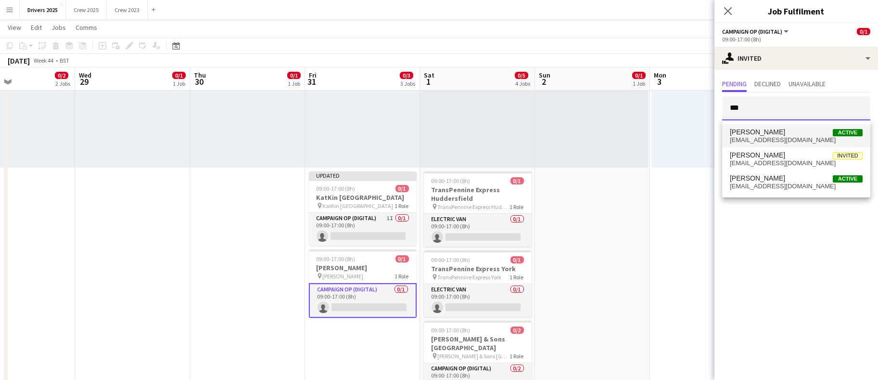
type input "***"
click at [785, 129] on span "[PERSON_NAME]" at bounding box center [757, 132] width 55 height 8
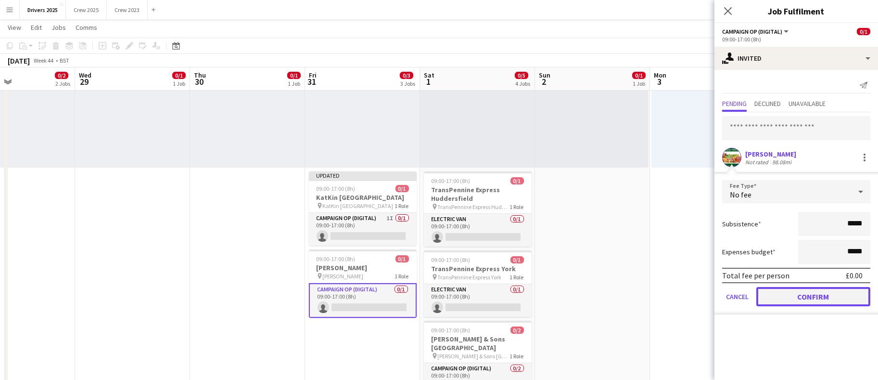
click at [820, 297] on button "Confirm" at bounding box center [813, 296] width 114 height 19
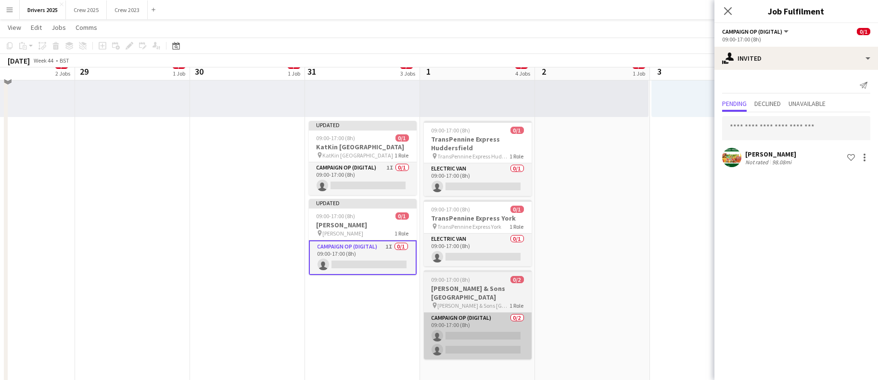
scroll to position [361, 0]
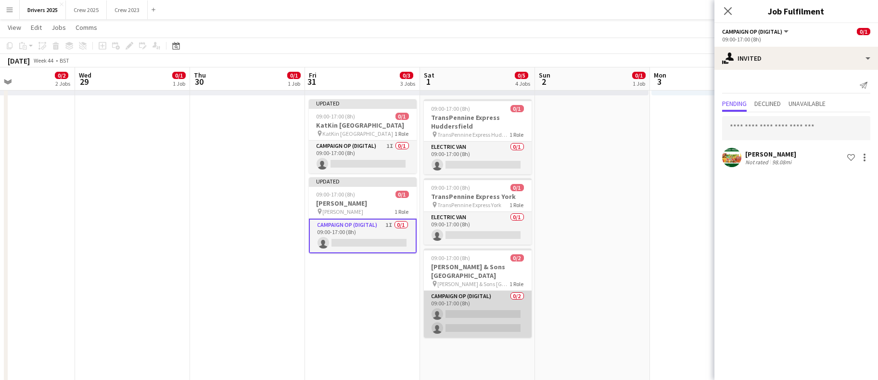
click at [438, 337] on app-card-role "Campaign Op (Digital) 0/2 09:00-17:00 (8h) single-neutral-actions single-neutra…" at bounding box center [478, 314] width 108 height 47
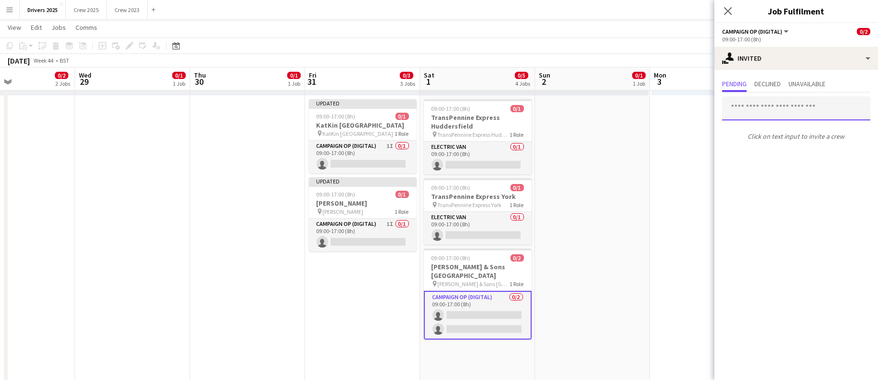
click at [775, 109] on input "text" at bounding box center [796, 108] width 148 height 24
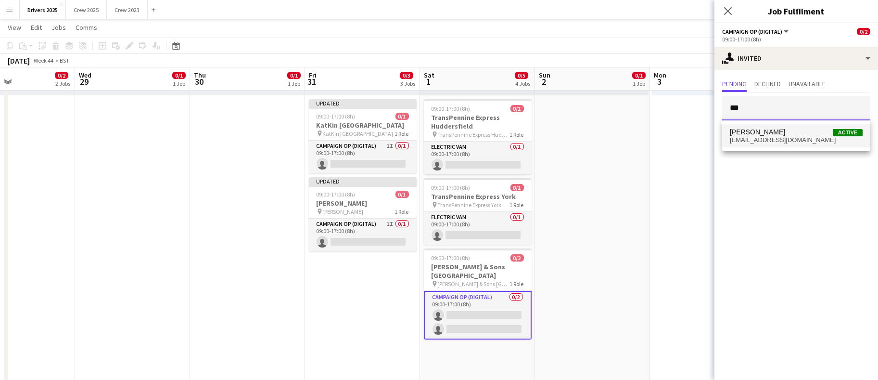
type input "***"
click at [788, 140] on span "[EMAIL_ADDRESS][DOMAIN_NAME]" at bounding box center [796, 140] width 133 height 8
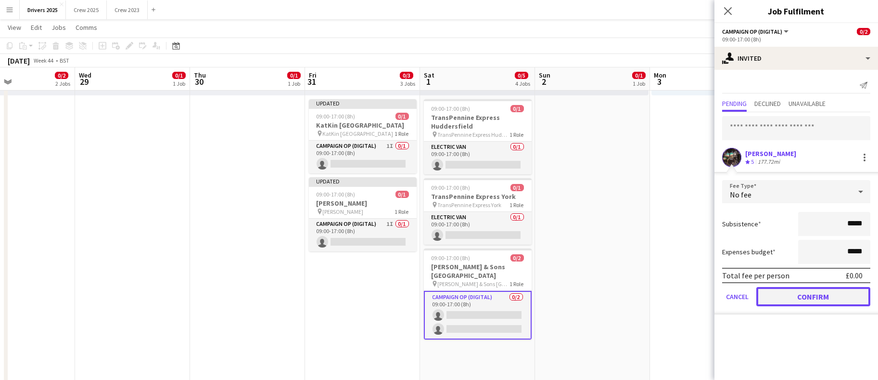
click at [806, 296] on button "Confirm" at bounding box center [813, 296] width 114 height 19
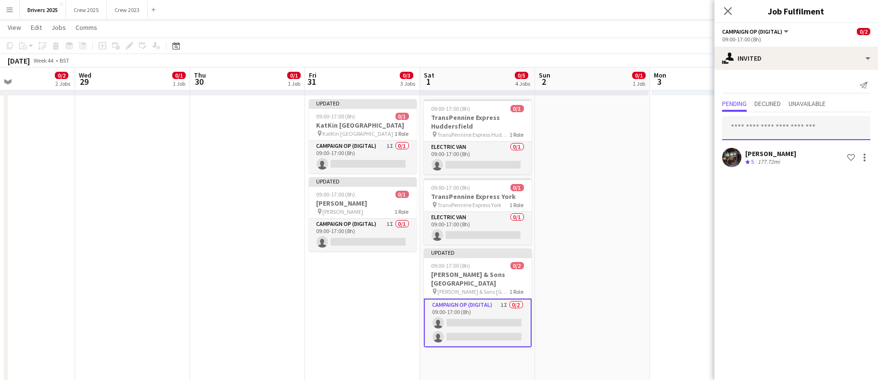
click at [764, 123] on input "text" at bounding box center [796, 128] width 148 height 24
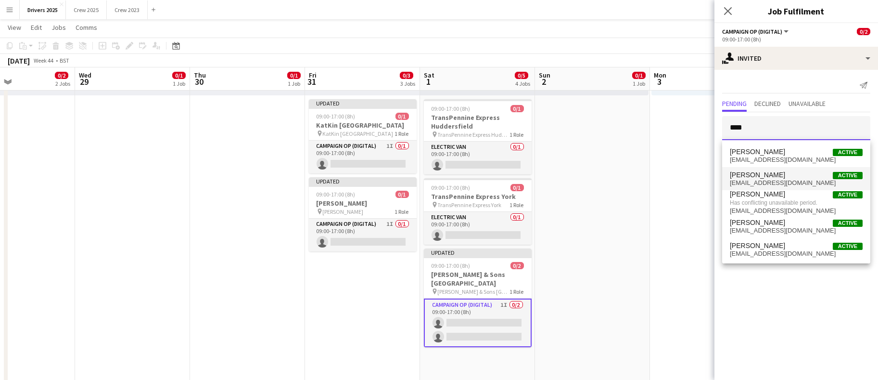
type input "****"
click at [749, 182] on span "[EMAIL_ADDRESS][DOMAIN_NAME]" at bounding box center [796, 183] width 133 height 8
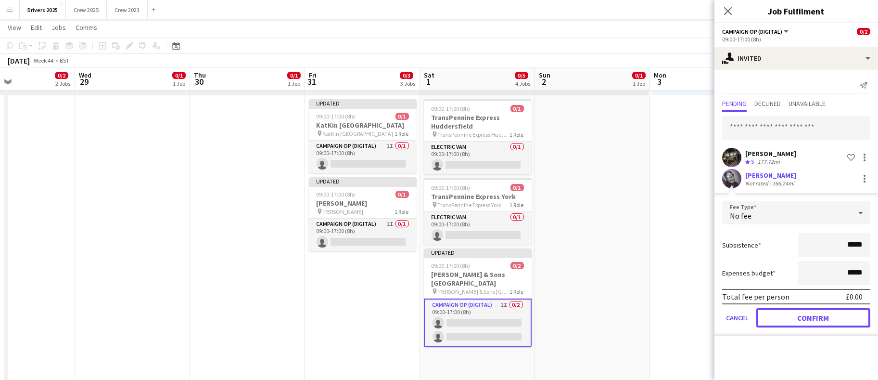
click at [784, 313] on button "Confirm" at bounding box center [813, 317] width 114 height 19
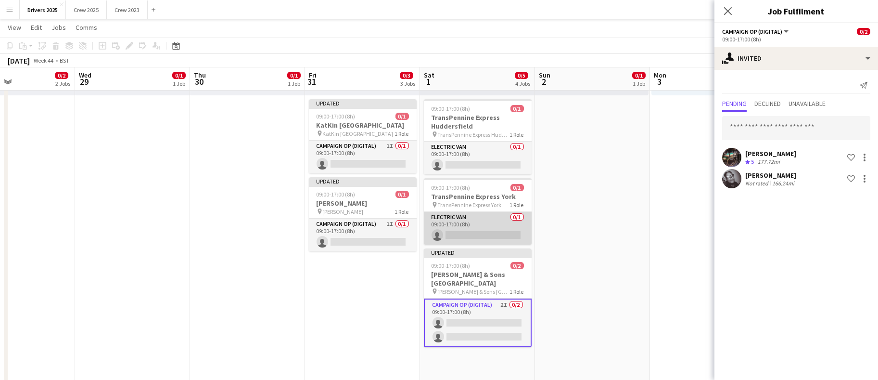
click at [457, 234] on app-card-role "Electric Van 0/1 09:00-17:00 (8h) single-neutral-actions" at bounding box center [478, 228] width 108 height 33
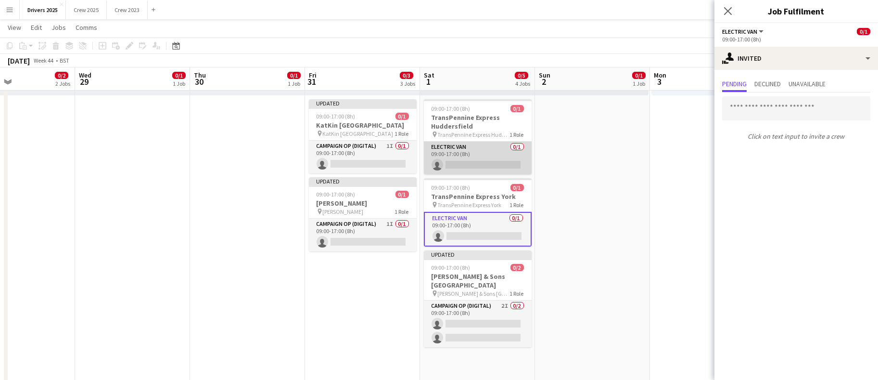
click at [469, 153] on app-card-role "Electric Van 0/1 09:00-17:00 (8h) single-neutral-actions" at bounding box center [478, 157] width 108 height 33
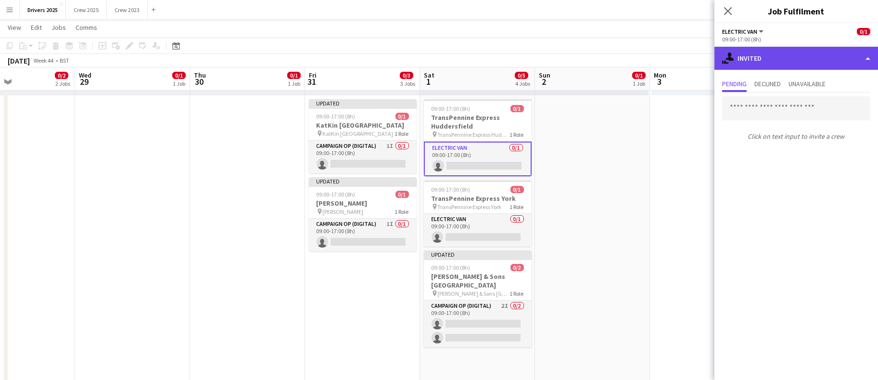
click at [782, 61] on div "single-neutral-actions-share-1 Invited" at bounding box center [796, 58] width 164 height 23
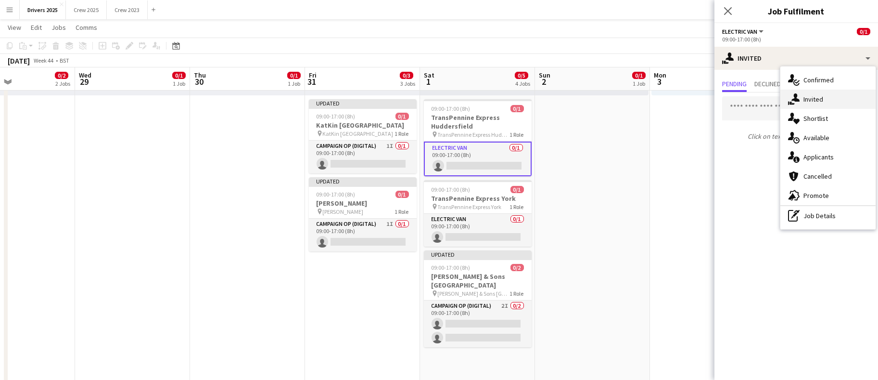
click at [800, 93] on div "single-neutral-actions-share-1 Invited" at bounding box center [827, 98] width 95 height 19
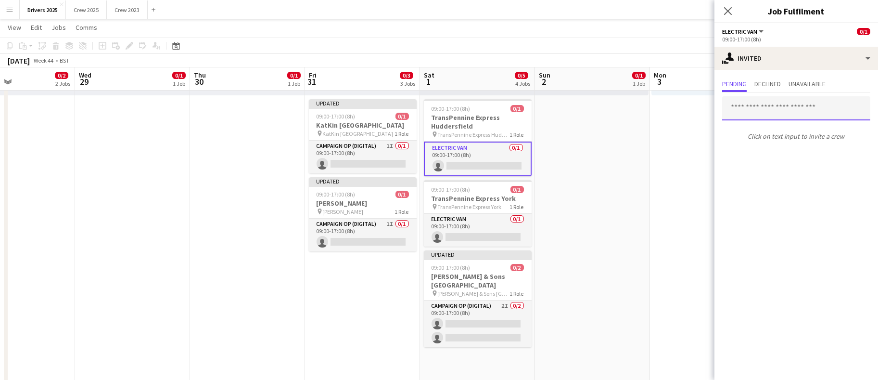
click at [743, 110] on input "text" at bounding box center [796, 108] width 148 height 24
click at [799, 107] on input "text" at bounding box center [796, 108] width 148 height 24
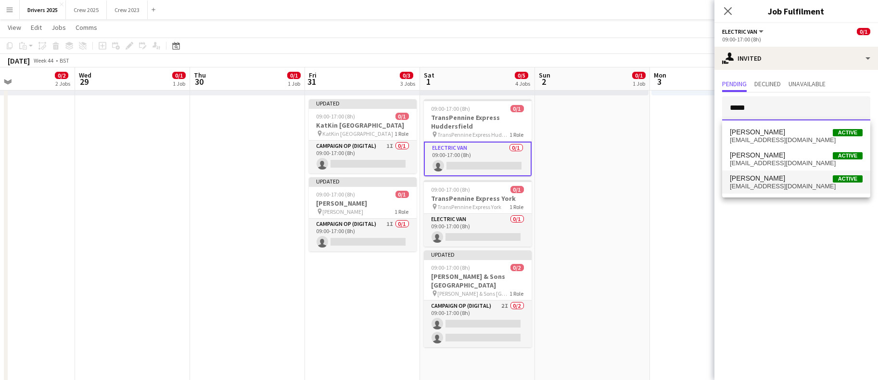
type input "*****"
click at [790, 184] on span "[EMAIL_ADDRESS][DOMAIN_NAME]" at bounding box center [796, 186] width 133 height 8
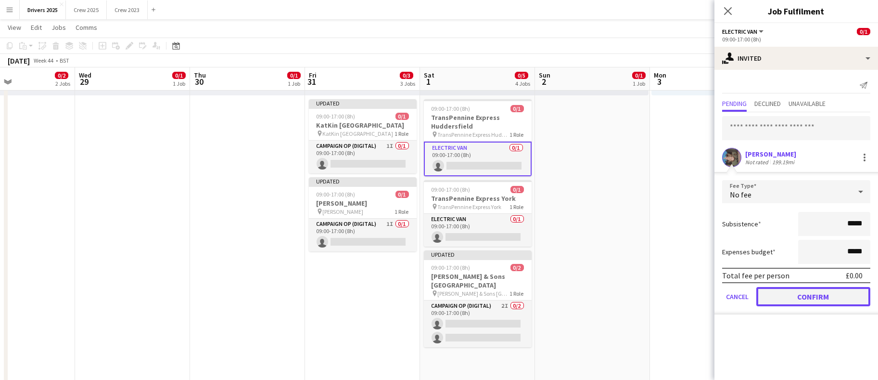
click at [790, 292] on button "Confirm" at bounding box center [813, 296] width 114 height 19
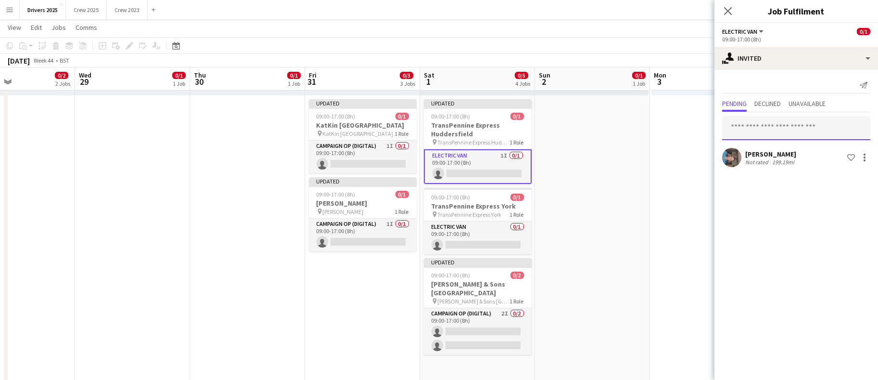
click at [774, 116] on input "text" at bounding box center [796, 128] width 148 height 24
click at [777, 119] on input "****" at bounding box center [796, 128] width 148 height 24
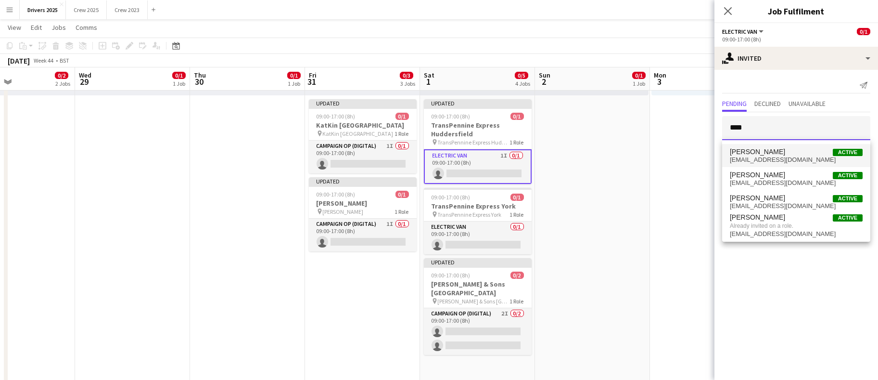
type input "****"
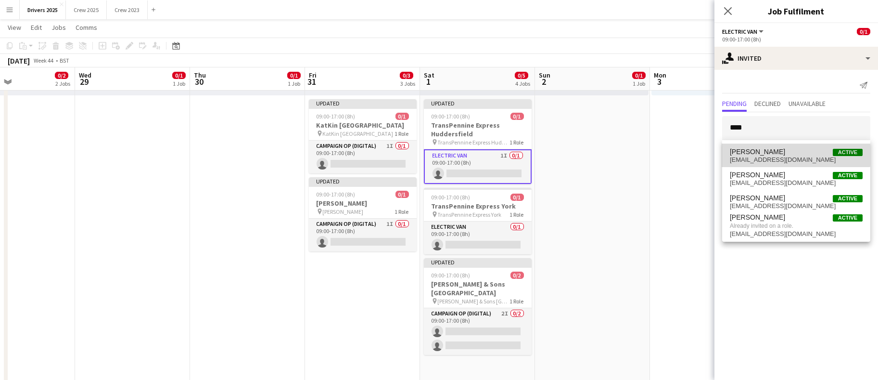
click at [785, 153] on span "[PERSON_NAME] Active" at bounding box center [796, 152] width 133 height 8
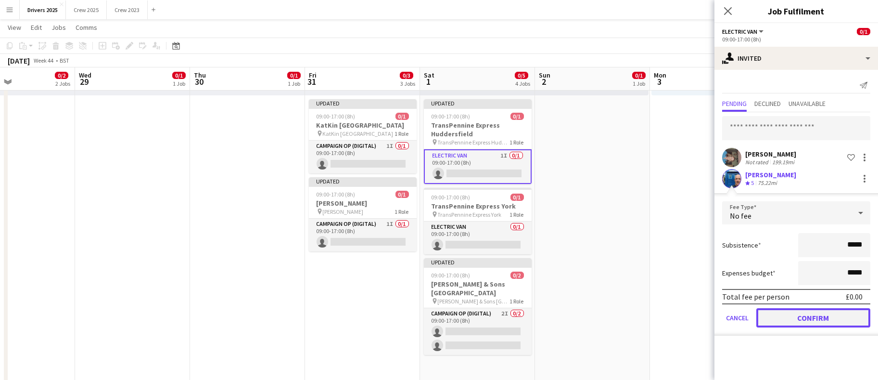
click at [812, 313] on button "Confirm" at bounding box center [813, 317] width 114 height 19
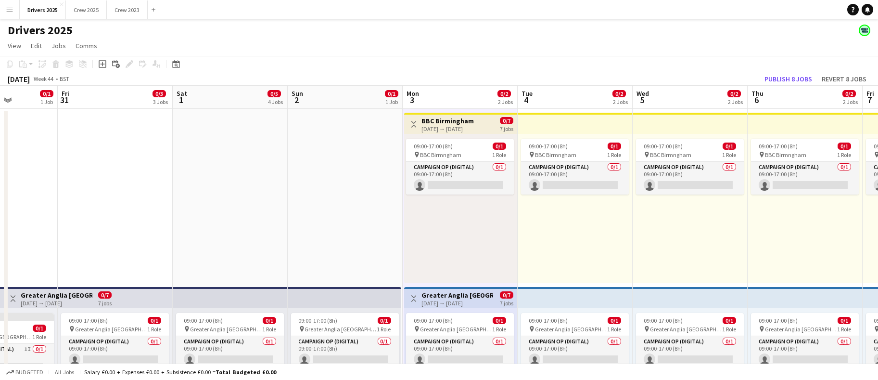
scroll to position [0, 407]
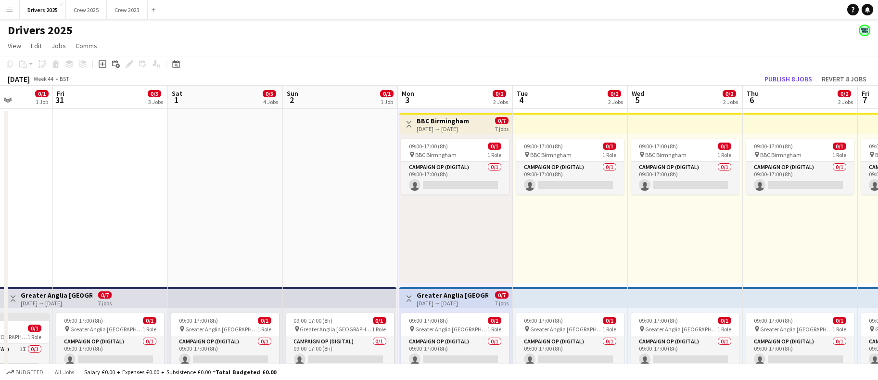
drag, startPoint x: 741, startPoint y: 255, endPoint x: 441, endPoint y: 223, distance: 301.4
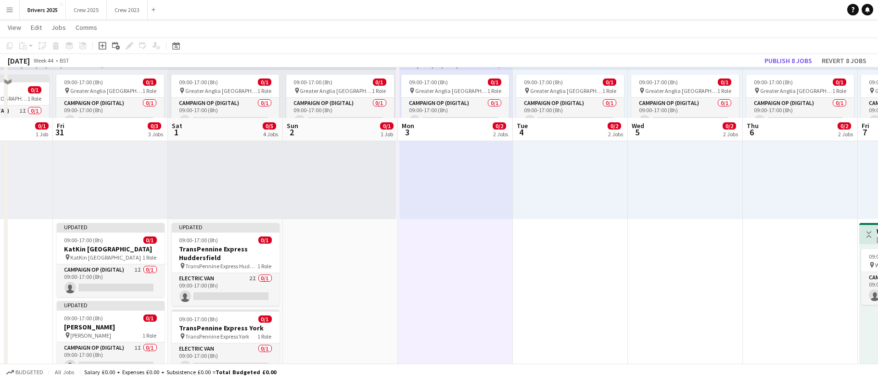
scroll to position [217, 0]
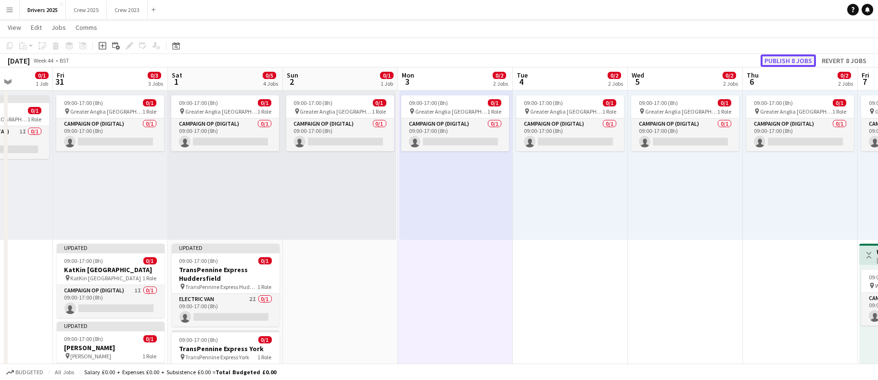
click at [793, 59] on button "Publish 8 jobs" at bounding box center [788, 60] width 55 height 13
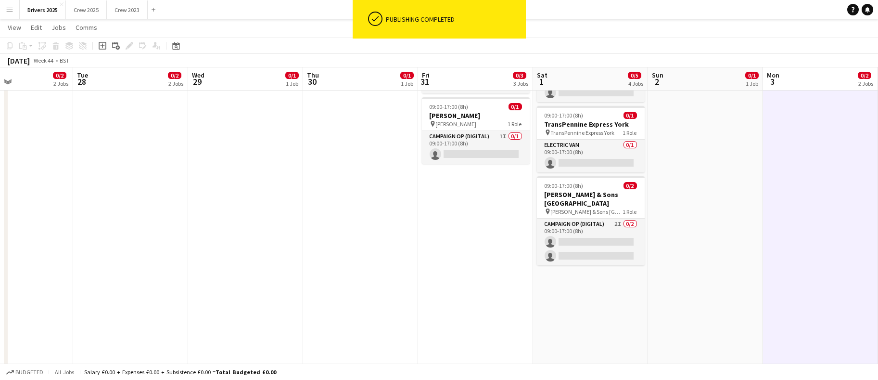
scroll to position [0, 270]
drag, startPoint x: 409, startPoint y: 264, endPoint x: 888, endPoint y: 311, distance: 481.0
click at [878, 311] on html "ok-circled Publishing completed Menu Boards Boards Boards All jobs Status Workf…" at bounding box center [439, 371] width 878 height 1608
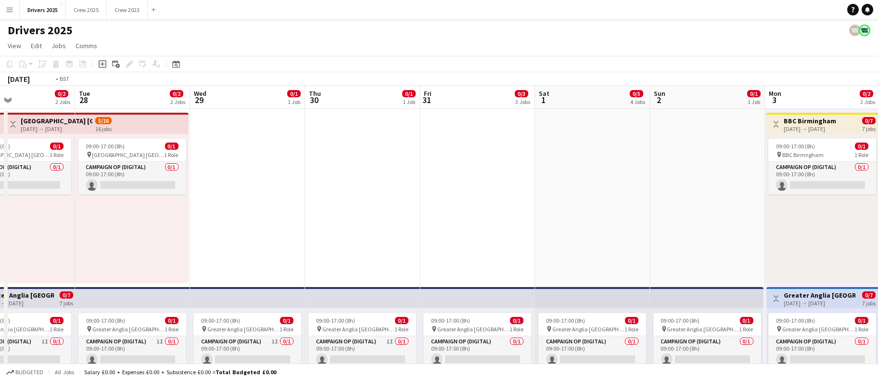
scroll to position [0, 256]
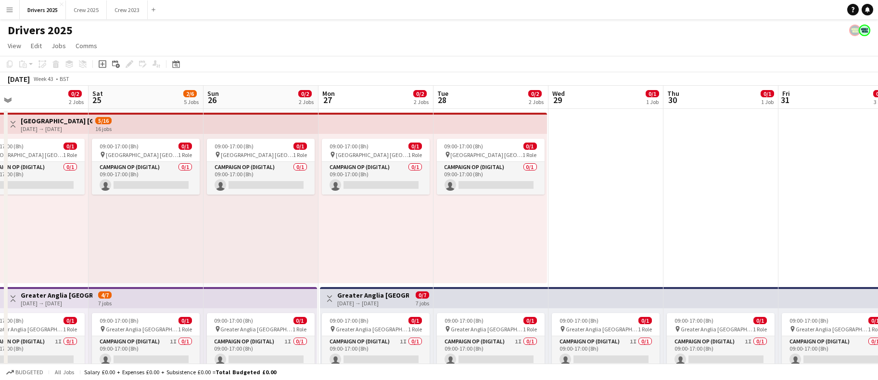
drag, startPoint x: 322, startPoint y: 231, endPoint x: 680, endPoint y: 231, distance: 358.0
click at [180, 68] on div "Date picker" at bounding box center [176, 64] width 12 height 12
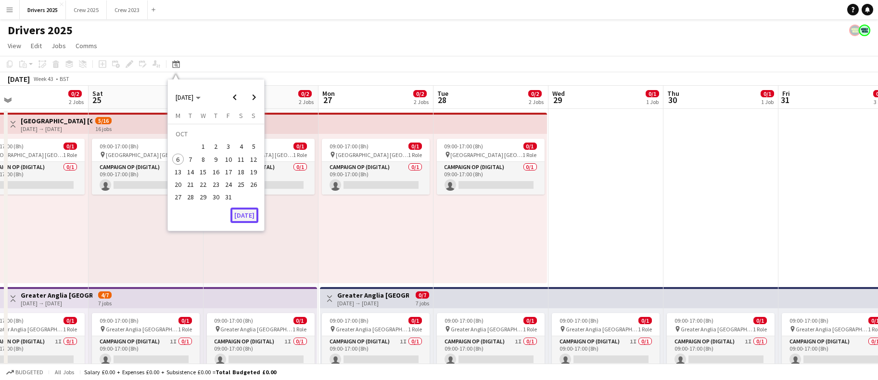
click at [253, 216] on button "[DATE]" at bounding box center [244, 214] width 28 height 15
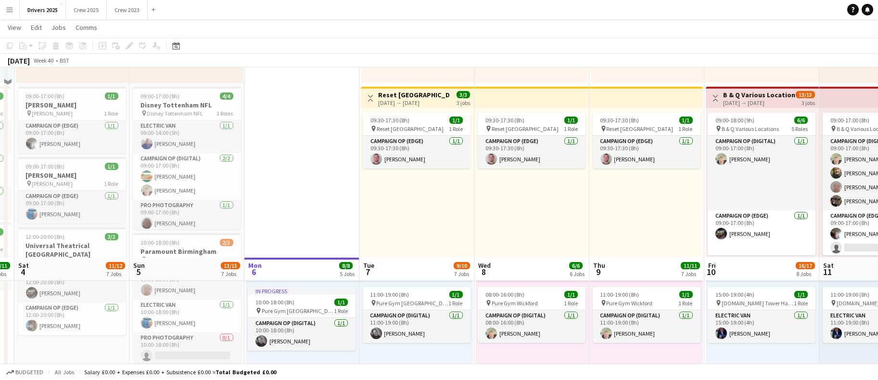
scroll to position [938, 0]
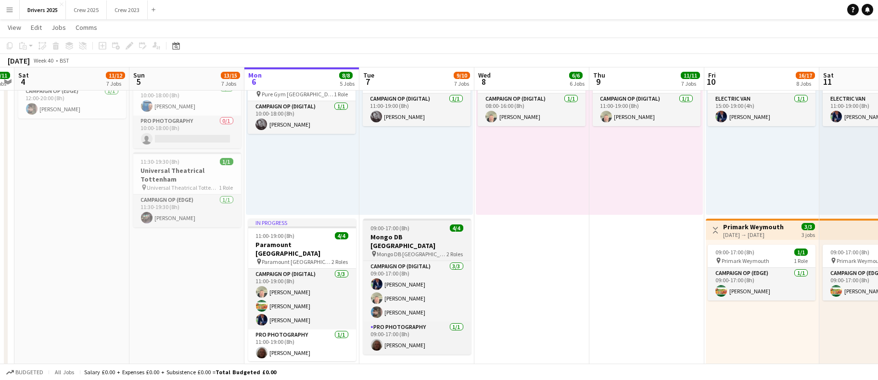
click at [391, 236] on h3 "Mongo DB [GEOGRAPHIC_DATA]" at bounding box center [417, 240] width 108 height 17
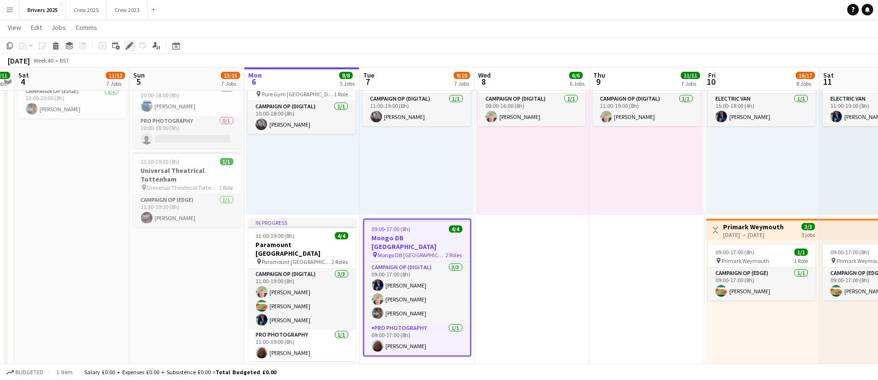
click at [127, 46] on icon at bounding box center [129, 45] width 5 height 5
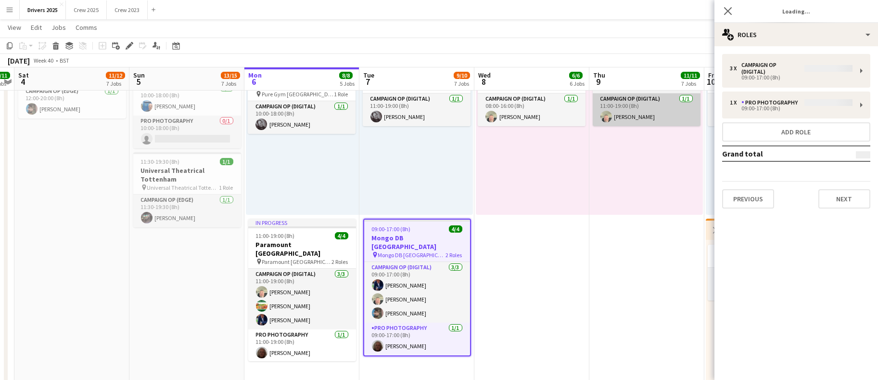
type input "**********"
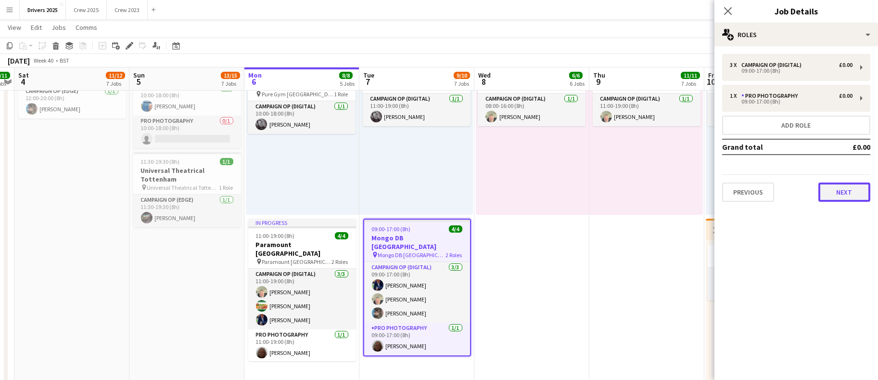
click at [858, 195] on button "Next" at bounding box center [844, 191] width 52 height 19
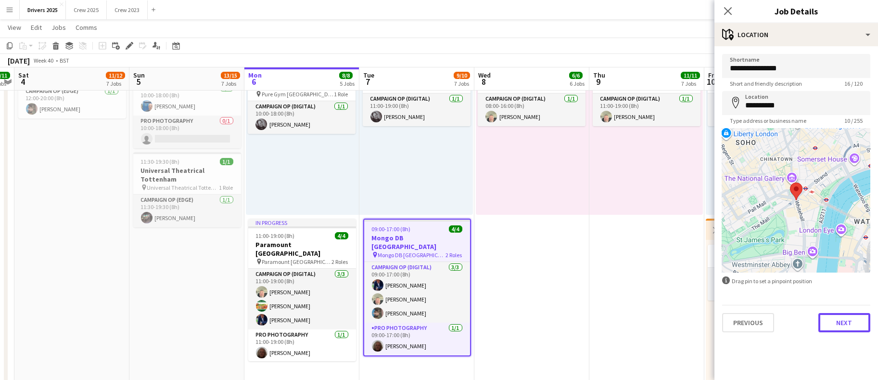
click at [831, 321] on button "Next" at bounding box center [844, 322] width 52 height 19
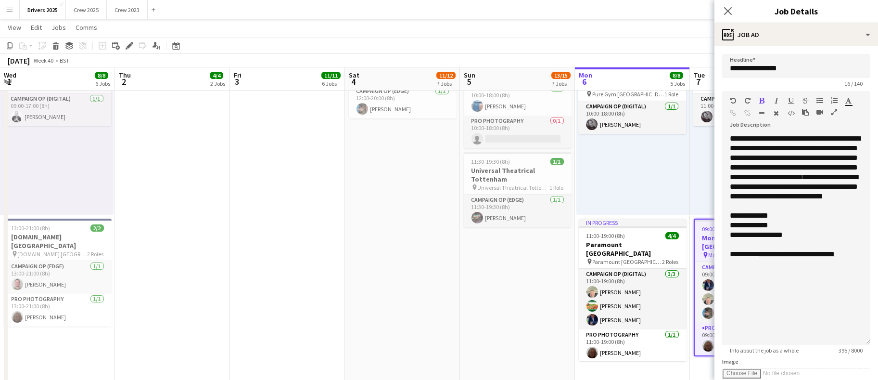
scroll to position [0, 331]
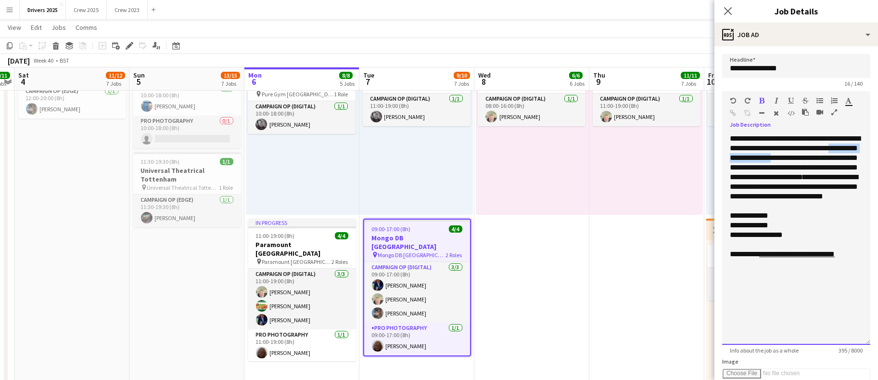
drag, startPoint x: 820, startPoint y: 156, endPoint x: 735, endPoint y: 156, distance: 84.7
click at [735, 156] on span "**********" at bounding box center [795, 167] width 130 height 65
copy span "**********"
click at [768, 238] on span "**********" at bounding box center [756, 234] width 53 height 7
click at [795, 331] on div "**********" at bounding box center [796, 239] width 148 height 211
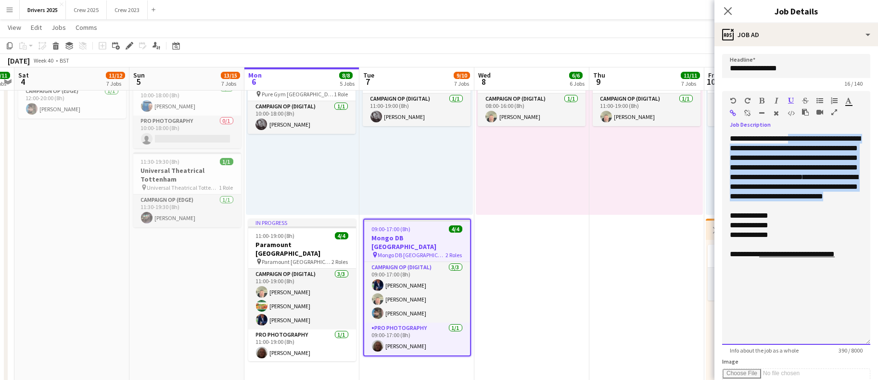
drag, startPoint x: 797, startPoint y: 137, endPoint x: 845, endPoint y: 215, distance: 91.8
click at [845, 215] on div "**********" at bounding box center [796, 239] width 148 height 211
copy div "**********"
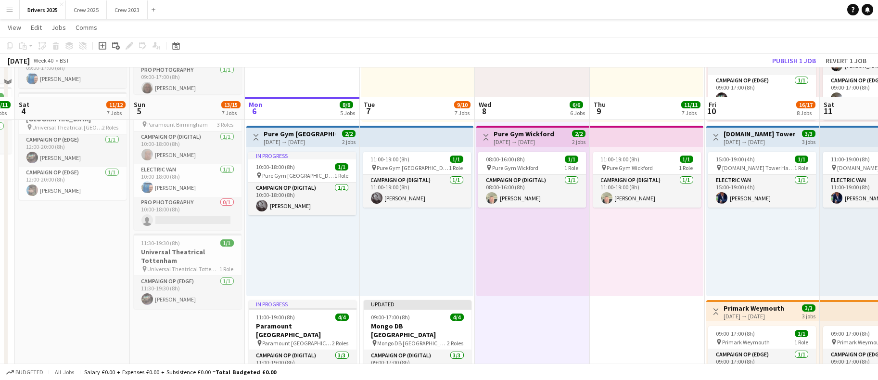
scroll to position [855, 0]
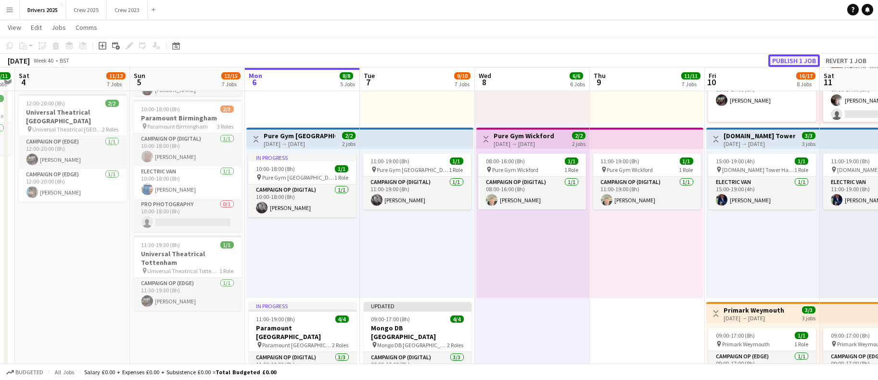
click at [799, 58] on button "Publish 1 job" at bounding box center [793, 60] width 51 height 13
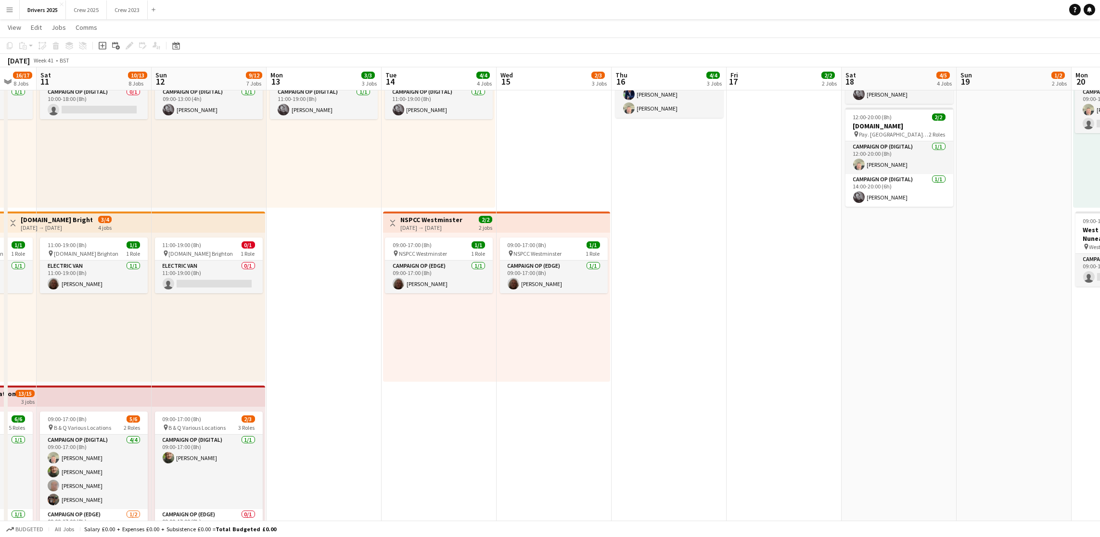
scroll to position [0, 312]
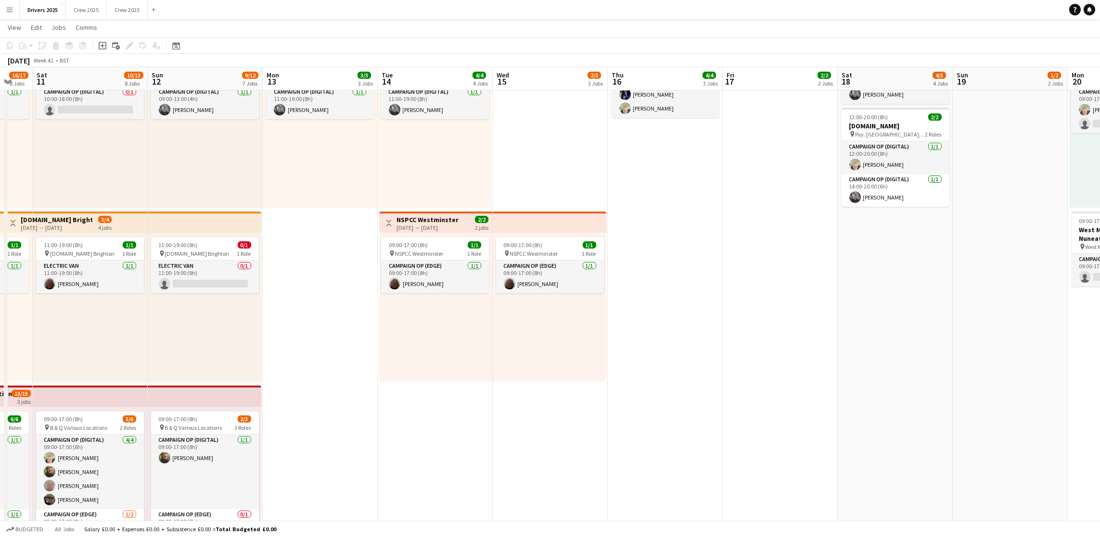
drag, startPoint x: 825, startPoint y: 344, endPoint x: 38, endPoint y: 339, distance: 786.7
click at [38, 339] on app-calendar-viewport "Wed 8 6/6 6 Jobs Thu 9 11/11 7 Jobs Fri 10 16/17 8 Jobs Sat 11 10/13 8 Jobs Sun…" at bounding box center [550, 422] width 1100 height 1614
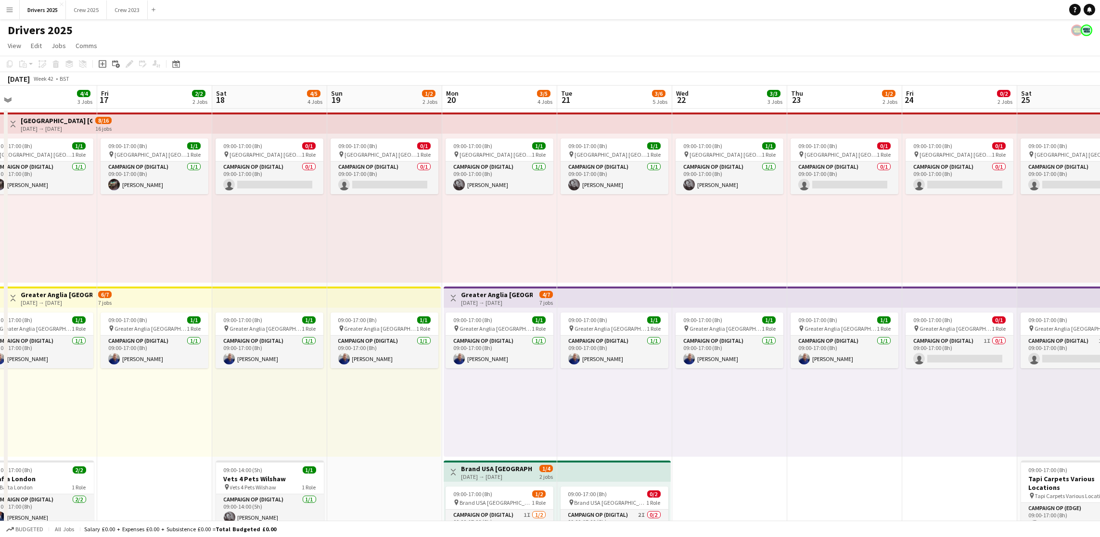
scroll to position [0, 383]
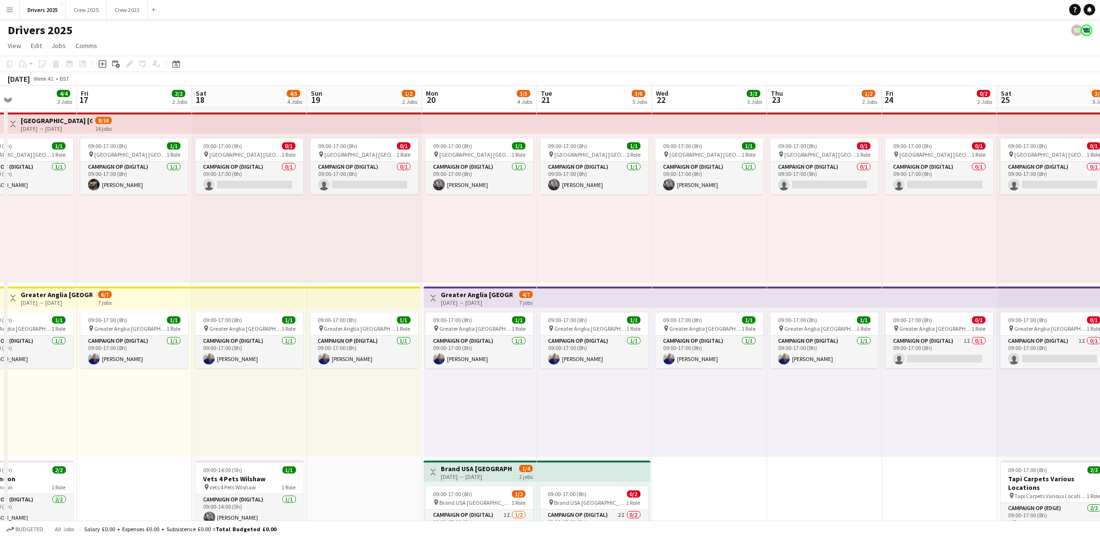
drag, startPoint x: 810, startPoint y: 309, endPoint x: 164, endPoint y: 291, distance: 645.9
click at [450, 100] on app-board-header-date "Mon 20 3/5 4 Jobs" at bounding box center [479, 97] width 115 height 23
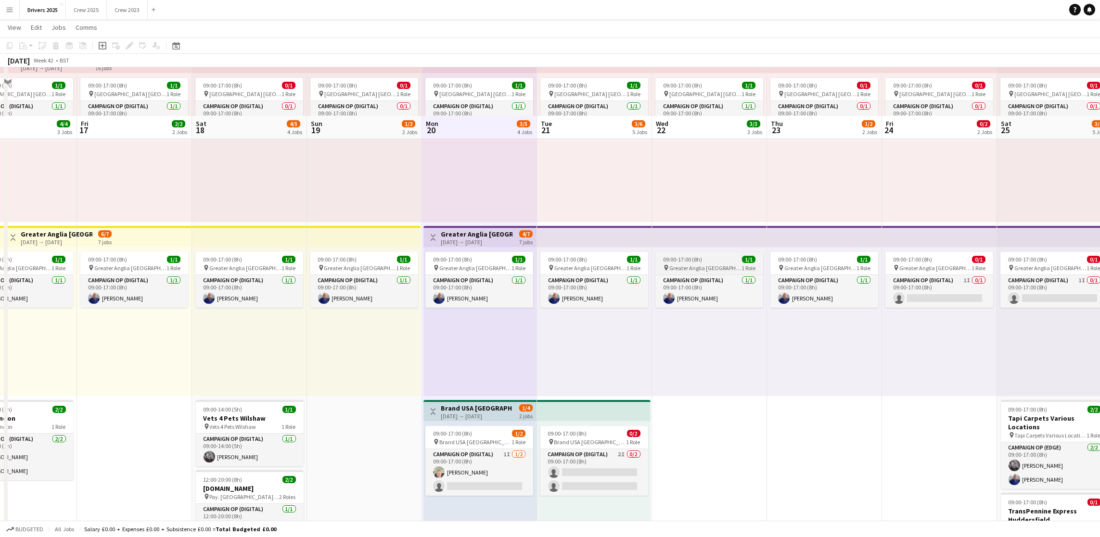
scroll to position [0, 0]
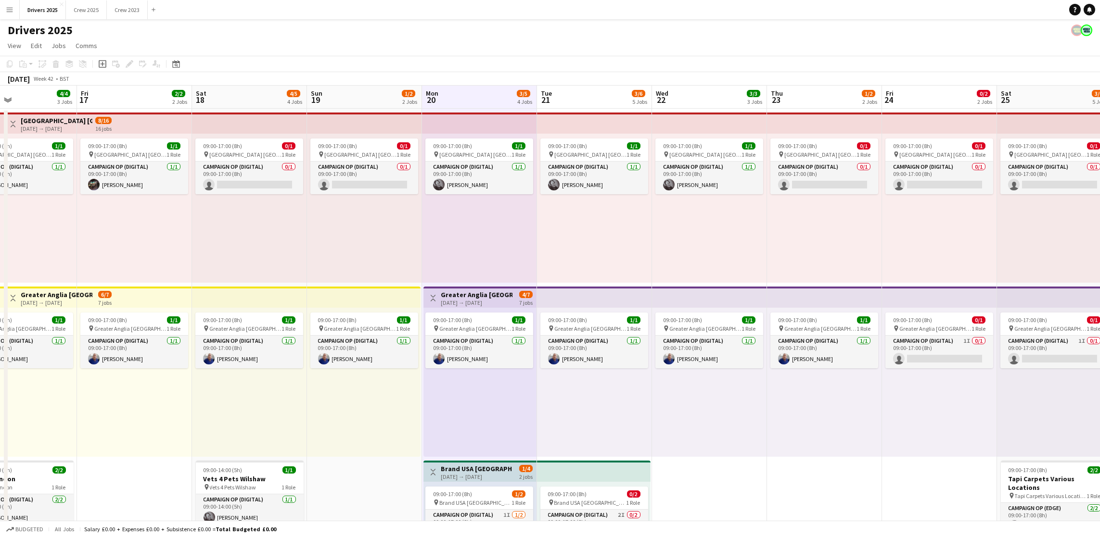
click at [588, 102] on app-board-header-date "Tue 21 3/6 5 Jobs" at bounding box center [594, 97] width 115 height 23
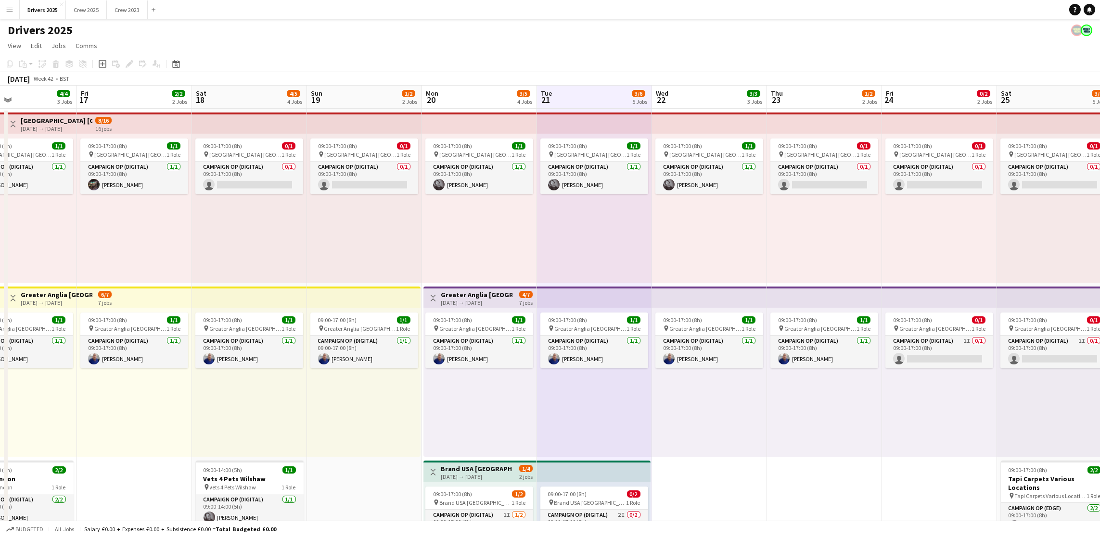
click at [681, 87] on app-board-header-date "Wed 22 3/3 3 Jobs" at bounding box center [709, 97] width 115 height 23
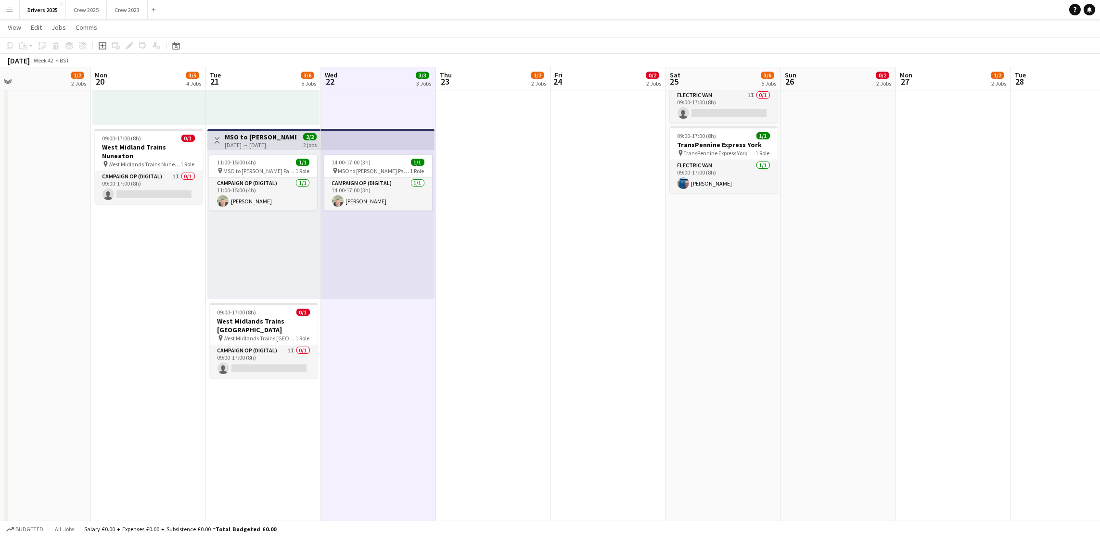
scroll to position [0, 415]
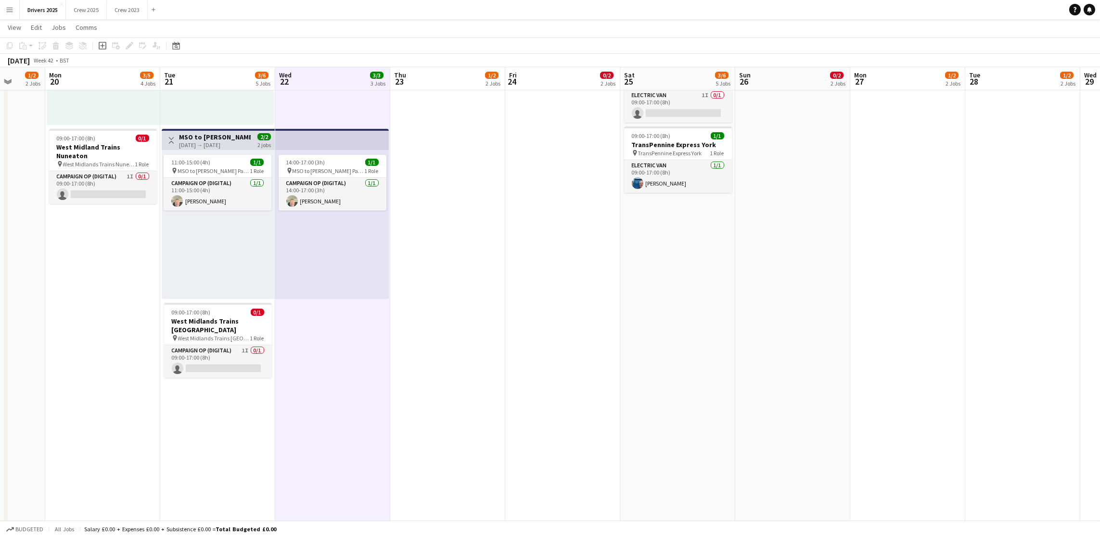
drag, startPoint x: 916, startPoint y: 284, endPoint x: 539, endPoint y: 286, distance: 376.7
click at [539, 286] on app-calendar-viewport "Thu 16 4/4 3 Jobs Fri 17 2/2 2 Jobs Sat 18 4/5 4 Jobs Sun 19 1/2 2 Jobs Mon 20 …" at bounding box center [550, 339] width 1100 height 1614
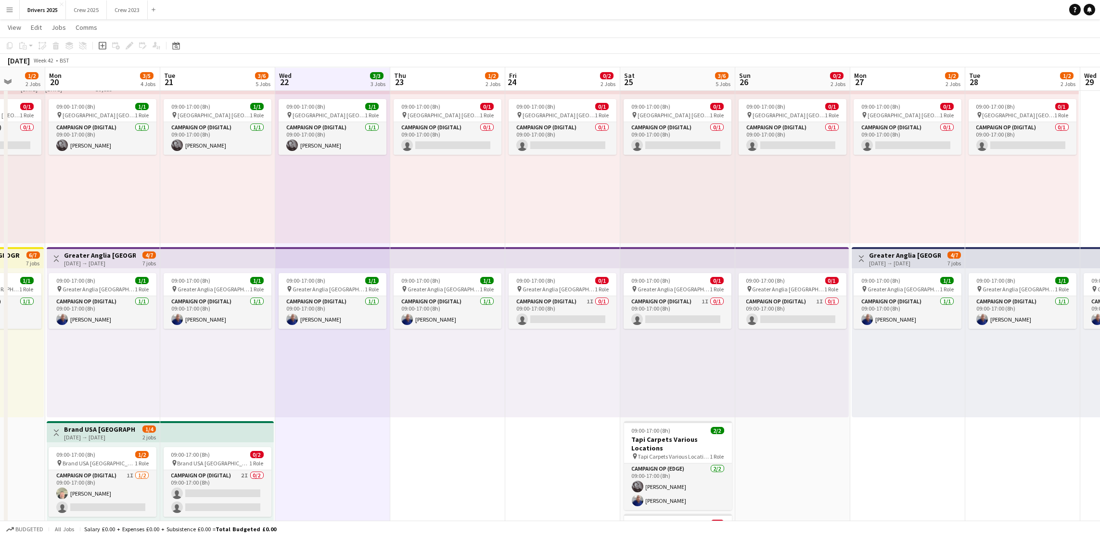
scroll to position [0, 0]
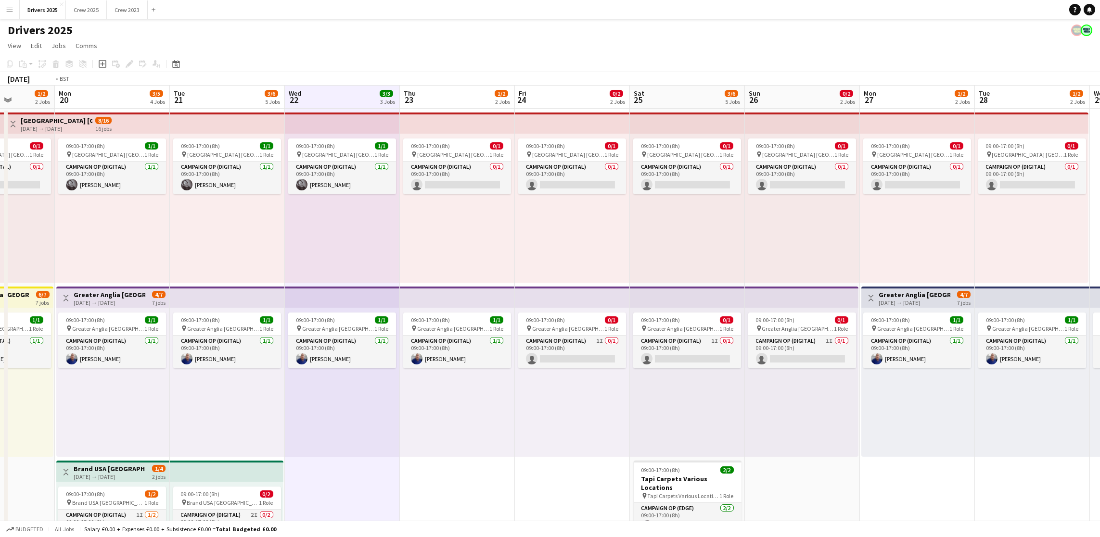
drag, startPoint x: 675, startPoint y: 256, endPoint x: 569, endPoint y: 257, distance: 106.3
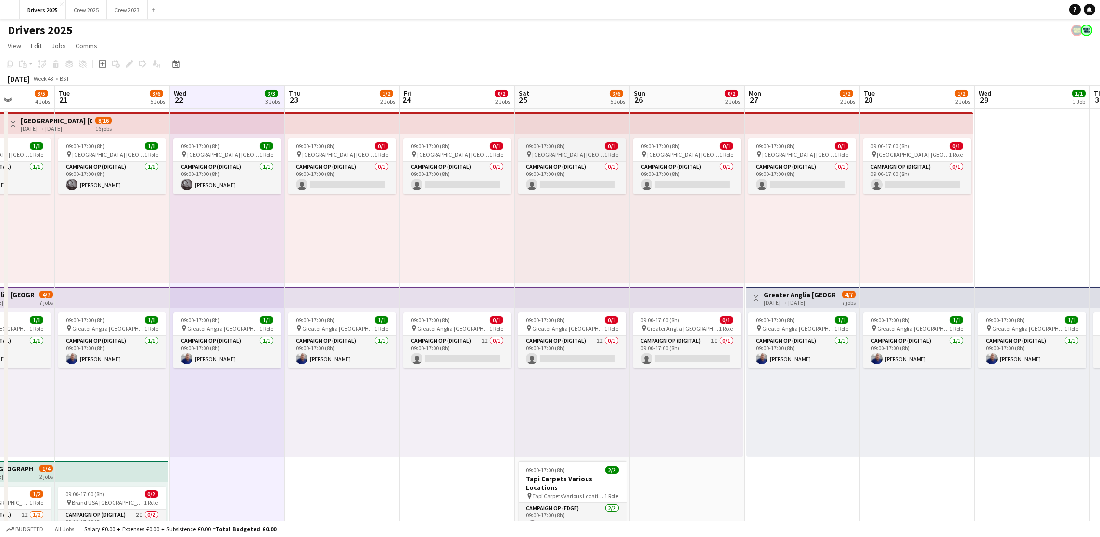
scroll to position [0, 407]
click at [559, 107] on app-board-header-date "Sat 25 3/6 5 Jobs" at bounding box center [570, 97] width 115 height 23
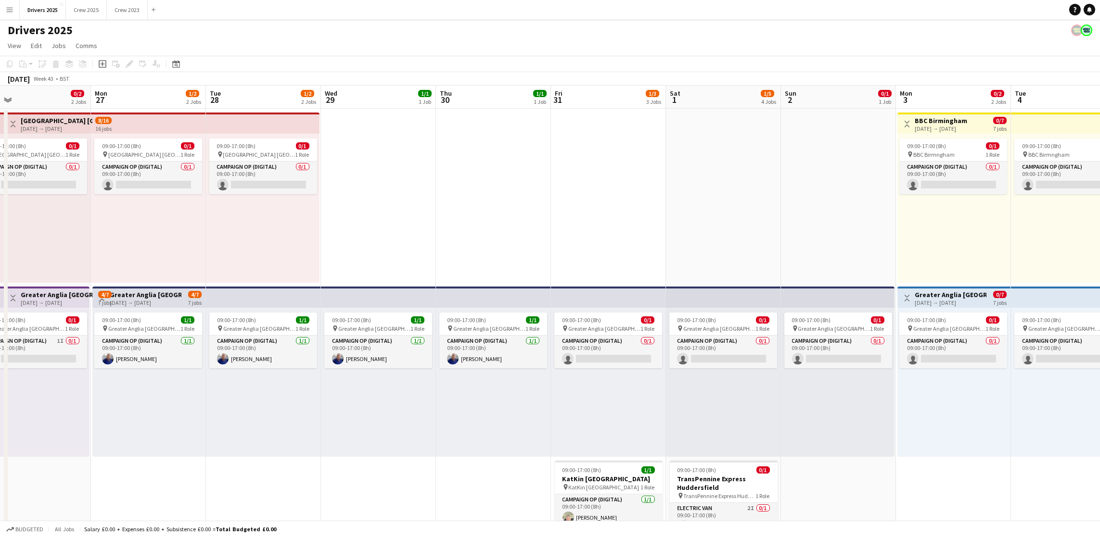
scroll to position [0, 385]
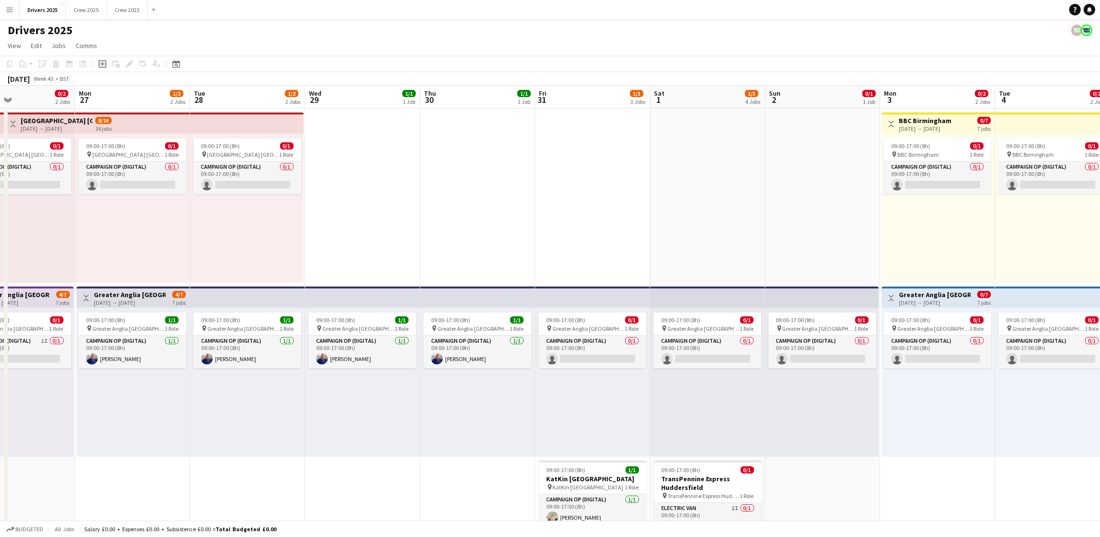
drag, startPoint x: 878, startPoint y: 401, endPoint x: 209, endPoint y: 380, distance: 669.1
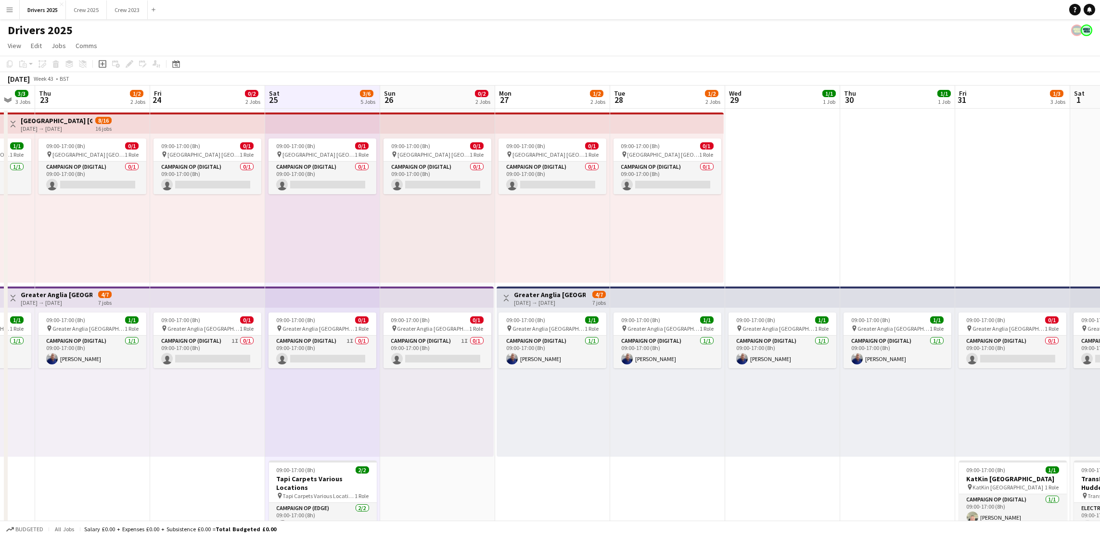
scroll to position [0, 278]
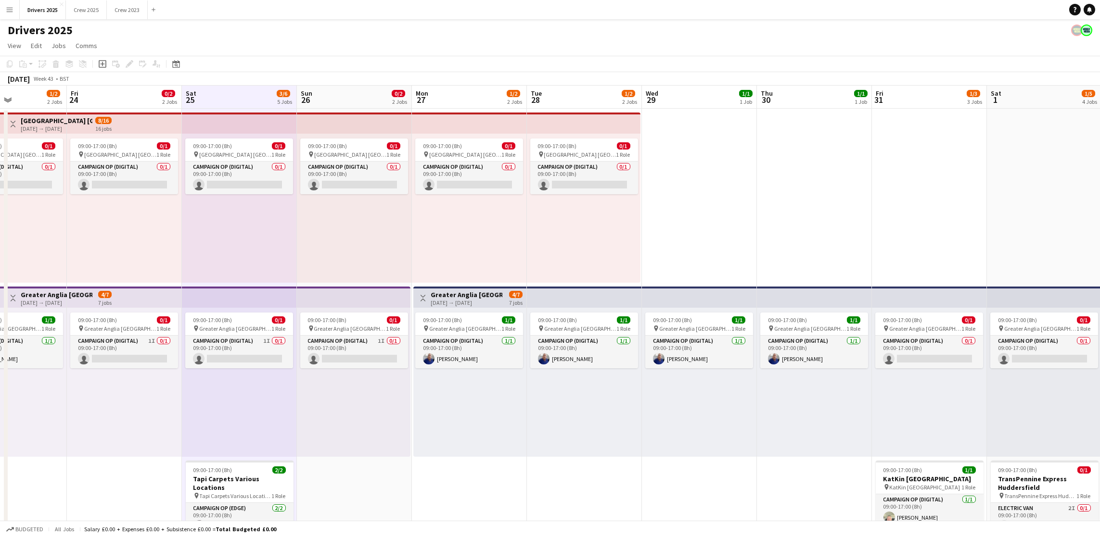
drag, startPoint x: 429, startPoint y: 254, endPoint x: 881, endPoint y: 227, distance: 452.6
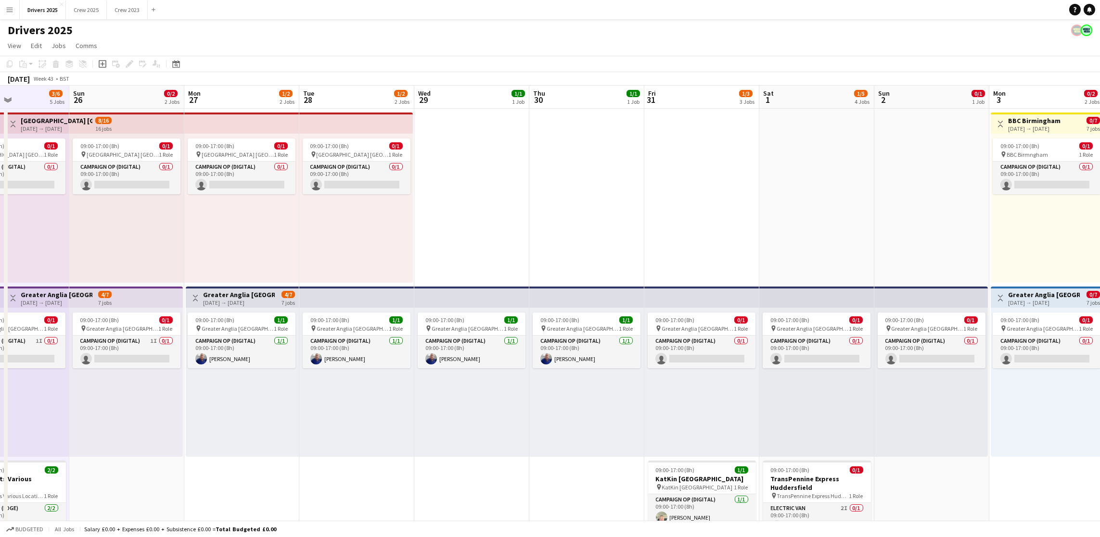
scroll to position [0, 395]
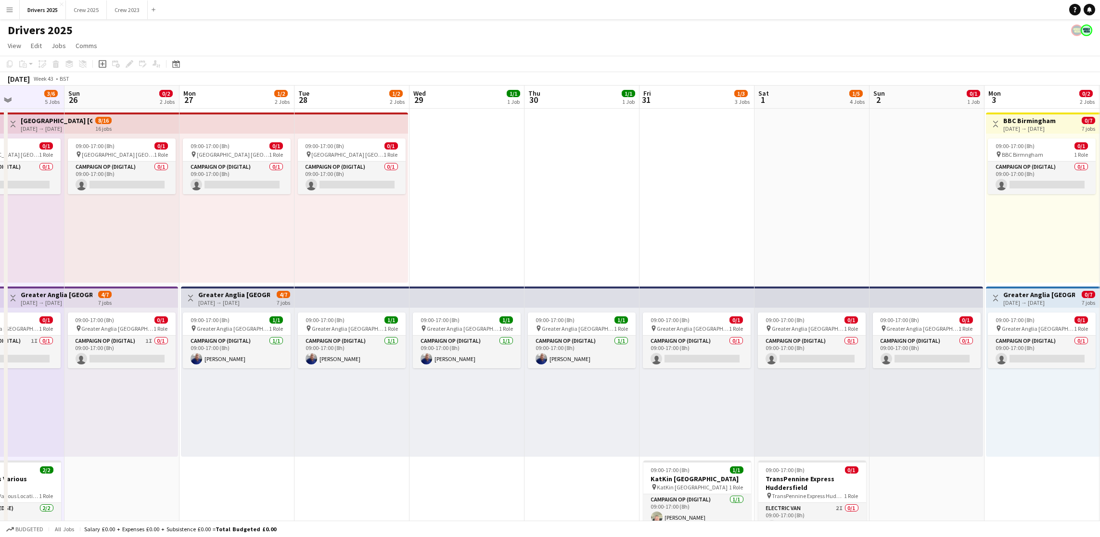
drag, startPoint x: 923, startPoint y: 209, endPoint x: 576, endPoint y: 252, distance: 350.0
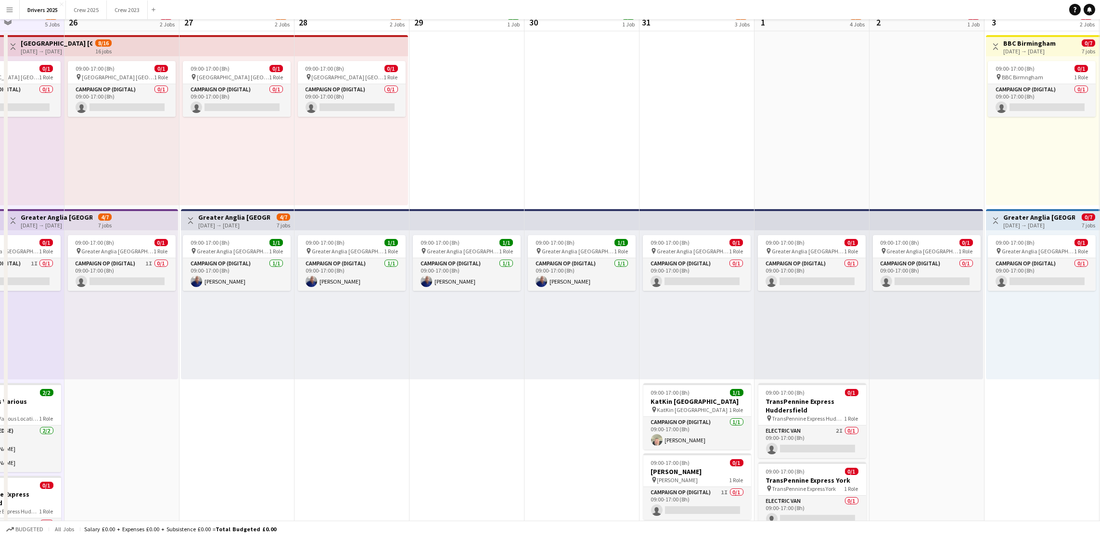
scroll to position [0, 0]
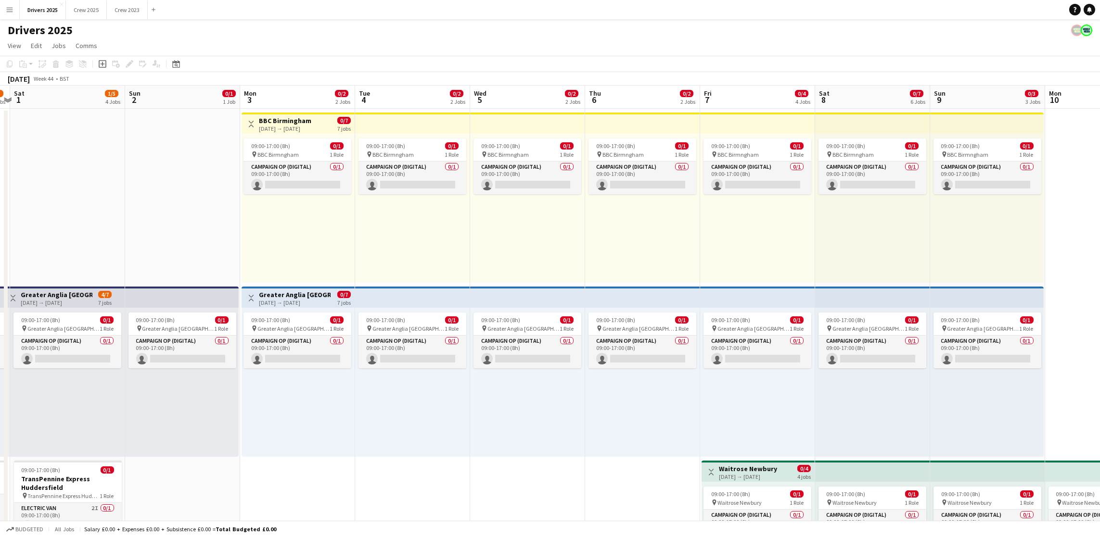
drag, startPoint x: 744, startPoint y: 268, endPoint x: 0, endPoint y: 276, distance: 744.3
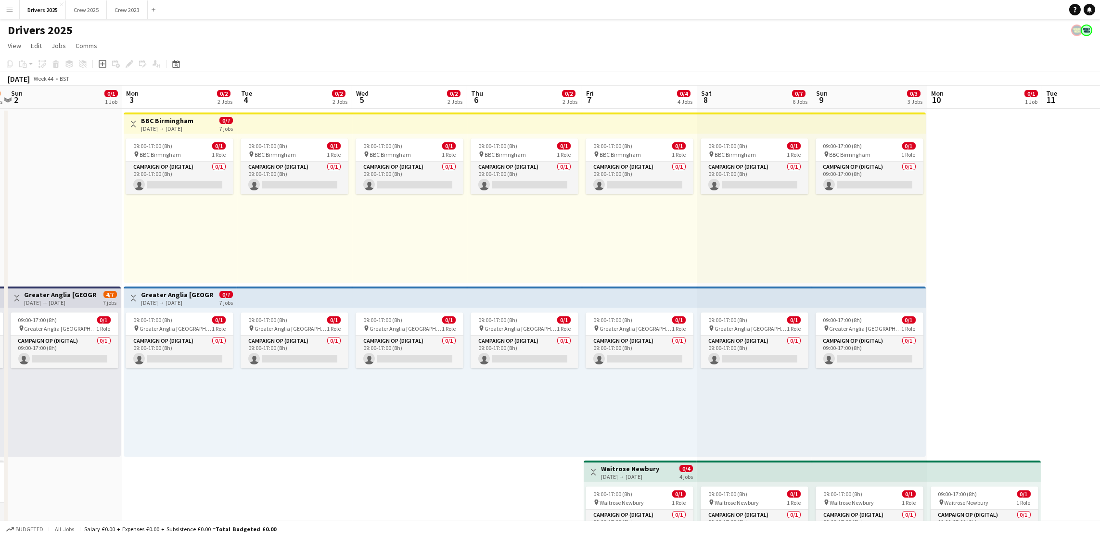
scroll to position [0, 393]
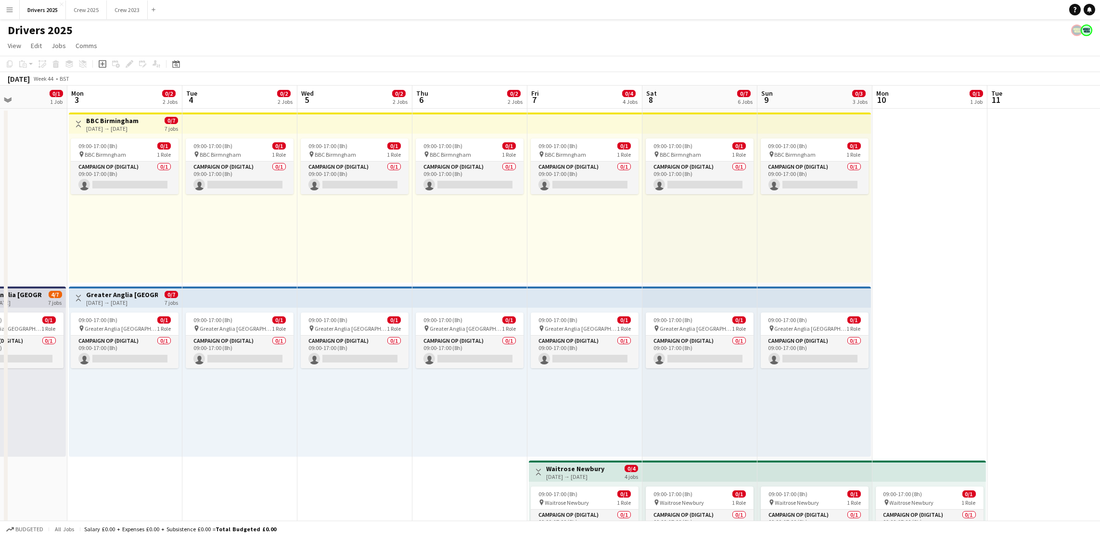
drag, startPoint x: 539, startPoint y: 446, endPoint x: 425, endPoint y: 441, distance: 113.6
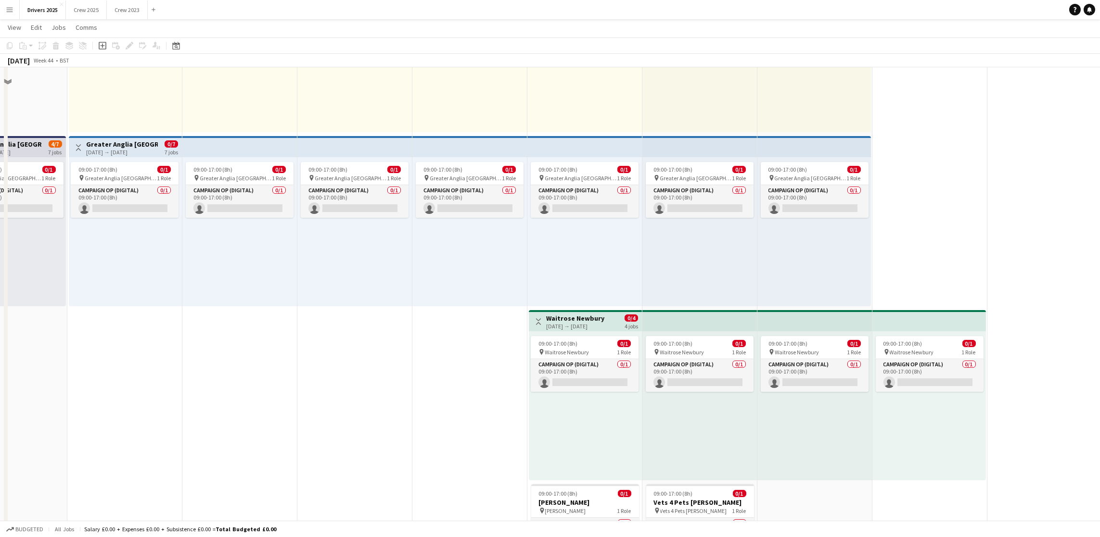
scroll to position [0, 0]
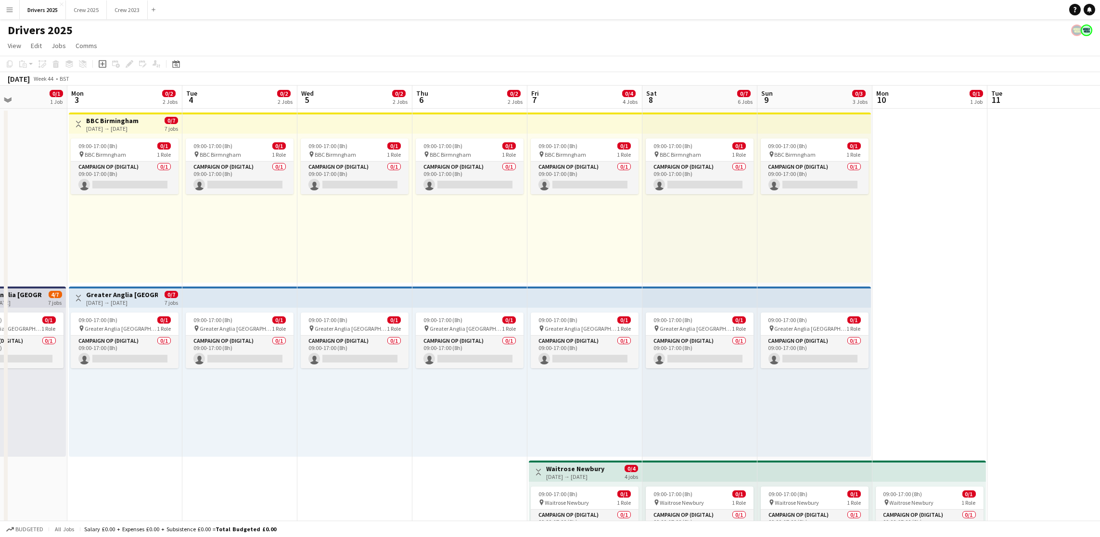
click at [576, 92] on app-board-header-date "Fri 7 0/4 4 Jobs" at bounding box center [584, 97] width 115 height 23
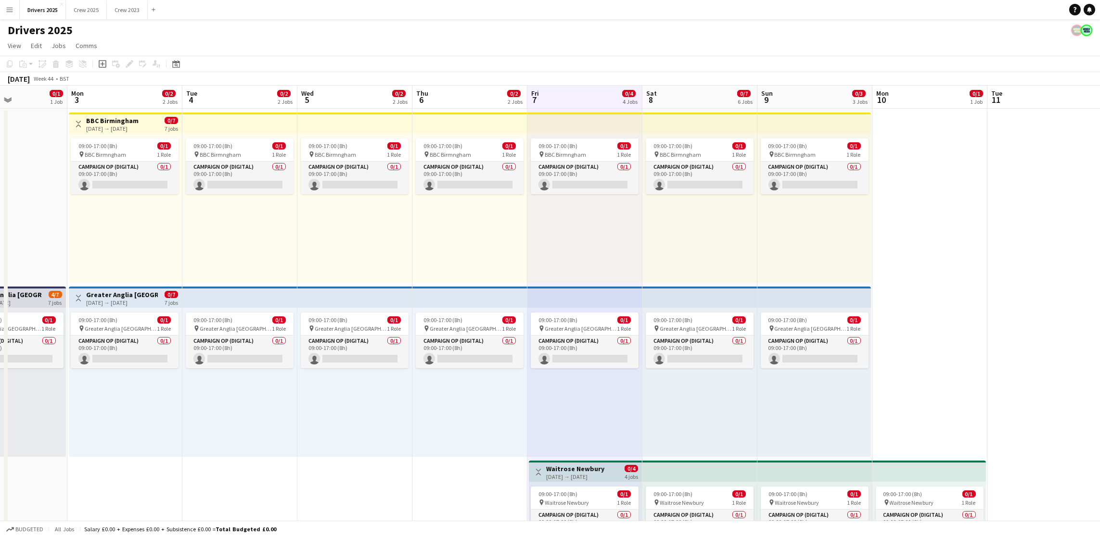
click at [684, 78] on div "November 2025 Week 44 • BST" at bounding box center [550, 78] width 1100 height 13
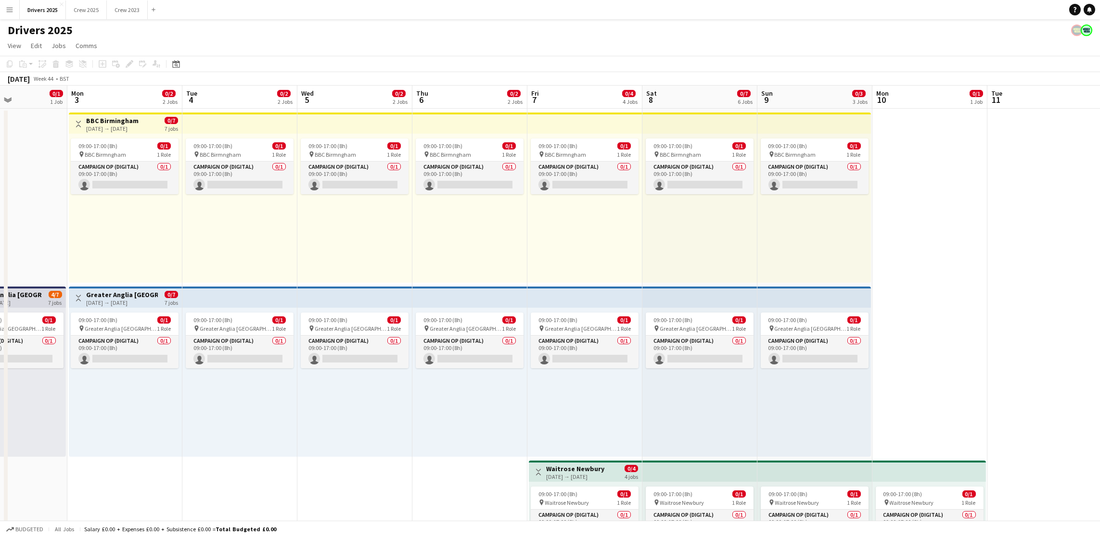
click at [686, 95] on app-board-header-date "Sat 8 0/7 6 Jobs" at bounding box center [699, 97] width 115 height 23
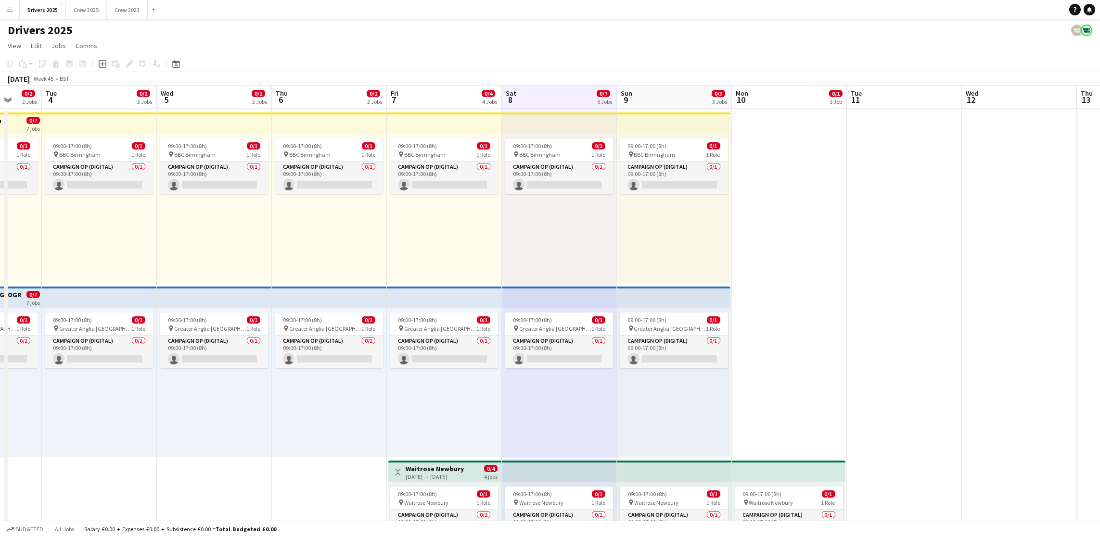
drag, startPoint x: 1003, startPoint y: 301, endPoint x: 865, endPoint y: 309, distance: 138.3
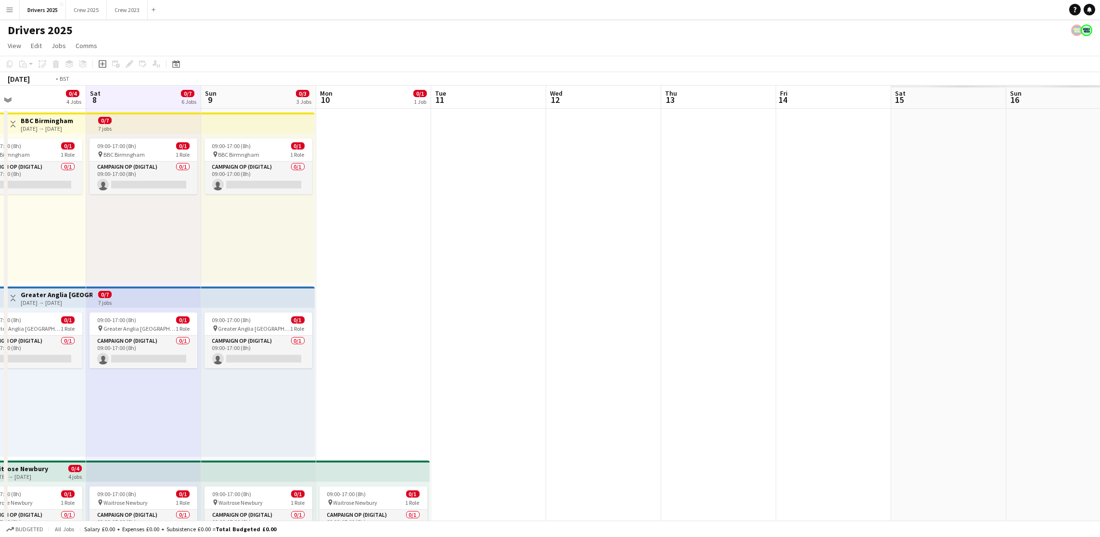
scroll to position [0, 386]
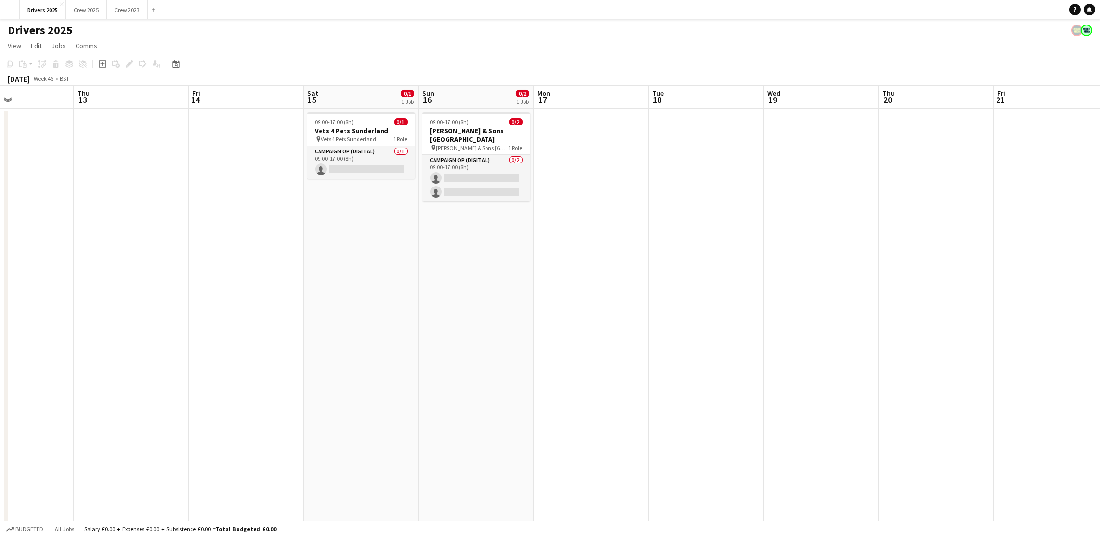
drag, startPoint x: 1003, startPoint y: 315, endPoint x: 0, endPoint y: 317, distance: 1002.7
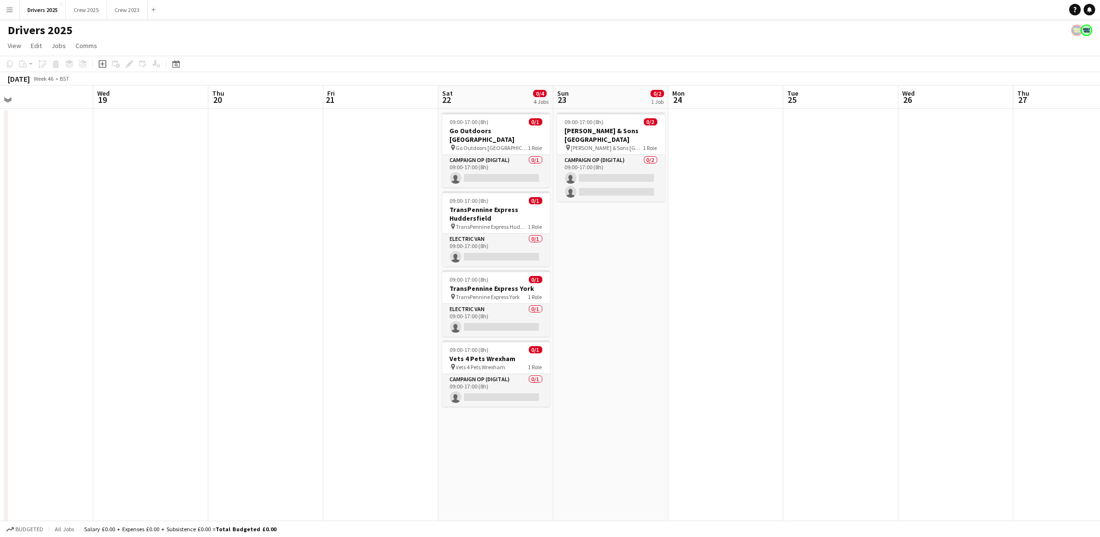
drag, startPoint x: 916, startPoint y: 264, endPoint x: 228, endPoint y: 317, distance: 690.0
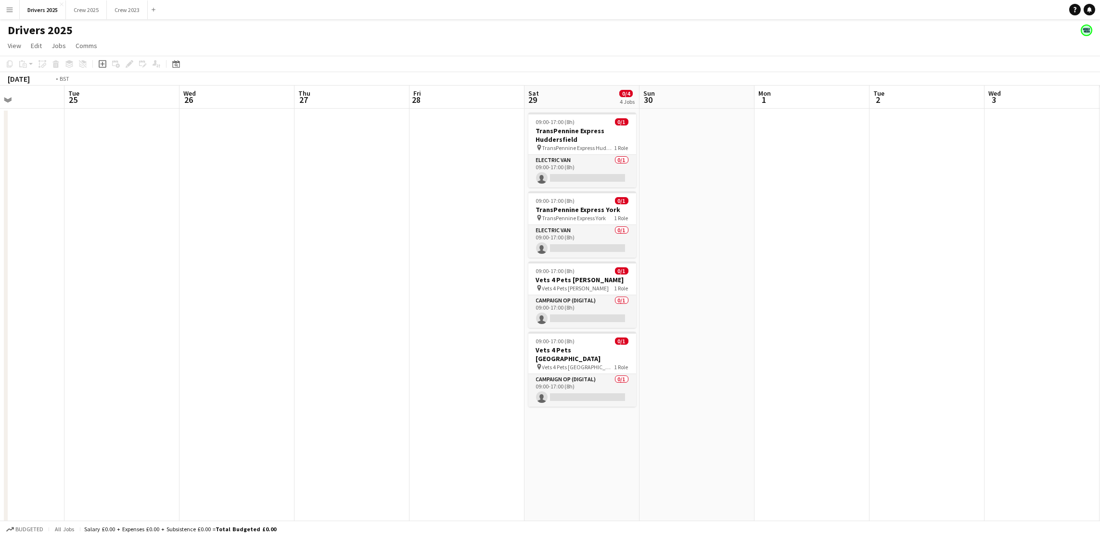
scroll to position [0, 429]
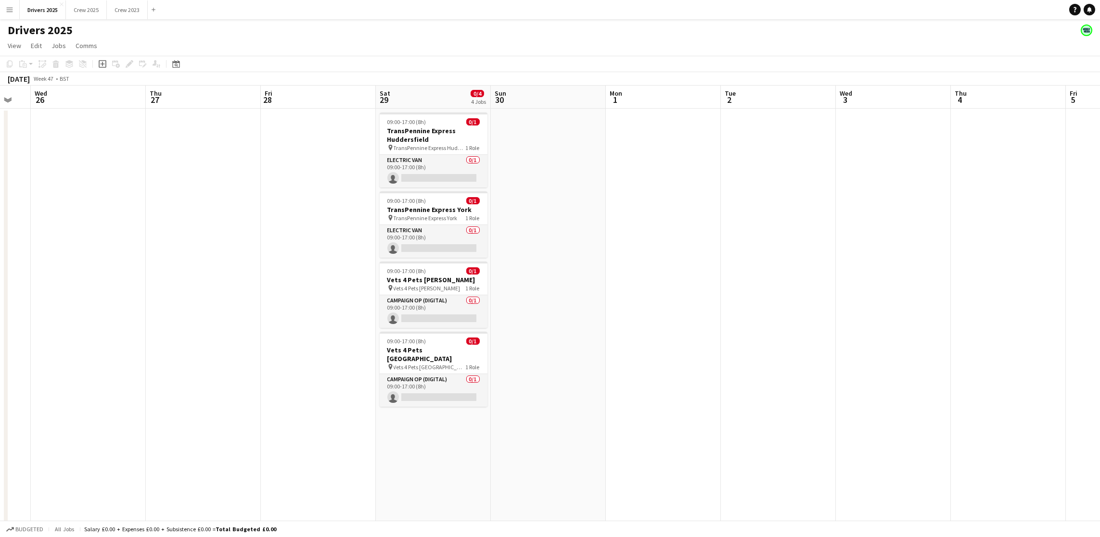
drag, startPoint x: 900, startPoint y: 203, endPoint x: 50, endPoint y: 255, distance: 851.8
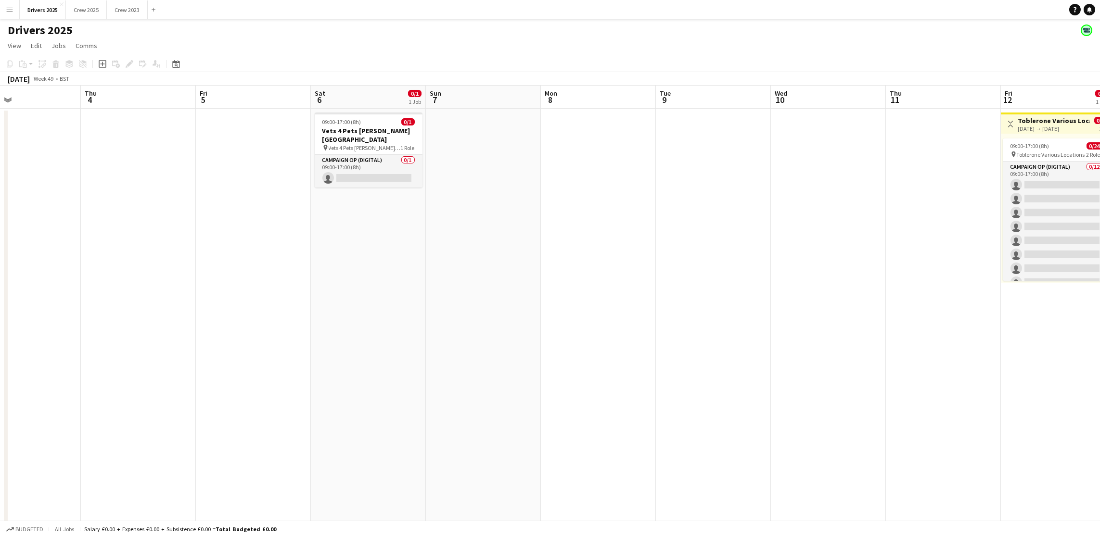
scroll to position [0, 275]
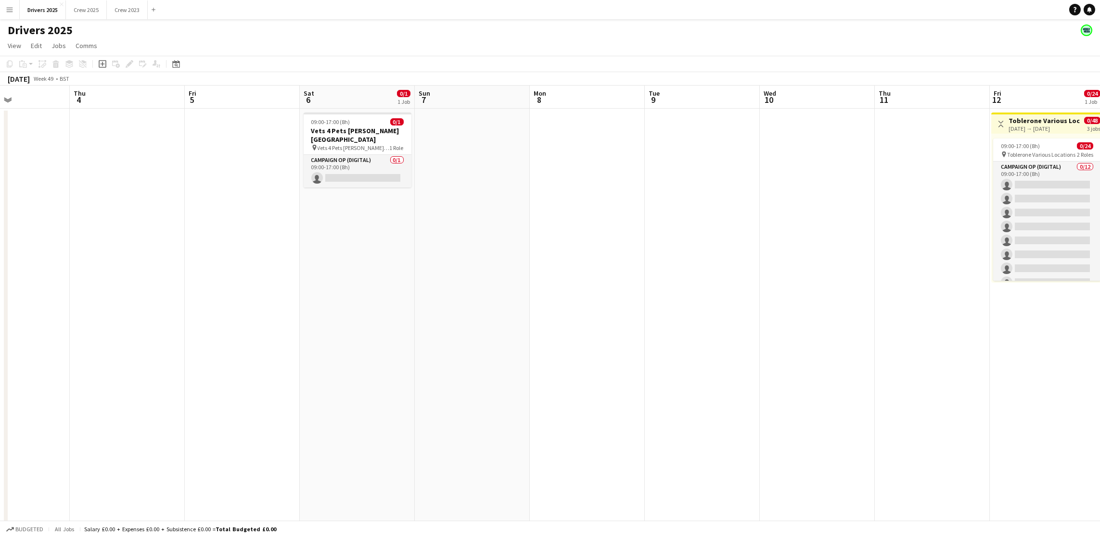
drag, startPoint x: 881, startPoint y: 348, endPoint x: 0, endPoint y: 336, distance: 881.0
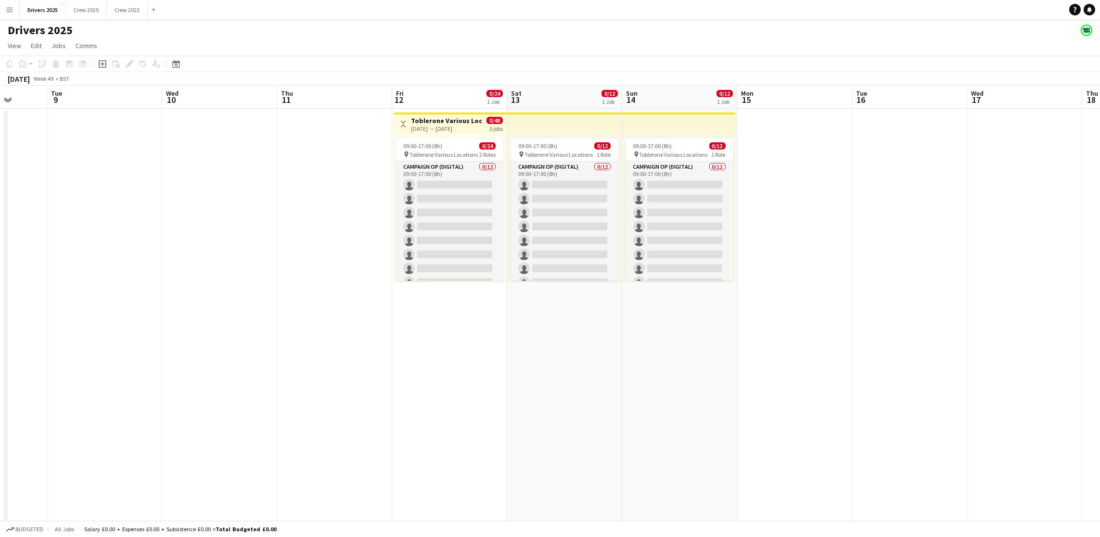
drag, startPoint x: 790, startPoint y: 366, endPoint x: 192, endPoint y: 347, distance: 597.4
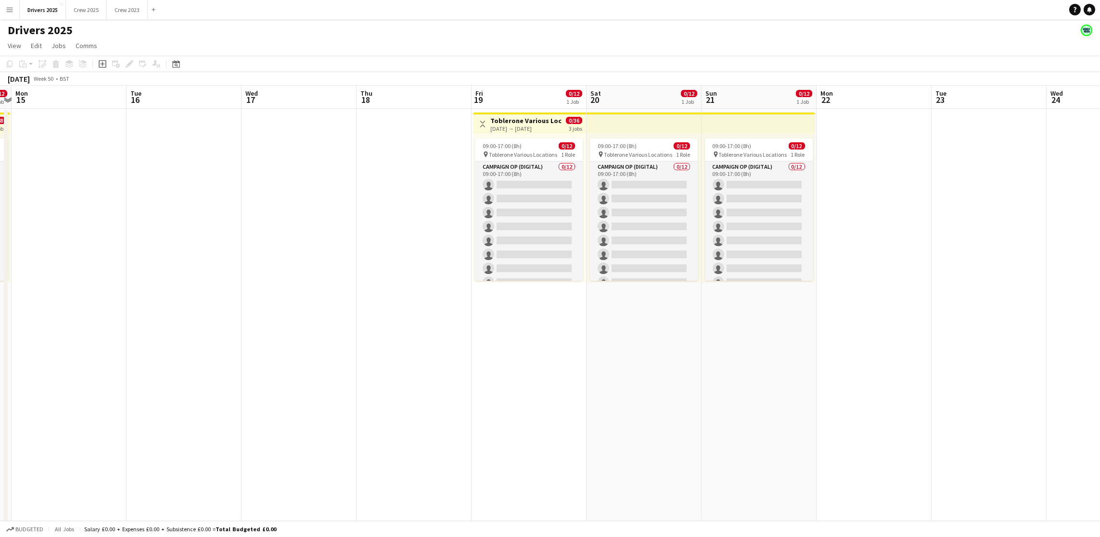
drag, startPoint x: 835, startPoint y: 359, endPoint x: 109, endPoint y: 361, distance: 726.0
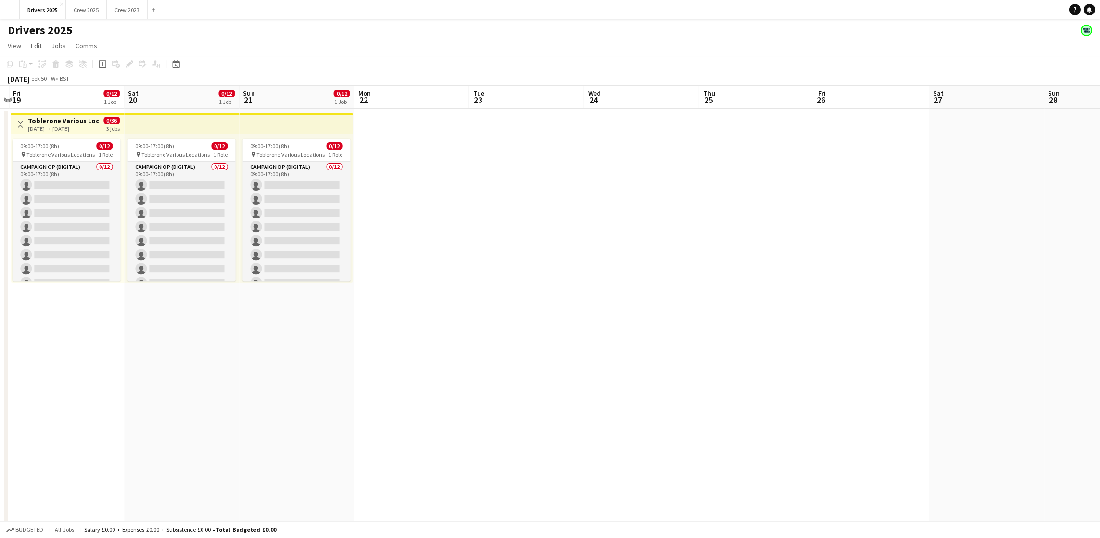
scroll to position [0, 343]
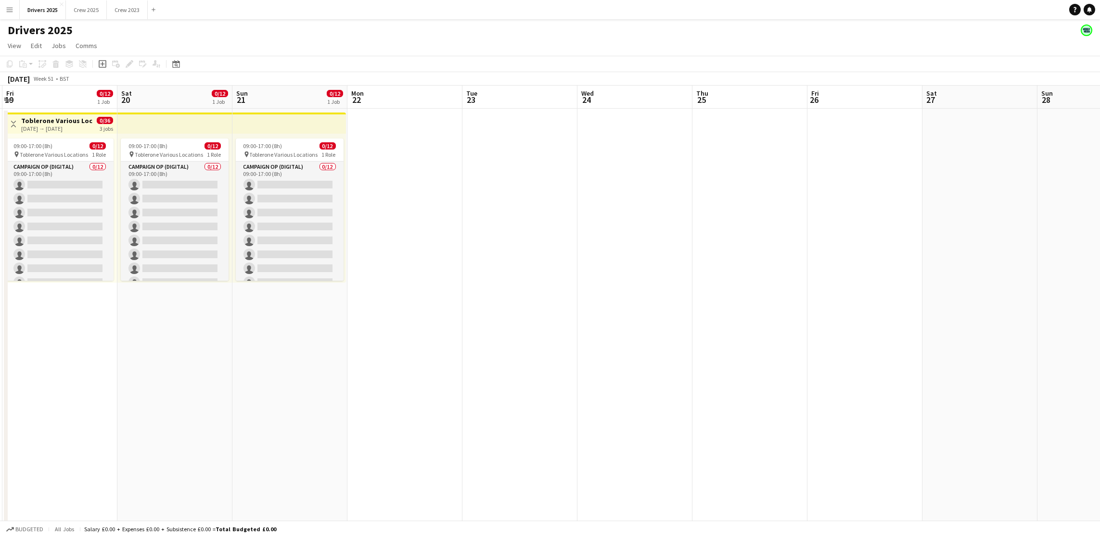
drag, startPoint x: 790, startPoint y: 383, endPoint x: 320, endPoint y: 369, distance: 469.3
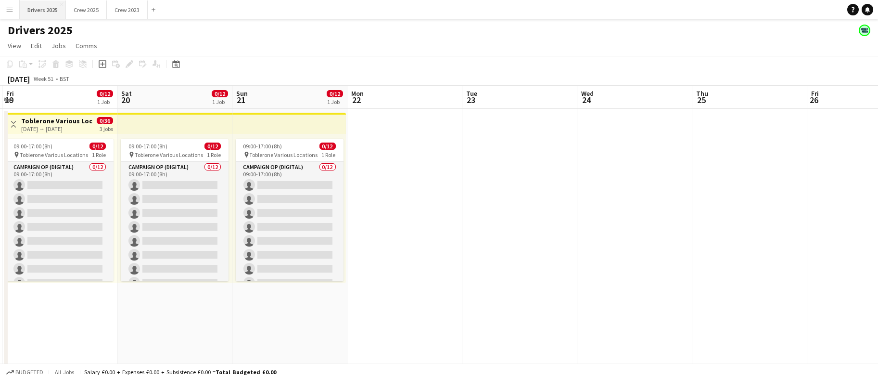
click at [43, 9] on button "Drivers 2025 Close" at bounding box center [43, 9] width 46 height 19
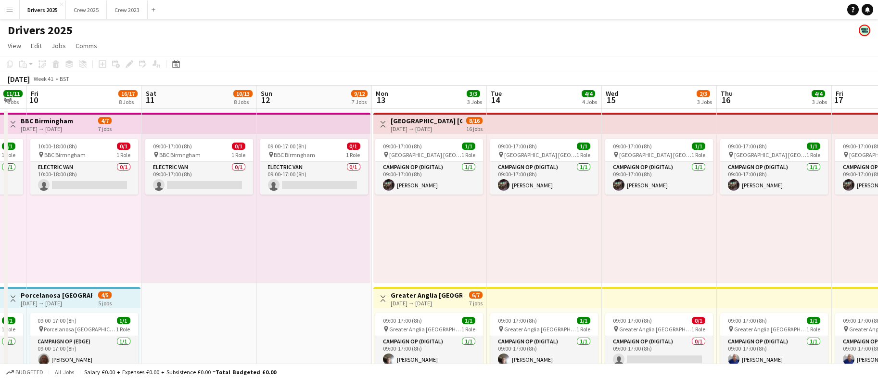
scroll to position [0, 349]
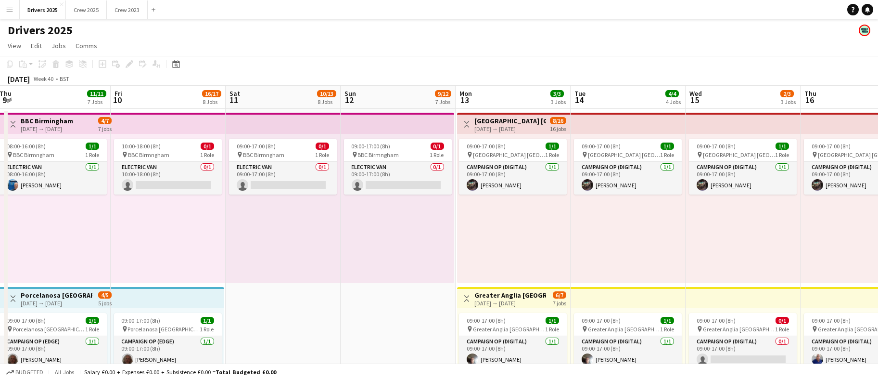
drag, startPoint x: 615, startPoint y: 233, endPoint x: 151, endPoint y: 258, distance: 465.4
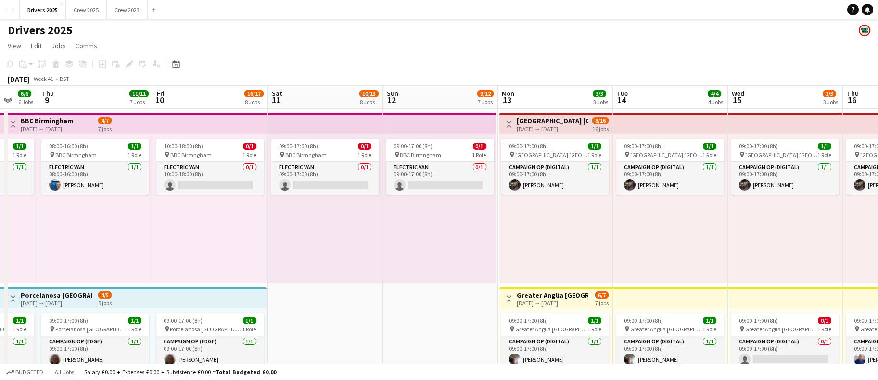
drag, startPoint x: 259, startPoint y: 236, endPoint x: 302, endPoint y: 237, distance: 43.3
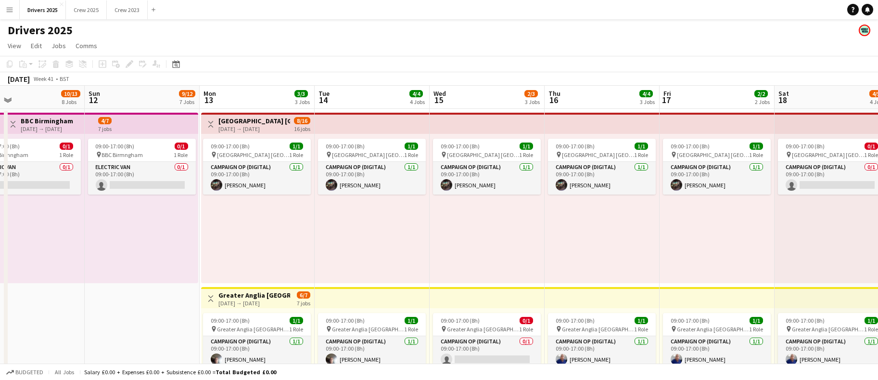
drag, startPoint x: 277, startPoint y: 328, endPoint x: 166, endPoint y: 331, distance: 110.7
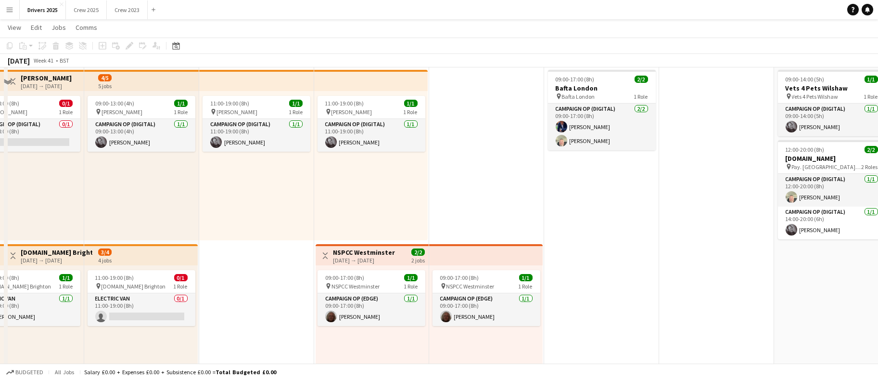
scroll to position [433, 0]
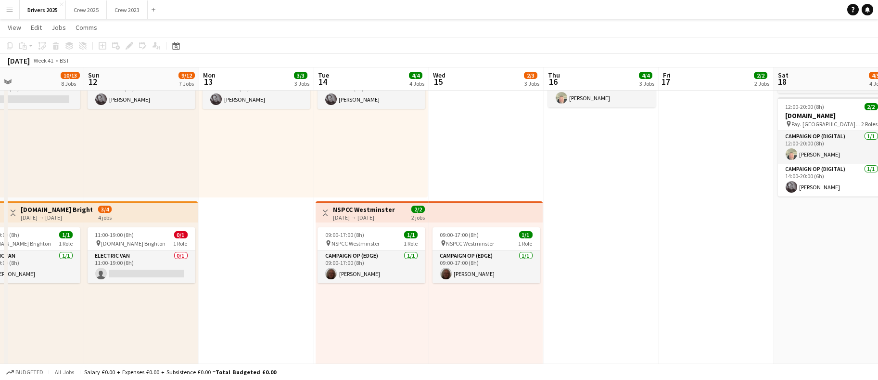
click at [380, 326] on div "09:00-17:00 (8h) 1/1 pin NSPCC Westminster 1 Role Campaign Op (Edge) 1/1 09:00-…" at bounding box center [372, 296] width 113 height 149
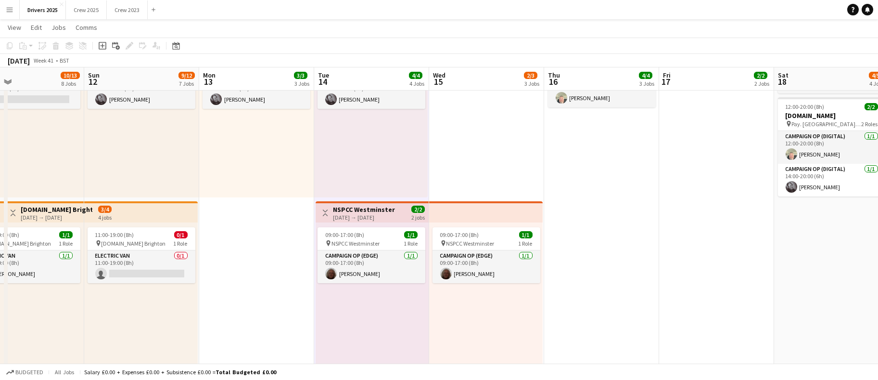
click at [104, 49] on icon at bounding box center [103, 46] width 8 height 8
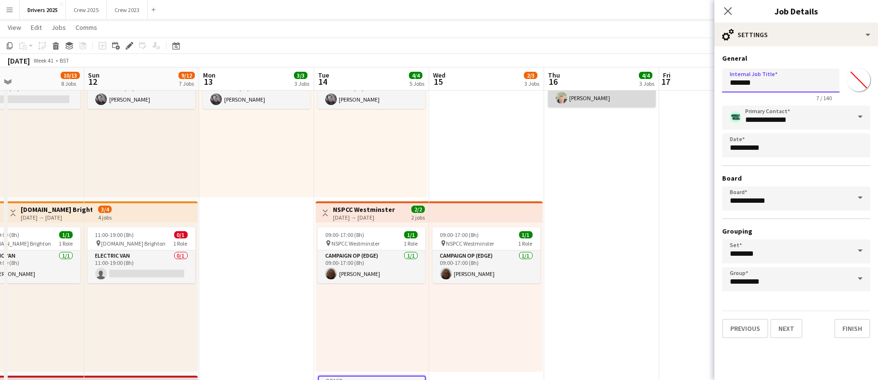
drag, startPoint x: 781, startPoint y: 82, endPoint x: 575, endPoint y: 105, distance: 207.6
click at [575, 105] on body "Menu Boards Boards Boards All jobs Status Workforce Workforce My Workforce Recr…" at bounding box center [439, 371] width 878 height 1608
drag, startPoint x: 764, startPoint y: 84, endPoint x: 650, endPoint y: 76, distance: 114.3
click at [650, 76] on body "Menu Boards Boards Boards All jobs Status Workforce Workforce My Workforce Recr…" at bounding box center [439, 371] width 878 height 1608
type input "**********"
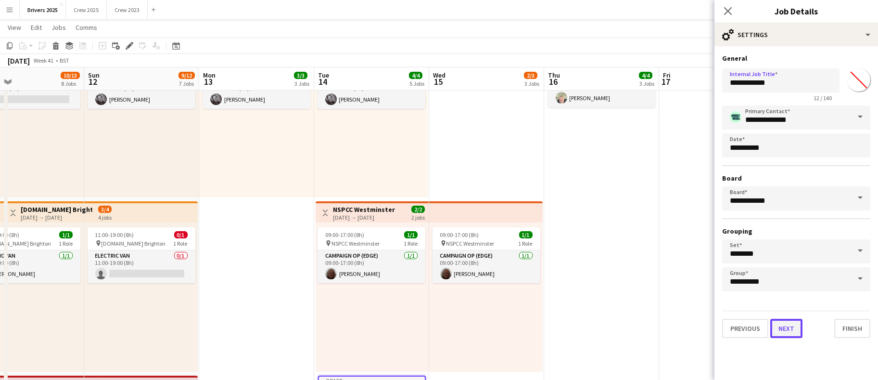
click at [781, 330] on button "Next" at bounding box center [786, 328] width 32 height 19
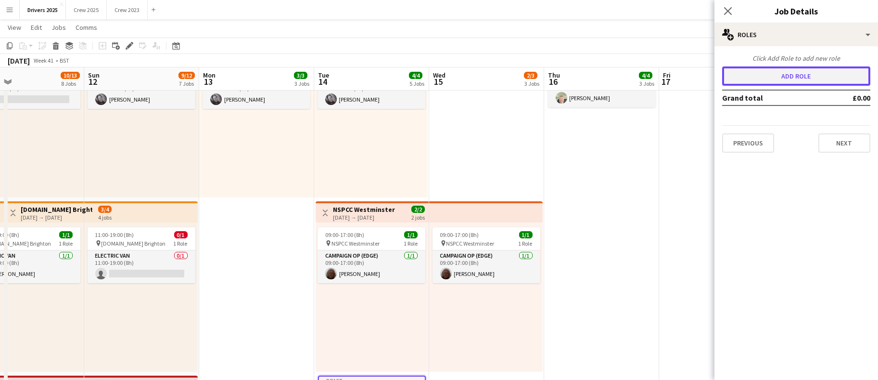
click at [754, 78] on button "Add role" at bounding box center [796, 75] width 148 height 19
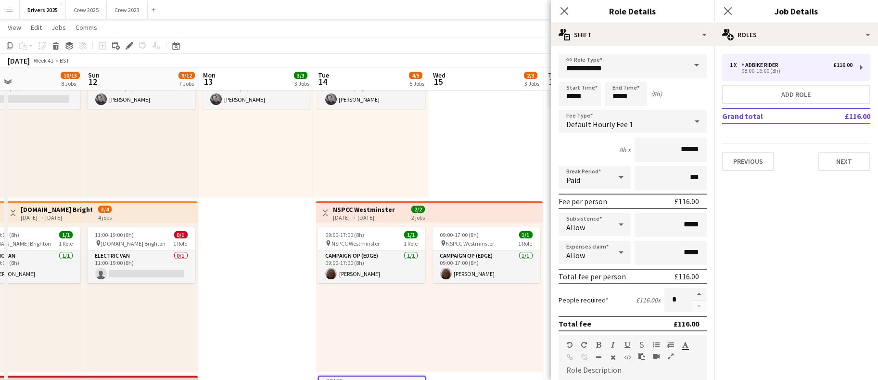
click at [687, 66] on span at bounding box center [697, 65] width 20 height 23
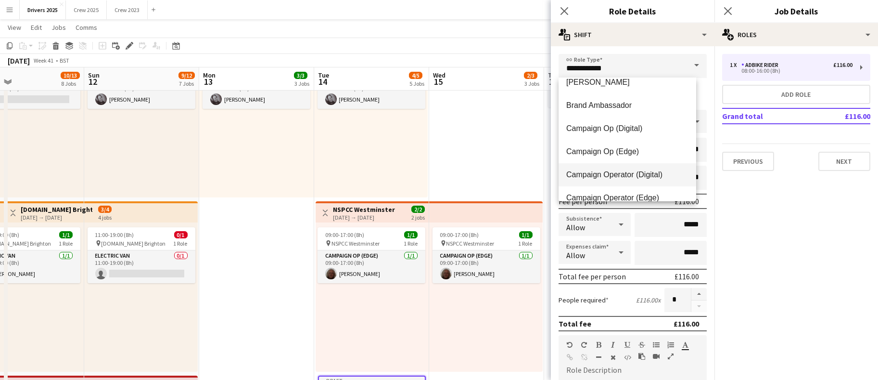
scroll to position [58, 0]
click at [616, 153] on span "Campaign Op (Edge)" at bounding box center [627, 150] width 122 height 9
type input "**********"
type input "*****"
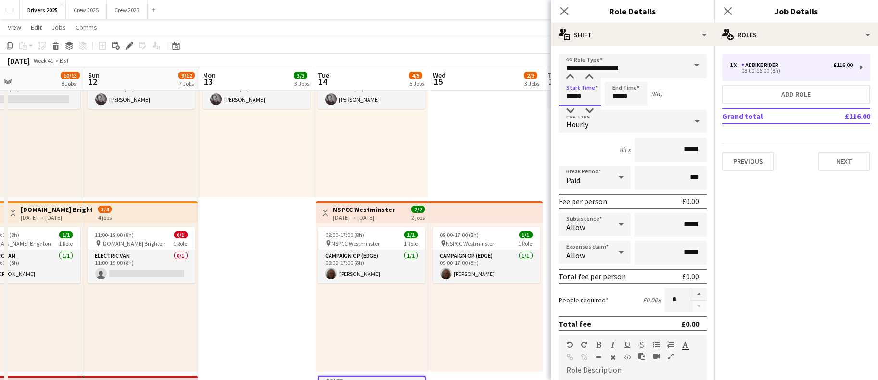
drag, startPoint x: 584, startPoint y: 92, endPoint x: 508, endPoint y: 91, distance: 76.5
click at [510, 91] on body "Menu Boards Boards Boards All jobs Status Workforce Workforce My Workforce Recr…" at bounding box center [439, 371] width 878 height 1608
type input "*****"
drag, startPoint x: 598, startPoint y: 97, endPoint x: 481, endPoint y: 87, distance: 117.3
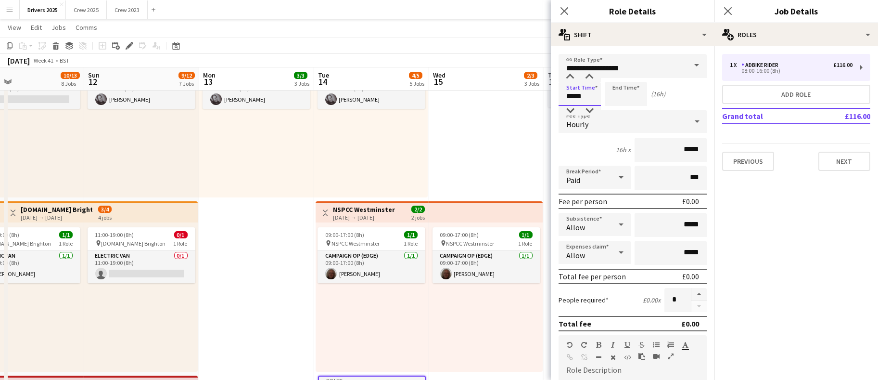
click at [504, 91] on body "Menu Boards Boards Boards All jobs Status Workforce Workforce My Workforce Recr…" at bounding box center [439, 371] width 878 height 1608
type input "*****"
click at [633, 130] on div "Hourly" at bounding box center [623, 121] width 129 height 23
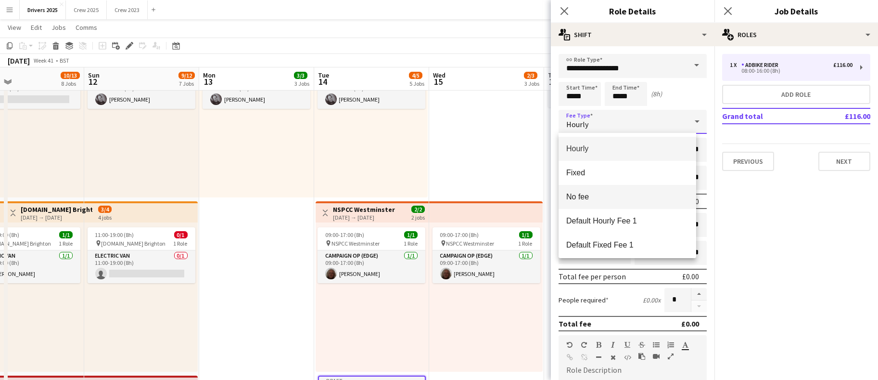
click at [592, 194] on span "No fee" at bounding box center [627, 196] width 122 height 9
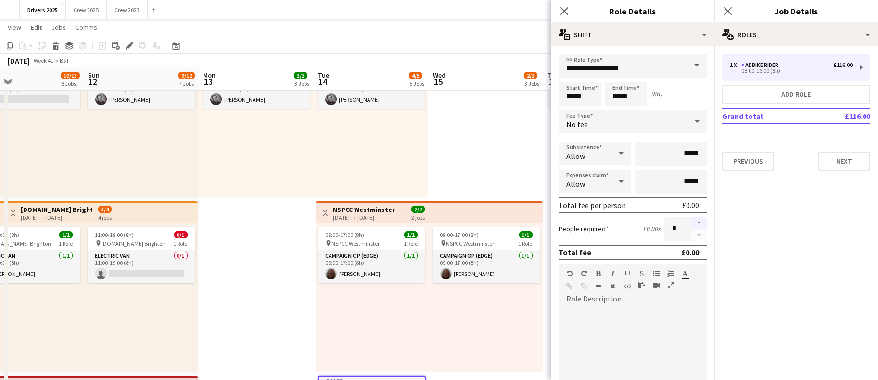
click at [691, 227] on button "button" at bounding box center [698, 223] width 15 height 13
type input "*"
click at [715, 329] on mat-expansion-panel "pencil3 General details 1 x Adbike Rider £116.00 08:00-16:00 (8h) Add role Gran…" at bounding box center [796, 212] width 164 height 333
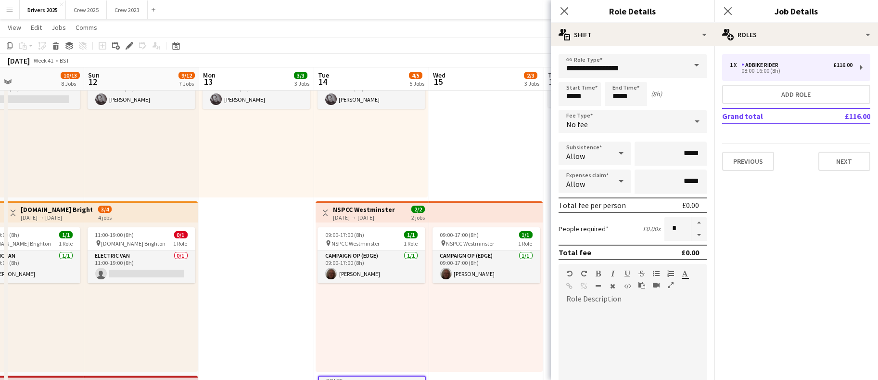
scroll to position [214, 0]
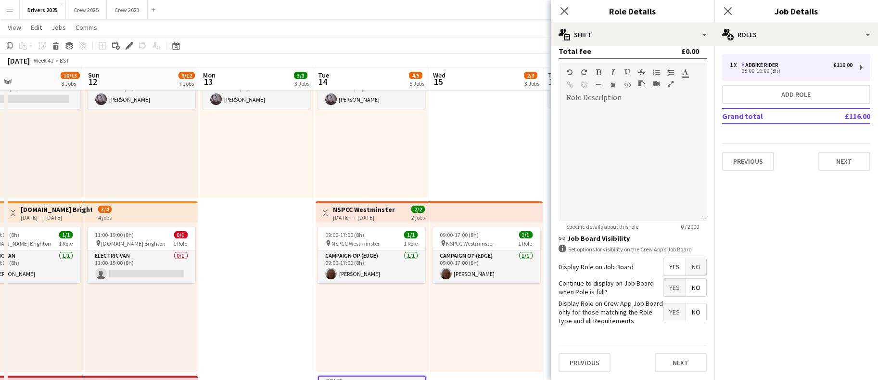
click at [691, 248] on form "**********" at bounding box center [633, 116] width 164 height 527
click at [695, 259] on span "No" at bounding box center [696, 266] width 20 height 17
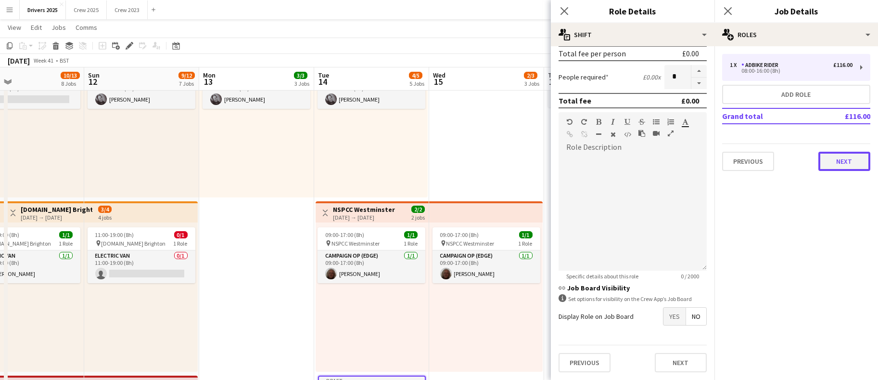
click at [839, 163] on button "Next" at bounding box center [844, 161] width 52 height 19
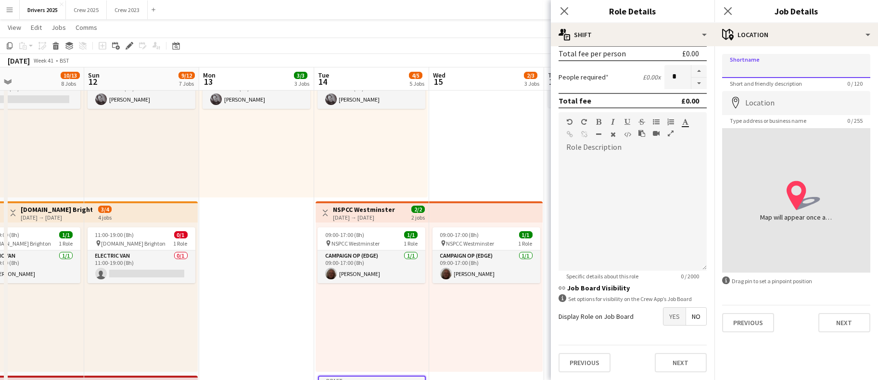
click at [782, 63] on input "Shortname" at bounding box center [796, 66] width 148 height 24
paste input "**********"
type input "**********"
click at [775, 101] on form "**********" at bounding box center [796, 193] width 164 height 278
click at [776, 111] on input "Location" at bounding box center [796, 103] width 148 height 24
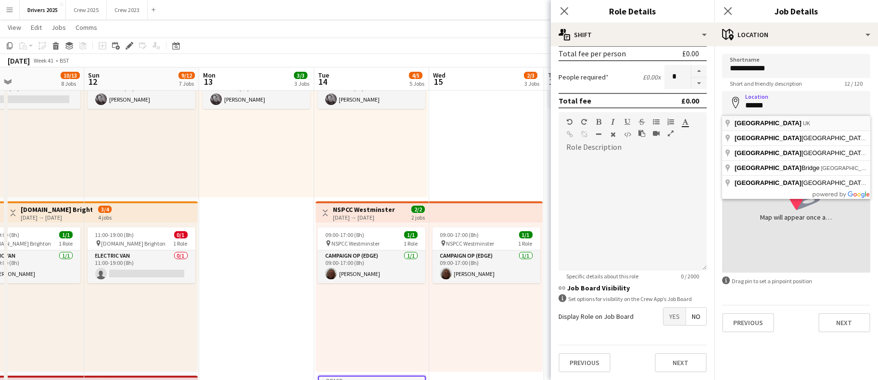
type input "**********"
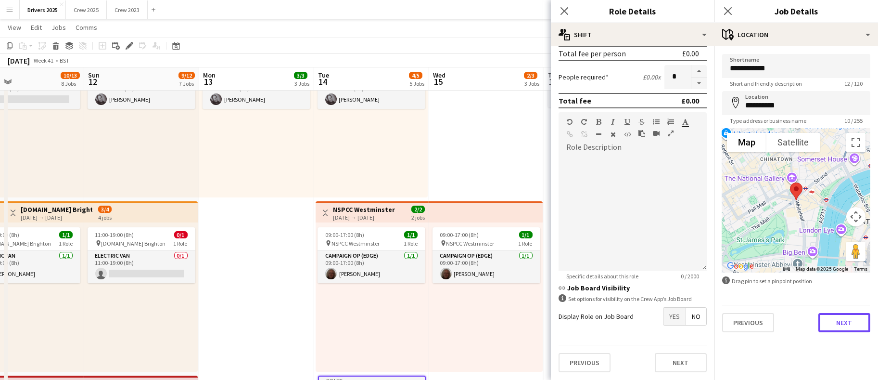
click at [841, 327] on button "Next" at bounding box center [844, 322] width 52 height 19
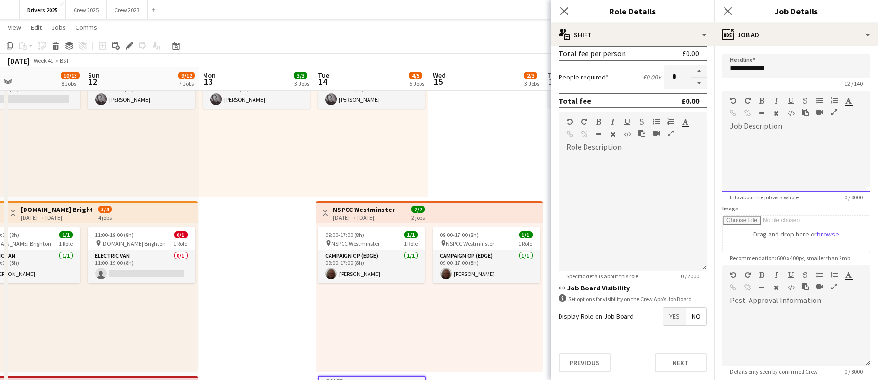
click at [759, 137] on div at bounding box center [796, 163] width 148 height 58
click at [770, 153] on div at bounding box center [796, 163] width 148 height 58
click at [749, 135] on div "**********" at bounding box center [791, 163] width 138 height 58
click at [816, 136] on div "**********" at bounding box center [791, 163] width 138 height 58
click at [839, 135] on div "**********" at bounding box center [791, 163] width 138 height 58
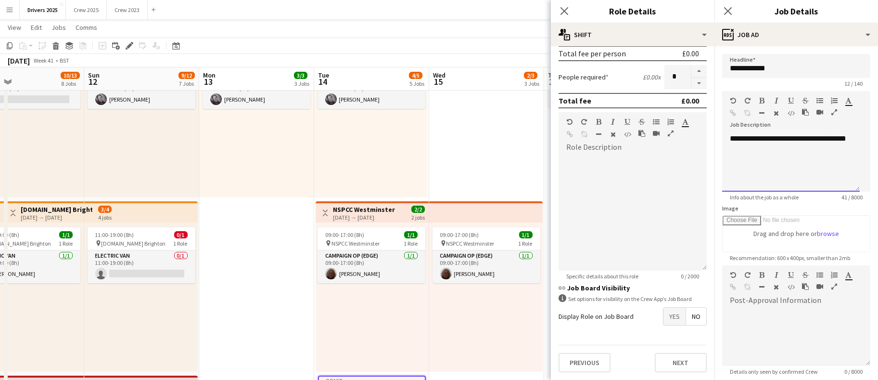
click at [776, 157] on div "**********" at bounding box center [791, 163] width 138 height 58
click at [800, 184] on div "**********" at bounding box center [791, 163] width 138 height 58
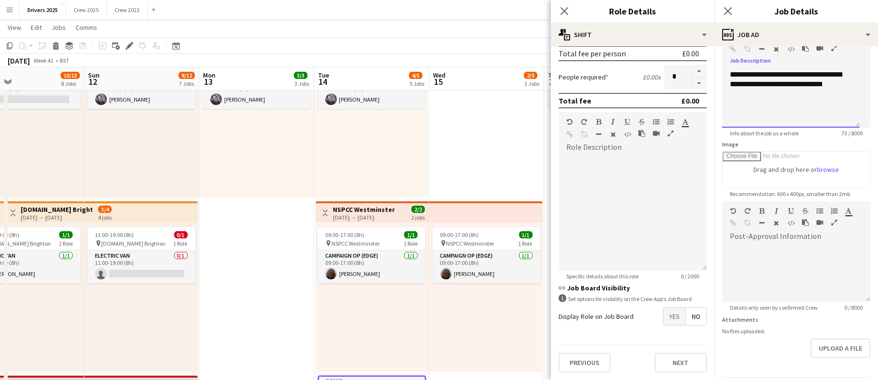
scroll to position [110, 0]
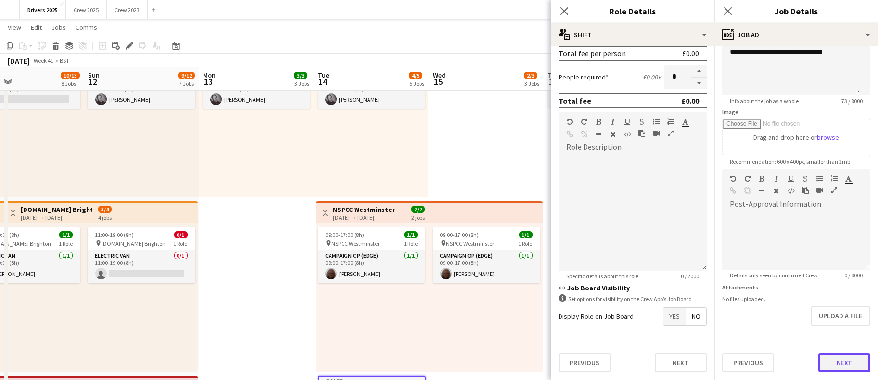
click at [853, 369] on button "Next" at bounding box center [844, 362] width 52 height 19
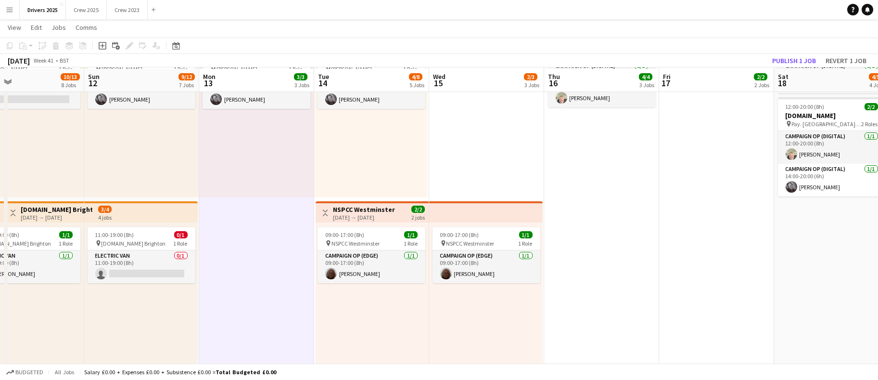
scroll to position [650, 0]
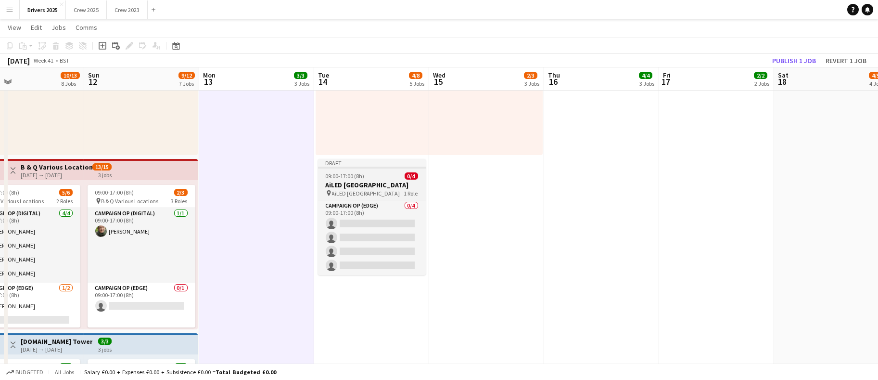
click at [337, 188] on h3 "AiLED London" at bounding box center [372, 184] width 108 height 9
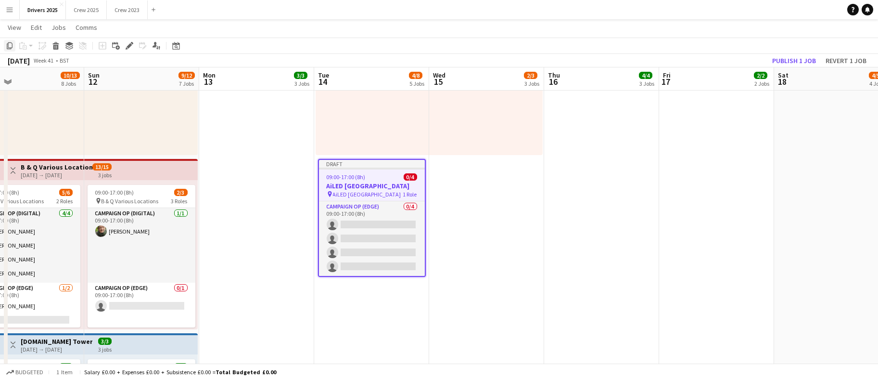
click at [12, 45] on icon at bounding box center [10, 45] width 6 height 7
click at [476, 218] on app-date-cell "09:00-17:00 (8h) 1/1 pin Abertay University Scotland 1 Role Campaign Op (Digita…" at bounding box center [486, 200] width 115 height 1484
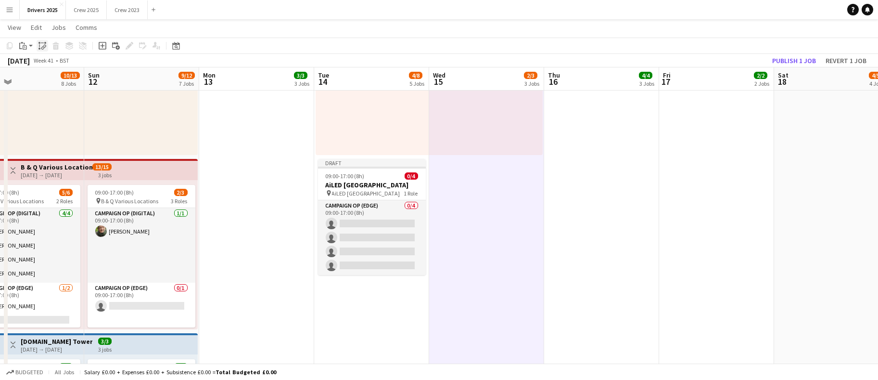
click at [42, 43] on icon at bounding box center [42, 42] width 3 height 0
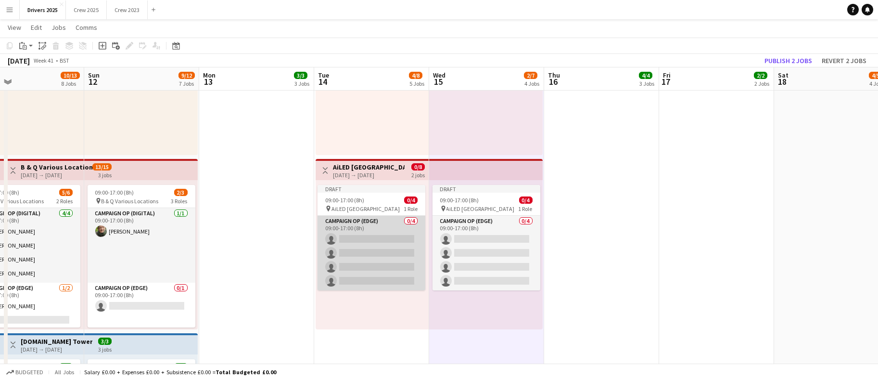
click at [385, 250] on app-card-role "Campaign Op (Edge) 0/4 09:00-17:00 (8h) single-neutral-actions single-neutral-a…" at bounding box center [372, 253] width 108 height 75
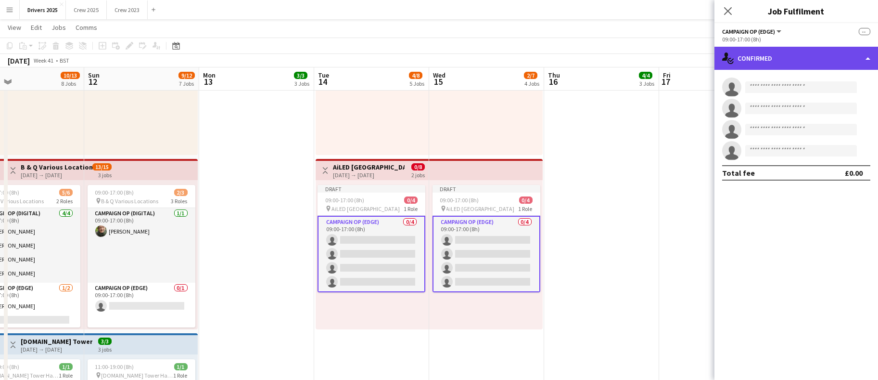
click at [816, 51] on div "single-neutral-actions-check-2 Confirmed" at bounding box center [796, 58] width 164 height 23
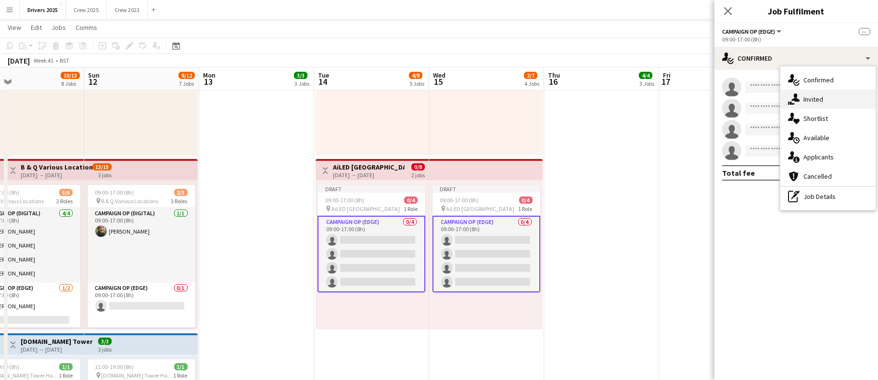
click at [823, 104] on div "single-neutral-actions-share-1 Invited" at bounding box center [827, 98] width 95 height 19
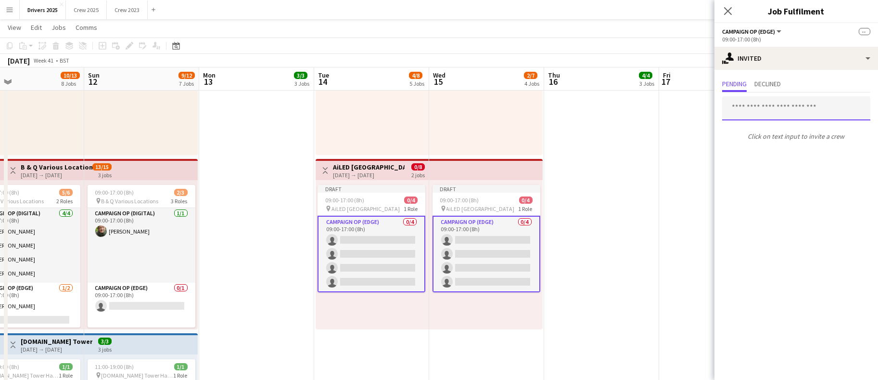
click at [806, 111] on input "text" at bounding box center [796, 108] width 148 height 24
type input "*"
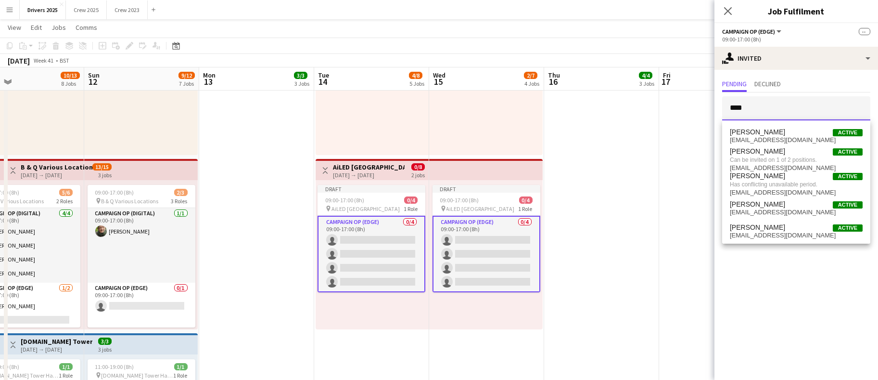
type input "****"
click at [651, 176] on app-date-cell "09:00-17:00 (8h) 1/1 pin Abertay University Scotland 1 Role Campaign Op (Digita…" at bounding box center [601, 200] width 115 height 1484
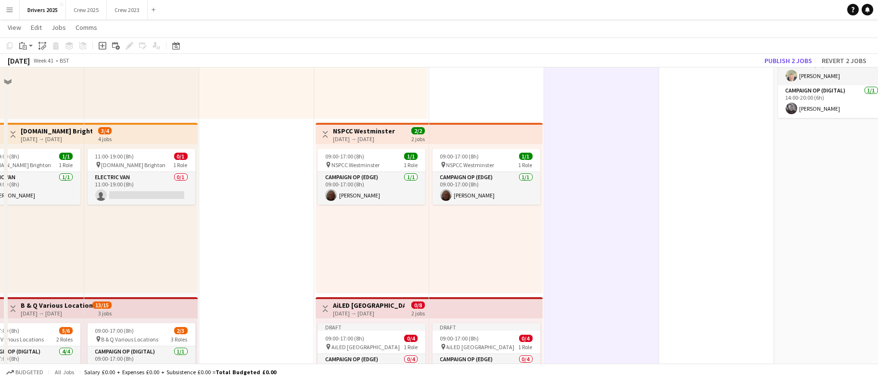
scroll to position [433, 0]
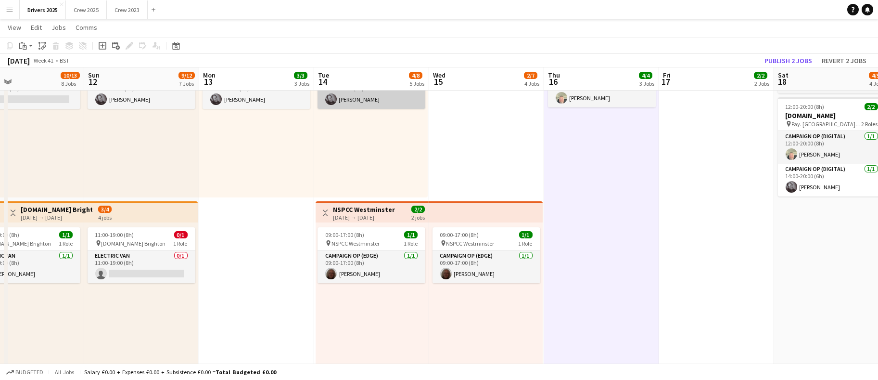
click at [366, 99] on app-card-role "Campaign Op (Digital) 1/1 11:00-19:00 (8h) Mark Gowlett" at bounding box center [372, 92] width 108 height 33
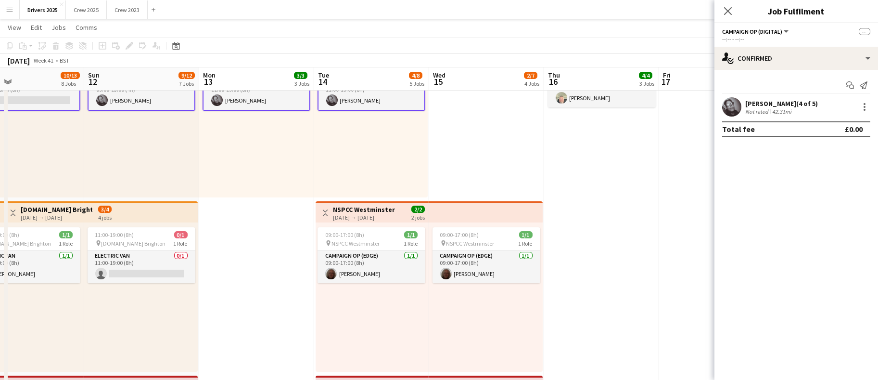
click at [366, 99] on app-card-role "Campaign Op (Digital) 1/1 11:00-19:00 (8h) Mark Gowlett" at bounding box center [372, 93] width 108 height 35
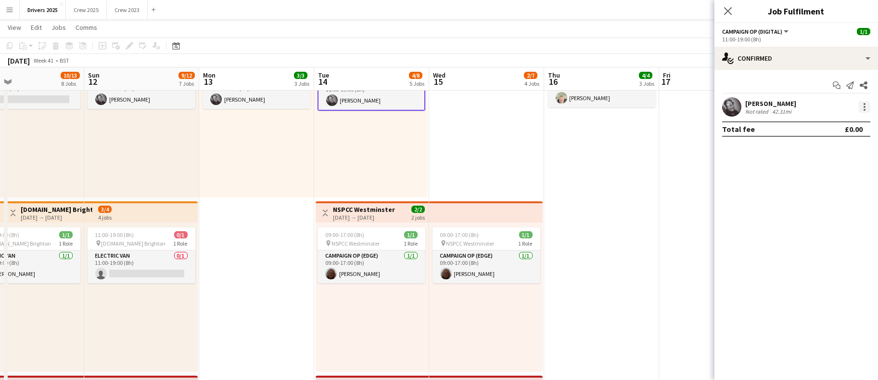
click at [864, 106] on div at bounding box center [865, 107] width 2 height 2
click at [821, 195] on span "Remove" at bounding box center [817, 194] width 29 height 8
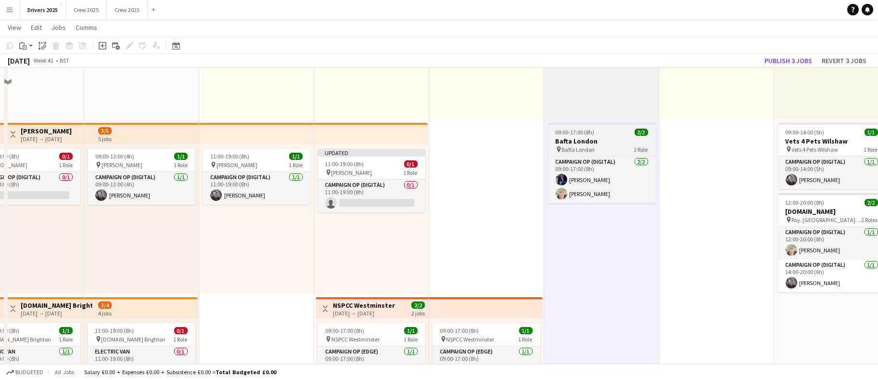
scroll to position [289, 0]
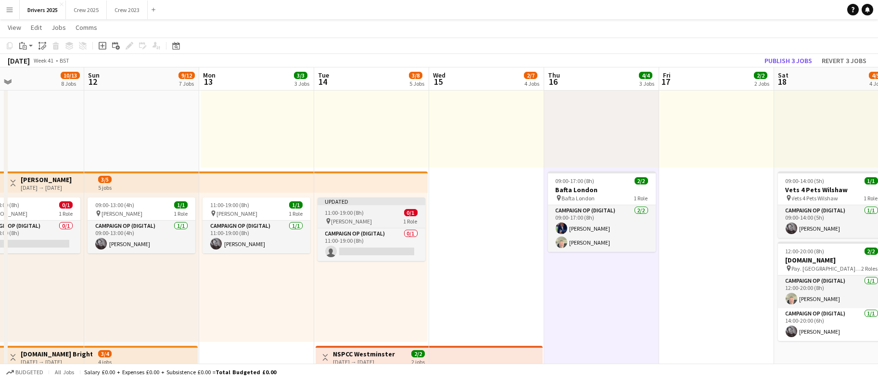
click at [365, 207] on app-job-card "Updated 11:00-19:00 (8h) 0/1 pin Tesco Burnley 1 Role Campaign Op (Digital) 0/1…" at bounding box center [372, 229] width 108 height 64
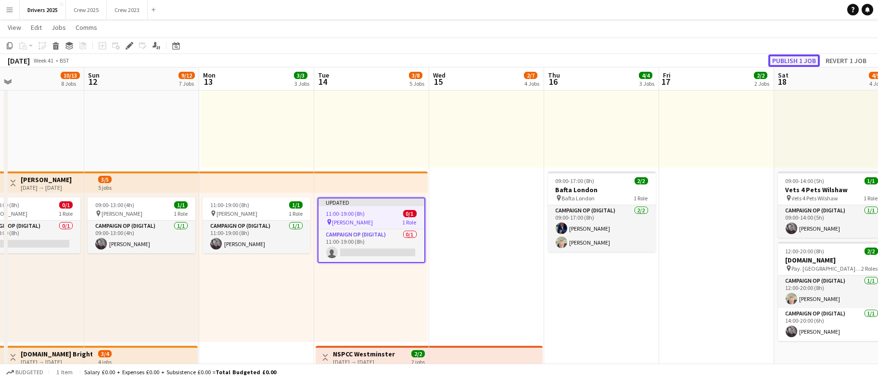
click at [795, 58] on button "Publish 1 job" at bounding box center [793, 60] width 51 height 13
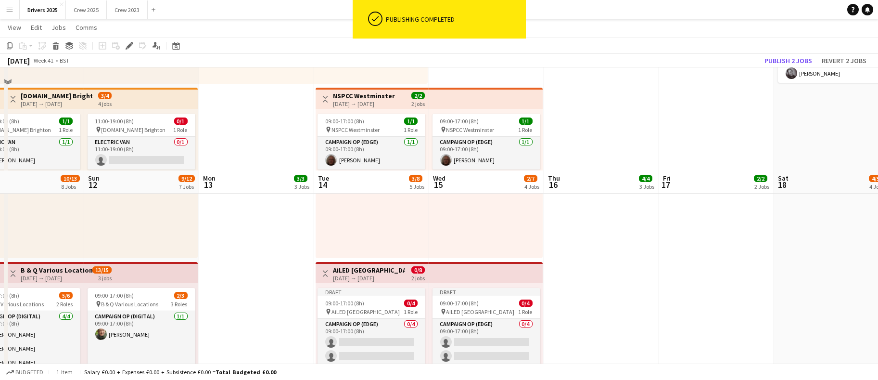
scroll to position [650, 0]
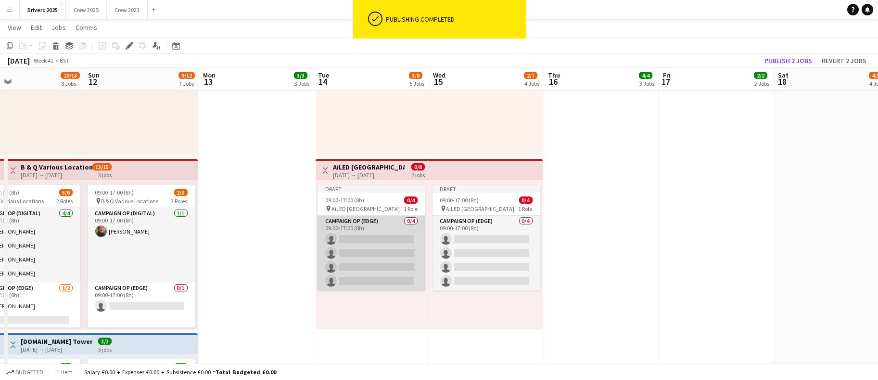
click at [374, 255] on app-card-role "Campaign Op (Edge) 0/4 09:00-17:00 (8h) single-neutral-actions single-neutral-a…" at bounding box center [372, 253] width 108 height 75
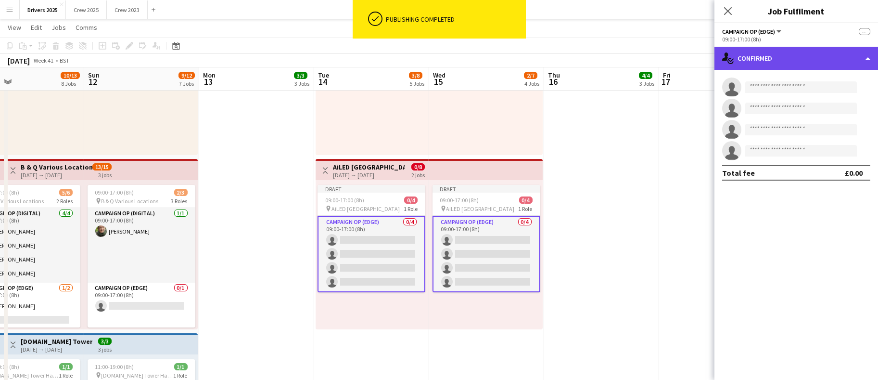
click at [795, 57] on div "single-neutral-actions-check-2 Confirmed" at bounding box center [796, 58] width 164 height 23
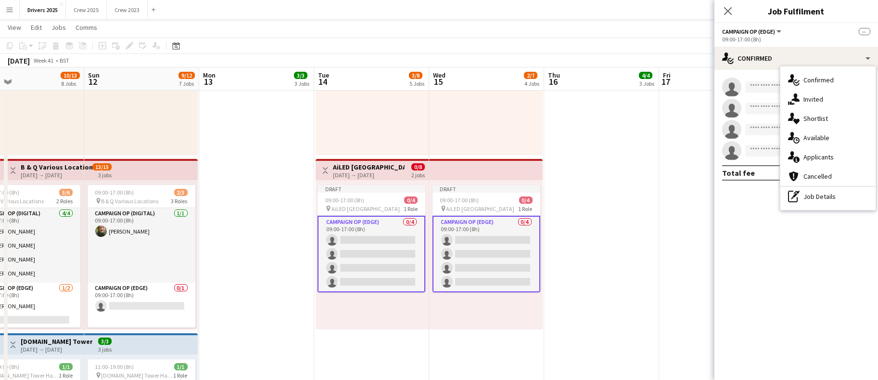
click at [811, 99] on span "Invited" at bounding box center [813, 99] width 20 height 9
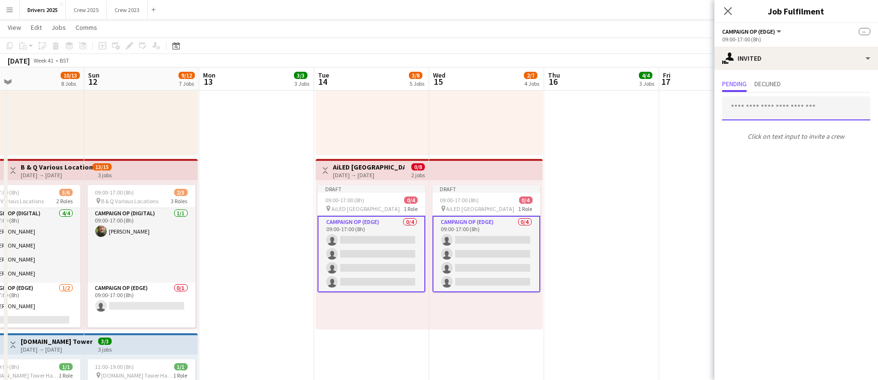
click at [789, 110] on input "text" at bounding box center [796, 108] width 148 height 24
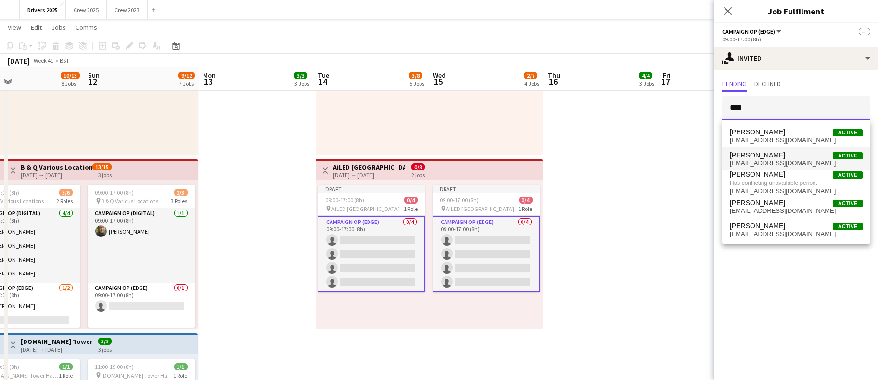
type input "****"
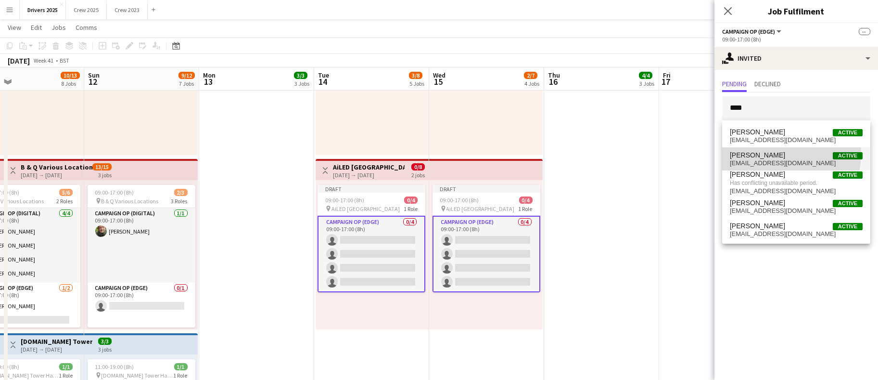
click at [780, 154] on span "[PERSON_NAME] Active" at bounding box center [796, 155] width 133 height 8
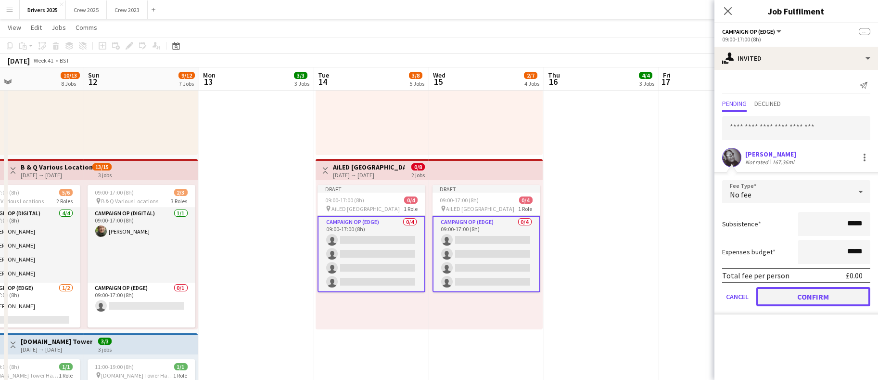
click at [821, 299] on button "Confirm" at bounding box center [813, 296] width 114 height 19
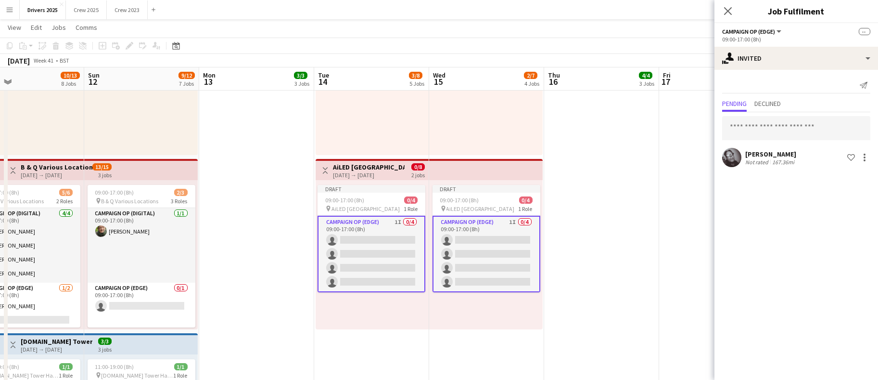
click at [823, 114] on div "Mark Gowlett Not rated 167.36mi Shortlist crew" at bounding box center [796, 140] width 164 height 57
click at [819, 126] on input "text" at bounding box center [796, 128] width 148 height 24
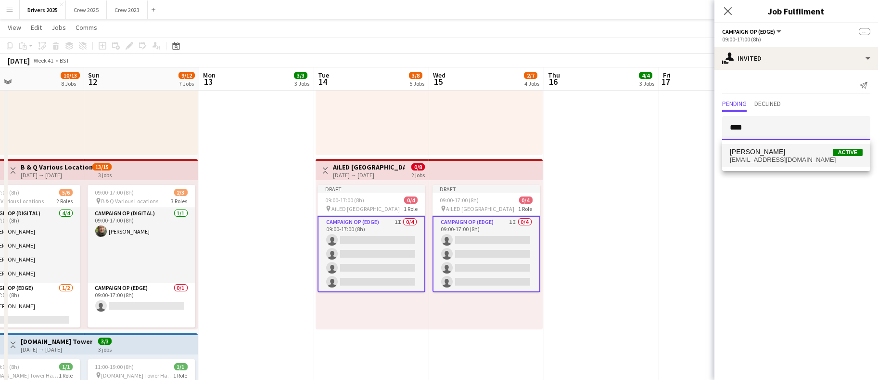
type input "****"
click at [804, 154] on span "[PERSON_NAME] Active" at bounding box center [796, 152] width 133 height 8
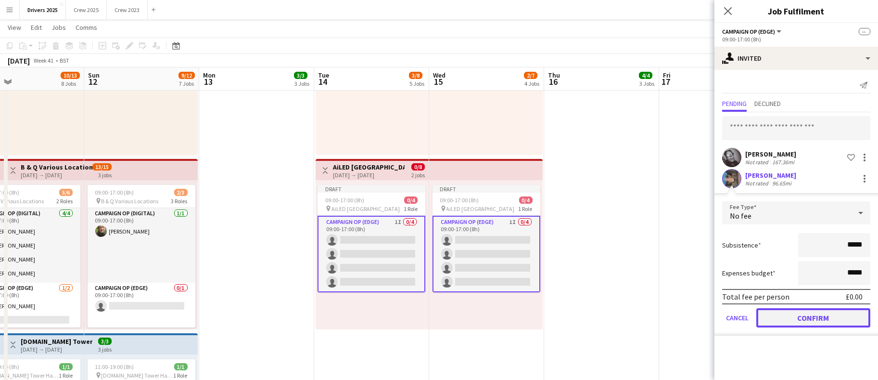
click at [806, 323] on button "Confirm" at bounding box center [813, 317] width 114 height 19
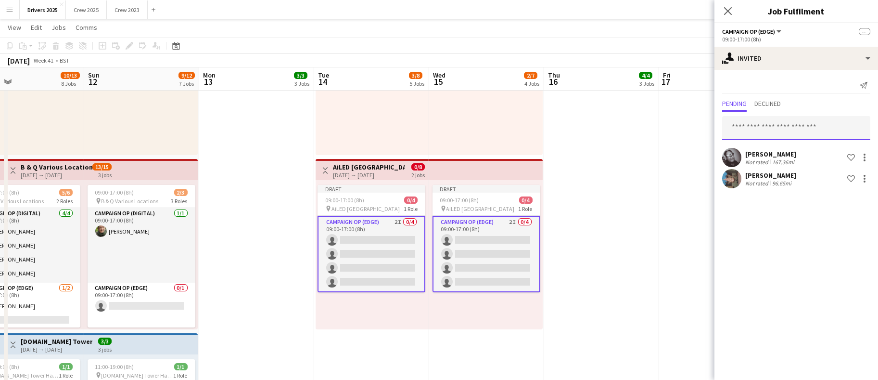
click at [765, 134] on input "text" at bounding box center [796, 128] width 148 height 24
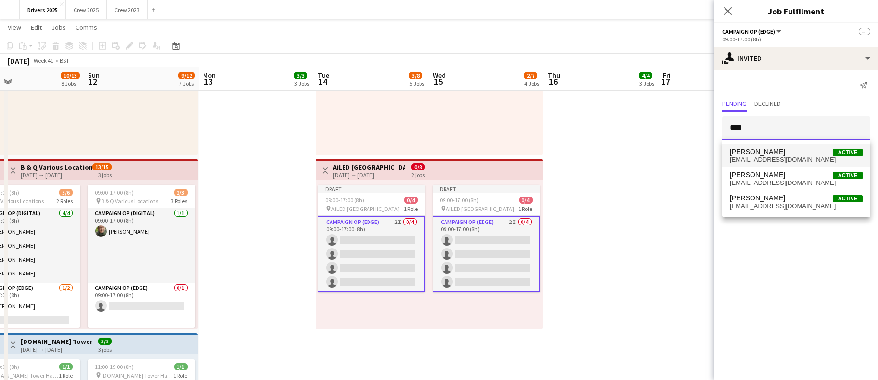
type input "****"
click at [767, 161] on span "[EMAIL_ADDRESS][DOMAIN_NAME]" at bounding box center [796, 160] width 133 height 8
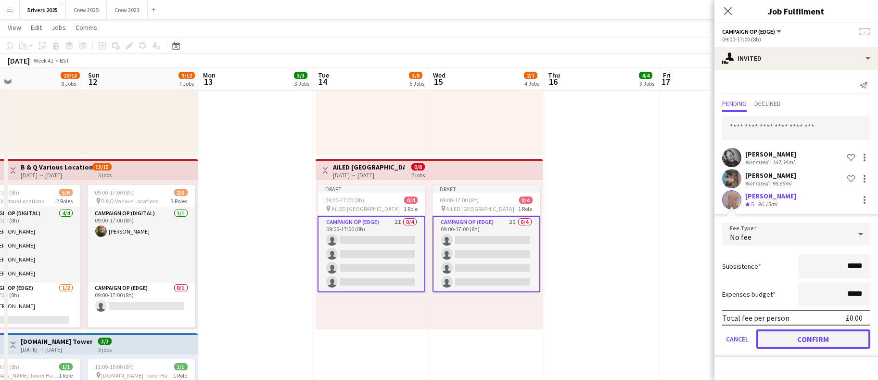
click at [809, 340] on button "Confirm" at bounding box center [813, 338] width 114 height 19
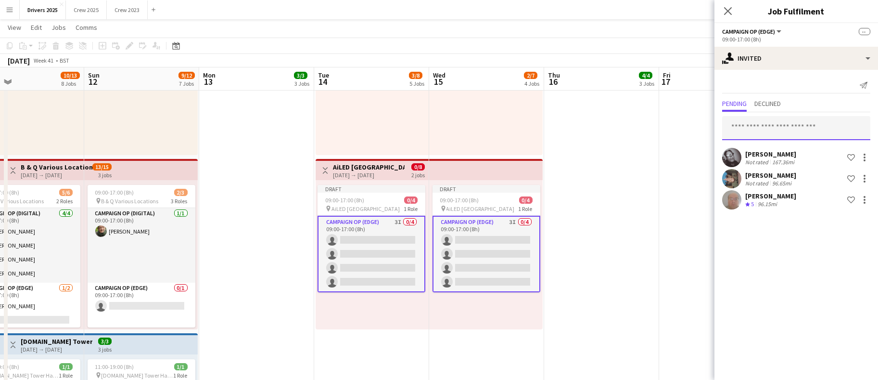
click at [757, 125] on input "text" at bounding box center [796, 128] width 148 height 24
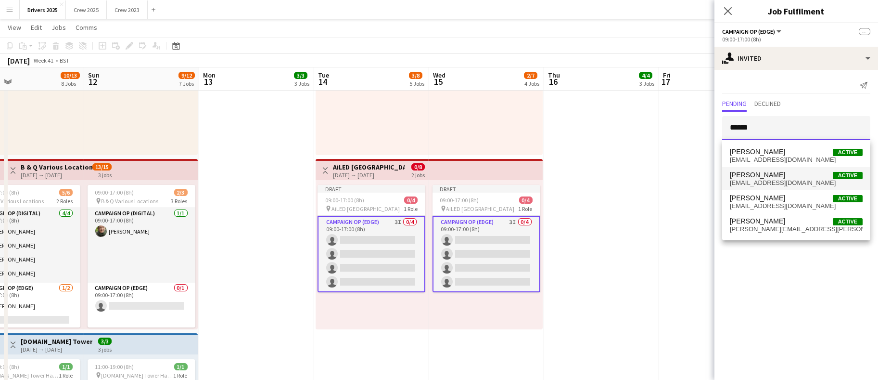
type input "******"
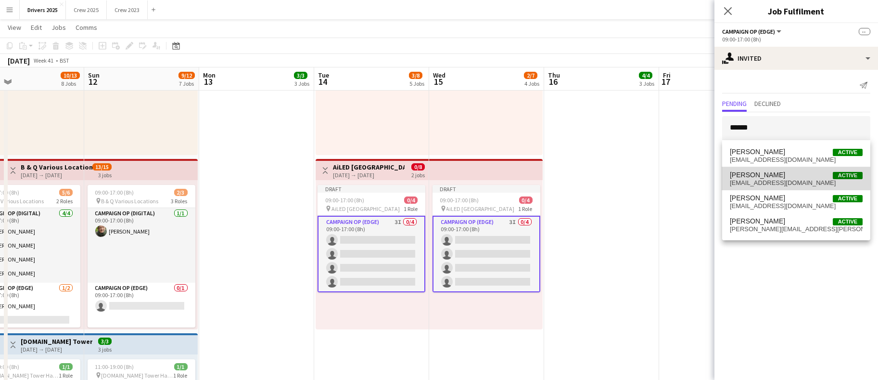
click at [776, 182] on span "[EMAIL_ADDRESS][DOMAIN_NAME]" at bounding box center [796, 183] width 133 height 8
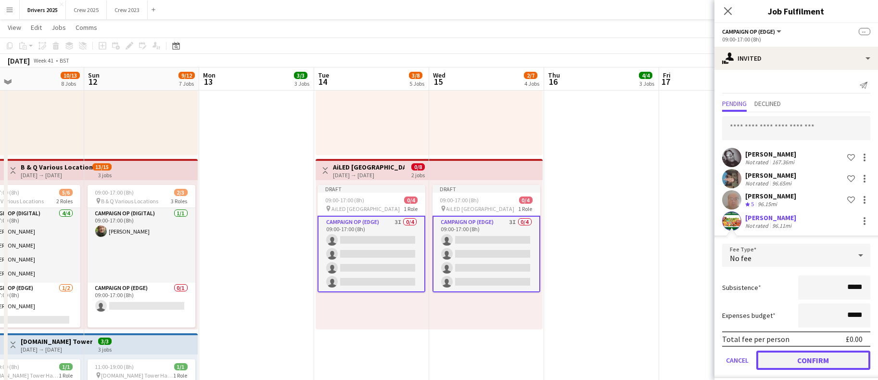
click at [795, 356] on button "Confirm" at bounding box center [813, 359] width 114 height 19
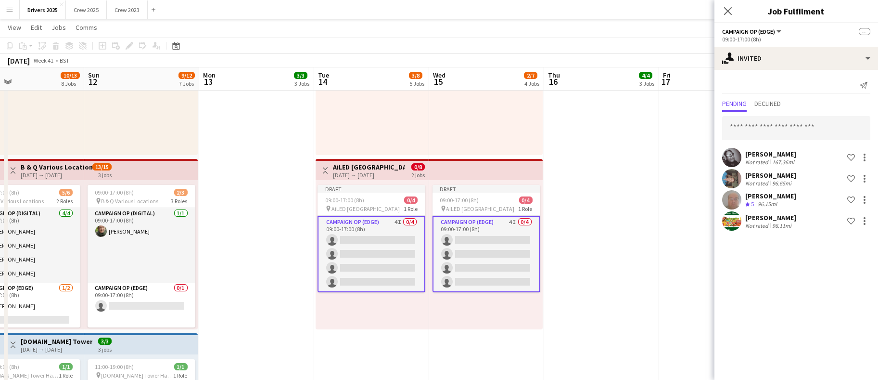
click at [629, 217] on app-date-cell "09:00-17:00 (8h) 1/1 pin Abertay University Scotland 1 Role Campaign Op (Digita…" at bounding box center [601, 200] width 115 height 1484
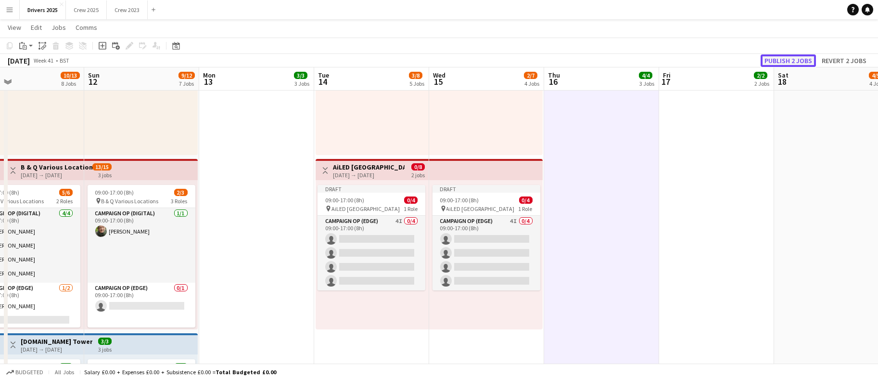
click at [790, 60] on button "Publish 2 jobs" at bounding box center [788, 60] width 55 height 13
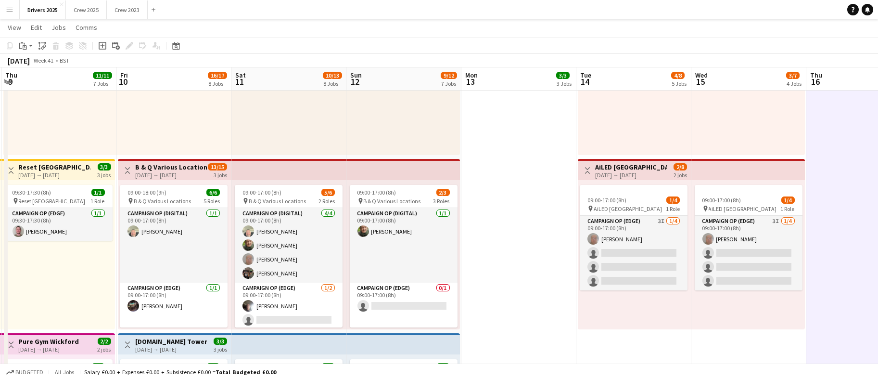
scroll to position [0, 285]
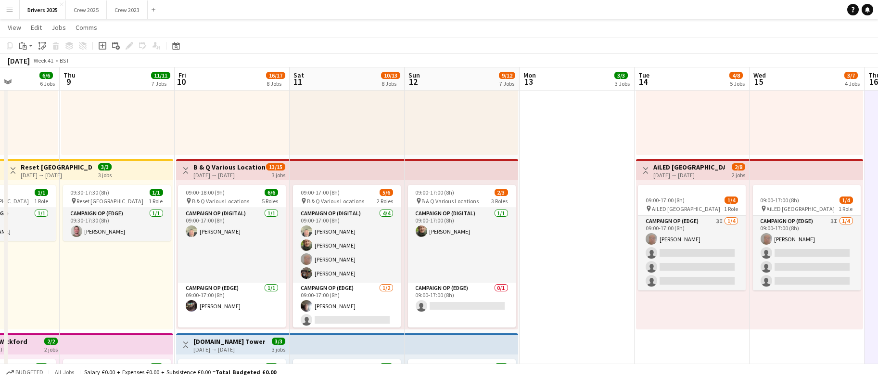
drag, startPoint x: 293, startPoint y: 282, endPoint x: 613, endPoint y: 238, distance: 323.5
click at [613, 238] on app-calendar-viewport "Mon 6 8/8 5 Jobs Tue 7 9/10 7 Jobs Wed 8 6/6 6 Jobs Thu 9 11/11 7 Jobs Fri 10 1…" at bounding box center [439, 165] width 878 height 1554
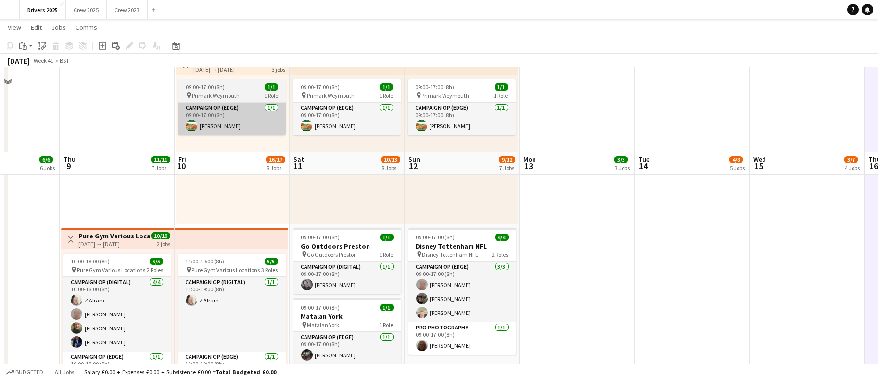
scroll to position [1227, 0]
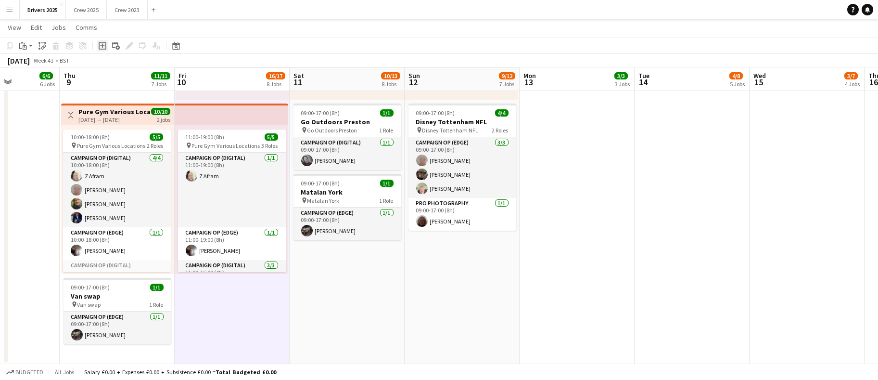
click at [103, 49] on icon at bounding box center [103, 46] width 8 height 8
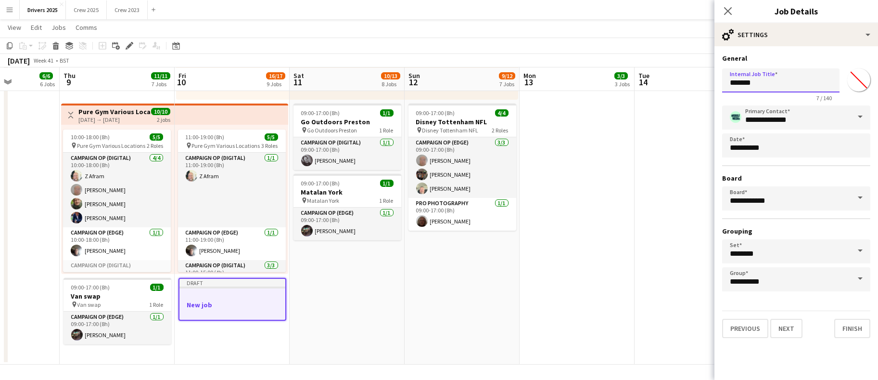
drag, startPoint x: 790, startPoint y: 88, endPoint x: 612, endPoint y: 72, distance: 179.6
click at [749, 79] on input "**********" at bounding box center [780, 80] width 117 height 24
drag, startPoint x: 819, startPoint y: 88, endPoint x: 665, endPoint y: 87, distance: 154.4
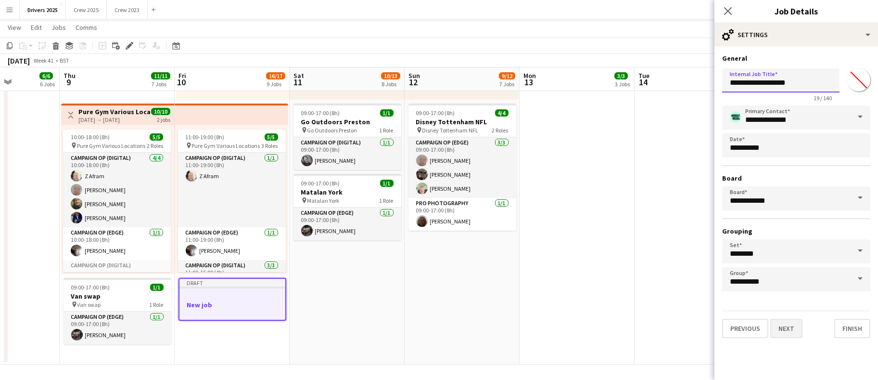
type input "**********"
drag, startPoint x: 798, startPoint y: 326, endPoint x: 795, endPoint y: 271, distance: 55.4
click at [798, 325] on button "Next" at bounding box center [786, 328] width 32 height 19
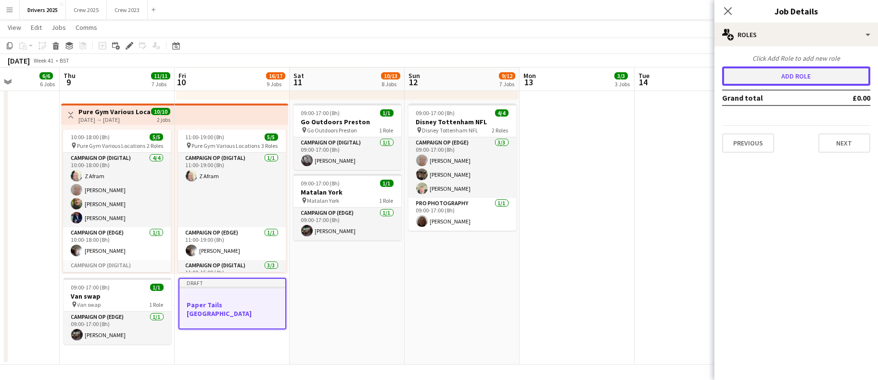
click at [776, 71] on button "Add role" at bounding box center [796, 75] width 148 height 19
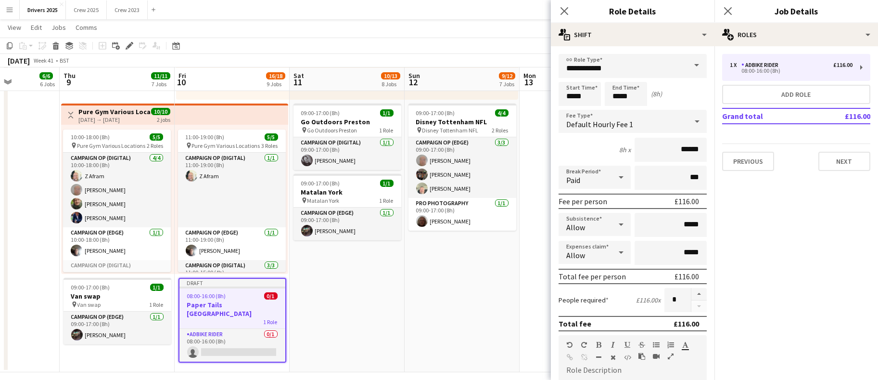
click at [690, 64] on span at bounding box center [697, 65] width 20 height 23
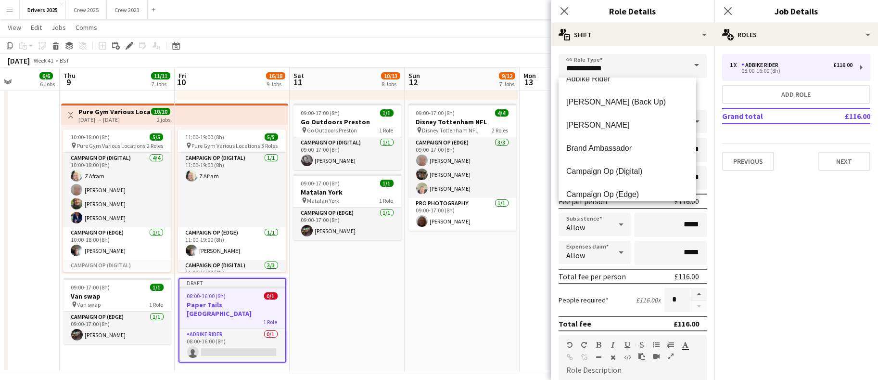
scroll to position [28, 0]
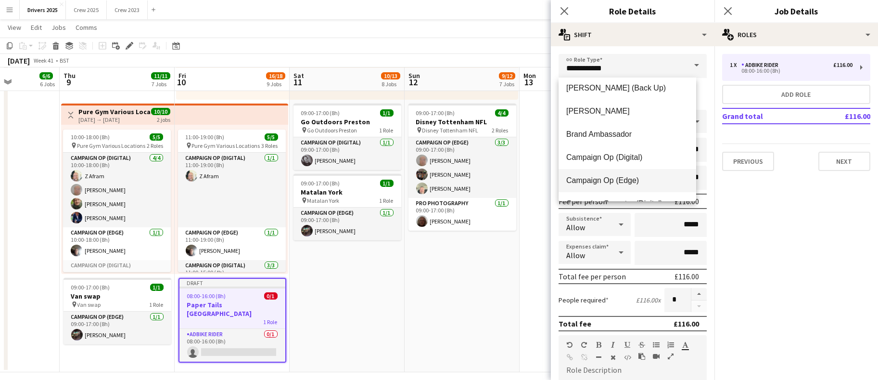
click at [624, 182] on span "Campaign Op (Edge)" at bounding box center [627, 180] width 122 height 9
type input "**********"
type input "*****"
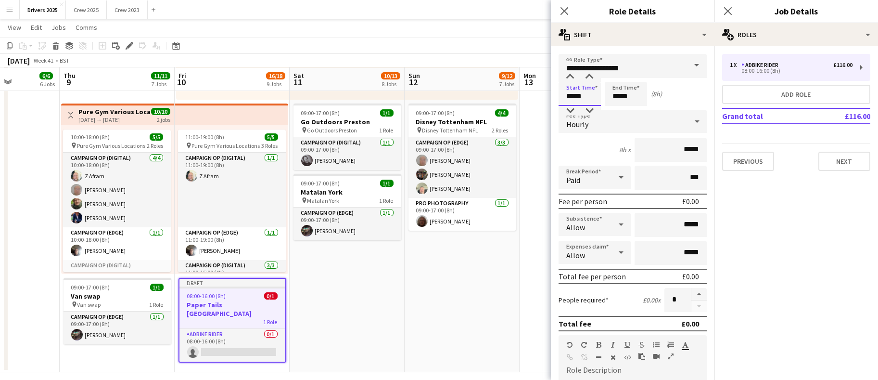
drag, startPoint x: 590, startPoint y: 96, endPoint x: 504, endPoint y: 93, distance: 86.7
type input "*****"
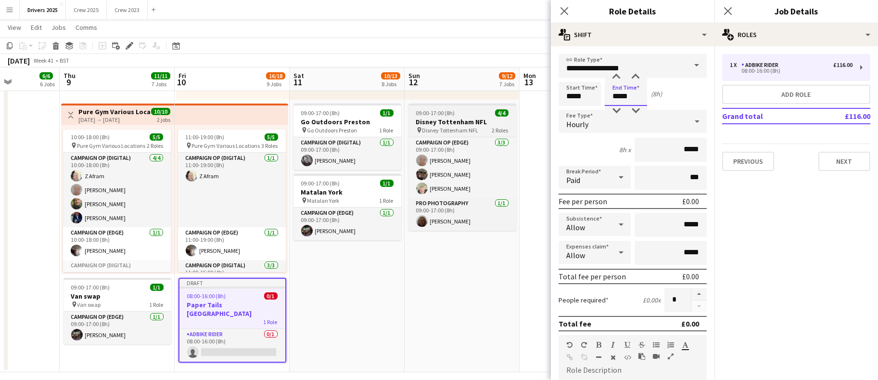
type input "*****"
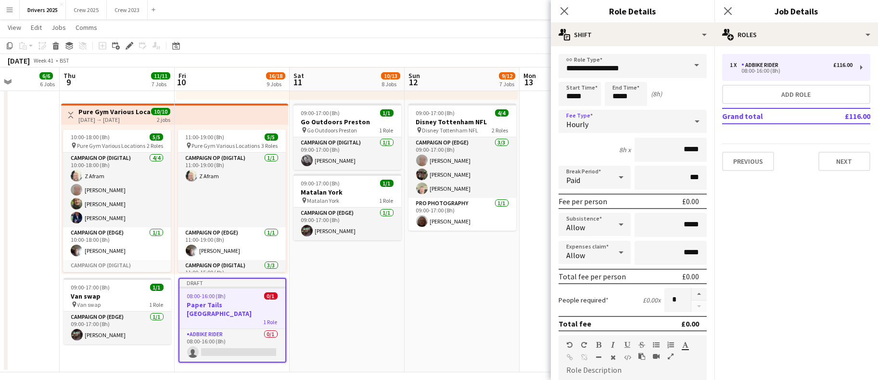
click at [605, 124] on div "Hourly" at bounding box center [623, 121] width 129 height 23
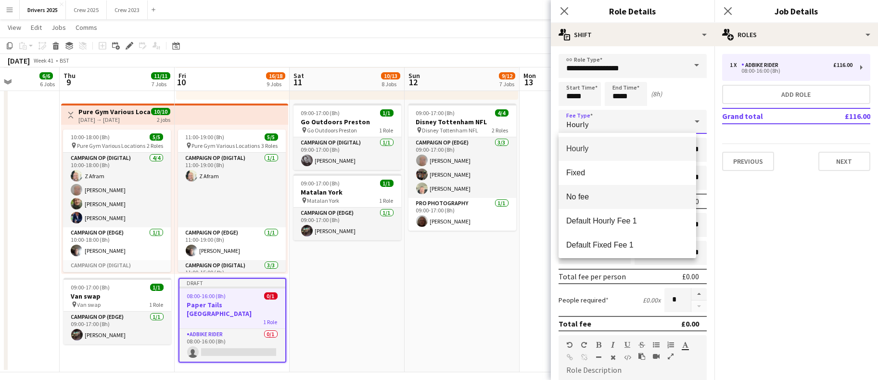
click at [605, 196] on span "No fee" at bounding box center [627, 196] width 122 height 9
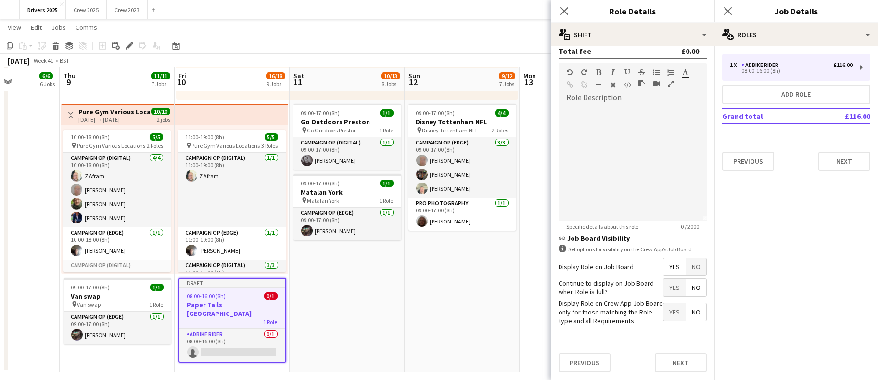
click at [690, 261] on span "No" at bounding box center [696, 266] width 20 height 17
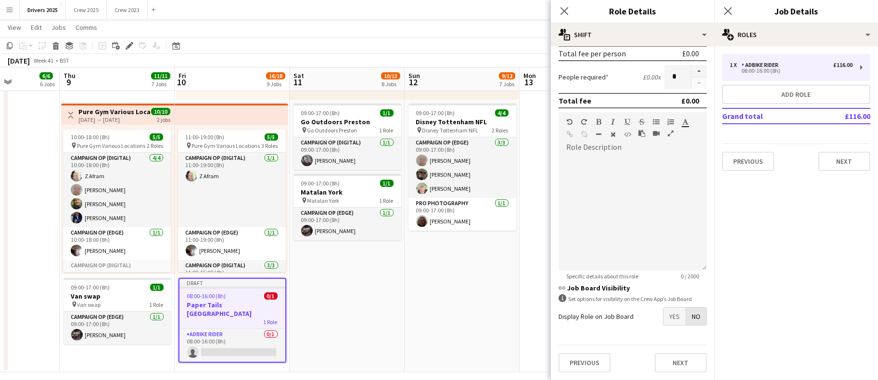
scroll to position [156, 0]
click at [846, 157] on button "Next" at bounding box center [844, 161] width 52 height 19
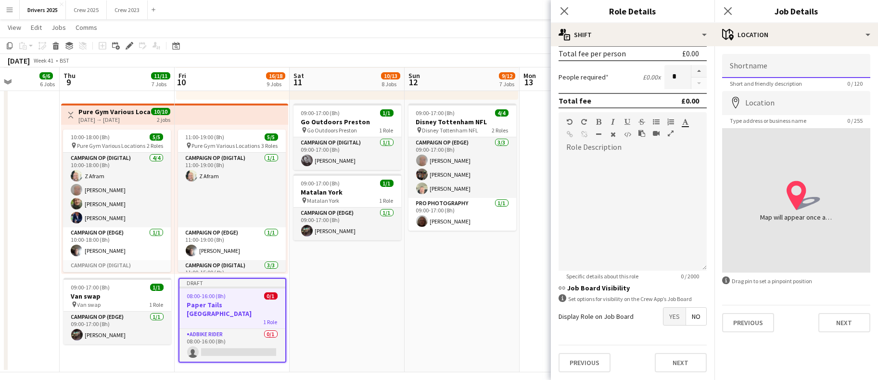
click at [781, 64] on input "Shortname" at bounding box center [796, 66] width 148 height 24
paste input "**********"
type input "**********"
click at [795, 105] on input "Location" at bounding box center [796, 103] width 148 height 24
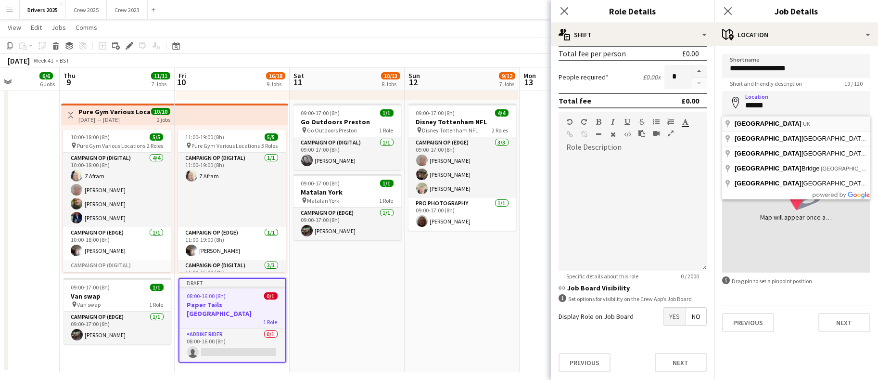
type input "**********"
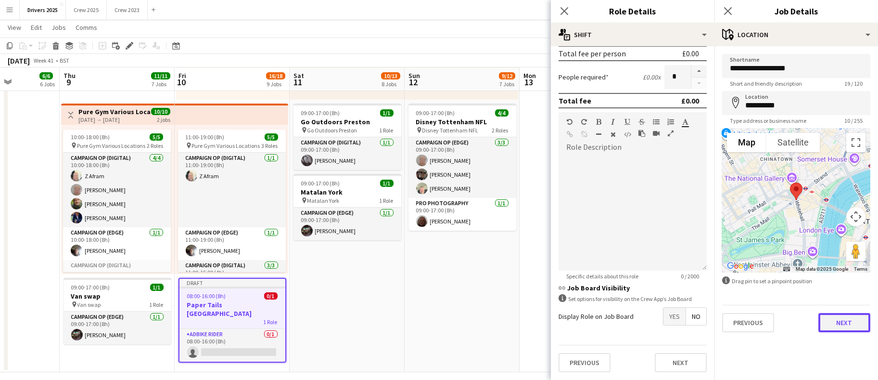
click at [853, 322] on button "Next" at bounding box center [844, 322] width 52 height 19
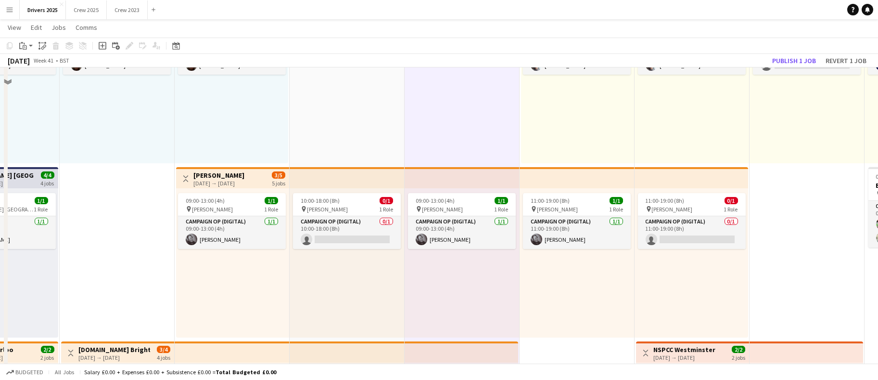
scroll to position [145, 0]
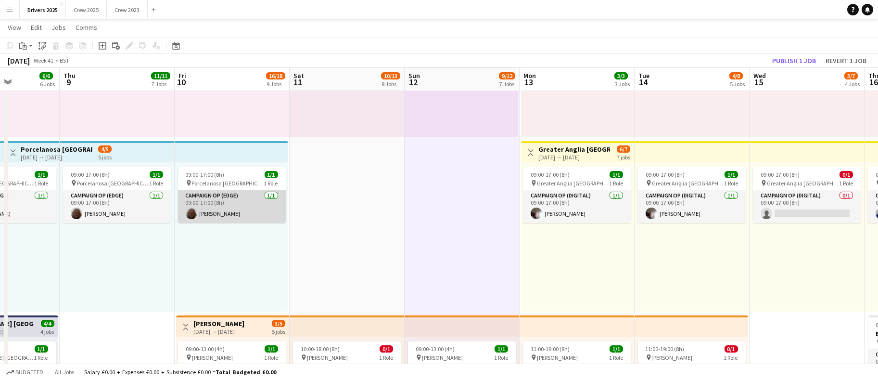
click at [222, 216] on app-card-role "Campaign Op (Edge) 1/1 09:00-17:00 (8h) Chris Harris" at bounding box center [232, 206] width 108 height 33
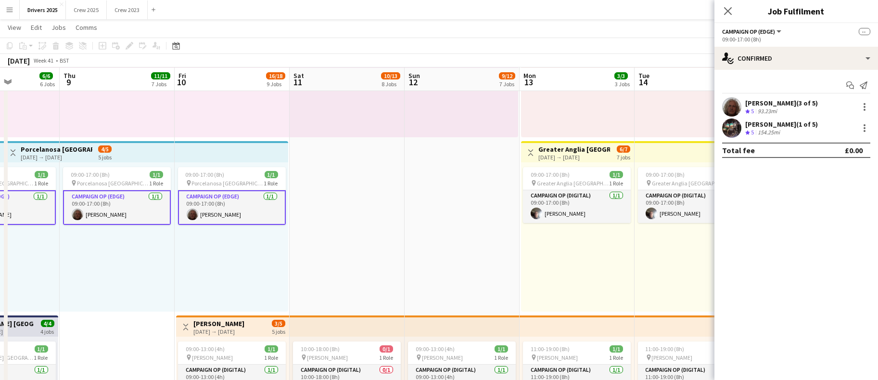
click at [222, 216] on app-card-role "Campaign Op (Edge) 1/1 09:00-17:00 (8h) Chris Harris" at bounding box center [232, 207] width 108 height 35
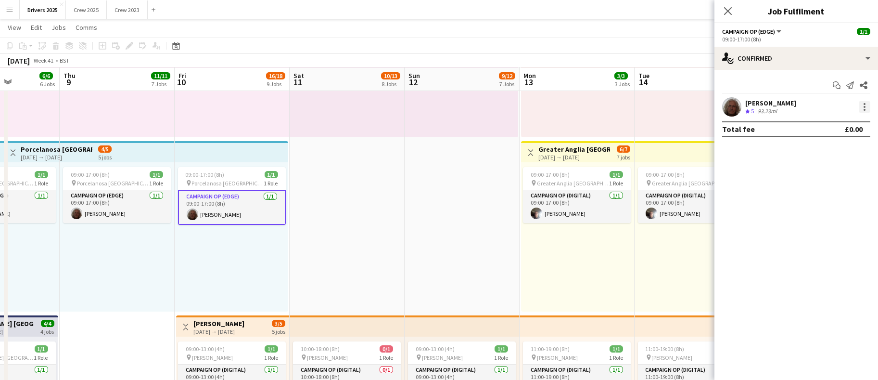
click at [866, 107] on div at bounding box center [865, 107] width 12 height 12
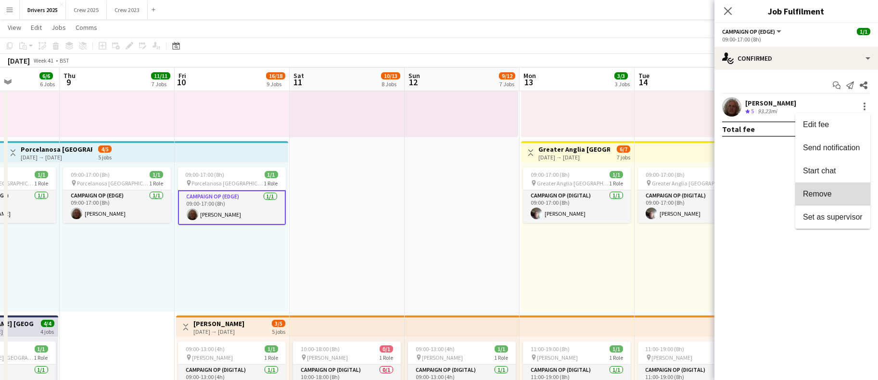
click at [817, 195] on span "Remove" at bounding box center [817, 194] width 29 height 8
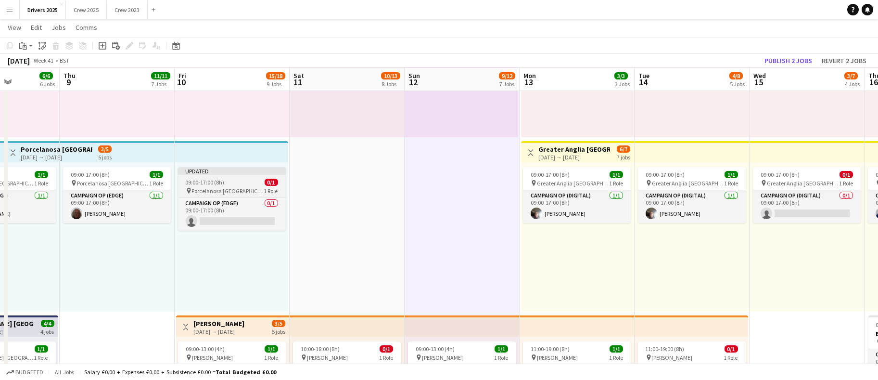
click at [197, 184] on span "09:00-17:00 (8h)" at bounding box center [205, 181] width 39 height 7
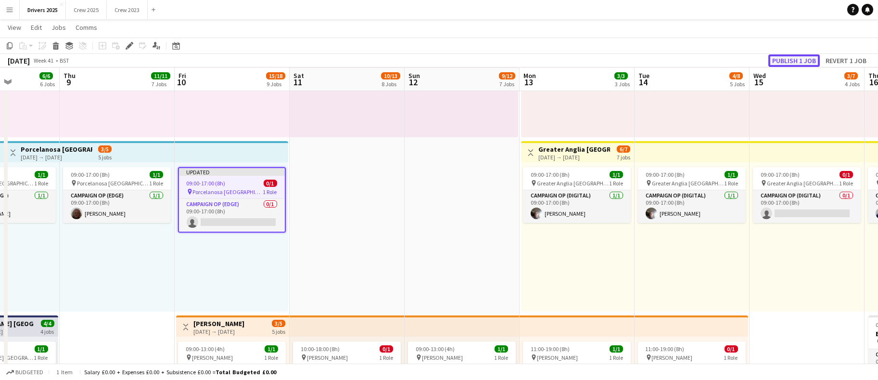
click at [803, 58] on button "Publish 1 job" at bounding box center [793, 60] width 51 height 13
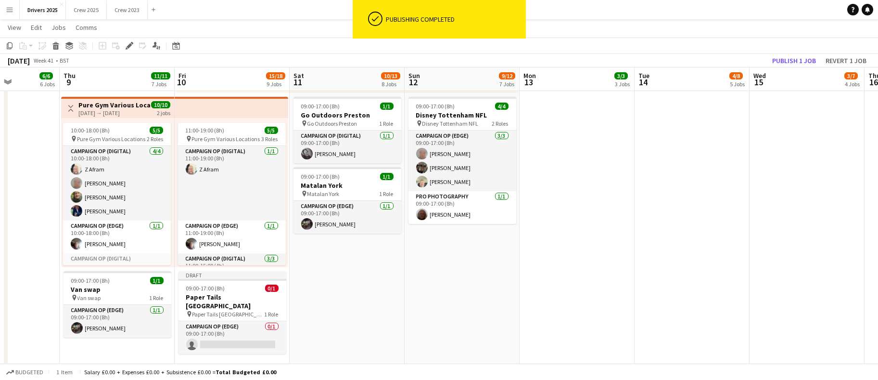
scroll to position [1236, 0]
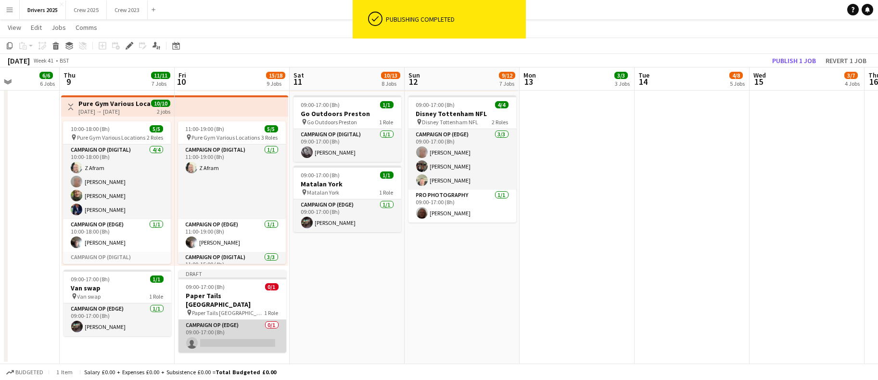
click at [221, 327] on app-card-role "Campaign Op (Edge) 0/1 09:00-17:00 (8h) single-neutral-actions" at bounding box center [232, 335] width 108 height 33
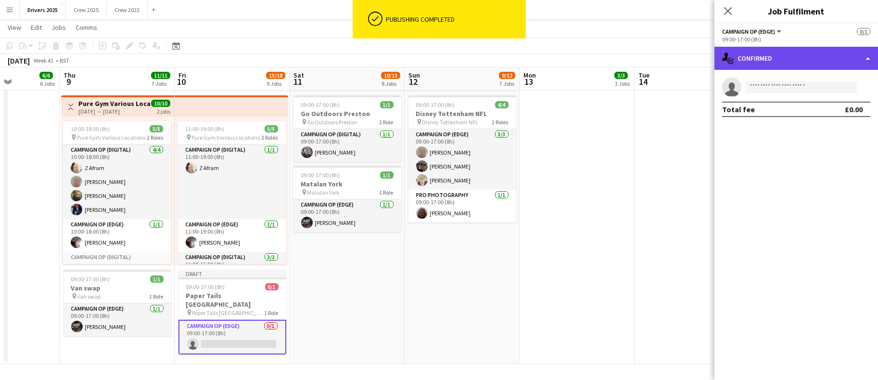
click at [787, 61] on div "single-neutral-actions-check-2 Confirmed" at bounding box center [796, 58] width 164 height 23
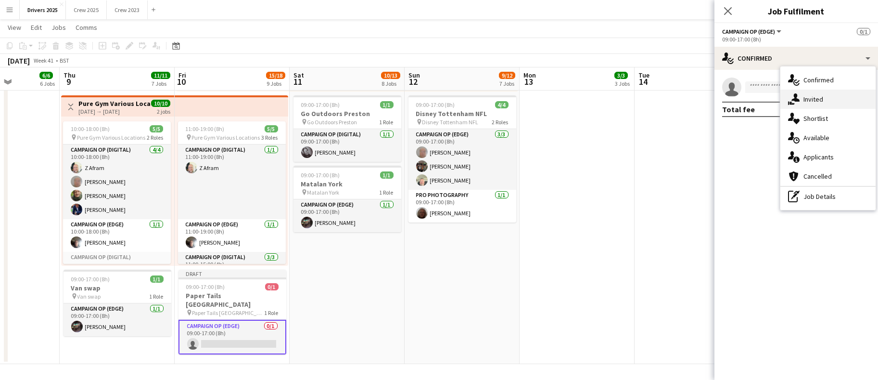
click at [820, 99] on span "Invited" at bounding box center [813, 99] width 20 height 9
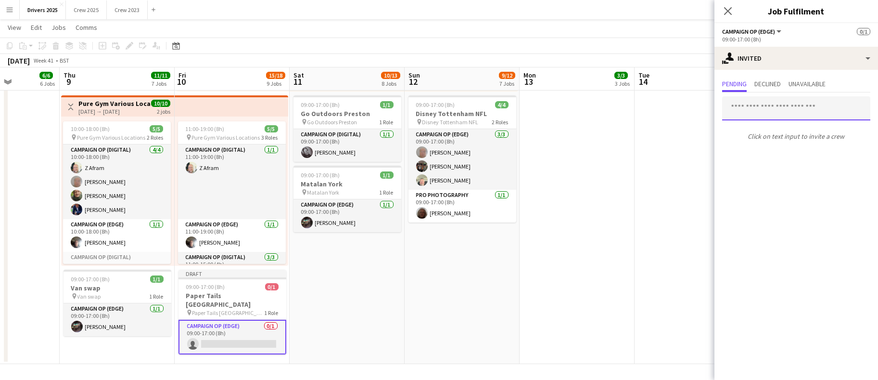
click at [774, 108] on input "text" at bounding box center [796, 108] width 148 height 24
type input "*"
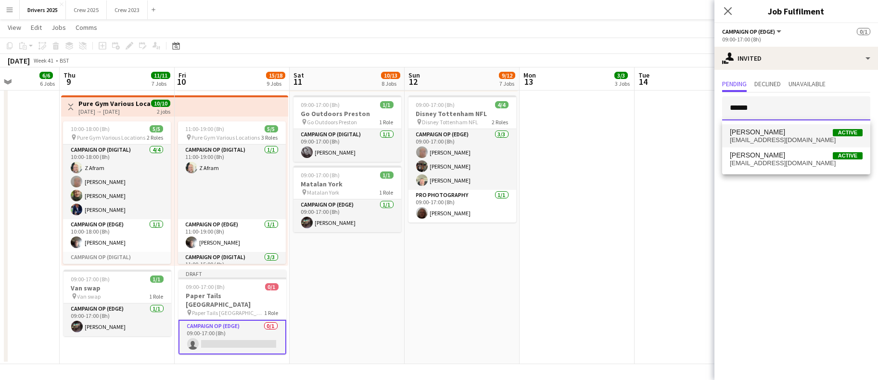
type input "******"
click at [767, 129] on span "Chris Harris Active" at bounding box center [796, 132] width 133 height 8
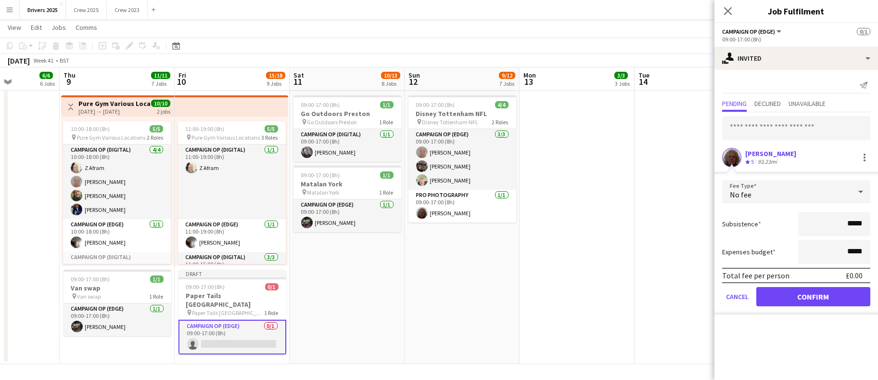
drag, startPoint x: 824, startPoint y: 323, endPoint x: 823, endPoint y: 299, distance: 23.6
click at [824, 321] on div "Send notification Pending Declined Unavailable Chris Harris Crew rating 5 93.23…" at bounding box center [796, 197] width 164 height 254
click at [823, 293] on button "Confirm" at bounding box center [813, 296] width 114 height 19
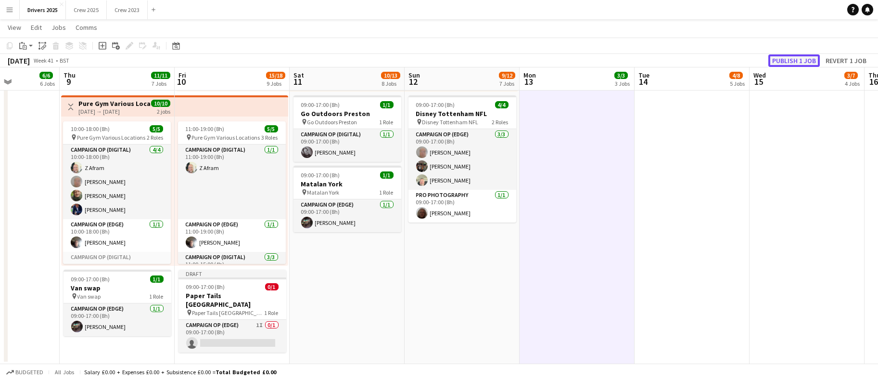
click at [797, 59] on button "Publish 1 job" at bounding box center [793, 60] width 51 height 13
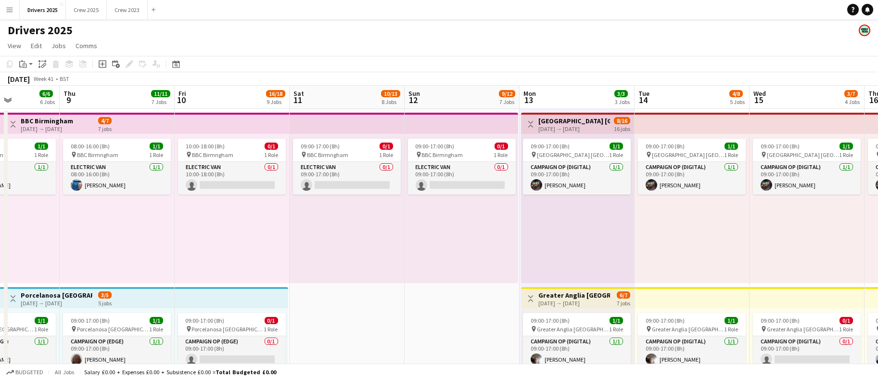
scroll to position [0, 270]
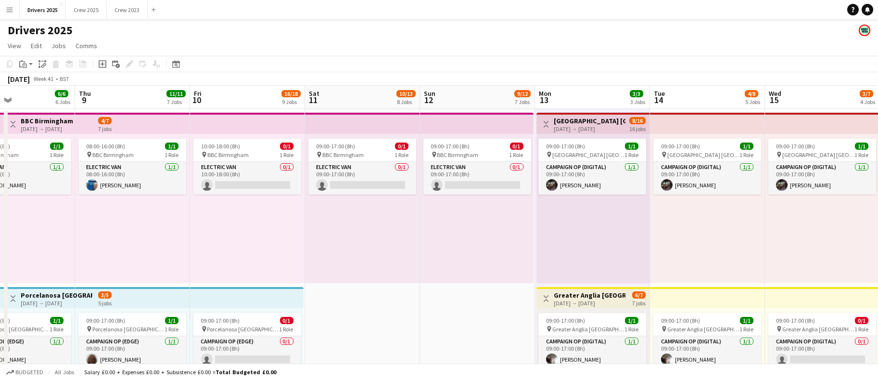
drag, startPoint x: 486, startPoint y: 243, endPoint x: 385, endPoint y: 245, distance: 101.5
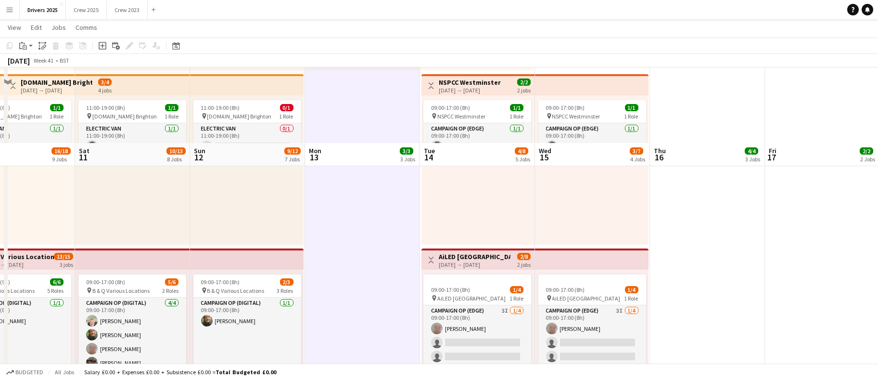
scroll to position [650, 0]
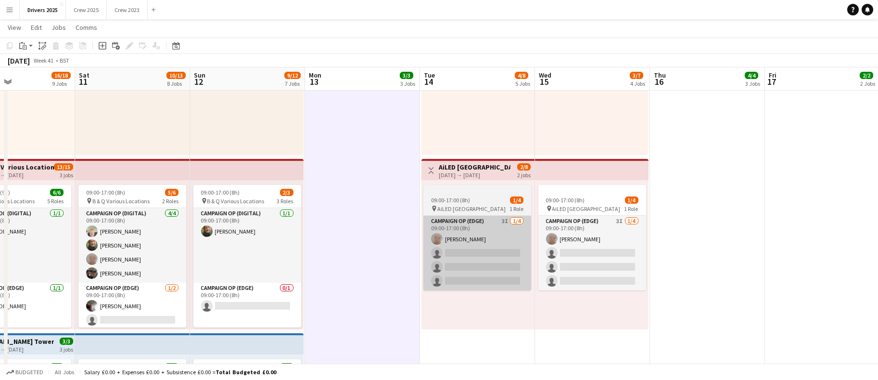
click at [529, 260] on app-card-role "Campaign Op (Edge) 3I 1/4 09:00-17:00 (8h) John Hamblett single-neutral-actions…" at bounding box center [477, 253] width 108 height 75
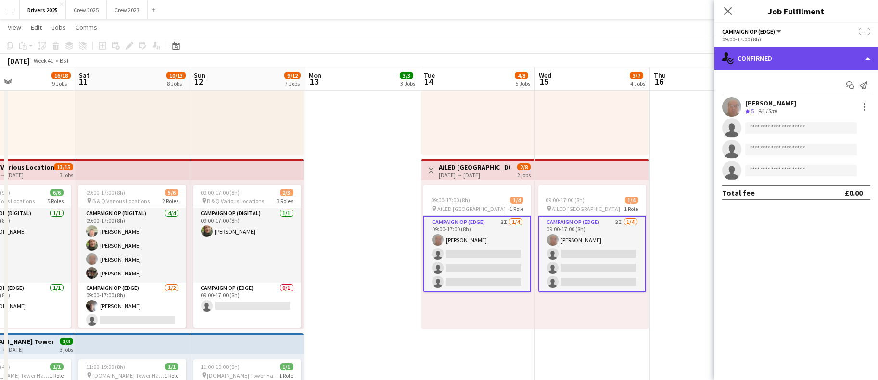
click at [795, 60] on div "single-neutral-actions-check-2 Confirmed" at bounding box center [796, 58] width 164 height 23
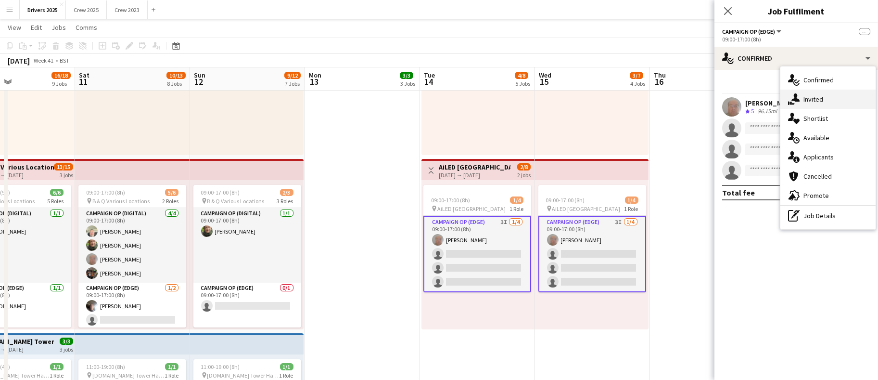
click at [810, 99] on span "Invited" at bounding box center [813, 99] width 20 height 9
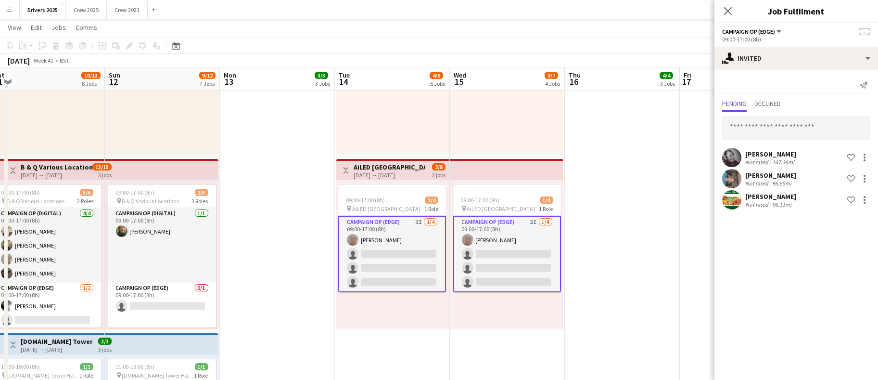
drag, startPoint x: 337, startPoint y: 312, endPoint x: 271, endPoint y: 282, distance: 72.3
click at [251, 299] on app-calendar-viewport "Wed 8 6/6 6 Jobs Thu 9 11/11 7 Jobs Fri 10 16/18 9 Jobs Sat 11 10/13 8 Jobs Sun…" at bounding box center [439, 165] width 878 height 1554
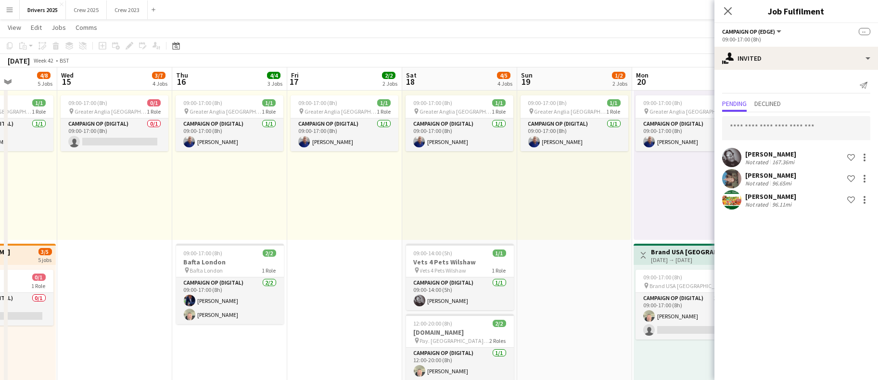
scroll to position [0, 422]
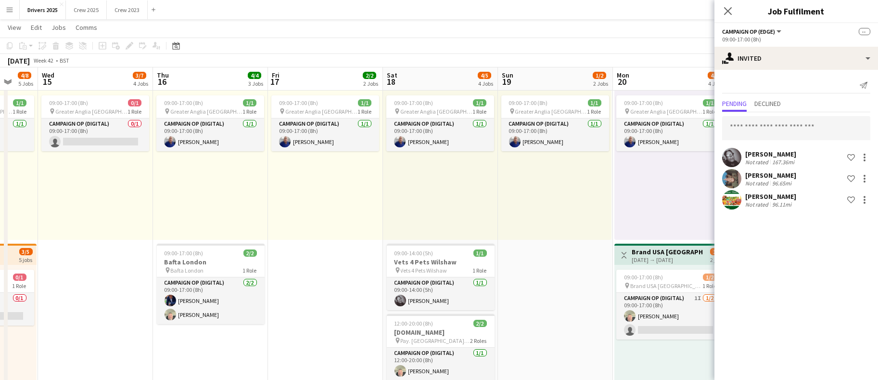
drag, startPoint x: 530, startPoint y: 296, endPoint x: -44, endPoint y: 287, distance: 573.6
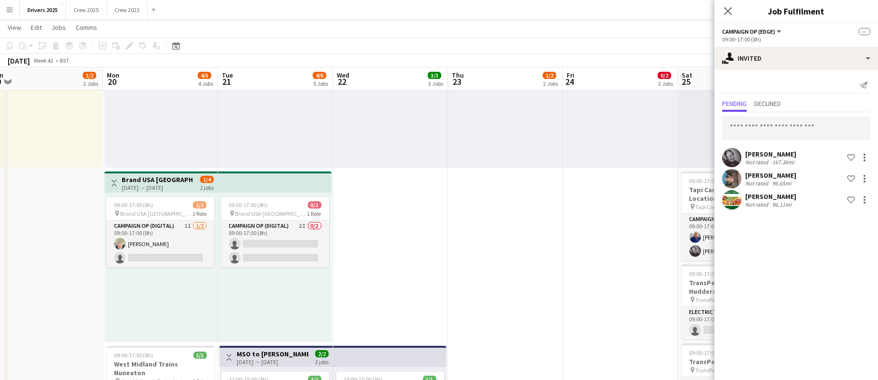
scroll to position [0, 359]
drag, startPoint x: 417, startPoint y: 277, endPoint x: 39, endPoint y: 268, distance: 377.8
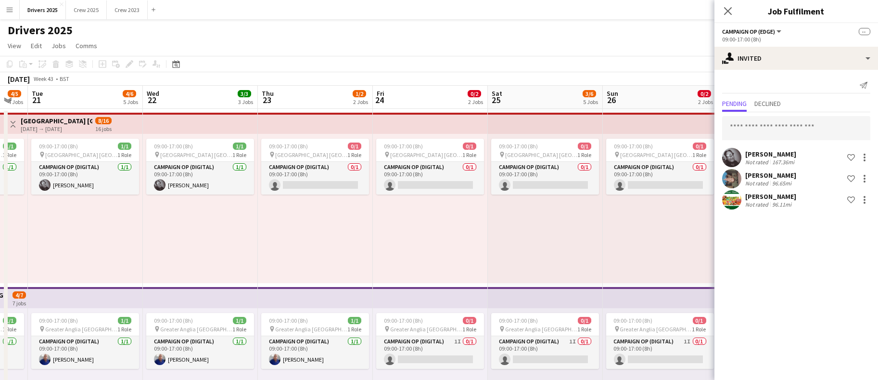
scroll to position [0, 324]
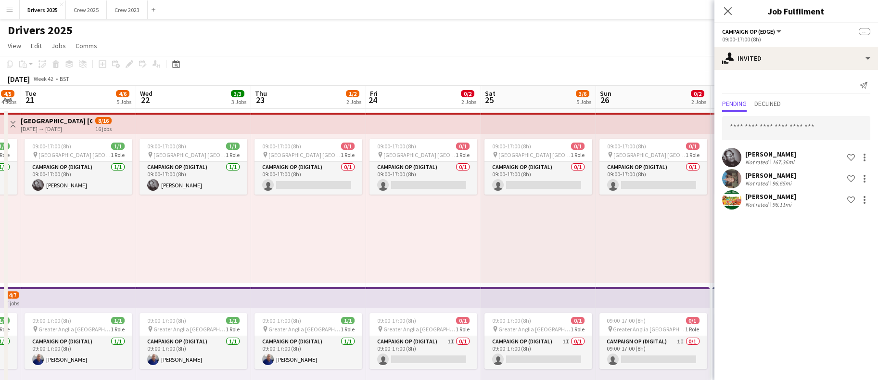
drag, startPoint x: 383, startPoint y: 239, endPoint x: 189, endPoint y: 254, distance: 195.5
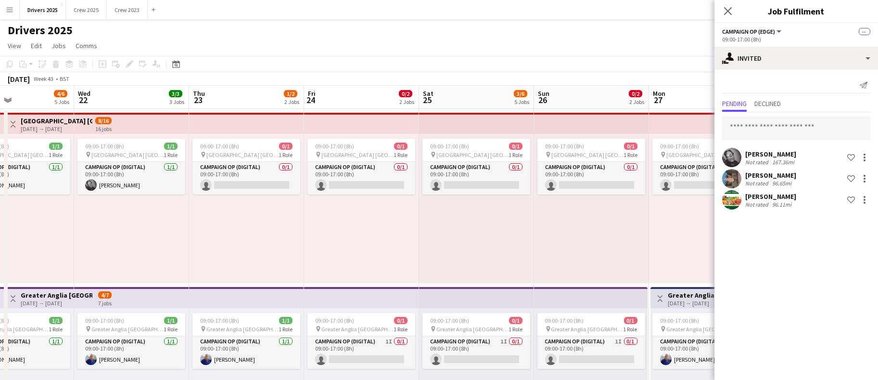
scroll to position [0, 236]
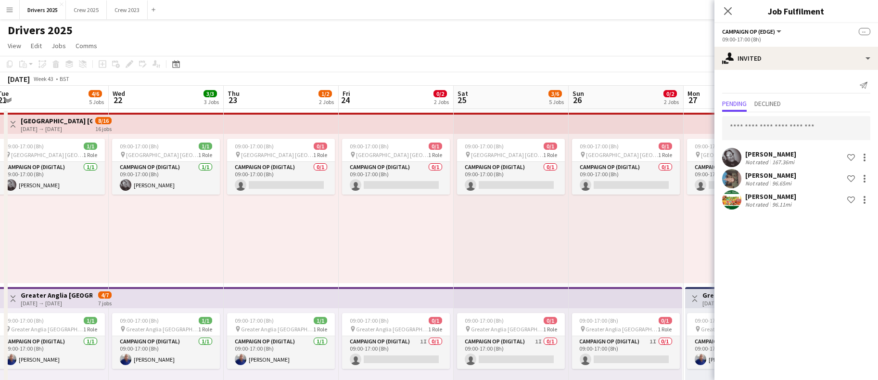
drag, startPoint x: 388, startPoint y: 328, endPoint x: 361, endPoint y: 298, distance: 40.5
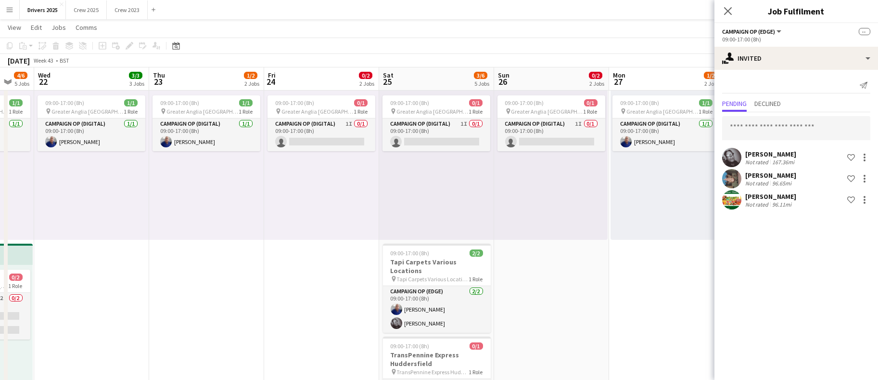
scroll to position [0, 312]
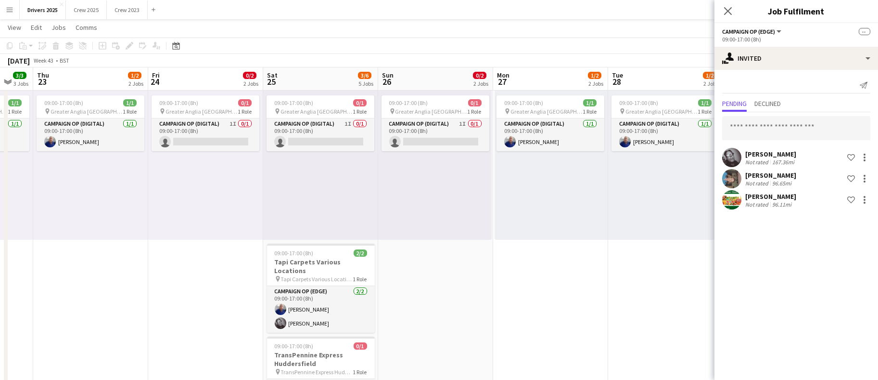
drag, startPoint x: 335, startPoint y: 304, endPoint x: 144, endPoint y: 309, distance: 190.6
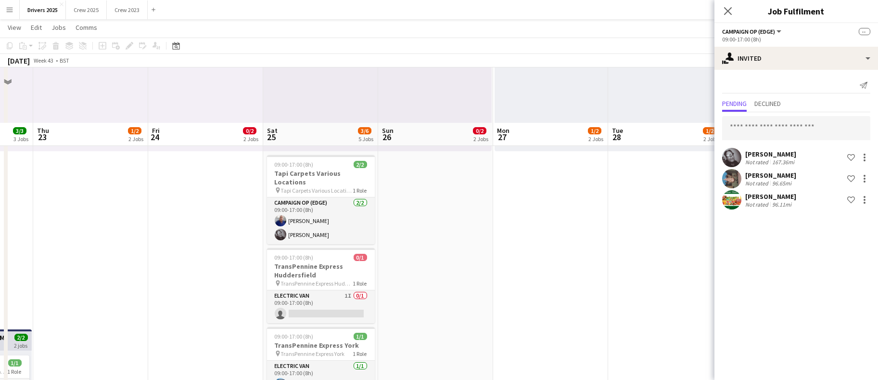
scroll to position [361, 0]
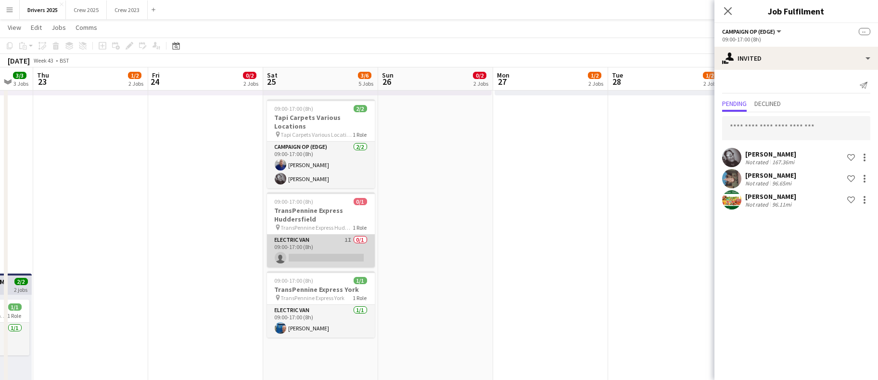
drag, startPoint x: 331, startPoint y: 244, endPoint x: 346, endPoint y: 246, distance: 15.6
click at [331, 244] on app-card-role "Electric Van 1I 0/1 09:00-17:00 (8h) single-neutral-actions" at bounding box center [321, 250] width 108 height 33
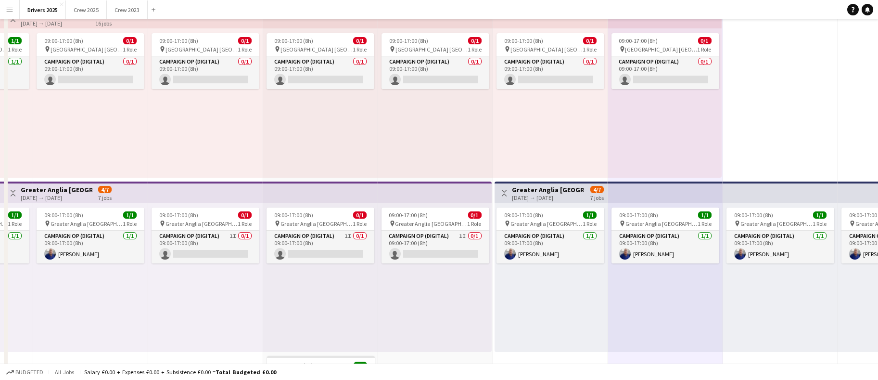
scroll to position [0, 0]
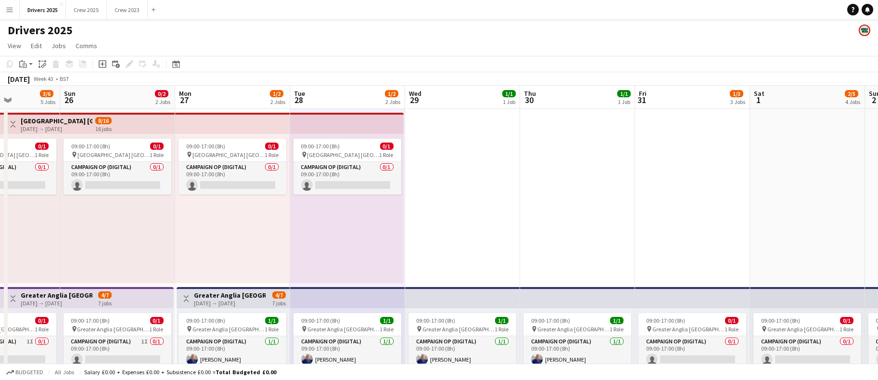
drag, startPoint x: 670, startPoint y: 265, endPoint x: 288, endPoint y: 270, distance: 382.1
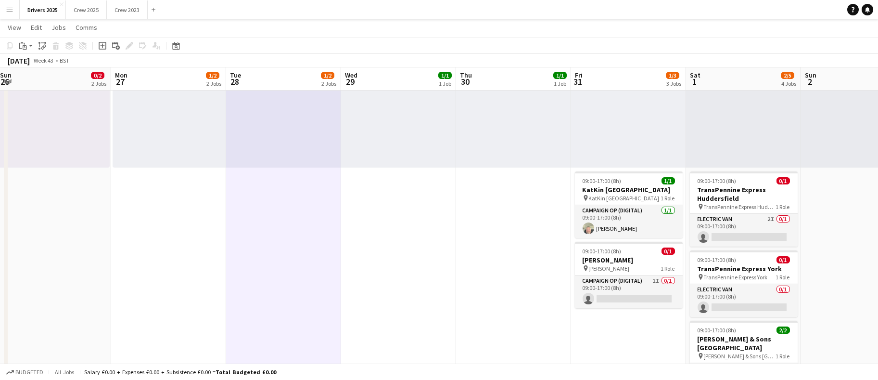
scroll to position [0, 334]
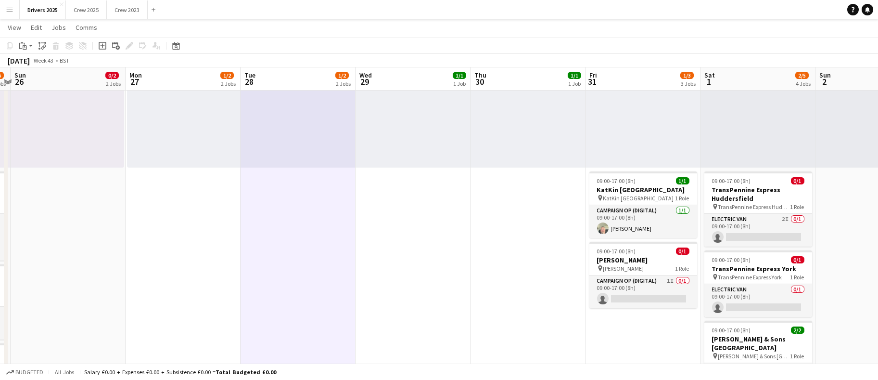
drag, startPoint x: 419, startPoint y: 320, endPoint x: 319, endPoint y: 321, distance: 99.6
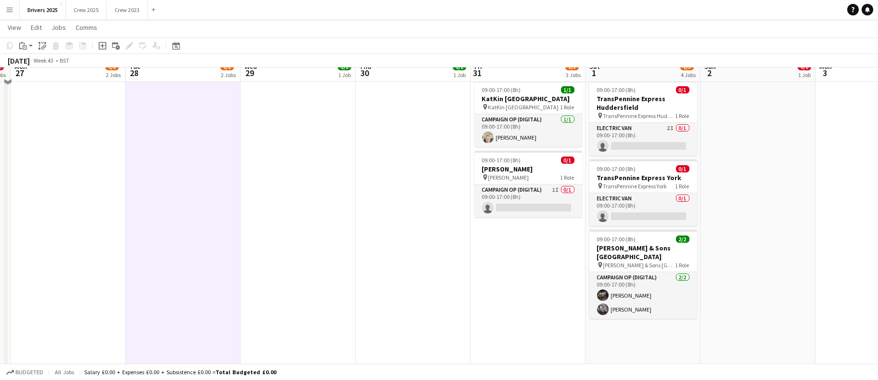
scroll to position [361, 0]
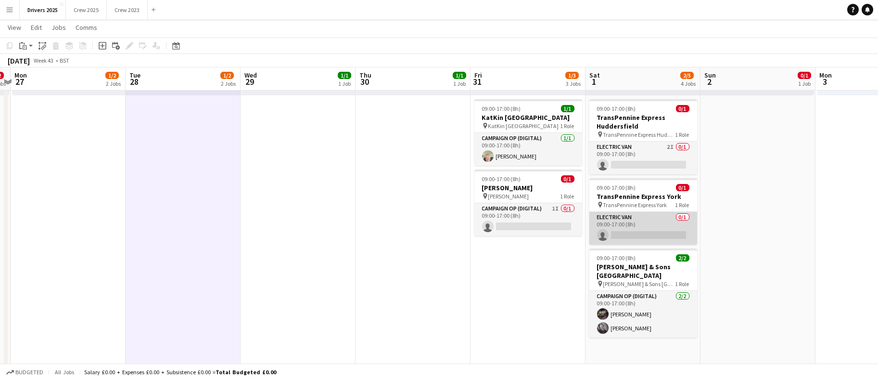
click at [649, 235] on app-card-role "Electric Van 0/1 09:00-17:00 (8h) single-neutral-actions" at bounding box center [643, 228] width 108 height 33
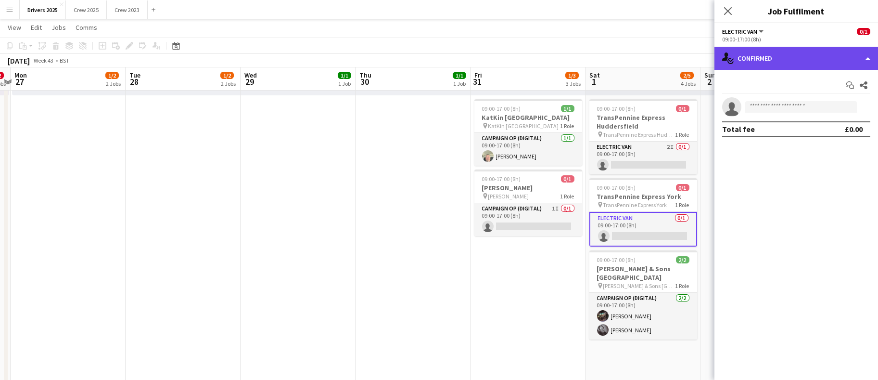
click at [826, 53] on div "single-neutral-actions-check-2 Confirmed" at bounding box center [796, 58] width 164 height 23
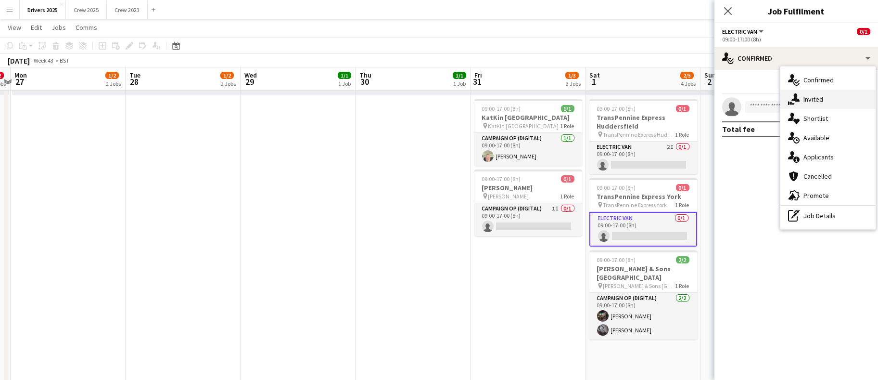
click at [828, 98] on div "single-neutral-actions-share-1 Invited" at bounding box center [827, 98] width 95 height 19
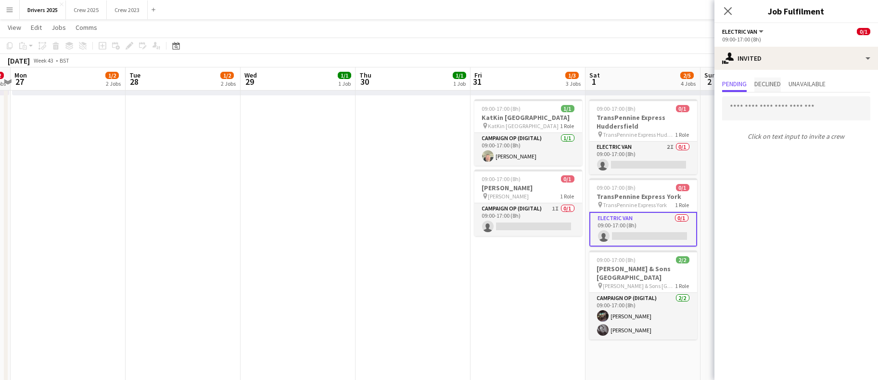
click at [777, 87] on span "Declined" at bounding box center [767, 83] width 26 height 7
click at [826, 78] on span "Unavailable" at bounding box center [807, 84] width 37 height 14
click at [733, 85] on span "Pending" at bounding box center [734, 83] width 25 height 7
click at [749, 103] on input "text" at bounding box center [796, 108] width 148 height 24
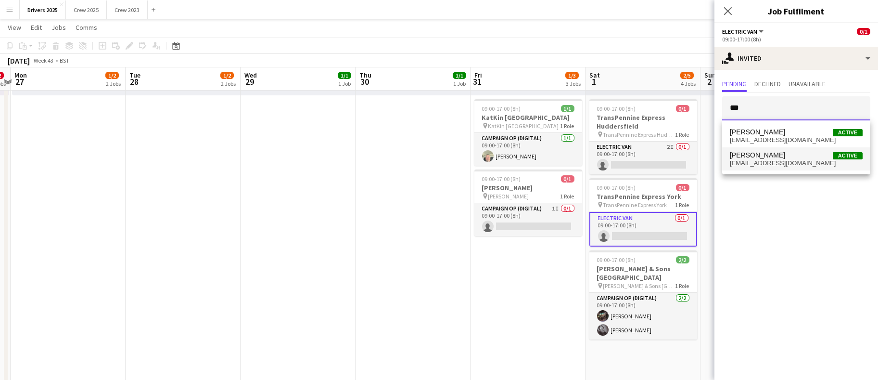
type input "***"
click at [746, 159] on span "[EMAIL_ADDRESS][DOMAIN_NAME]" at bounding box center [796, 163] width 133 height 8
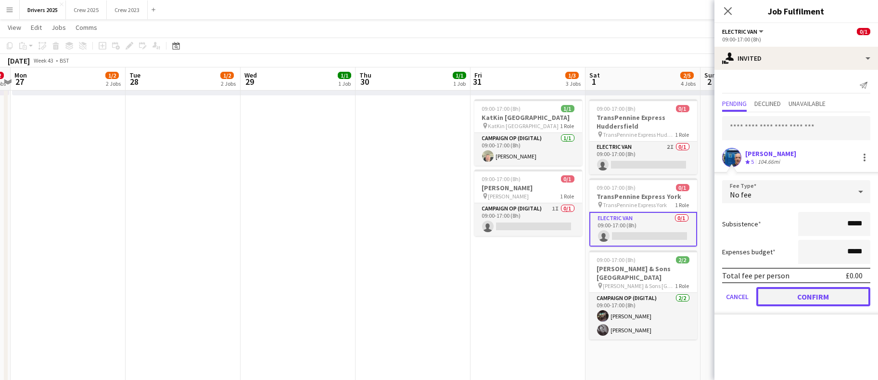
click at [776, 291] on button "Confirm" at bounding box center [813, 296] width 114 height 19
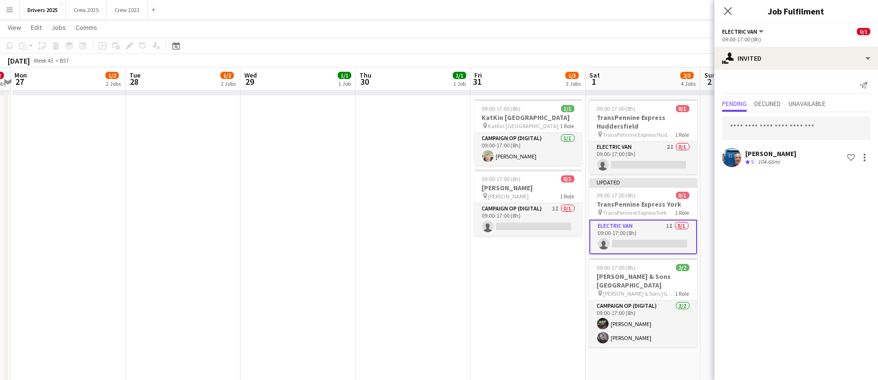
drag, startPoint x: 482, startPoint y: 305, endPoint x: 484, endPoint y: 299, distance: 5.5
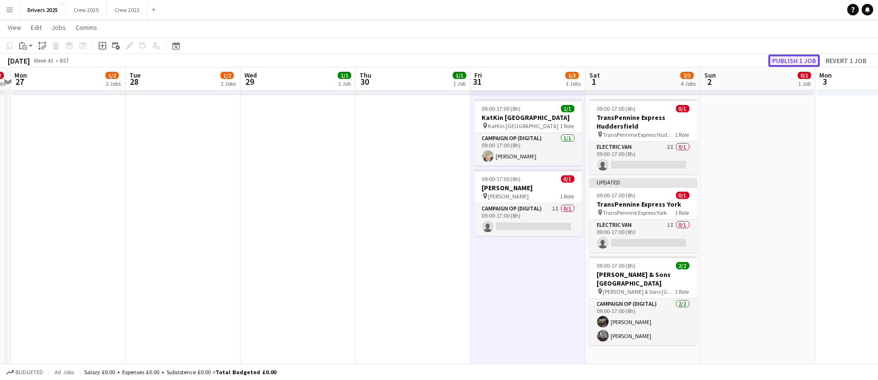
click at [790, 60] on button "Publish 1 job" at bounding box center [793, 60] width 51 height 13
